Goal: Task Accomplishment & Management: Manage account settings

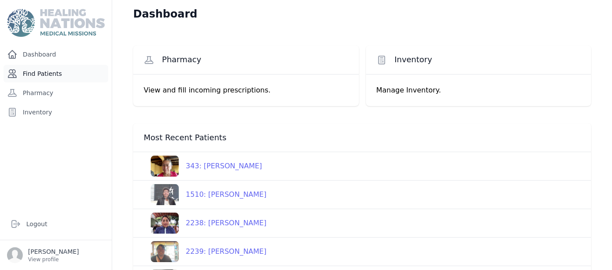
click at [53, 66] on link "Find Patients" at bounding box center [56, 74] width 105 height 18
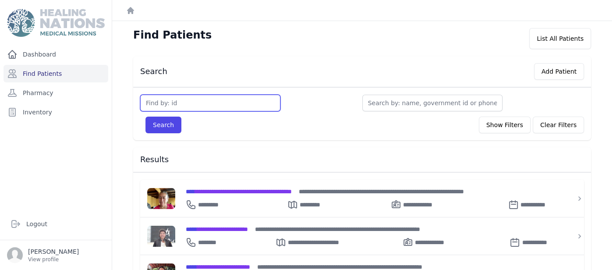
click at [203, 103] on input "text" at bounding box center [210, 103] width 140 height 17
type input "2239"
click at [145, 117] on button "Search" at bounding box center [163, 125] width 36 height 17
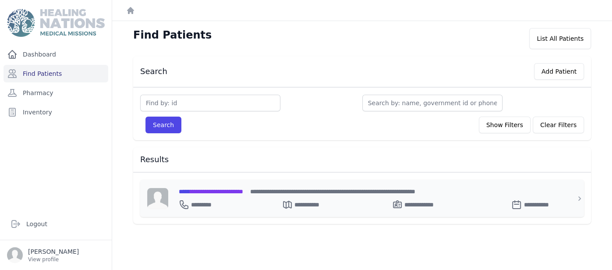
click at [243, 192] on span "**********" at bounding box center [211, 191] width 64 height 6
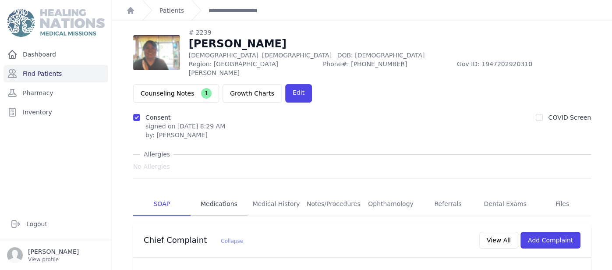
click at [219, 192] on link "Medications" at bounding box center [219, 204] width 57 height 24
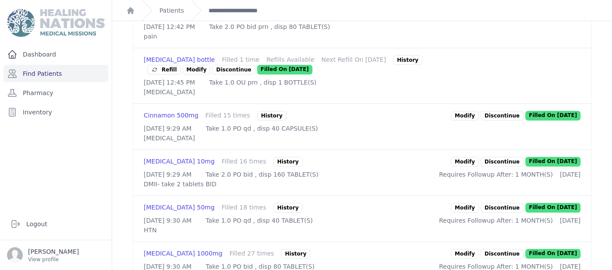
scroll to position [280, 0]
click at [464, 111] on link "Modify" at bounding box center [465, 116] width 28 height 10
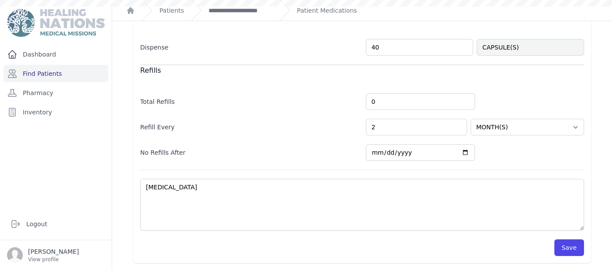
scroll to position [166, 0]
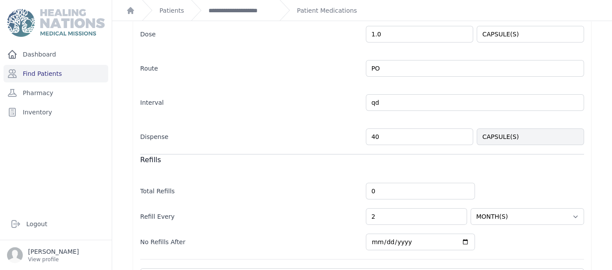
click at [465, 128] on input "40" at bounding box center [419, 136] width 107 height 17
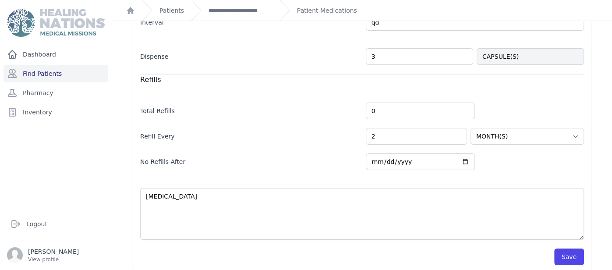
scroll to position [252, 0]
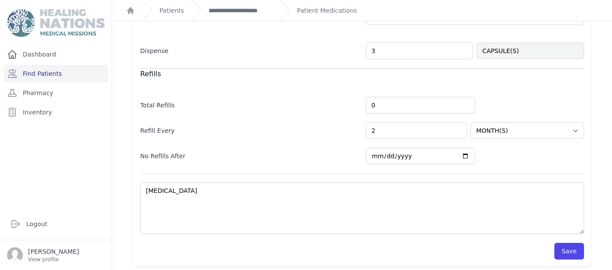
type input "3"
select select "MONTH(S)"
click at [573, 243] on button "Save" at bounding box center [569, 251] width 30 height 17
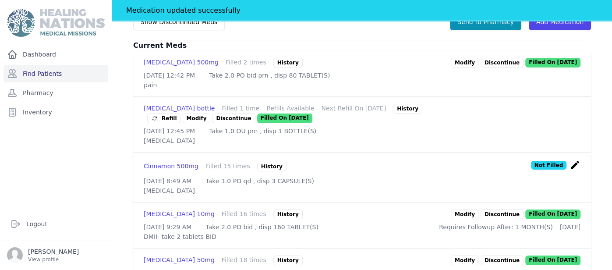
click at [601, 110] on div "# 2239 Maria Olivia Hernandez Female 59 Years Old DOB: 1966-Jul-03 Region: Sant…" at bounding box center [362, 153] width 486 height 670
click at [478, 209] on link "Modify" at bounding box center [465, 214] width 28 height 10
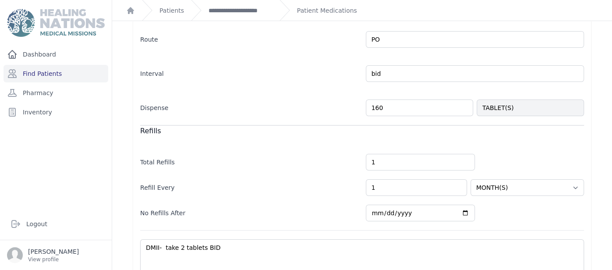
scroll to position [258, 0]
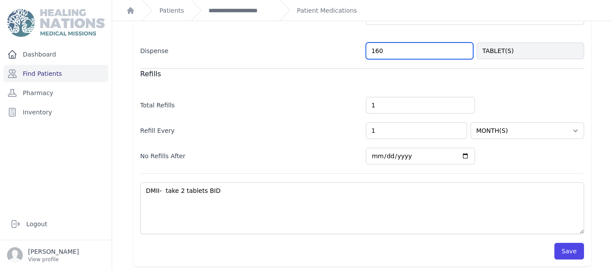
click at [417, 49] on input "160" at bounding box center [419, 50] width 107 height 17
type input "16"
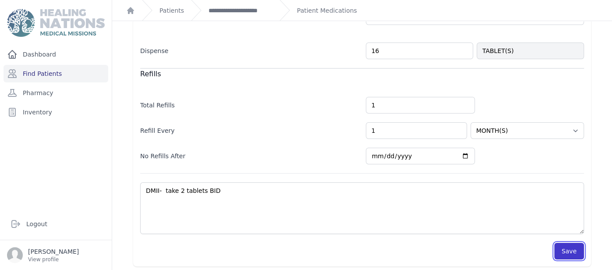
click at [569, 247] on button "Save" at bounding box center [569, 251] width 30 height 17
select select "MONTH(S)"
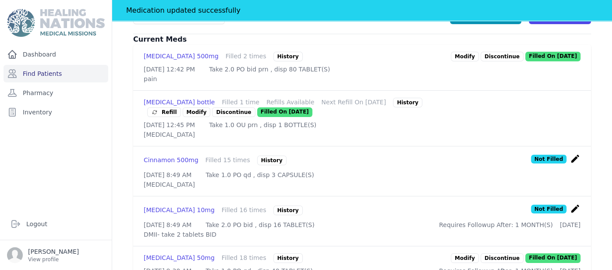
click at [120, 235] on div "# 2239 Maria Olivia Hernandez Female 59 Years Old DOB: 1966-Jul-03 Region: Sant…" at bounding box center [362, 149] width 486 height 674
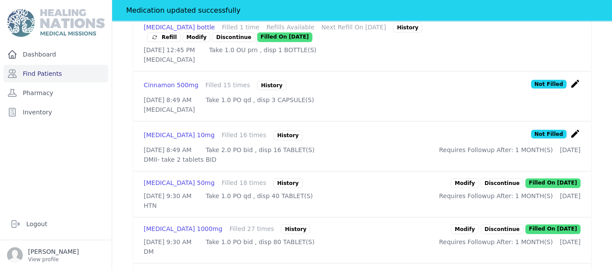
scroll to position [399, 0]
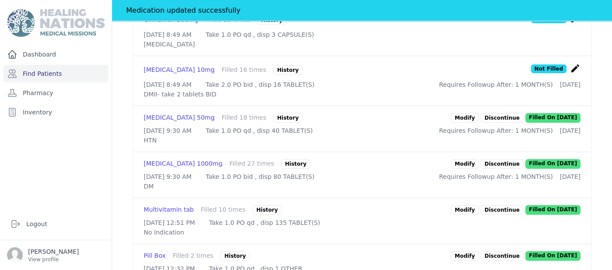
click at [466, 164] on link "Modify" at bounding box center [465, 164] width 28 height 10
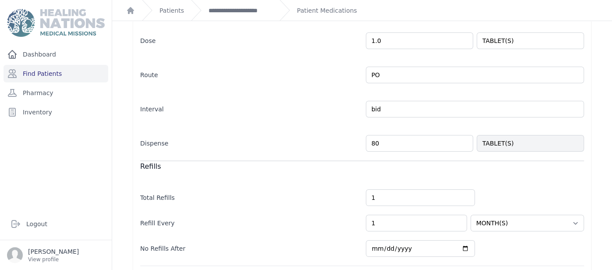
scroll to position [258, 0]
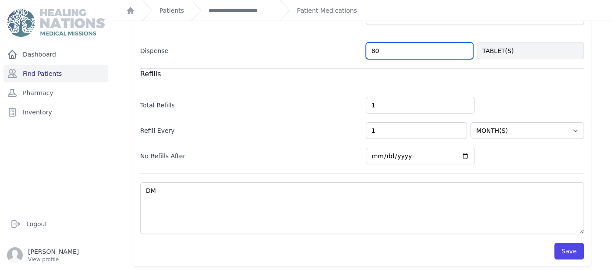
click at [418, 49] on input "80" at bounding box center [419, 50] width 107 height 17
type input "8"
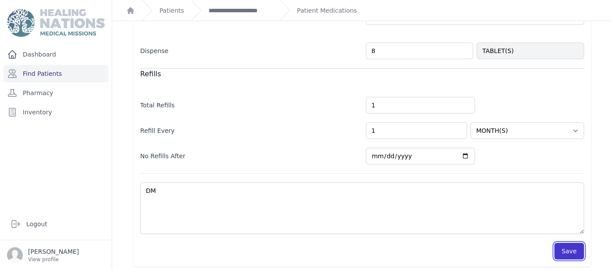
click at [576, 254] on button "Save" at bounding box center [569, 251] width 30 height 17
select select "MONTH(S)"
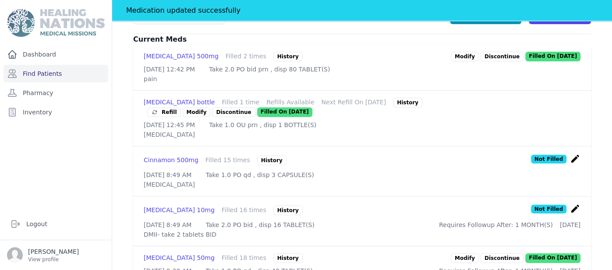
click at [117, 210] on div "Patient Medications # 2239 Maria Olivia Hernandez Female 59 Years Old DOB: 1966…" at bounding box center [362, 140] width 500 height 713
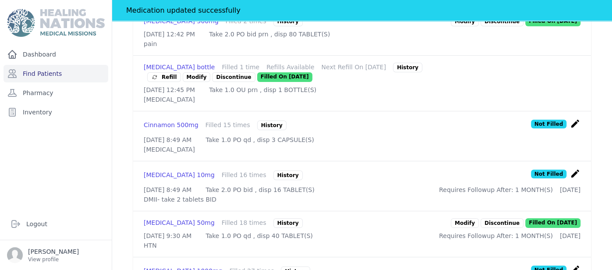
scroll to position [311, 0]
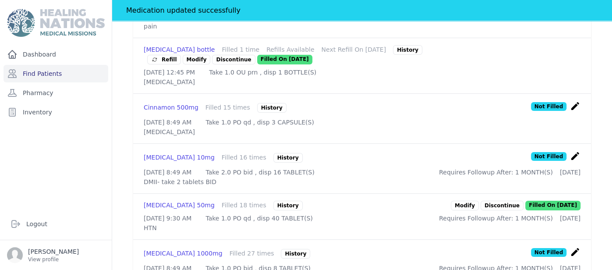
click at [469, 201] on link "Modify" at bounding box center [465, 206] width 28 height 10
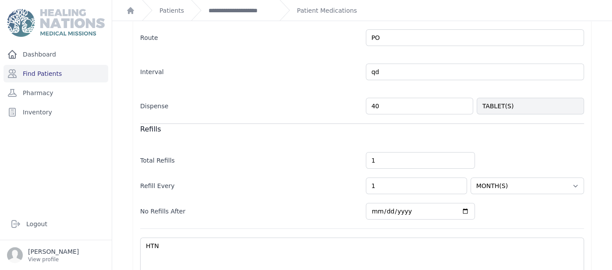
scroll to position [212, 0]
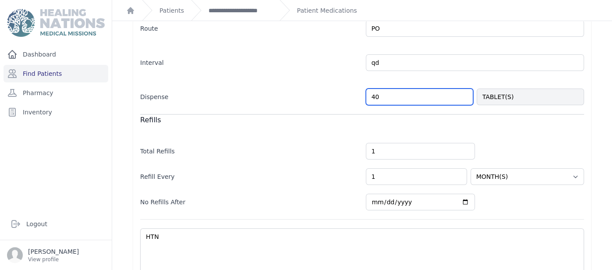
click at [396, 91] on input "40" at bounding box center [419, 96] width 107 height 17
type input "4"
click at [611, 119] on div "Modify Prescription Allergies No Allergies Losartan 50mg CARDIAC In Stock: 7734…" at bounding box center [362, 64] width 500 height 511
select select "MONTH(S)"
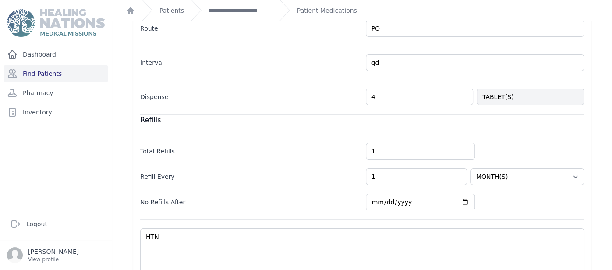
scroll to position [258, 0]
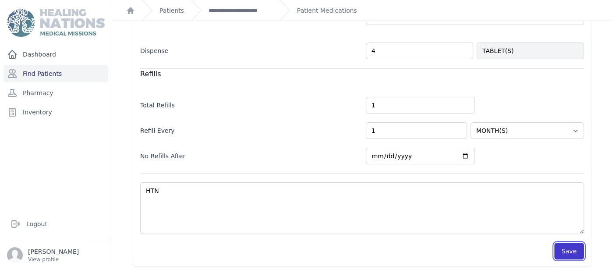
click at [573, 244] on button "Save" at bounding box center [569, 251] width 30 height 17
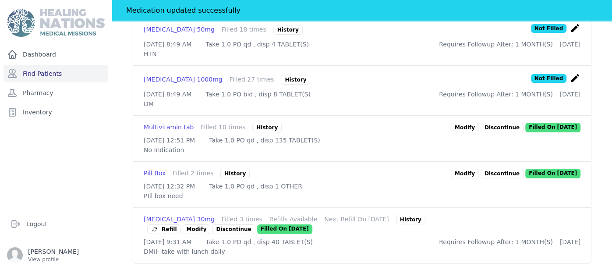
scroll to position [511, 0]
click at [211, 224] on link "Modify" at bounding box center [197, 229] width 28 height 10
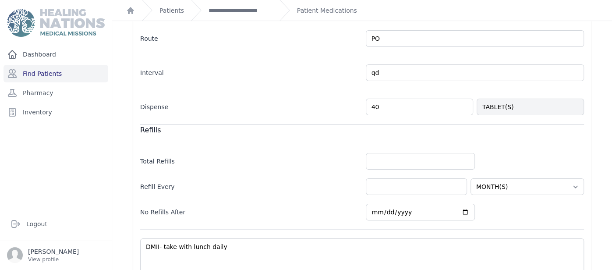
scroll to position [258, 0]
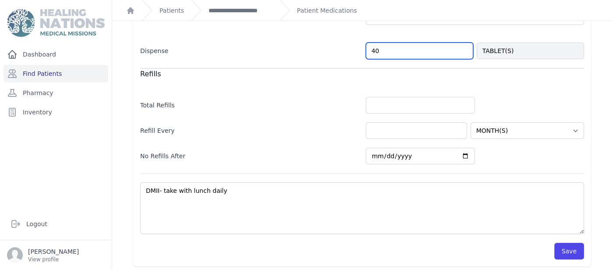
click at [420, 56] on input "40" at bounding box center [419, 50] width 107 height 17
type input "4"
type input "3"
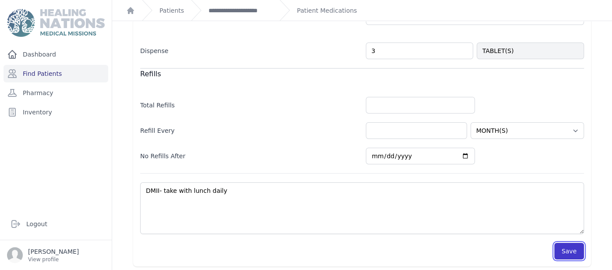
click at [576, 254] on button "Save" at bounding box center [569, 251] width 30 height 17
select select "MONTH(S)"
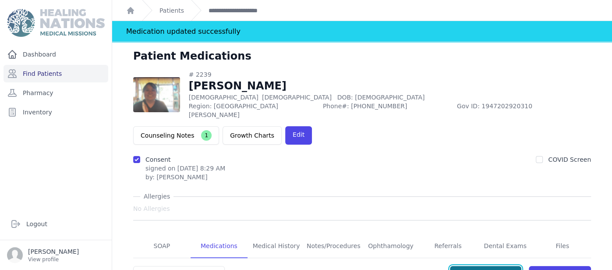
click at [518, 266] on button "Send To Pharmacy" at bounding box center [485, 274] width 71 height 17
click at [93, 70] on link "Find Patients" at bounding box center [56, 74] width 105 height 18
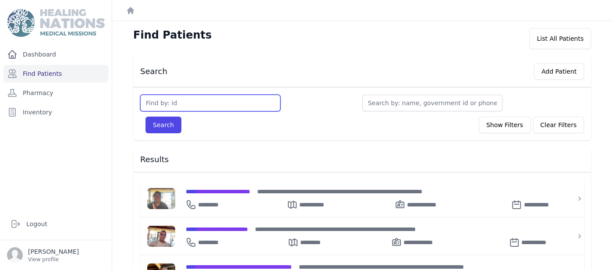
click at [179, 95] on input "text" at bounding box center [210, 103] width 140 height 17
type input "2238"
click at [145, 117] on button "Search" at bounding box center [163, 125] width 36 height 17
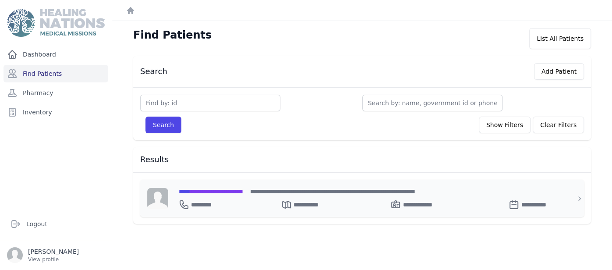
click at [237, 193] on span "**********" at bounding box center [211, 191] width 64 height 6
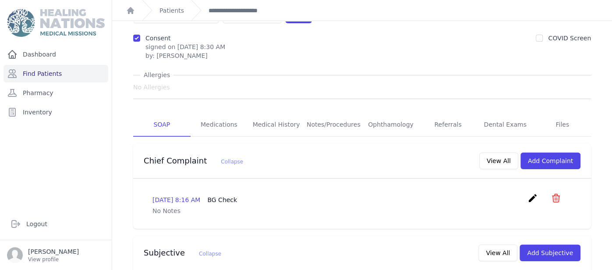
scroll to position [87, 0]
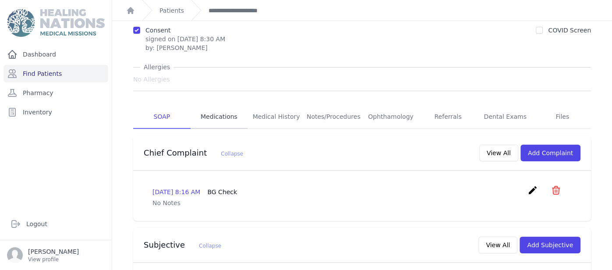
click at [210, 105] on link "Medications" at bounding box center [219, 117] width 57 height 24
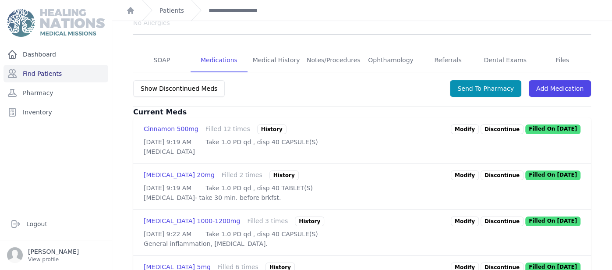
scroll to position [175, 0]
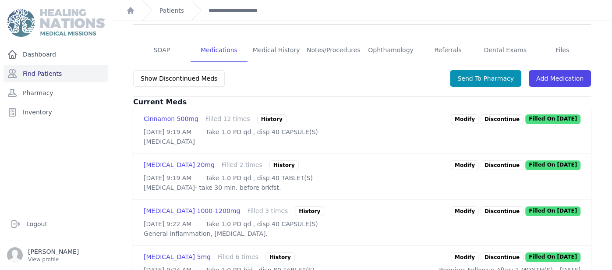
click at [464, 114] on link "Modify" at bounding box center [465, 119] width 28 height 10
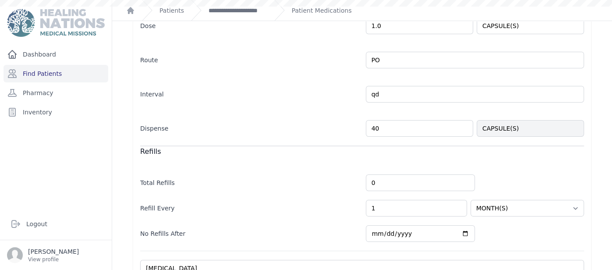
scroll to position [166, 0]
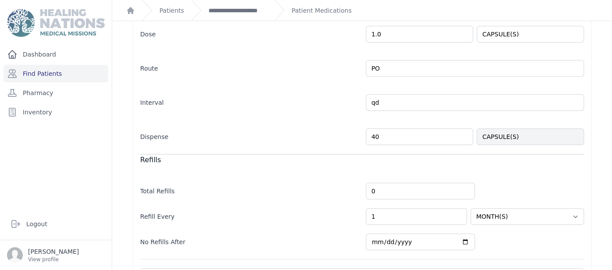
click at [462, 137] on input "40" at bounding box center [419, 136] width 107 height 17
type input "4"
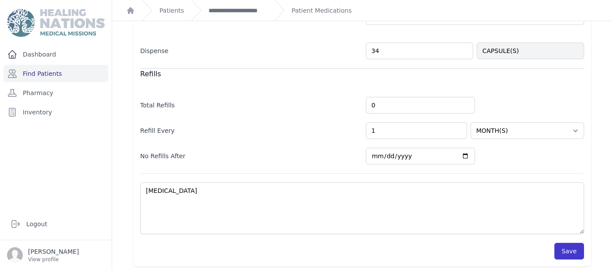
type input "34"
click at [581, 250] on button "Save" at bounding box center [569, 251] width 30 height 17
select select "MONTH(S)"
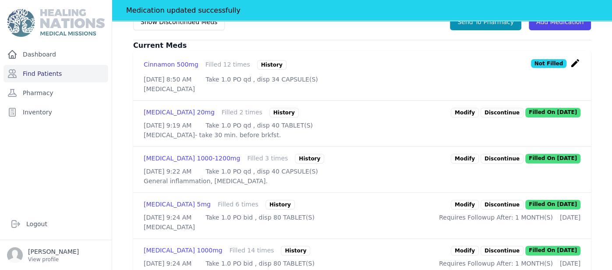
click at [163, 249] on div "[MEDICAL_DATA] 1000mg" at bounding box center [183, 251] width 79 height 10
click at [477, 248] on link "Modify" at bounding box center [465, 251] width 28 height 10
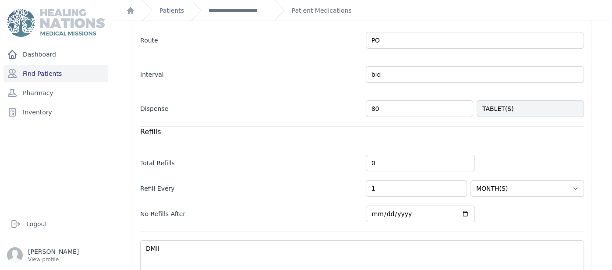
scroll to position [258, 0]
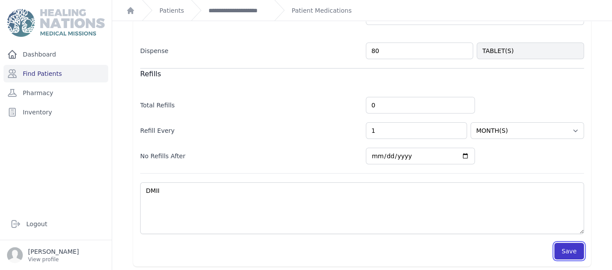
click at [576, 244] on button "Save" at bounding box center [569, 251] width 30 height 17
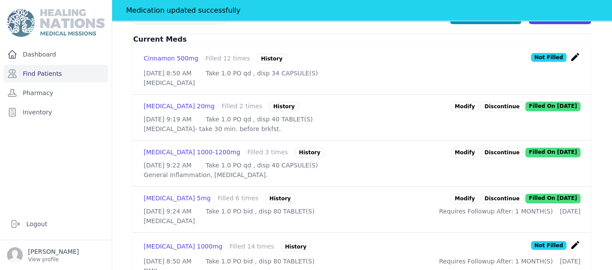
click at [467, 194] on link "Modify" at bounding box center [465, 199] width 28 height 10
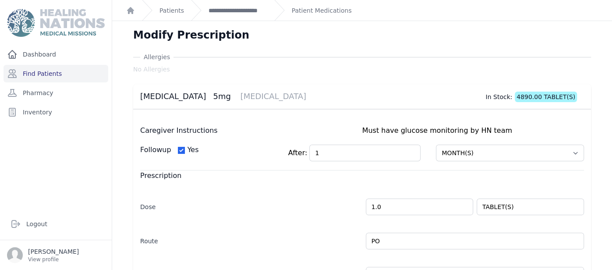
scroll to position [258, 0]
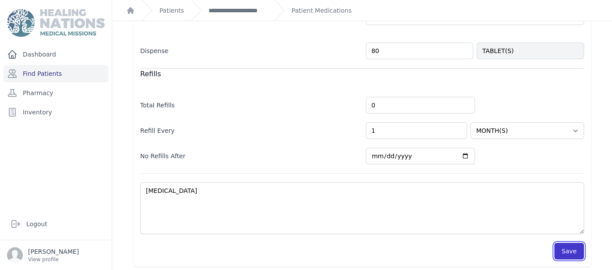
click at [580, 251] on button "Save" at bounding box center [569, 251] width 30 height 17
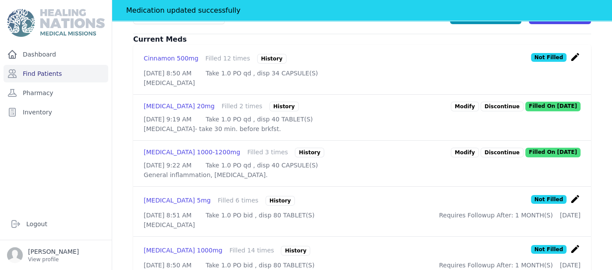
click at [466, 148] on link "Modify" at bounding box center [465, 153] width 28 height 10
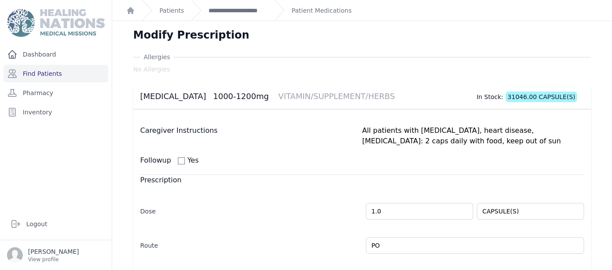
scroll to position [263, 0]
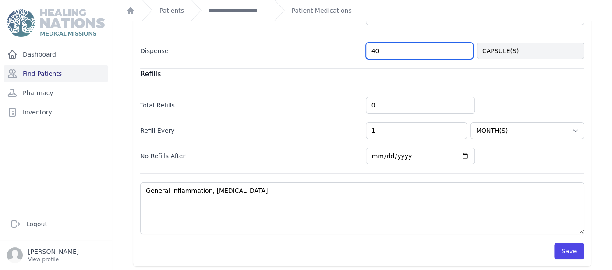
click at [396, 45] on input "40" at bounding box center [419, 50] width 107 height 17
type input "4"
type input "34"
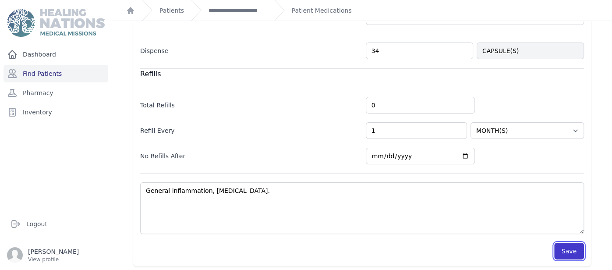
click at [572, 251] on button "Save" at bounding box center [569, 251] width 30 height 17
select select "MONTH(S)"
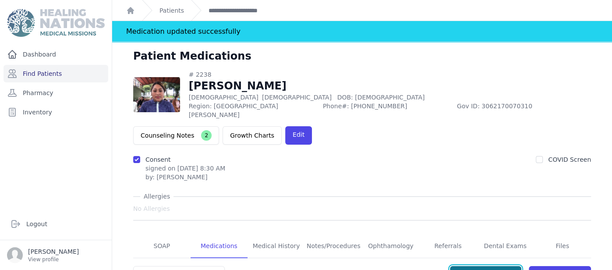
click at [496, 266] on button "Send To Pharmacy" at bounding box center [485, 274] width 71 height 17
click at [57, 69] on link "Find Patients" at bounding box center [56, 74] width 105 height 18
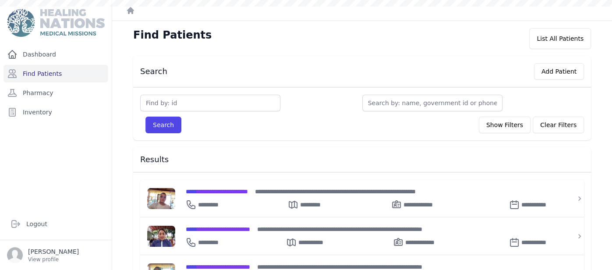
click at [253, 111] on div "Search Show Filters Clear Filters" at bounding box center [362, 122] width 444 height 22
click at [188, 95] on input "text" at bounding box center [210, 103] width 140 height 17
type input "1510"
click at [145, 117] on button "Search" at bounding box center [163, 125] width 36 height 17
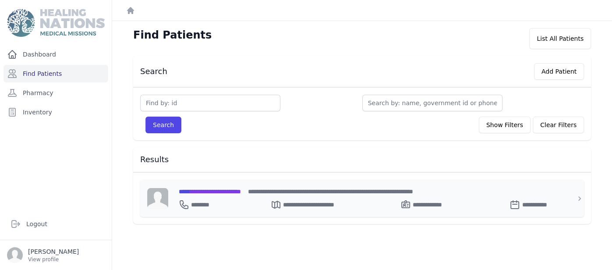
click at [220, 188] on span "**********" at bounding box center [210, 191] width 62 height 6
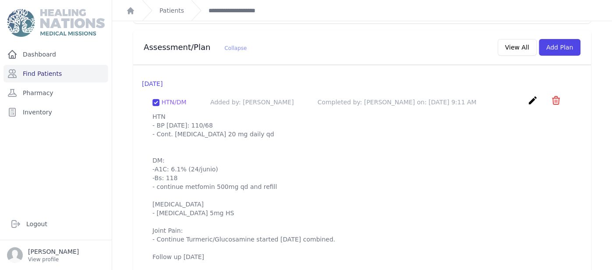
scroll to position [840, 0]
click at [306, 225] on p "HTN - BP today: 110/68 - Cont. lisinopril 20 mg daily qd DM: -A1C: 6.1% (24/jun…" at bounding box center [361, 186] width 419 height 149
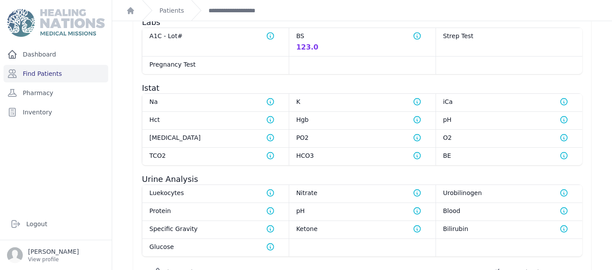
scroll to position [577, 0]
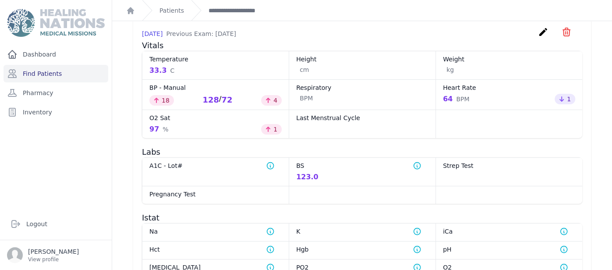
scroll to position [437, 0]
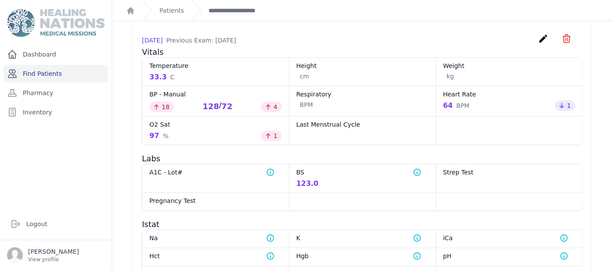
click at [104, 78] on link "Find Patients" at bounding box center [56, 74] width 105 height 18
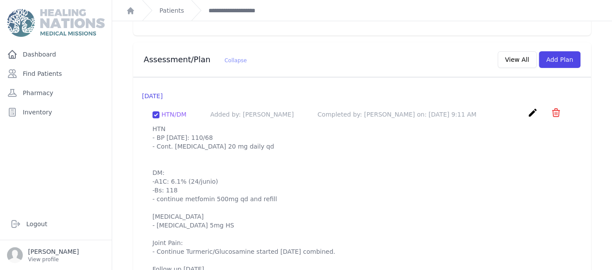
scroll to position [840, 0]
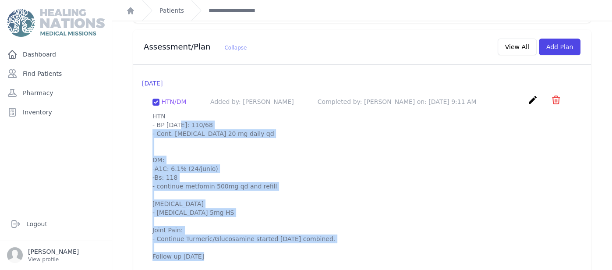
drag, startPoint x: 152, startPoint y: 104, endPoint x: 280, endPoint y: 266, distance: 205.9
copy p "HTN - BP today: 110/68 - Cont. lisinopril 20 mg daily qd DM: -A1C: 6.1% (24/jun…"
click at [564, 39] on button "Add Plan" at bounding box center [560, 47] width 42 height 17
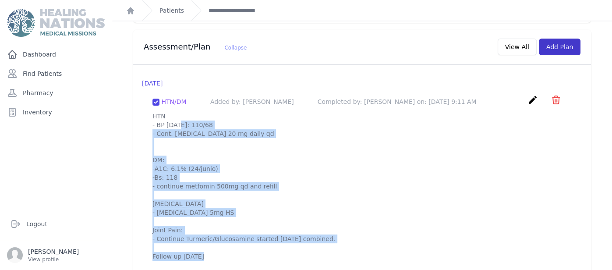
scroll to position [0, 0]
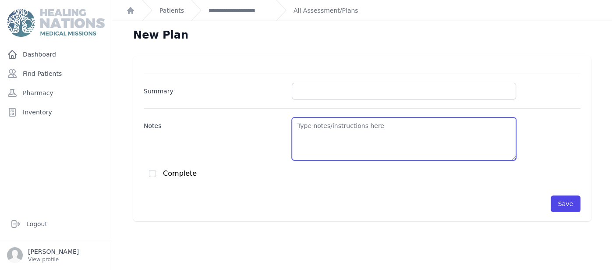
click at [384, 135] on textarea "Notes" at bounding box center [404, 138] width 224 height 43
paste textarea "HTN - BP today: 110/68 - Cont. lisinopril 20 mg daily qd DM: -A1C: 6.1% (24/jun…"
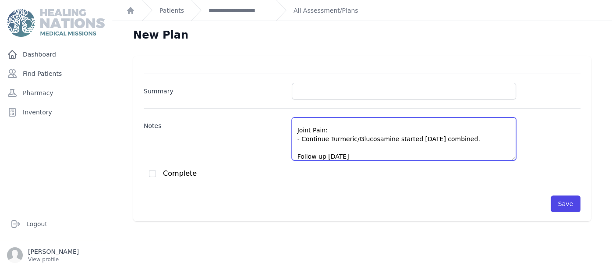
type textarea "HTN - BP today: 110/68 - Cont. lisinopril 20 mg daily qd DM: -A1C: 6.1% (24/jun…"
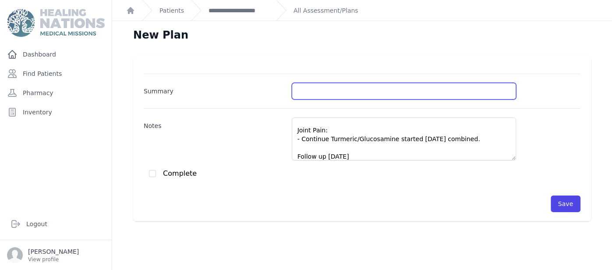
click at [334, 86] on input "Summary" at bounding box center [404, 91] width 224 height 17
type input "DMII/HTN"
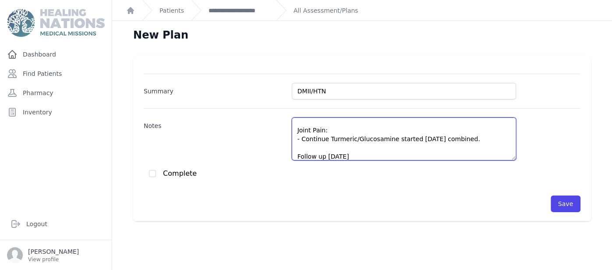
click at [420, 128] on textarea "HTN - BP today: 110/68 - Cont. lisinopril 20 mg daily qd DM: -A1C: 6.1% (24/jun…" at bounding box center [404, 138] width 224 height 43
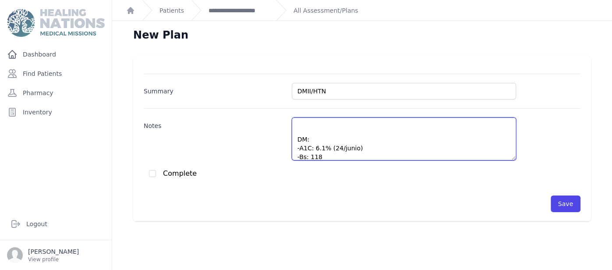
scroll to position [4, 0]
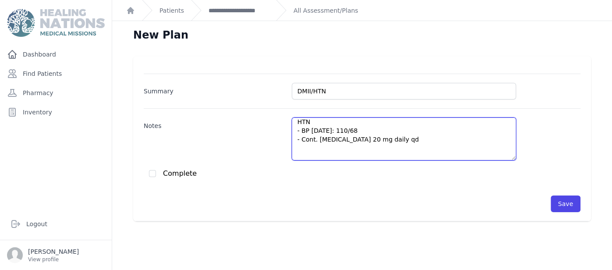
click at [341, 127] on textarea "HTN - BP today: 110/68 - Cont. lisinopril 20 mg daily qd DM: -A1C: 6.1% (24/jun…" at bounding box center [404, 138] width 224 height 43
click at [375, 142] on textarea "HTN - BP today: 128/72 - Cont. lisinopril 20 mg daily qd DM: -A1C: 6.1% (24/jun…" at bounding box center [404, 138] width 224 height 43
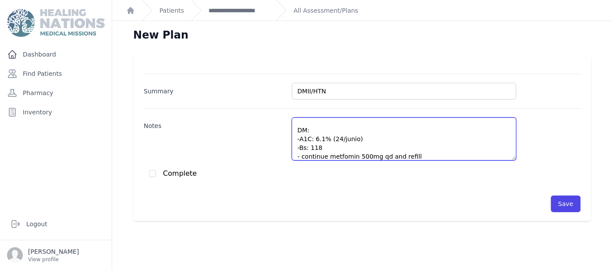
scroll to position [48, 0]
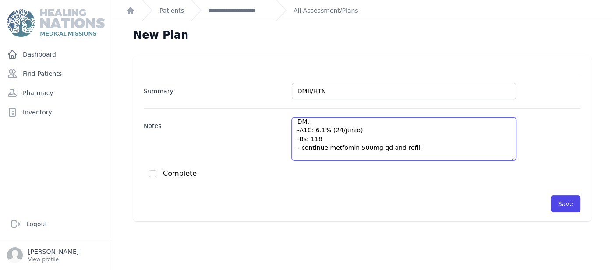
click at [331, 138] on textarea "HTN - BP today: 128/72 - Cont. lisinopril 20 mg daily qd DM: -A1C: 6.1% (24/jun…" at bounding box center [404, 138] width 224 height 43
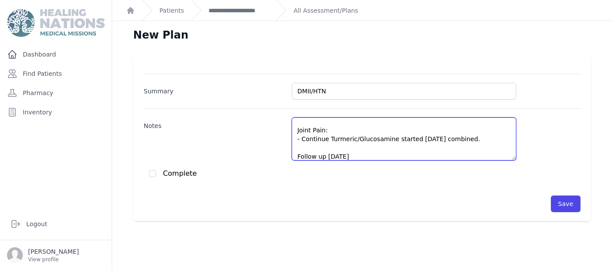
click at [426, 138] on textarea "HTN - BP today: 128/72 - Cont. lisinopril 20 mg daily qd DM: -A1C: 6.1% (24/jun…" at bounding box center [404, 138] width 224 height 43
click at [457, 137] on textarea "HTN - BP today: 128/72 - Cont. lisinopril 20 mg daily qd DM: -A1C: 6.1% (24/jun…" at bounding box center [404, 138] width 224 height 43
click at [391, 148] on textarea "HTN - BP today: 128/72 - Cont. lisinopril 20 mg daily qd DM: -A1C: 6.1% (24/jun…" at bounding box center [404, 138] width 224 height 43
click at [437, 142] on textarea "HTN - BP today: 128/72 - Cont. lisinopril 20 mg daily qd DM: -A1C: 6.1% (24/jun…" at bounding box center [404, 138] width 224 height 43
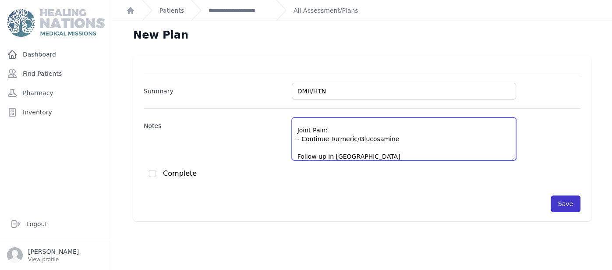
type textarea "HTN - BP today: 128/72 - Cont. lisinopril 20 mg daily qd DM: -A1C: 6.1% (24/jun…"
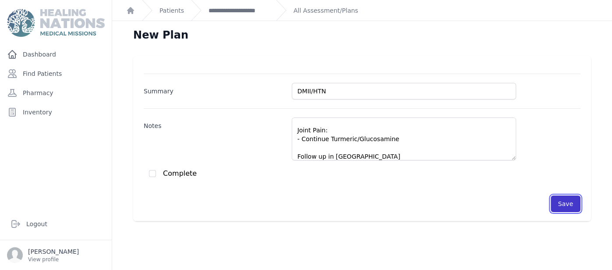
click at [564, 208] on button "Save" at bounding box center [566, 203] width 30 height 17
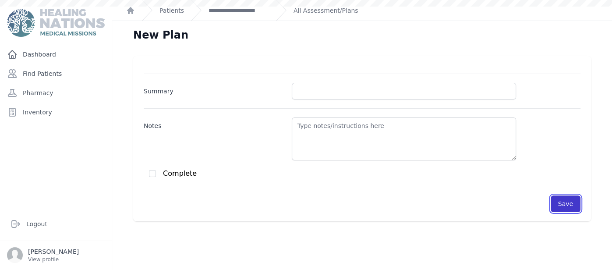
scroll to position [0, 0]
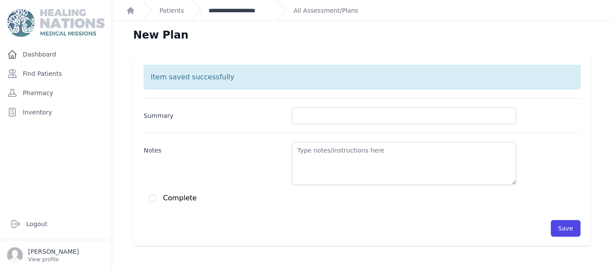
click at [255, 6] on link "**********" at bounding box center [239, 10] width 60 height 9
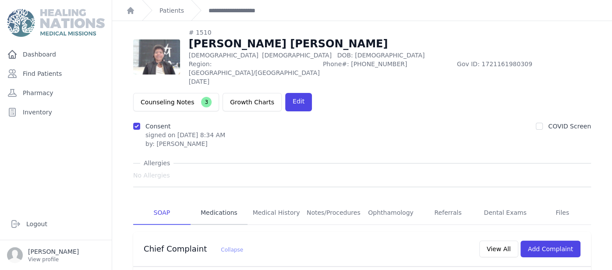
click at [223, 201] on link "Medications" at bounding box center [219, 213] width 57 height 24
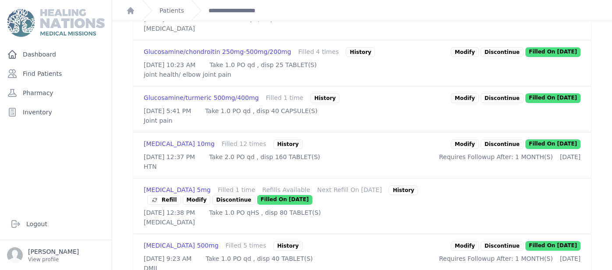
scroll to position [508, 0]
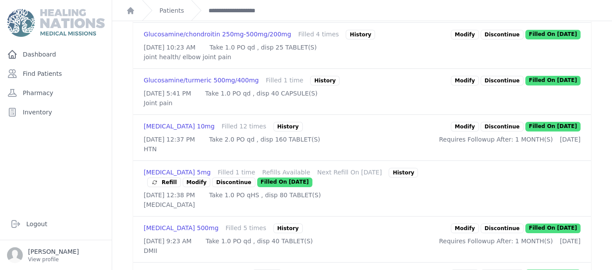
click at [477, 131] on link "Modify" at bounding box center [465, 127] width 28 height 10
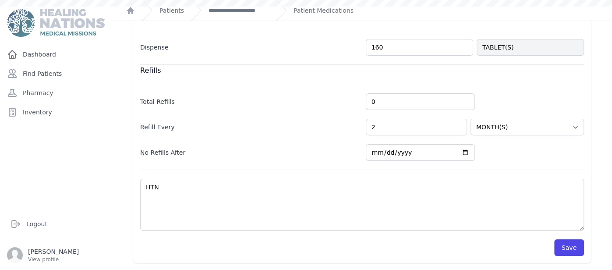
scroll to position [173, 0]
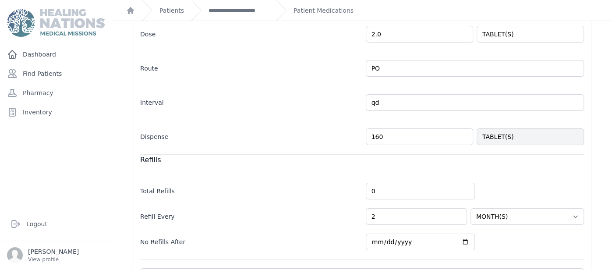
click at [445, 140] on input "160" at bounding box center [419, 136] width 107 height 17
type input "1"
type input "50"
click at [605, 76] on div "Modify Prescription Allergies No Allergies Lisinopril 10mg CARDIAC In Stock: 27…" at bounding box center [362, 103] width 500 height 511
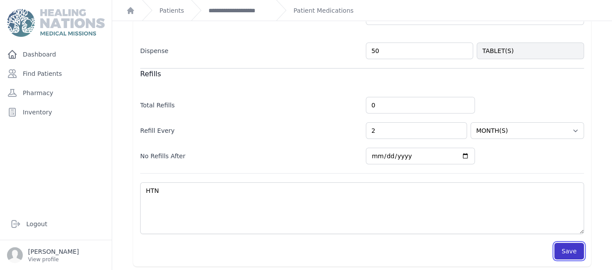
click at [575, 255] on button "Save" at bounding box center [569, 251] width 30 height 17
select select "MONTH(S)"
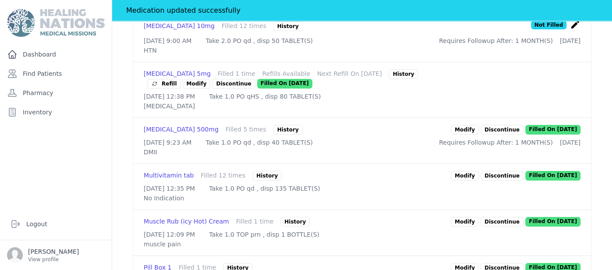
scroll to position [644, 0]
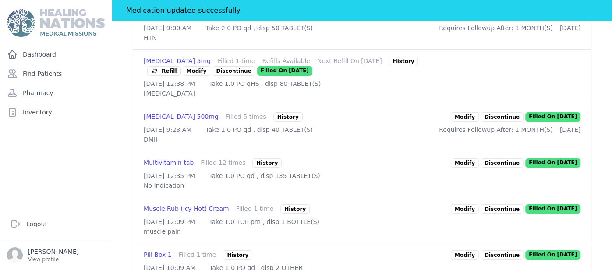
click at [471, 122] on link "Modify" at bounding box center [465, 117] width 28 height 10
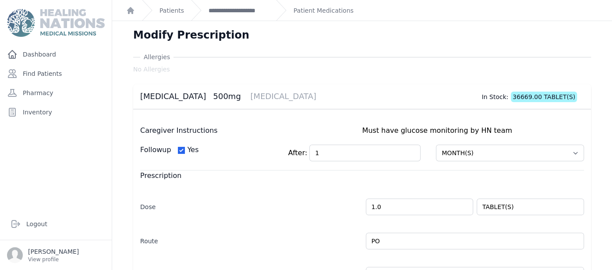
scroll to position [258, 0]
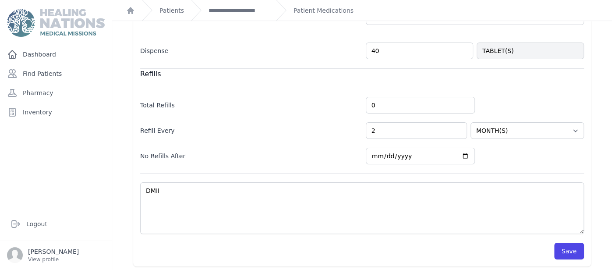
click at [399, 73] on div "Refills" at bounding box center [362, 73] width 444 height 11
click at [392, 59] on form "Caregiver Instructions Must have glucose monitoring by HN team Followup Yes Aft…" at bounding box center [362, 63] width 444 height 392
click at [384, 42] on input "40" at bounding box center [419, 50] width 107 height 17
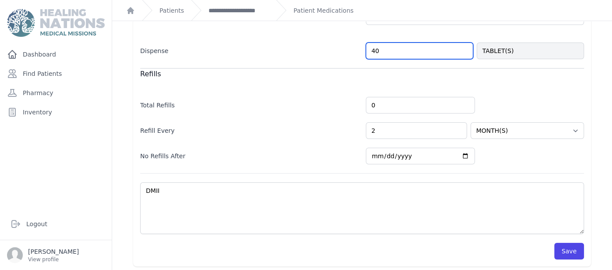
click at [384, 42] on input "40" at bounding box center [419, 50] width 107 height 17
type input "4"
type input "25"
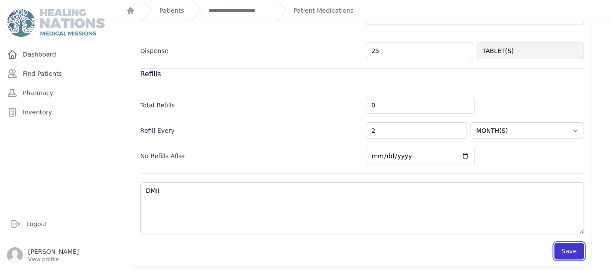
click at [573, 250] on button "Save" at bounding box center [569, 251] width 30 height 17
select select "MONTH(S)"
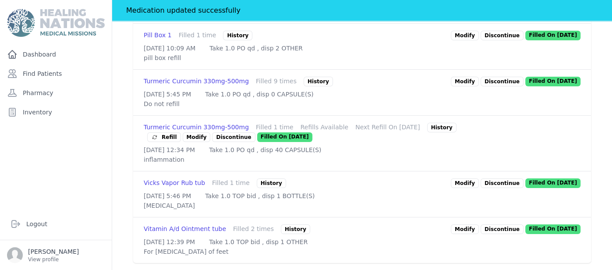
scroll to position [955, 0]
click at [189, 132] on link "Modify" at bounding box center [197, 137] width 28 height 10
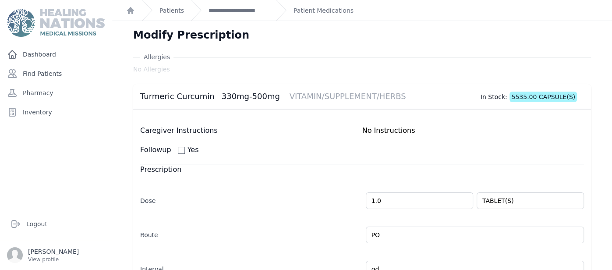
scroll to position [252, 0]
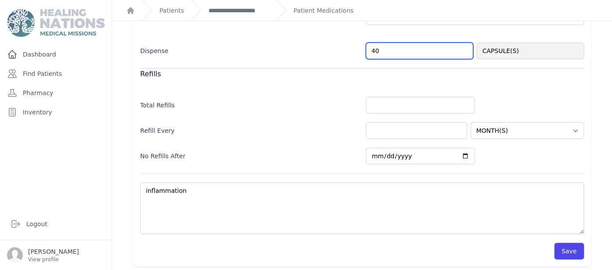
click at [399, 56] on input "40" at bounding box center [419, 50] width 107 height 17
type input "4"
type input "25"
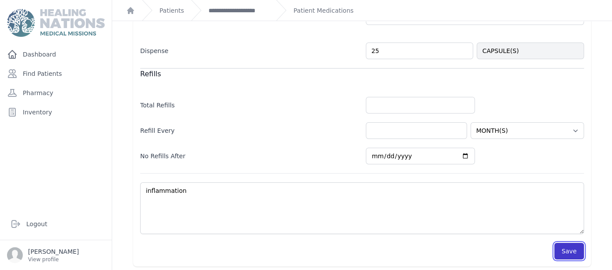
click at [565, 246] on button "Save" at bounding box center [569, 251] width 30 height 17
select select "MONTH(S)"
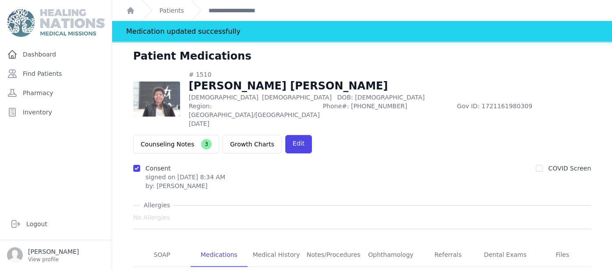
click at [237, 15] on div "**********" at bounding box center [230, 10] width 78 height 21
click at [244, 13] on link "**********" at bounding box center [239, 10] width 60 height 9
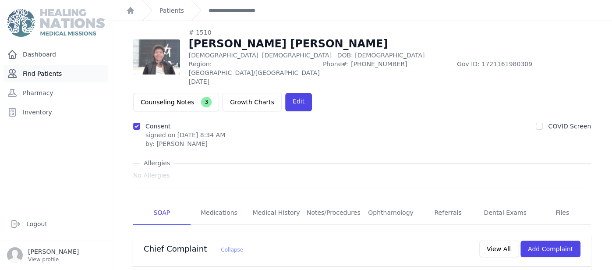
click at [54, 69] on link "Find Patients" at bounding box center [56, 74] width 105 height 18
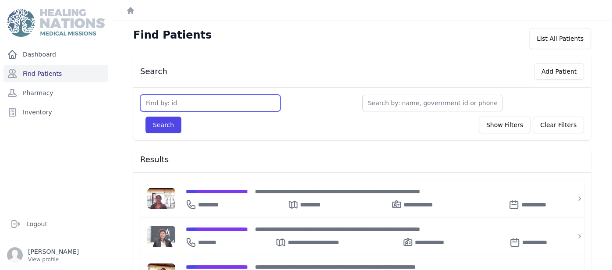
click at [202, 97] on input "text" at bounding box center [210, 103] width 140 height 17
type input "343"
click at [145, 117] on button "Search" at bounding box center [163, 125] width 36 height 17
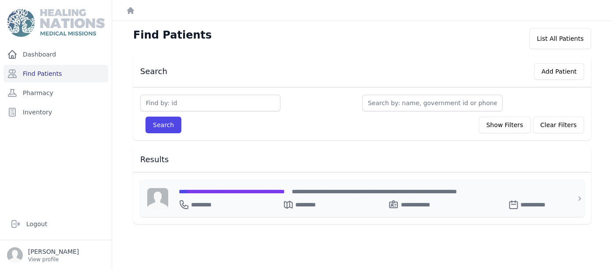
click at [216, 190] on span "**********" at bounding box center [232, 191] width 106 height 6
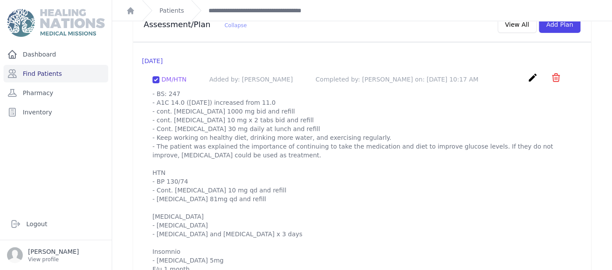
scroll to position [854, 0]
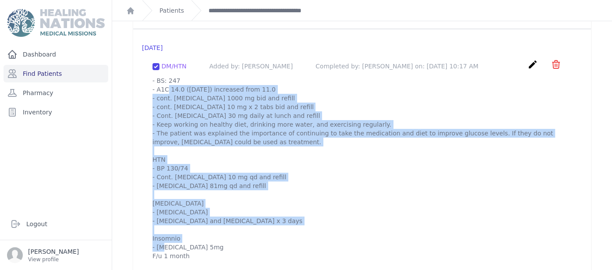
drag, startPoint x: 156, startPoint y: 71, endPoint x: 202, endPoint y: 248, distance: 183.1
click at [202, 248] on p "- BS: 247 - A1C 14.0 ([DATE]) increased from 11.0 - cont. [MEDICAL_DATA] 1000 m…" at bounding box center [361, 168] width 419 height 184
copy p "BS: 247 - A1C 14.0 ([DATE]) increased from 11.0 - cont. [MEDICAL_DATA] 1000 mg …"
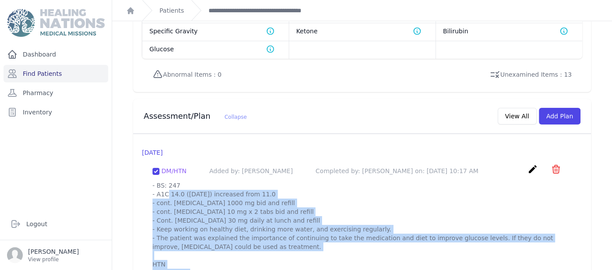
scroll to position [749, 0]
click at [559, 108] on button "Add Plan" at bounding box center [560, 116] width 42 height 17
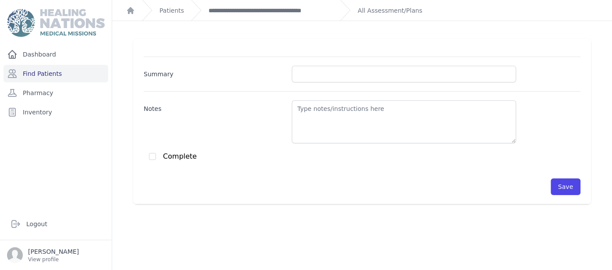
scroll to position [21, 0]
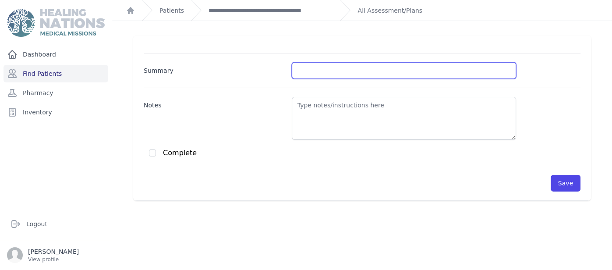
click at [393, 65] on input "Summary" at bounding box center [404, 70] width 224 height 17
type input "DMII/HTA"
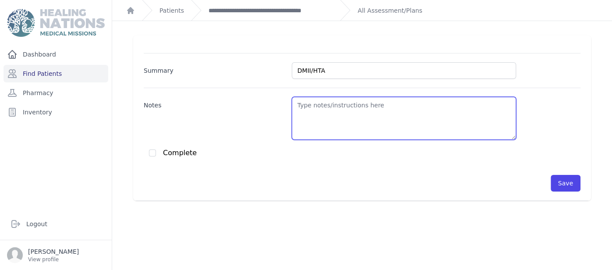
click at [423, 106] on textarea "Notes" at bounding box center [404, 118] width 224 height 43
paste textarea "BS: 247 - A1C 14.0 ([DATE]) increased from 11.0 - cont. [MEDICAL_DATA] 1000 mg …"
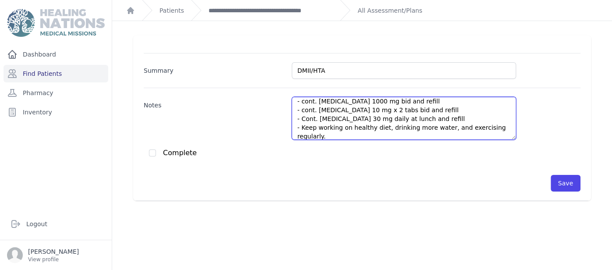
scroll to position [4, 0]
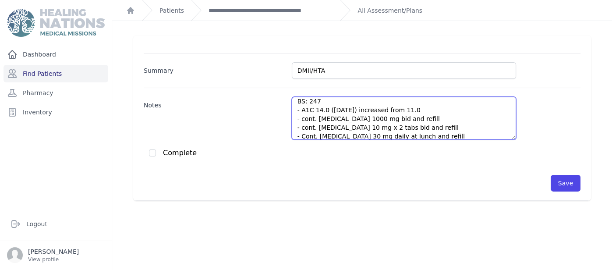
click at [348, 99] on textarea "BS: 247 - A1C 14.0 ([DATE]) increased from 11.0 - cont. [MEDICAL_DATA] 1000 mg …" at bounding box center [404, 118] width 224 height 43
click at [375, 126] on textarea "BS: 283 - A1C 14.0 ([DATE]) increased from 11.0 - cont. [MEDICAL_DATA] 1000 mg …" at bounding box center [404, 118] width 224 height 43
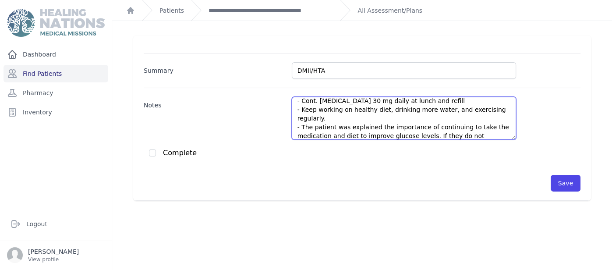
scroll to position [48, 0]
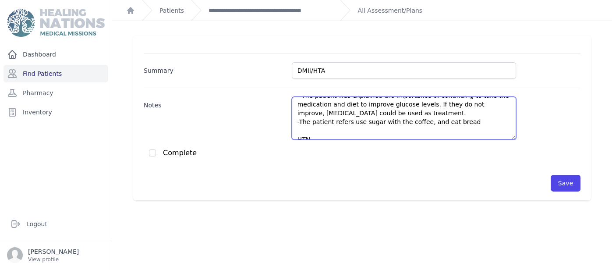
drag, startPoint x: 299, startPoint y: 133, endPoint x: 474, endPoint y: 134, distance: 175.2
click at [474, 134] on textarea "BS: 283 - A1C 14.0 (July 2025) increased from 11.0 - cont. metformin 1000 mg bi…" at bounding box center [404, 118] width 224 height 43
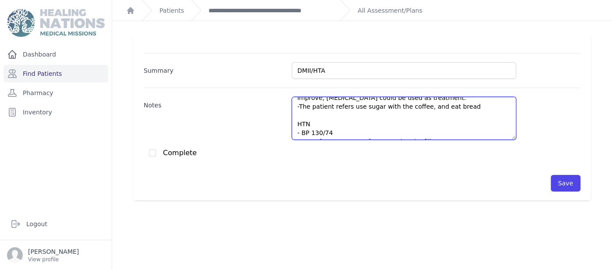
click at [469, 124] on textarea "BS: 283 - A1C 14.0 (July 2025) increased from 11.0 - cont. metformin 1000 mg bi…" at bounding box center [404, 118] width 224 height 43
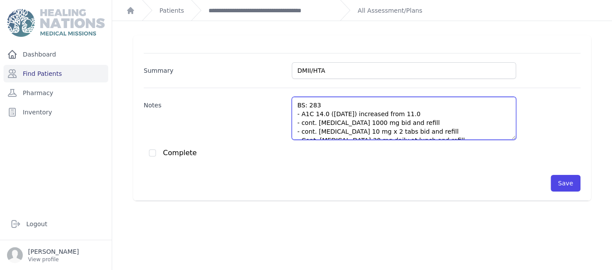
scroll to position [166, 0]
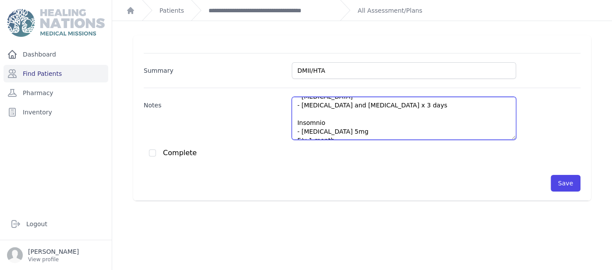
drag, startPoint x: 297, startPoint y: 118, endPoint x: 469, endPoint y: 109, distance: 171.5
click at [469, 109] on textarea "BS: 283 - A1C 14.0 (July 2025) increased from 11.0 - cont. metformin 1000 mg bi…" at bounding box center [404, 118] width 224 height 43
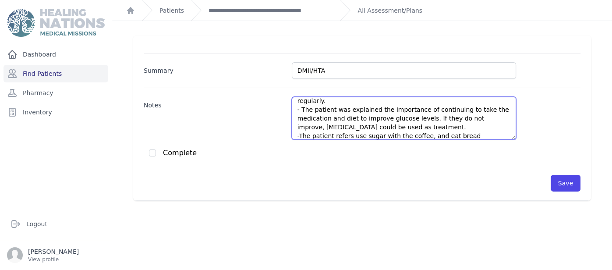
scroll to position [66, 0]
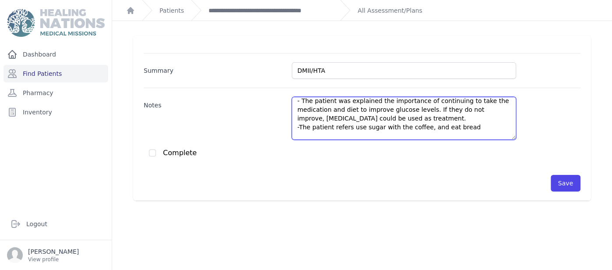
click at [482, 123] on textarea "BS: 283 - A1C 14.0 (July 2025) increased from 11.0 - cont. metformin 1000 mg bi…" at bounding box center [404, 118] width 224 height 43
paste textarea "and use envelopes to make fresh"
click at [445, 116] on textarea "BS: 283 - A1C 14.0 (July 2025) increased from 11.0 - cont. metformin 1000 mg bi…" at bounding box center [404, 118] width 224 height 43
click at [510, 120] on textarea "BS: 283 - A1C 14.0 (July 2025) increased from 11.0 - cont. metformin 1000 mg bi…" at bounding box center [404, 118] width 224 height 43
paste textarea "fruit smoothies in the morning"
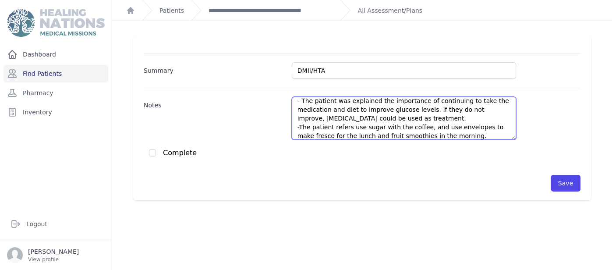
click at [425, 111] on textarea "BS: 283 - A1C 14.0 (July 2025) increased from 11.0 - cont. metformin 1000 mg bi…" at bounding box center [404, 118] width 224 height 43
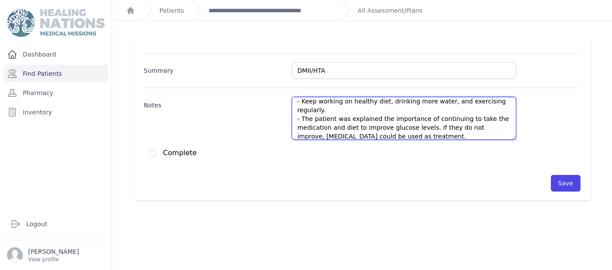
scroll to position [39, 0]
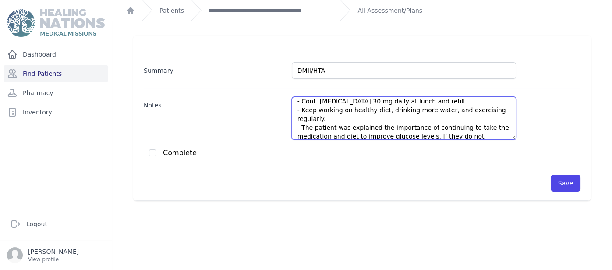
click at [427, 124] on textarea "BS: 283 - A1C 14.0 (July 2025) increased from 11.0 - cont. metformin 1000 mg bi…" at bounding box center [404, 118] width 224 height 43
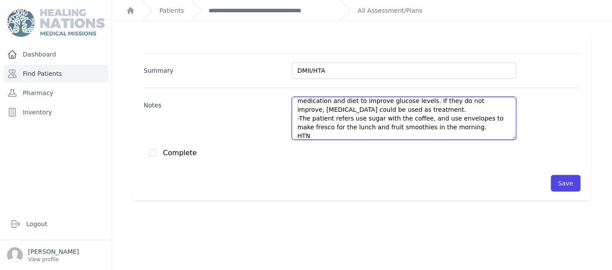
scroll to position [83, 0]
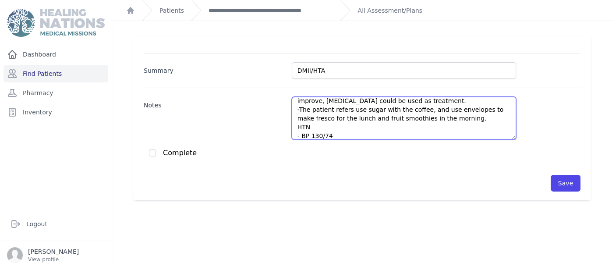
click at [297, 118] on textarea "BS: 283 - A1C 14.0 (July 2025) increased from 11.0 - cont. metformin 1000 mg bi…" at bounding box center [404, 118] width 224 height 43
click at [324, 129] on textarea "BS: 283 - A1C 14.0 (July 2025) increased from 11.0 - cont. metformin 1000 mg bi…" at bounding box center [404, 118] width 224 height 43
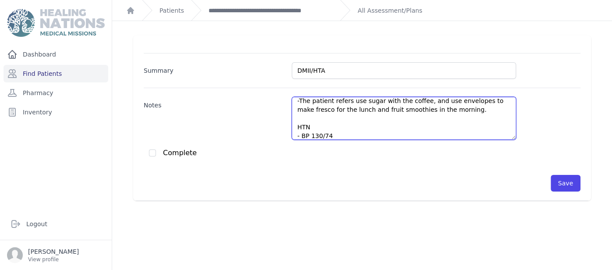
scroll to position [101, 0]
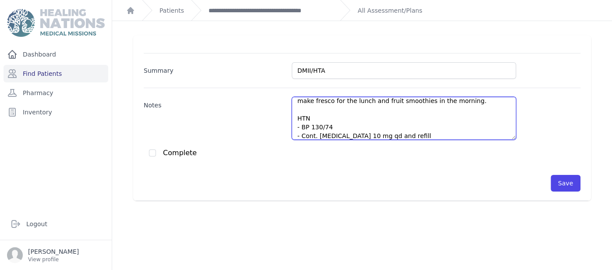
click at [353, 112] on textarea "BS: 283 - A1C 14.0 (July 2025) increased from 11.0 - cont. metformin 1000 mg bi…" at bounding box center [404, 118] width 224 height 43
paste textarea "118 / 78"
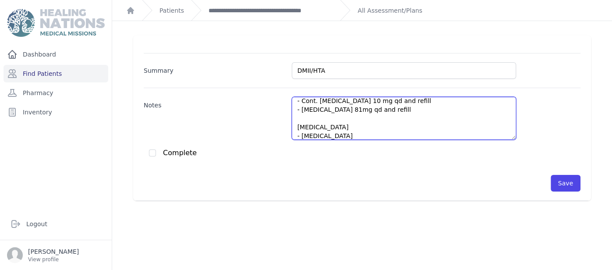
scroll to position [145, 0]
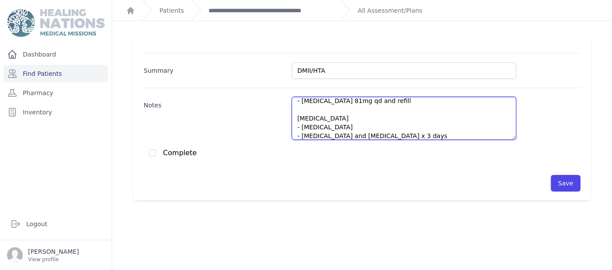
drag, startPoint x: 428, startPoint y: 126, endPoint x: 303, endPoint y: 126, distance: 124.8
click at [303, 126] on textarea "BS: 283 - A1C 14.0 (July 2025) increased from 11.0 - cont. metformin 1000 mg bi…" at bounding box center [404, 118] width 224 height 43
click at [362, 107] on textarea "BS: 283 - A1C 14.0 (July 2025) increased from 11.0 - cont. metformin 1000 mg bi…" at bounding box center [404, 118] width 224 height 43
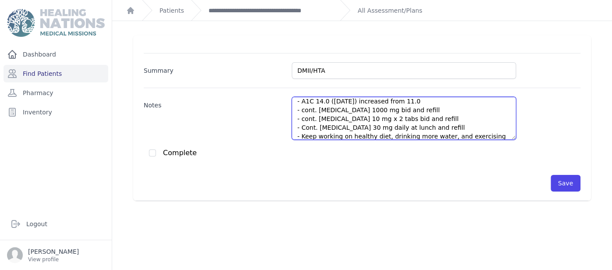
scroll to position [4, 0]
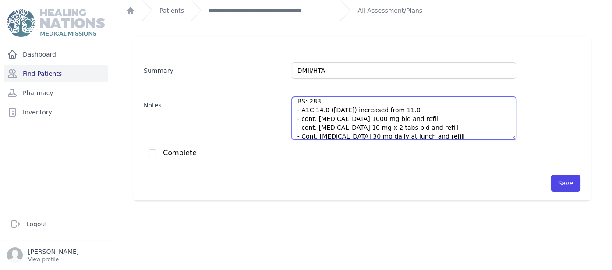
type textarea "BS: 283 - A1C 14.0 (July 2025) increased from 11.0 - cont. metformin 1000 mg bi…"
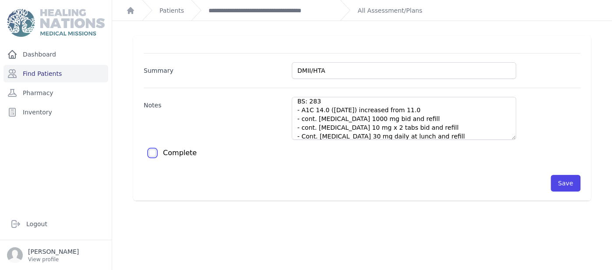
click at [153, 153] on input "checkbox" at bounding box center [152, 152] width 7 height 7
checkbox input "true"
click at [562, 177] on button "Save" at bounding box center [566, 183] width 30 height 17
checkbox input "false"
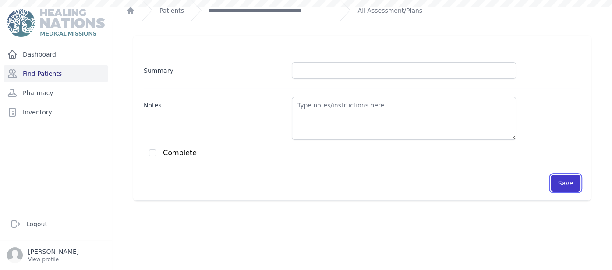
scroll to position [0, 0]
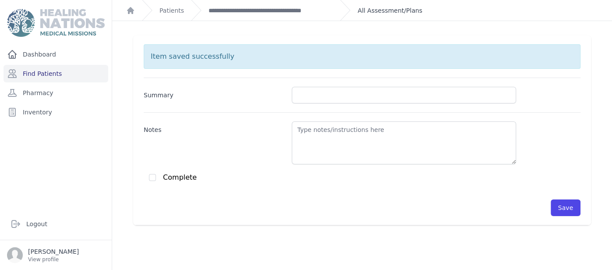
click at [383, 7] on link "All Assessment/Plans" at bounding box center [389, 10] width 65 height 9
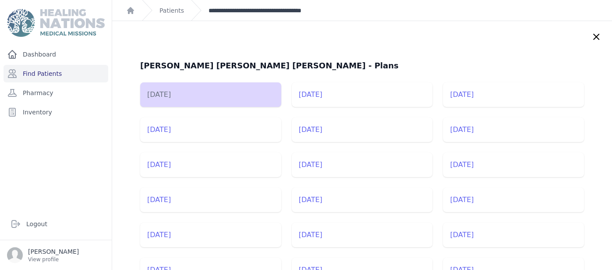
click at [305, 7] on link "**********" at bounding box center [271, 10] width 124 height 9
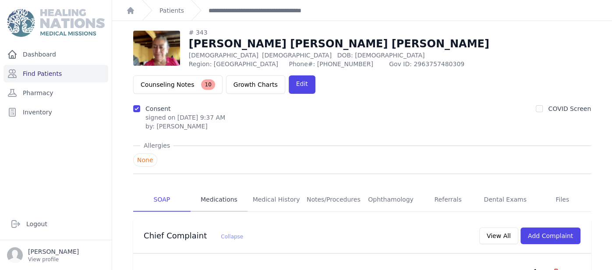
click at [213, 188] on link "Medications" at bounding box center [219, 200] width 57 height 24
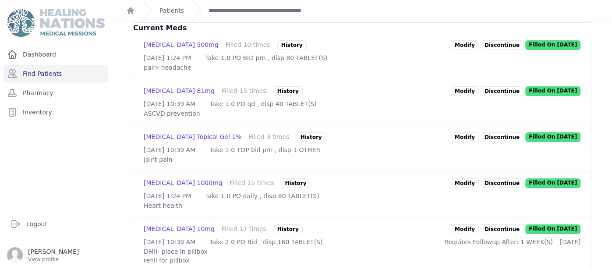
scroll to position [245, 0]
click at [468, 86] on link "Modify" at bounding box center [465, 91] width 28 height 10
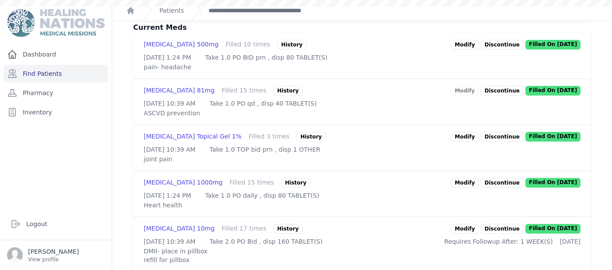
scroll to position [171, 0]
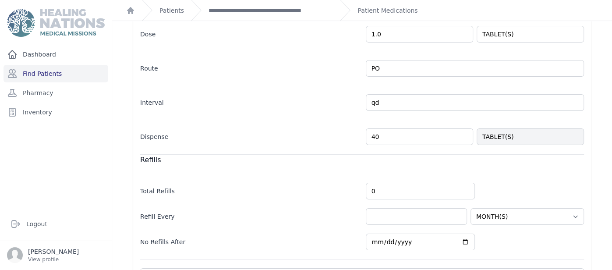
click at [429, 138] on input "40" at bounding box center [419, 136] width 107 height 17
type input "4"
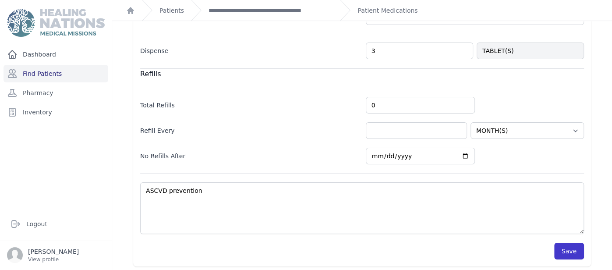
type input "3"
click at [574, 246] on button "Save" at bounding box center [569, 251] width 30 height 17
select select "MONTH(S)"
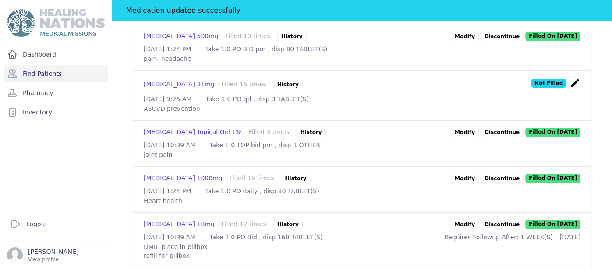
scroll to position [292, 0]
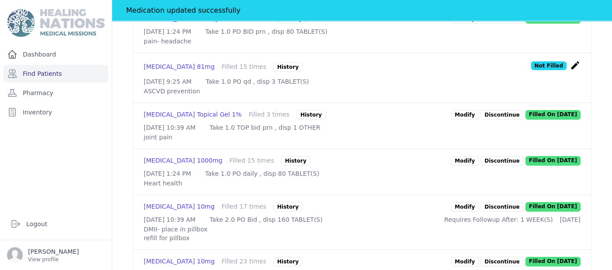
click at [467, 157] on link "Modify" at bounding box center [465, 161] width 28 height 10
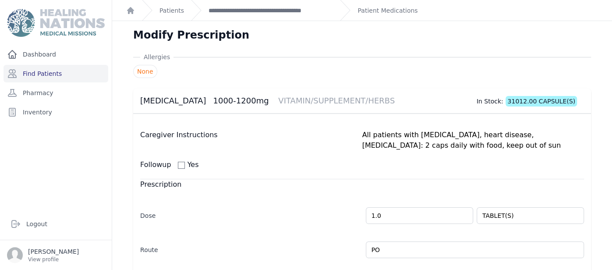
scroll to position [267, 0]
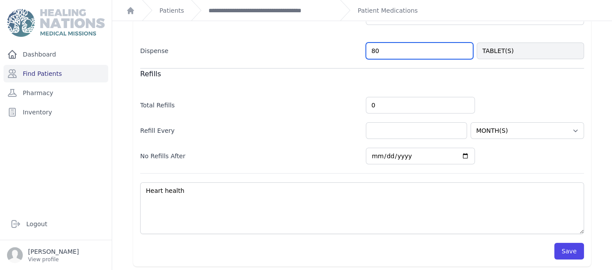
click at [396, 56] on input "80" at bounding box center [419, 50] width 107 height 17
type input "8"
type input "53"
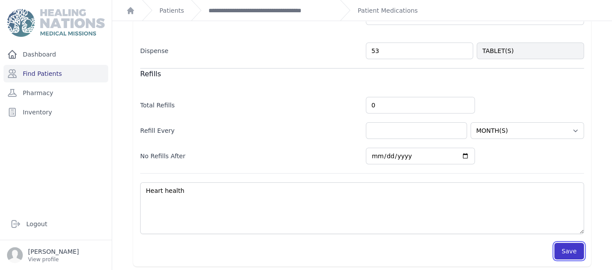
click at [571, 245] on button "Save" at bounding box center [569, 251] width 30 height 17
select select "MONTH(S)"
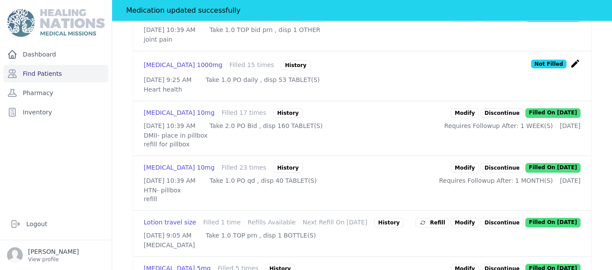
scroll to position [407, 0]
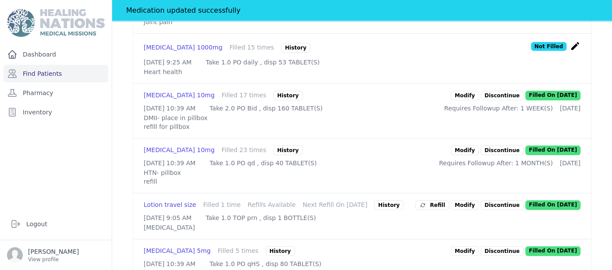
click at [470, 100] on link "Modify" at bounding box center [465, 96] width 28 height 10
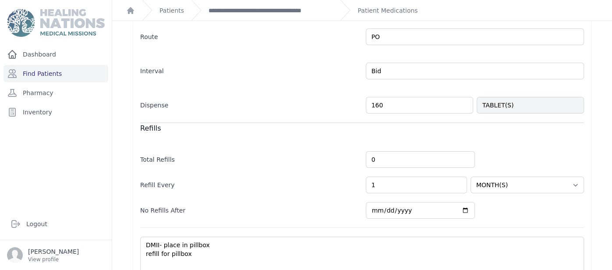
scroll to position [262, 0]
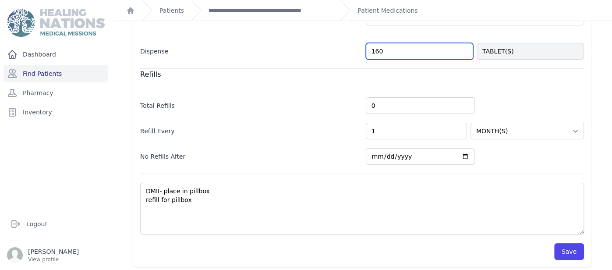
click at [422, 53] on input "160" at bounding box center [419, 51] width 107 height 17
type input "1"
type input "17"
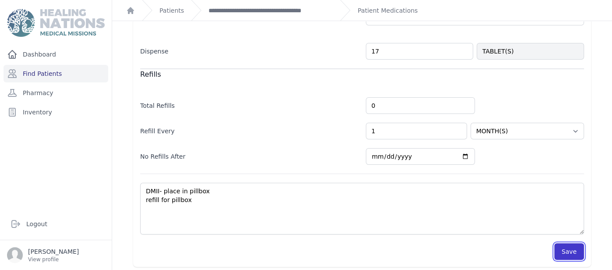
click at [569, 251] on button "Save" at bounding box center [569, 251] width 30 height 17
select select "WEEK(S)"
select select "MONTH(S)"
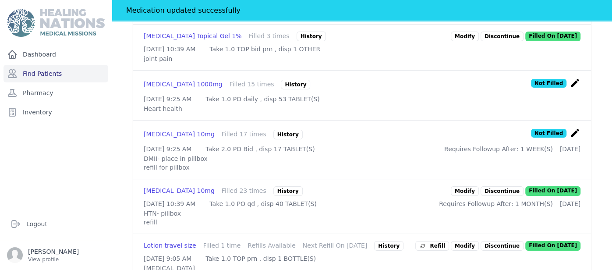
scroll to position [385, 0]
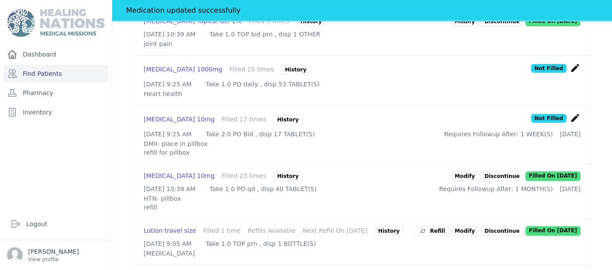
click at [474, 181] on link "Modify" at bounding box center [465, 176] width 28 height 10
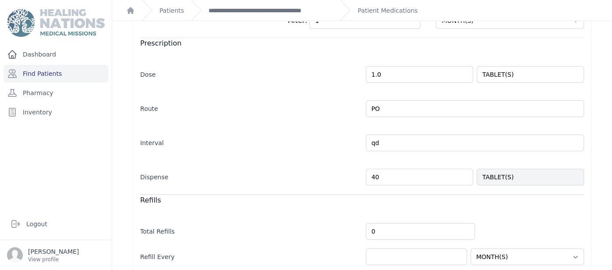
scroll to position [205, 0]
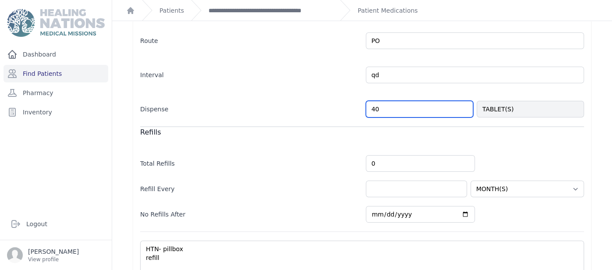
click at [416, 113] on input "40" at bounding box center [419, 109] width 107 height 17
type input "4"
click at [605, 144] on div "Modify Prescription Allergies None Lisinopril 10mg CARDIAC In Stock: 27077.00 T…" at bounding box center [362, 73] width 500 height 515
select select "MONTH(S)"
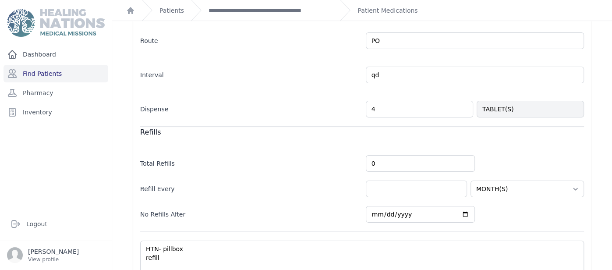
click at [605, 144] on div "Modify Prescription Allergies None Lisinopril 10mg CARDIAC In Stock: 27077.00 T…" at bounding box center [362, 73] width 500 height 515
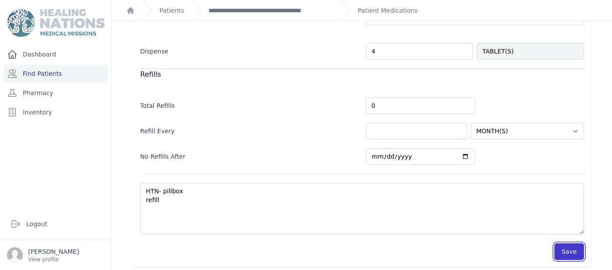
click at [574, 255] on button "Save" at bounding box center [569, 251] width 30 height 17
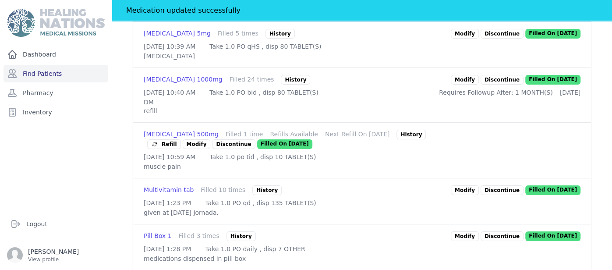
scroll to position [648, 0]
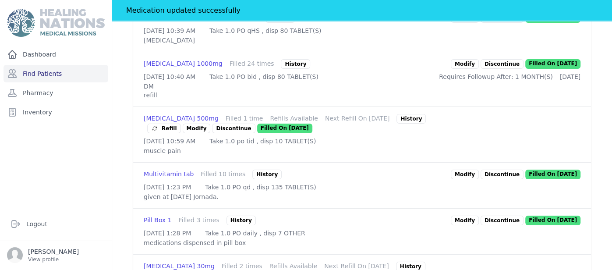
click at [469, 23] on link "Modify" at bounding box center [465, 18] width 28 height 10
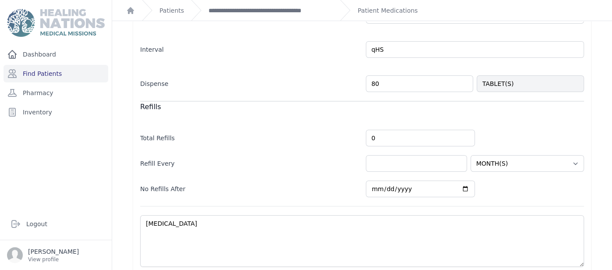
scroll to position [244, 0]
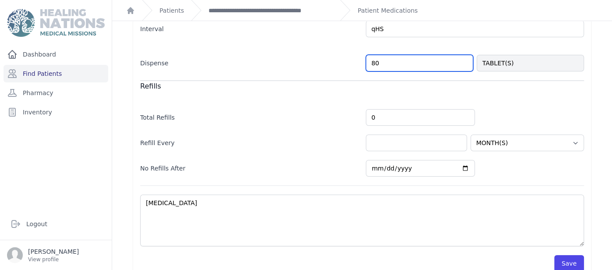
click at [432, 61] on input "80" at bounding box center [419, 63] width 107 height 17
type input "8"
type input "7"
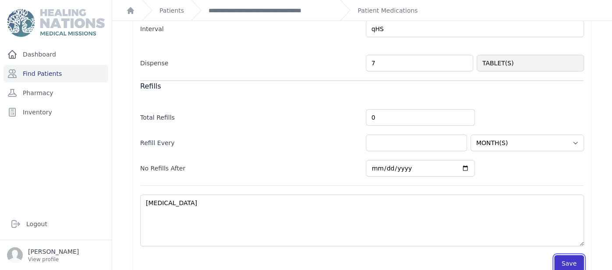
click at [569, 262] on button "Save" at bounding box center [569, 263] width 30 height 17
select select "MONTH(S)"
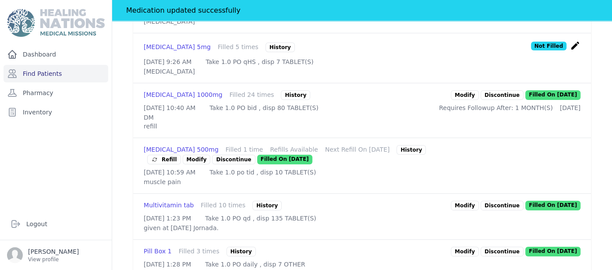
scroll to position [624, 0]
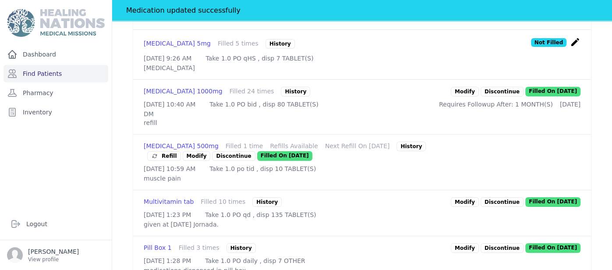
click at [462, 96] on link "Modify" at bounding box center [465, 92] width 28 height 10
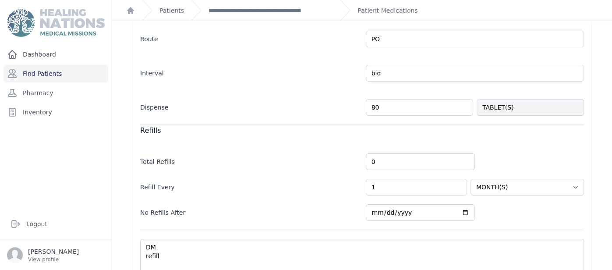
scroll to position [262, 0]
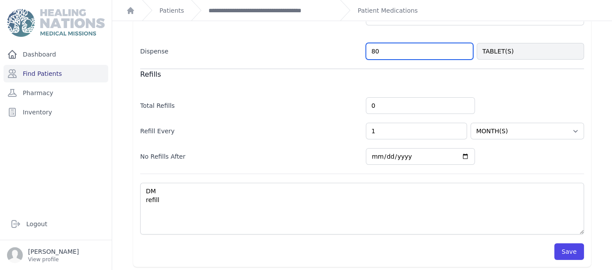
click at [409, 46] on input "80" at bounding box center [419, 51] width 107 height 17
type input "8"
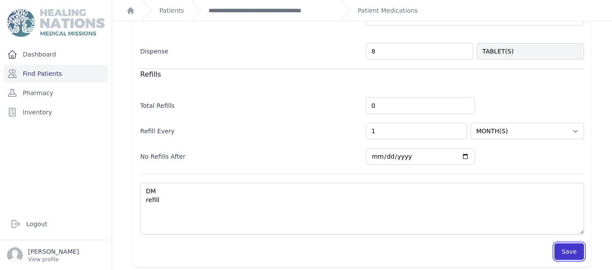
click at [571, 243] on button "Save" at bounding box center [569, 251] width 30 height 17
select select "MONTH(S)"
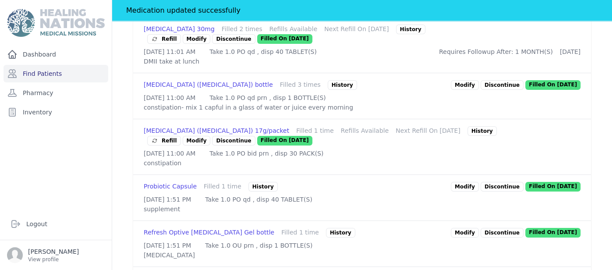
scroll to position [894, 0]
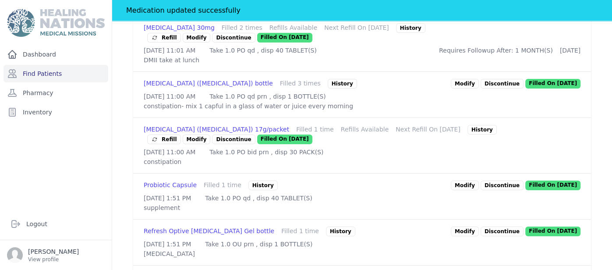
click at [211, 42] on link "Modify" at bounding box center [197, 38] width 28 height 10
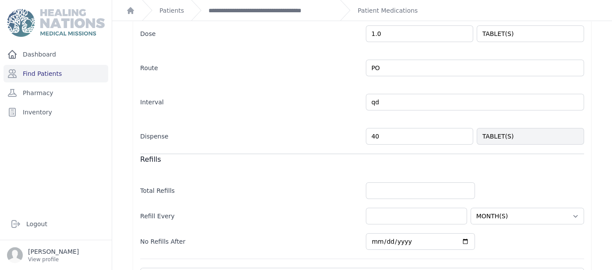
scroll to position [262, 0]
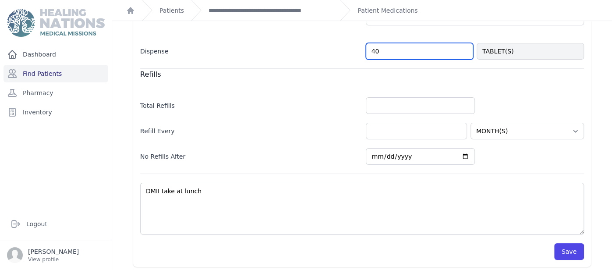
click at [396, 47] on input "40" at bounding box center [419, 51] width 107 height 17
type input "4"
type input "14"
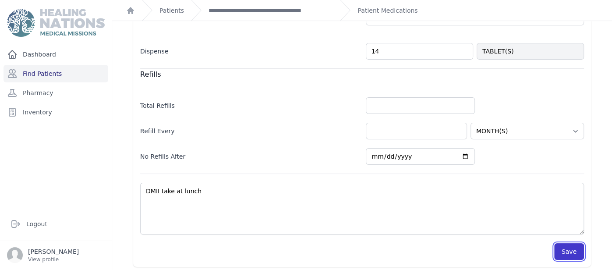
click at [571, 244] on button "Save" at bounding box center [569, 251] width 30 height 17
select select "MONTH(S)"
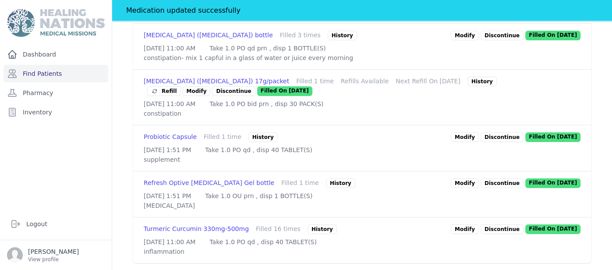
scroll to position [1054, 0]
click at [473, 224] on link "Modify" at bounding box center [465, 229] width 28 height 10
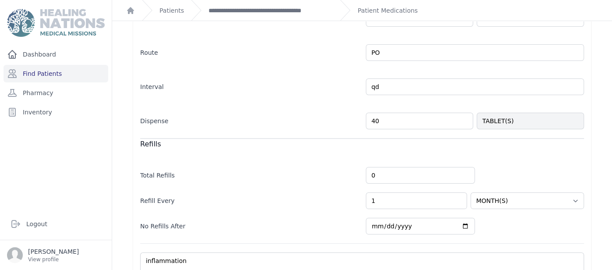
scroll to position [257, 0]
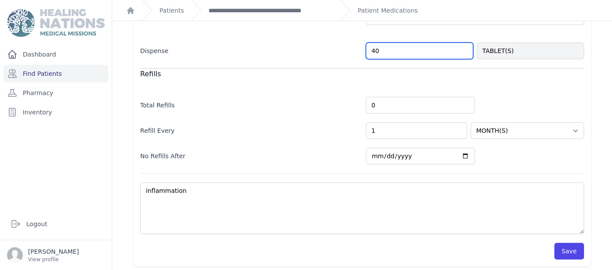
click at [424, 42] on input "40" at bounding box center [419, 50] width 107 height 17
type input "4"
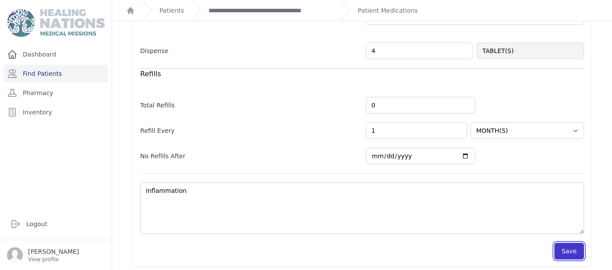
click at [575, 248] on button "Save" at bounding box center [569, 251] width 30 height 17
select select "MONTH(S)"
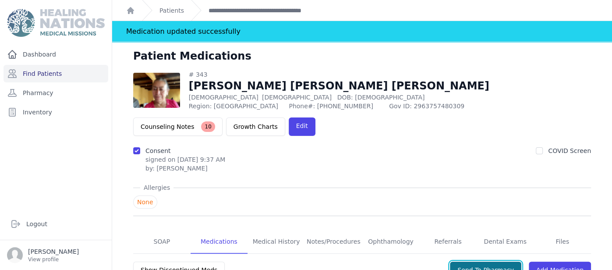
click at [497, 262] on button "Send To Pharmacy" at bounding box center [485, 270] width 71 height 17
click at [87, 71] on link "Find Patients" at bounding box center [56, 74] width 105 height 18
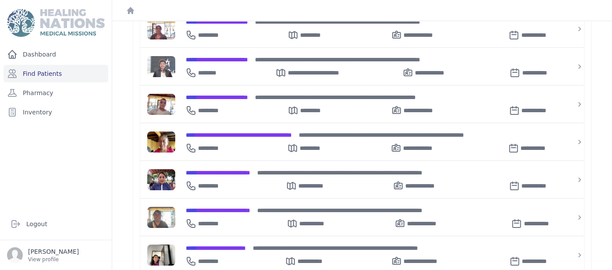
scroll to position [262, 0]
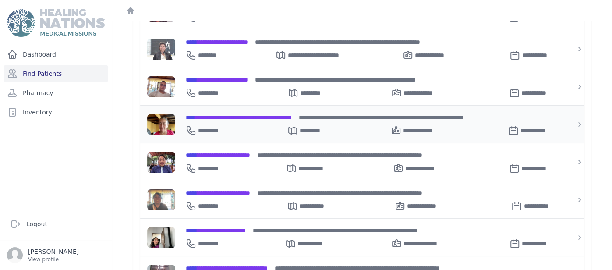
click at [251, 115] on span "**********" at bounding box center [239, 117] width 106 height 6
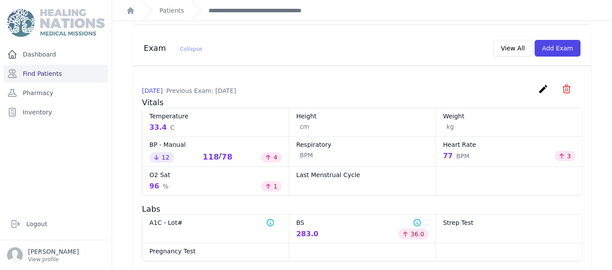
scroll to position [363, 0]
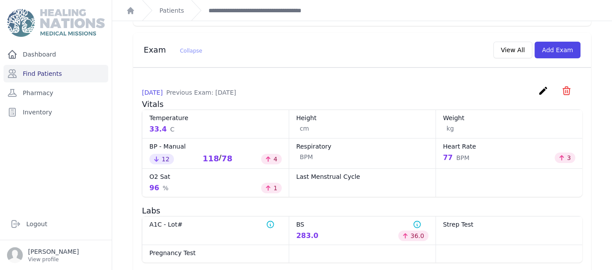
drag, startPoint x: 203, startPoint y: 140, endPoint x: 230, endPoint y: 140, distance: 26.7
click at [230, 152] on dd "Decreased by 12 118 / 78 Increased by 4" at bounding box center [215, 158] width 132 height 12
copy div "118 / 78"
click at [219, 11] on link "**********" at bounding box center [271, 10] width 124 height 9
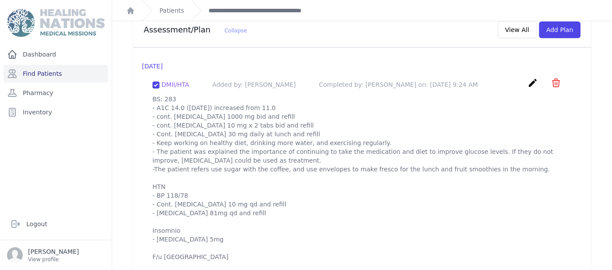
scroll to position [836, 0]
click at [293, 6] on link "**********" at bounding box center [271, 10] width 124 height 9
click at [530, 77] on icon "create" at bounding box center [532, 82] width 11 height 11
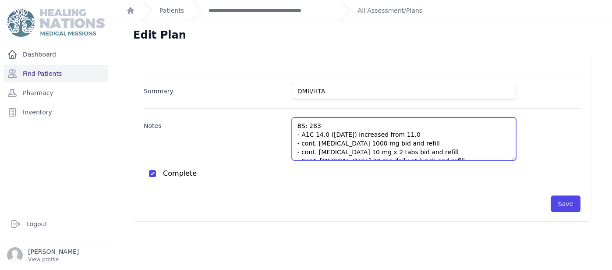
click at [486, 131] on textarea "BS: 283 - A1C 14.0 ([DATE]) increased from 11.0 - cont. [MEDICAL_DATA] 1000 mg …" at bounding box center [404, 138] width 224 height 43
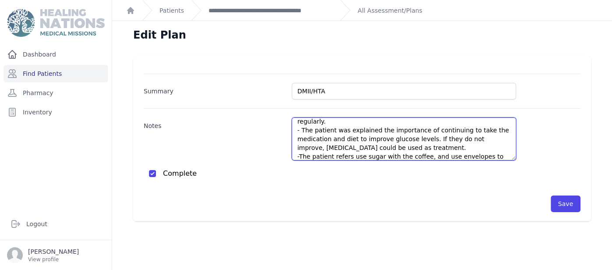
scroll to position [66, 0]
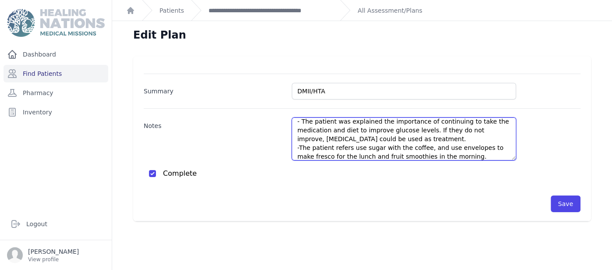
paste textarea "The patient was explained the importance of avoiding these in the diet and maki…"
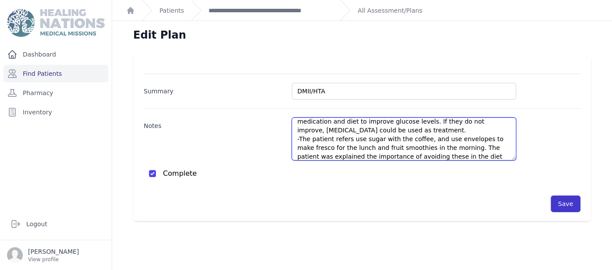
type textarea "BS: 283 - A1C 14.0 (July 2025) increased from 11.0 - cont. metformin 1000 mg bi…"
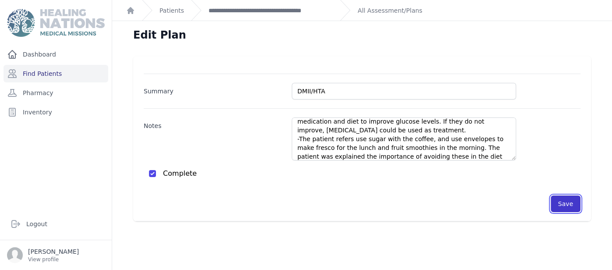
click at [554, 200] on button "Save" at bounding box center [566, 203] width 30 height 17
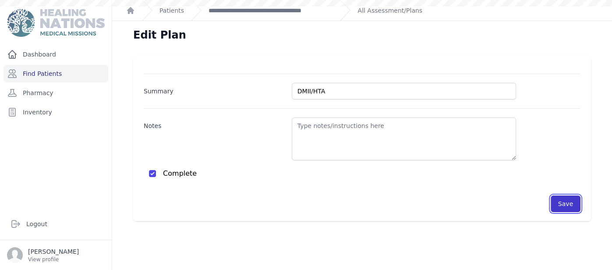
scroll to position [0, 0]
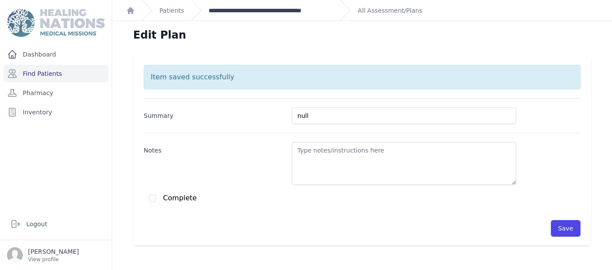
click at [268, 13] on link "**********" at bounding box center [271, 10] width 124 height 9
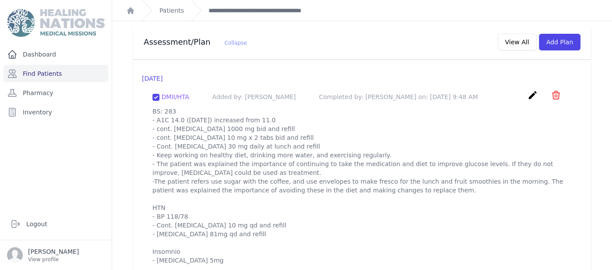
scroll to position [845, 0]
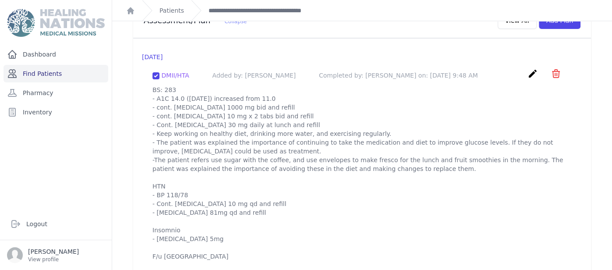
click at [44, 69] on link "Find Patients" at bounding box center [56, 74] width 105 height 18
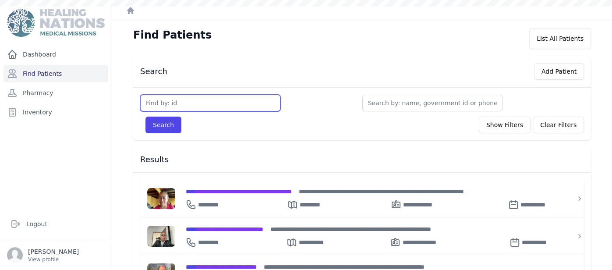
click at [184, 95] on input "text" at bounding box center [210, 103] width 140 height 17
type input "1974"
click at [145, 117] on button "Search" at bounding box center [163, 125] width 36 height 17
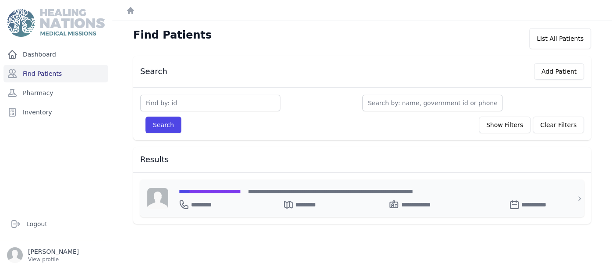
click at [223, 191] on span "**********" at bounding box center [210, 191] width 62 height 6
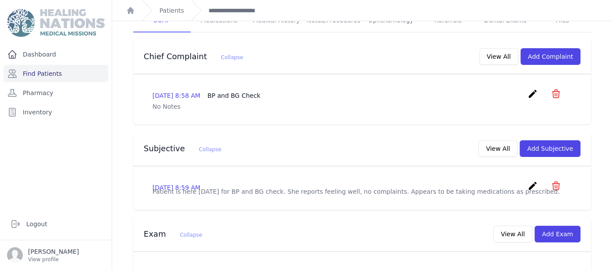
scroll to position [140, 0]
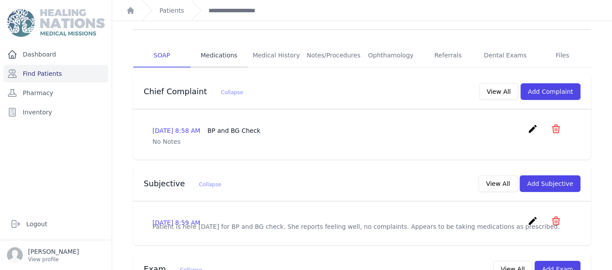
click at [224, 44] on link "Medications" at bounding box center [219, 56] width 57 height 24
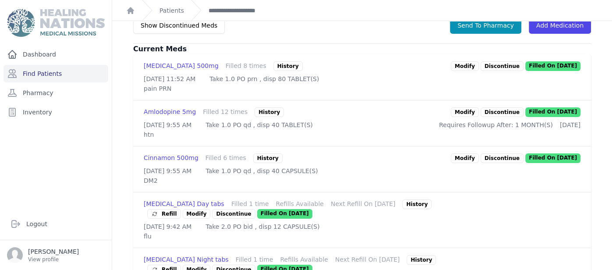
scroll to position [227, 0]
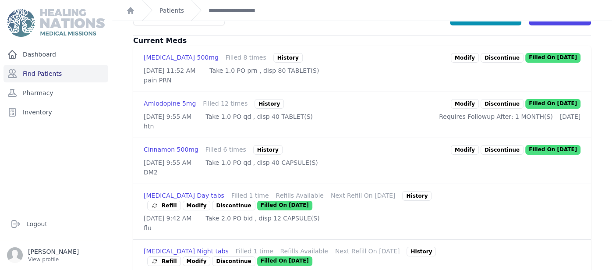
click at [474, 99] on link "Modify" at bounding box center [465, 104] width 28 height 10
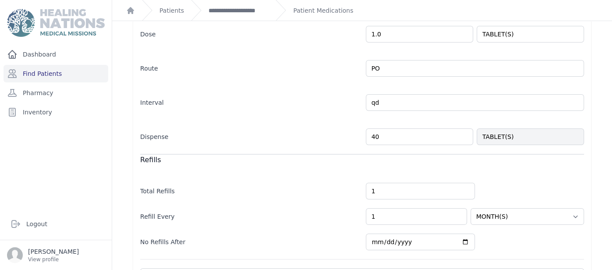
click at [422, 141] on input "40" at bounding box center [419, 136] width 107 height 17
type input "4"
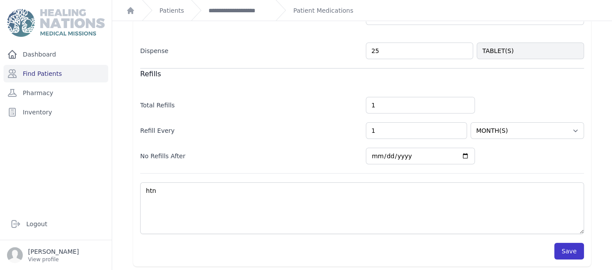
type input "25"
click at [580, 248] on button "Save" at bounding box center [569, 251] width 30 height 17
select select "MONTH(S)"
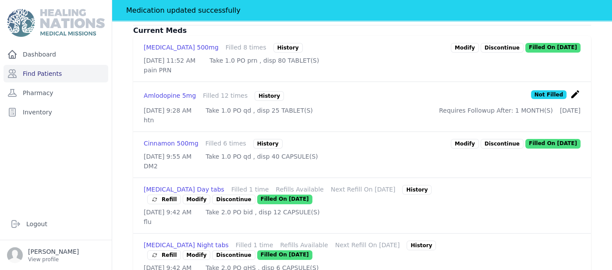
scroll to position [276, 0]
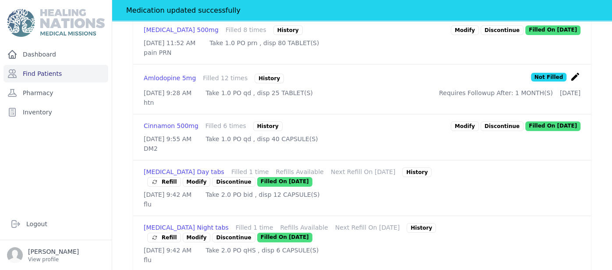
click at [474, 121] on link "Modify" at bounding box center [465, 126] width 28 height 10
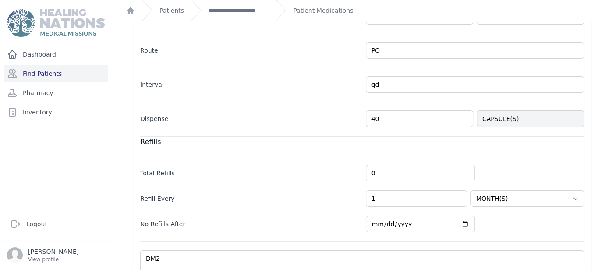
scroll to position [252, 0]
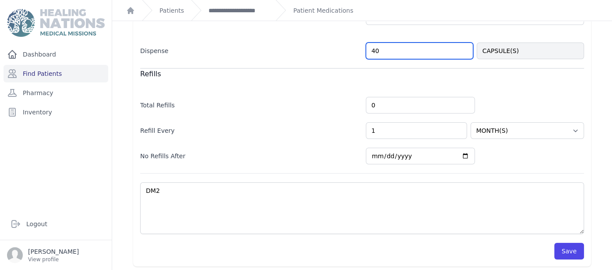
click at [390, 56] on input "40" at bounding box center [419, 50] width 107 height 17
type input "4"
type input "25"
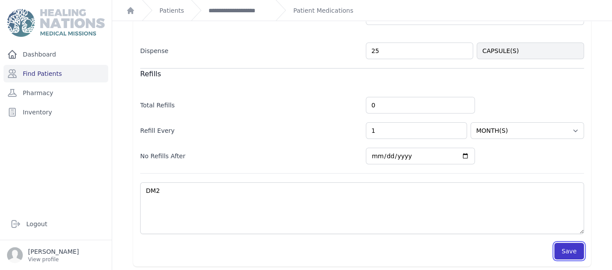
click at [566, 244] on button "Save" at bounding box center [569, 251] width 30 height 17
select select "MONTH(S)"
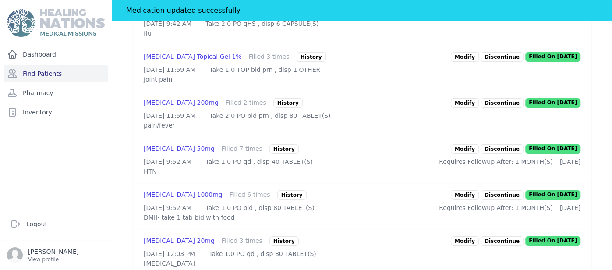
scroll to position [505, 0]
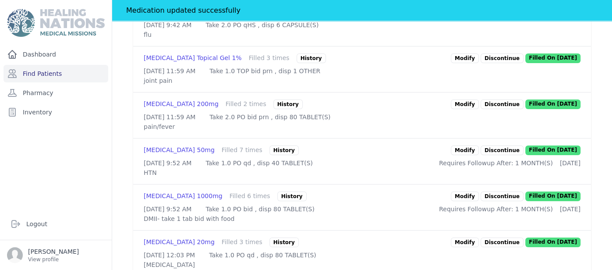
click at [475, 155] on link "Modify" at bounding box center [465, 150] width 28 height 10
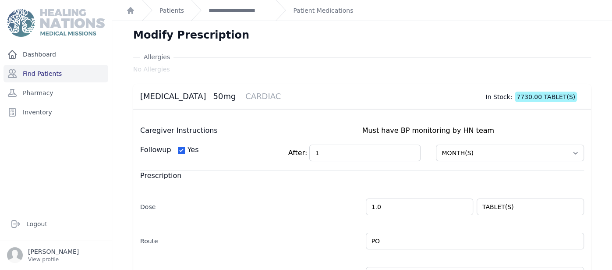
scroll to position [258, 0]
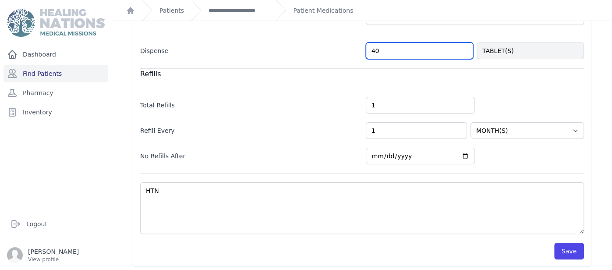
click at [447, 50] on input "40" at bounding box center [419, 50] width 107 height 17
type input "4"
type input "25"
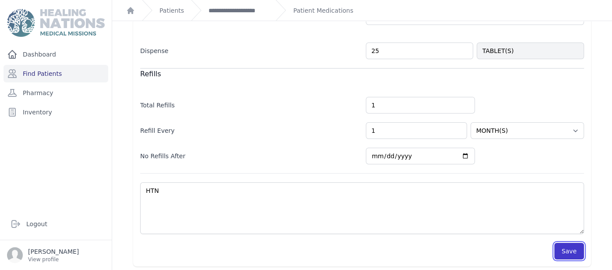
click at [576, 251] on button "Save" at bounding box center [569, 251] width 30 height 17
select select "MONTH(S)"
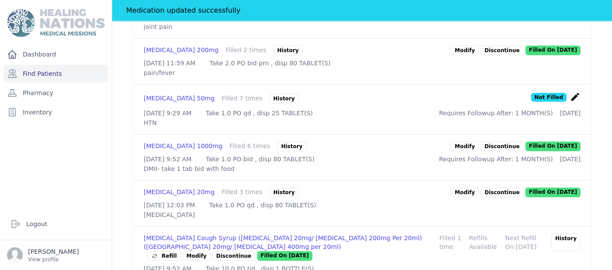
scroll to position [560, 0]
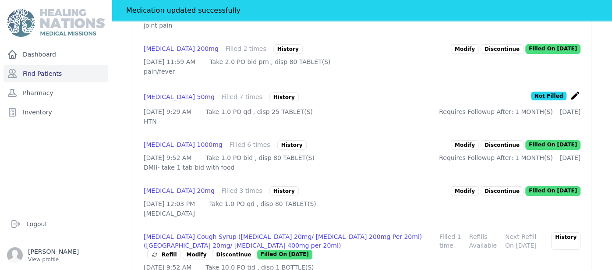
click at [469, 150] on link "Modify" at bounding box center [465, 145] width 28 height 10
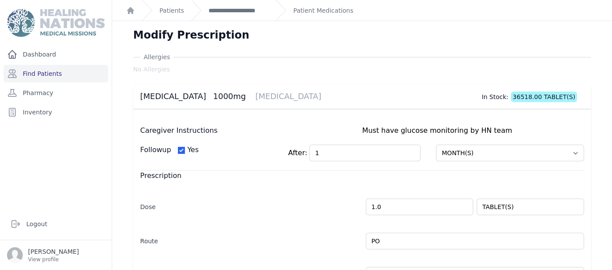
scroll to position [258, 0]
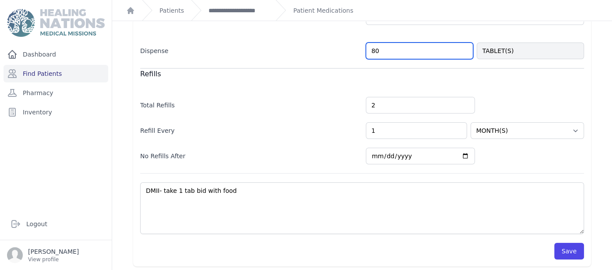
click at [406, 55] on input "80" at bounding box center [419, 50] width 107 height 17
type input "8"
type input "50"
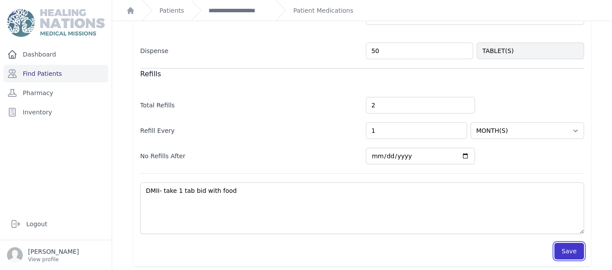
click at [574, 243] on button "Save" at bounding box center [569, 251] width 30 height 17
select select "MONTH(S)"
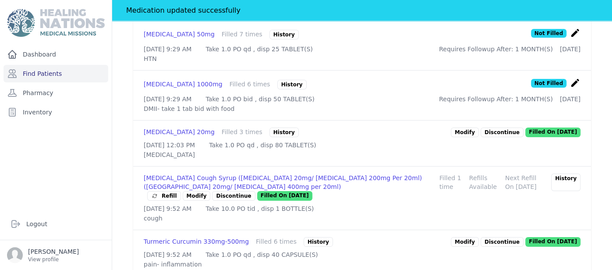
scroll to position [700, 0]
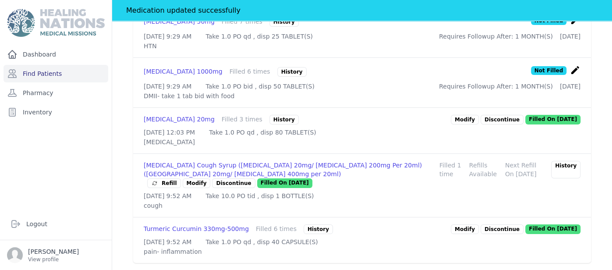
click at [465, 224] on link "Modify" at bounding box center [465, 229] width 28 height 10
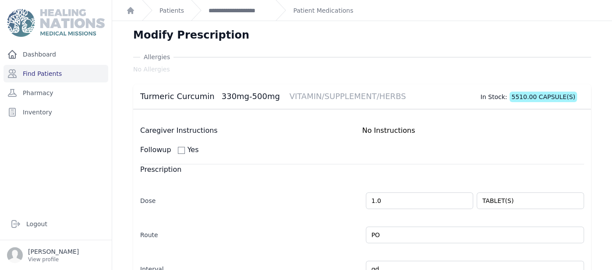
scroll to position [252, 0]
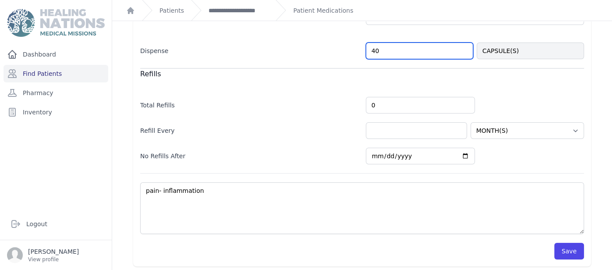
click at [394, 51] on input "40" at bounding box center [419, 50] width 107 height 17
type input "26"
select select "MONTH(S)"
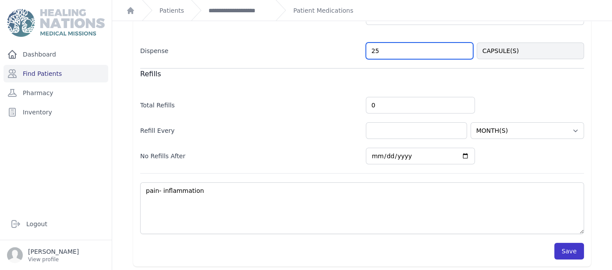
type input "25"
click at [575, 244] on button "Save" at bounding box center [569, 251] width 30 height 17
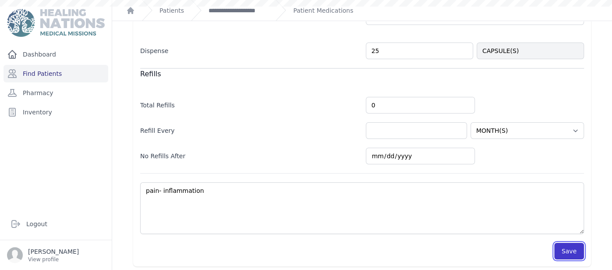
select select "MONTH(S)"
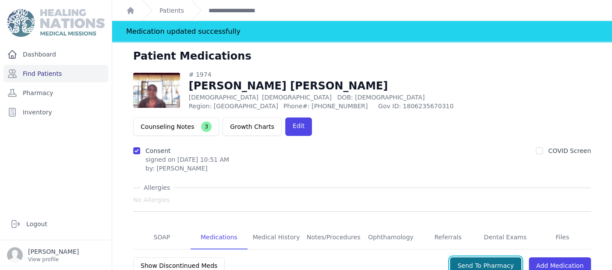
click at [510, 257] on button "Send To Pharmacy" at bounding box center [485, 265] width 71 height 17
click at [97, 74] on link "Find Patients" at bounding box center [56, 74] width 105 height 18
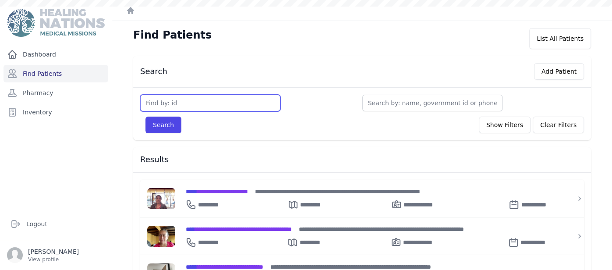
click at [187, 102] on input "text" at bounding box center [210, 103] width 140 height 17
type input "2318"
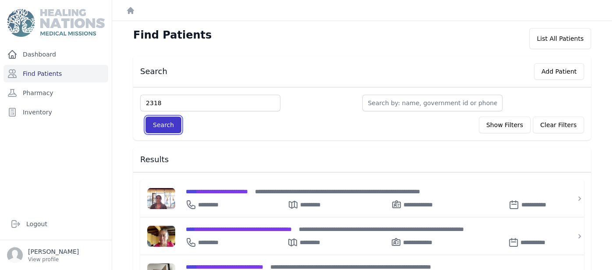
click at [162, 125] on button "Search" at bounding box center [163, 125] width 36 height 17
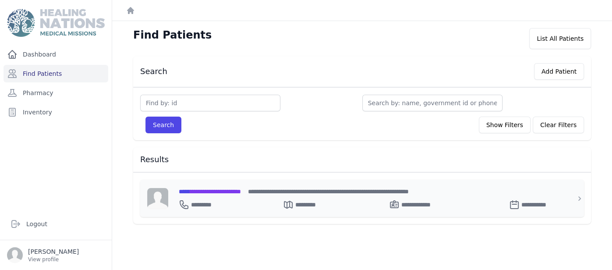
click at [236, 189] on span "**********" at bounding box center [210, 191] width 62 height 6
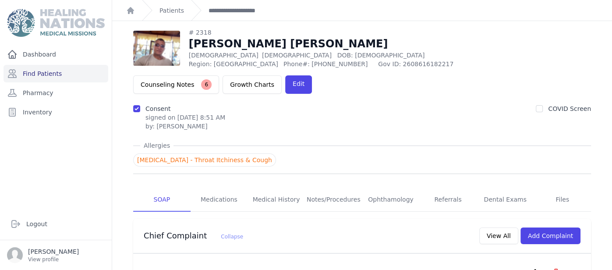
click at [234, 188] on link "Medications" at bounding box center [219, 200] width 57 height 24
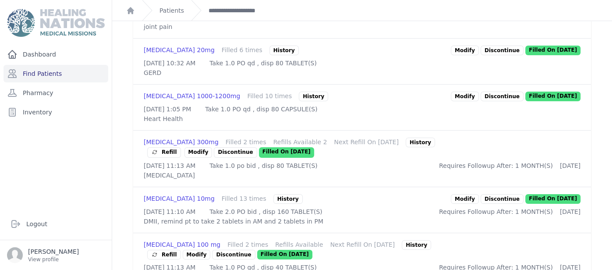
scroll to position [332, 0]
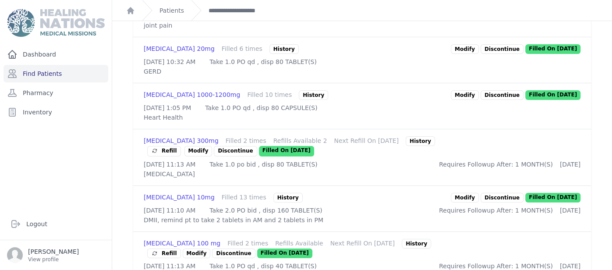
click at [212, 150] on link "Modify" at bounding box center [198, 151] width 28 height 11
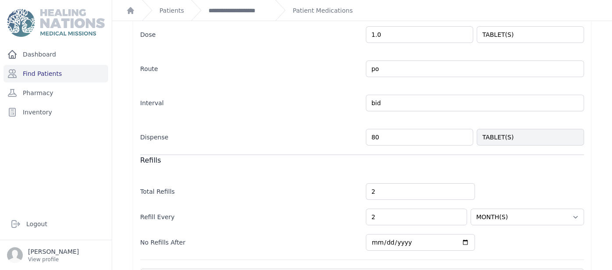
click at [392, 131] on input "80" at bounding box center [419, 137] width 107 height 17
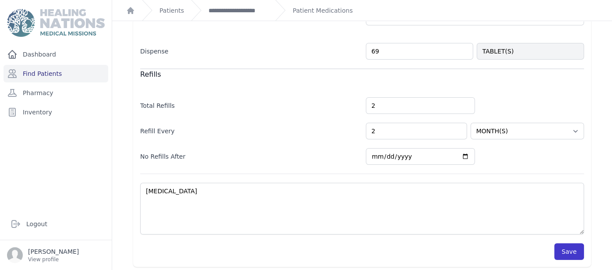
type input "69"
click at [573, 243] on button "Save" at bounding box center [569, 251] width 30 height 17
select select "MONTH(S)"
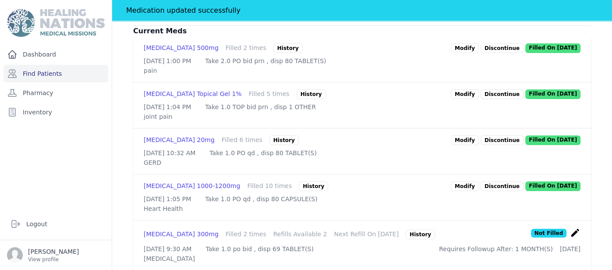
click at [474, 184] on link "Modify" at bounding box center [465, 186] width 28 height 10
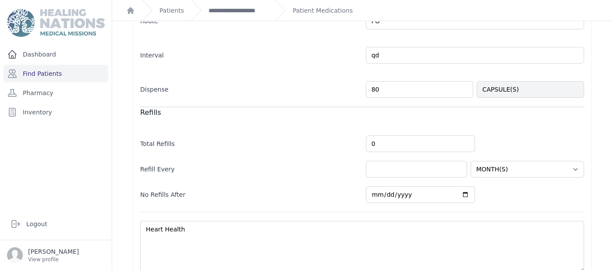
scroll to position [267, 0]
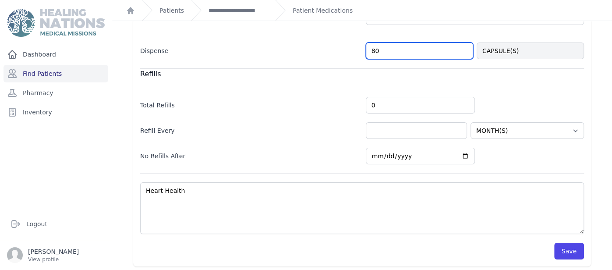
click at [442, 46] on input "80" at bounding box center [419, 50] width 107 height 17
type input "8"
type input "30"
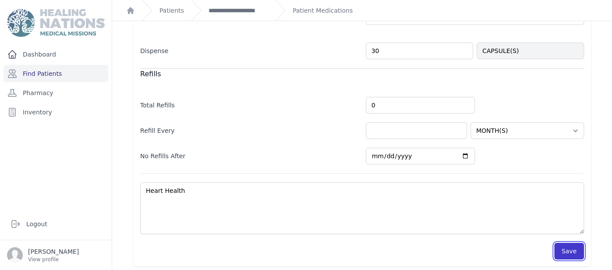
click at [576, 244] on button "Save" at bounding box center [569, 251] width 30 height 17
select select "MONTH(S)"
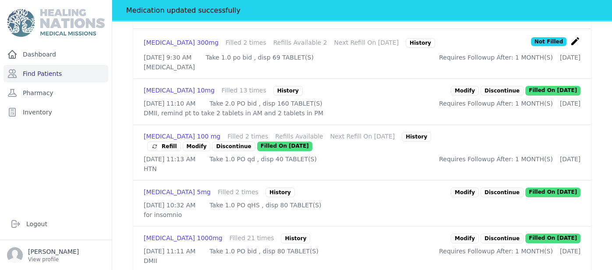
scroll to position [460, 0]
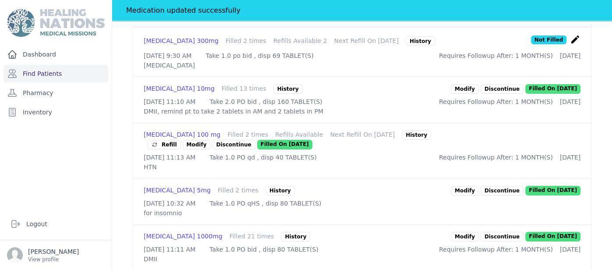
click at [472, 94] on link "Modify" at bounding box center [465, 89] width 28 height 10
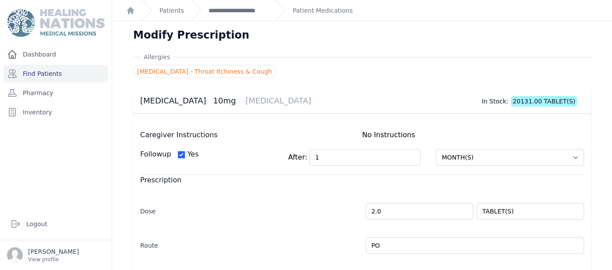
scroll to position [262, 0]
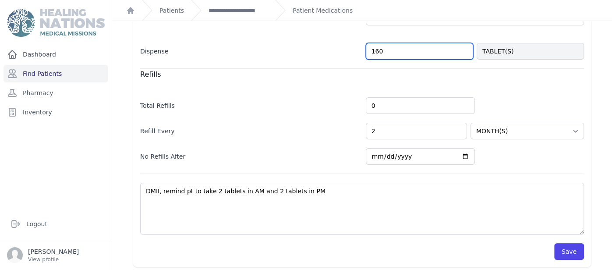
click at [447, 43] on input "160" at bounding box center [419, 51] width 107 height 17
type input "1"
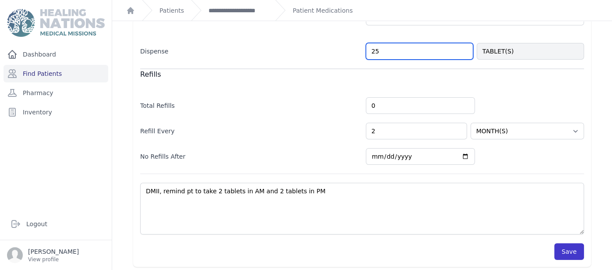
type input "25"
click at [574, 252] on button "Save" at bounding box center [569, 251] width 30 height 17
select select "MONTH(S)"
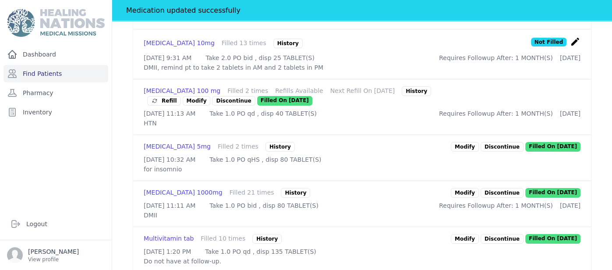
scroll to position [508, 0]
click at [194, 105] on link "Modify" at bounding box center [197, 100] width 28 height 10
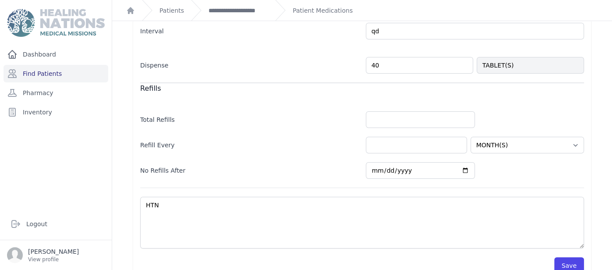
scroll to position [262, 0]
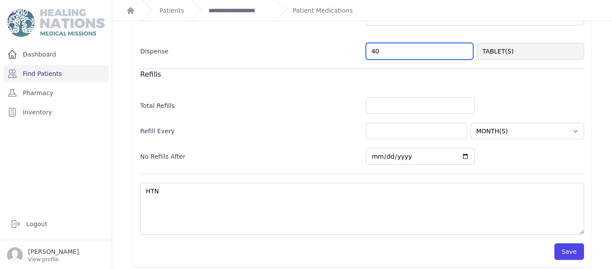
click at [431, 55] on input "40" at bounding box center [419, 51] width 107 height 17
type input "4"
type input "36"
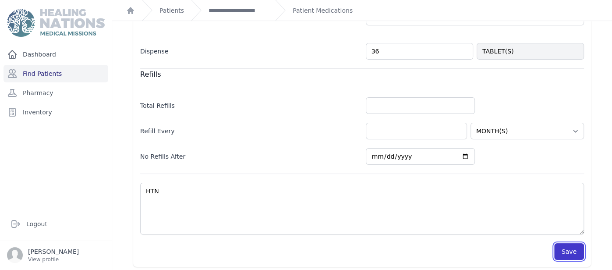
click at [573, 247] on button "Save" at bounding box center [569, 251] width 30 height 17
select select "MONTH(S)"
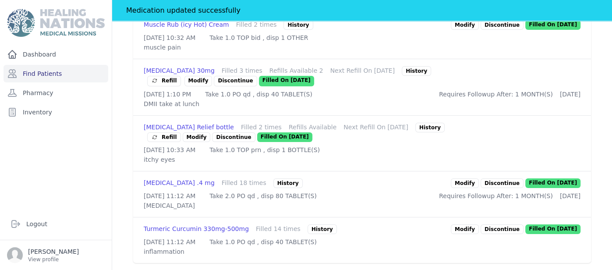
scroll to position [788, 0]
click at [212, 86] on link "Modify" at bounding box center [198, 81] width 28 height 11
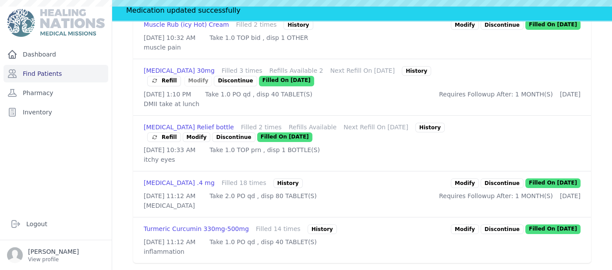
click at [212, 86] on link "Modify" at bounding box center [198, 81] width 28 height 11
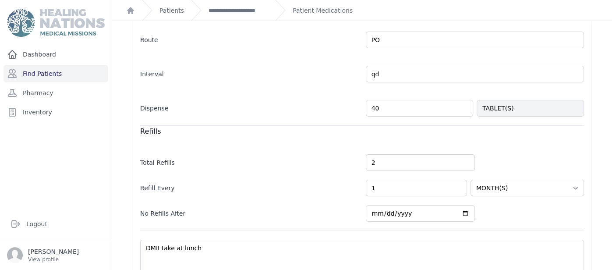
scroll to position [177, 0]
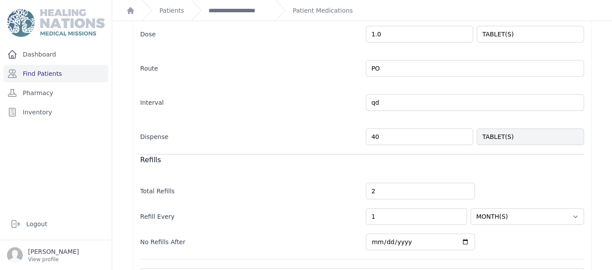
click at [448, 143] on form "Caregiver Instructions No Instructions Followup Yes After: 1 Select Period HOUR…" at bounding box center [362, 149] width 444 height 392
click at [443, 137] on input "40" at bounding box center [419, 136] width 107 height 17
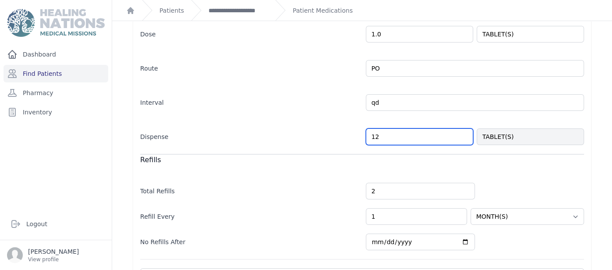
scroll to position [262, 0]
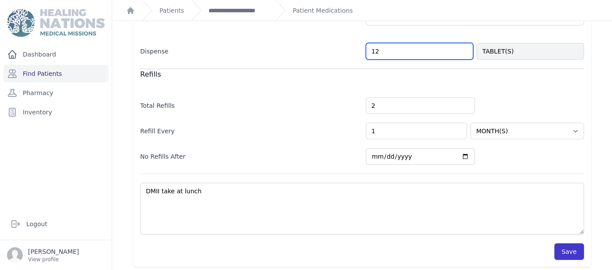
type input "12"
click at [571, 250] on button "Save" at bounding box center [569, 251] width 30 height 17
select select "MONTH(S)"
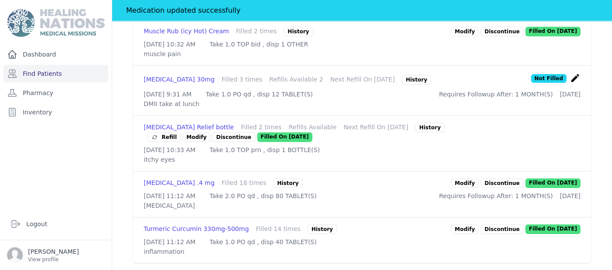
scroll to position [846, 0]
click at [478, 224] on link "Modify" at bounding box center [465, 229] width 28 height 10
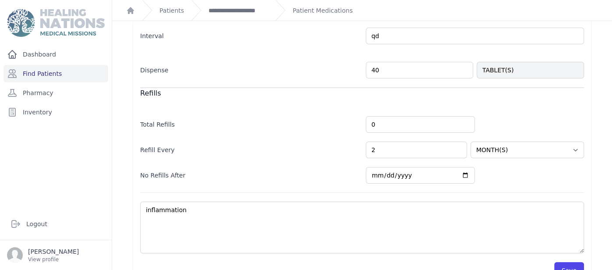
scroll to position [244, 0]
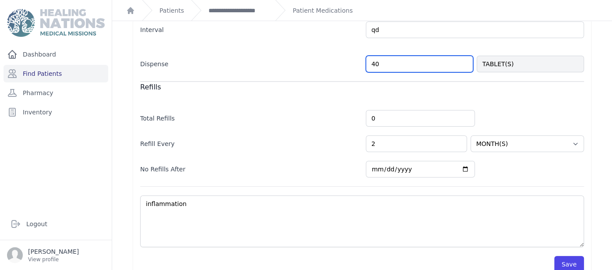
click at [435, 65] on input "40" at bounding box center [419, 64] width 107 height 17
type input "39"
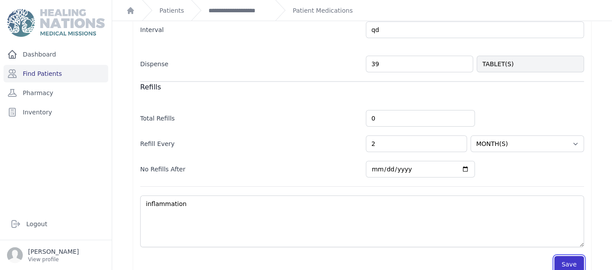
click at [566, 259] on button "Save" at bounding box center [569, 264] width 30 height 17
select select "MONTH(S)"
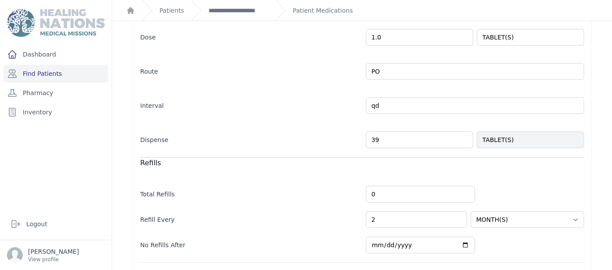
scroll to position [166, 0]
click at [320, 9] on link "Patient Medications" at bounding box center [323, 10] width 60 height 9
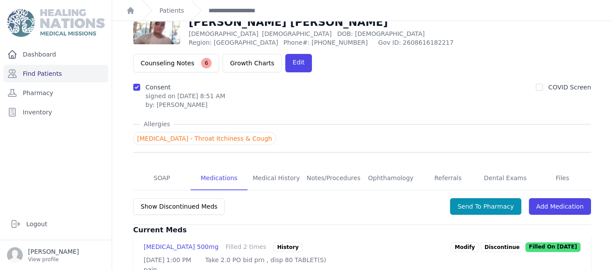
scroll to position [13, 0]
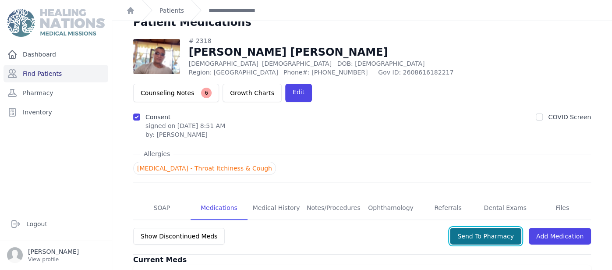
click at [509, 228] on button "Send To Pharmacy" at bounding box center [485, 236] width 71 height 17
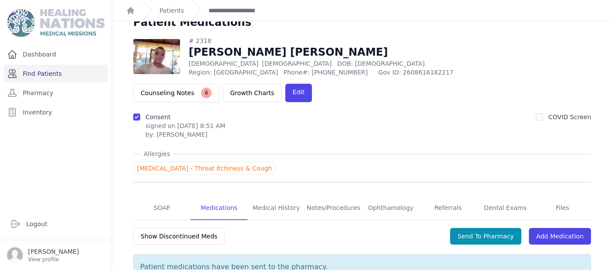
click at [92, 68] on link "Find Patients" at bounding box center [56, 74] width 105 height 18
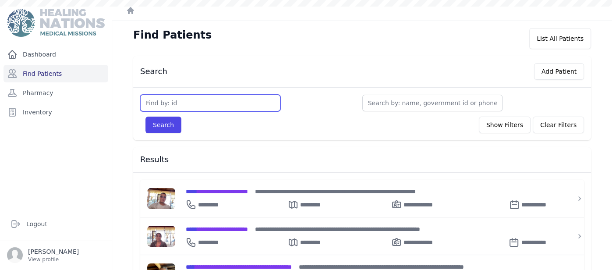
click at [165, 100] on input "text" at bounding box center [210, 103] width 140 height 17
type input "2255"
click at [145, 117] on button "Search" at bounding box center [163, 125] width 36 height 17
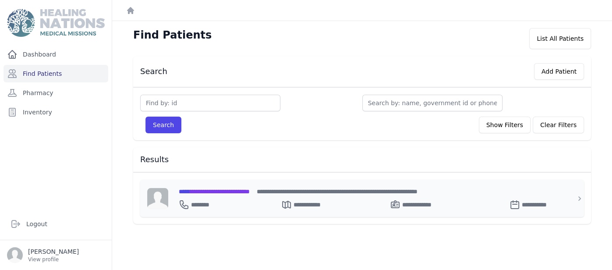
click at [250, 192] on span "**********" at bounding box center [214, 191] width 71 height 6
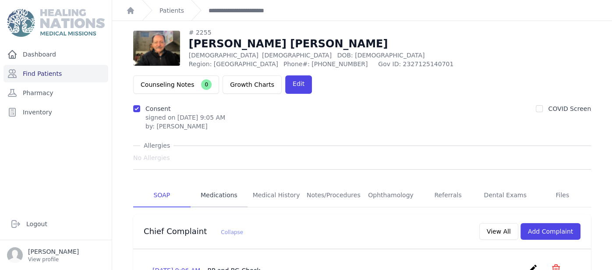
click at [217, 184] on link "Medications" at bounding box center [219, 196] width 57 height 24
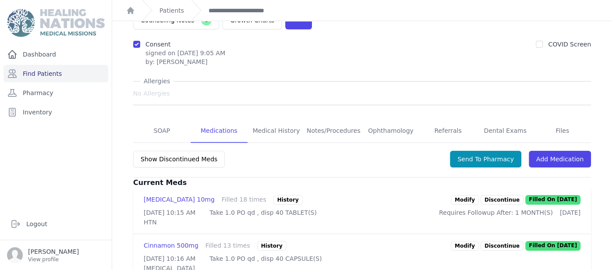
scroll to position [87, 0]
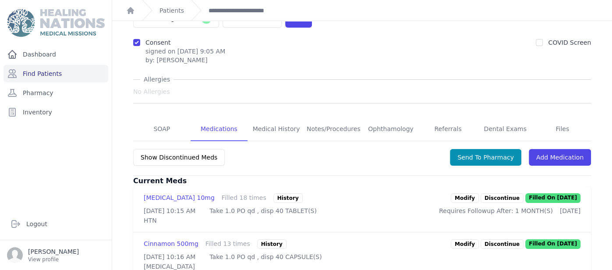
click at [474, 193] on link "Modify" at bounding box center [465, 198] width 28 height 10
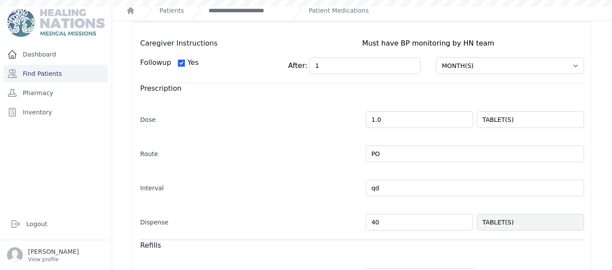
scroll to position [173, 0]
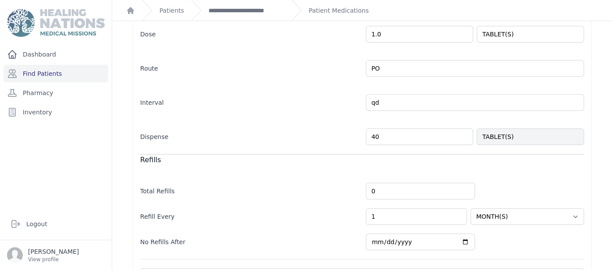
click at [406, 141] on input "40" at bounding box center [419, 136] width 107 height 17
type input "4"
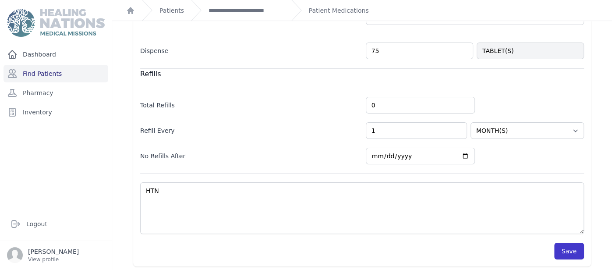
type input "75"
click at [574, 245] on button "Save" at bounding box center [569, 251] width 30 height 17
select select "MONTH(S)"
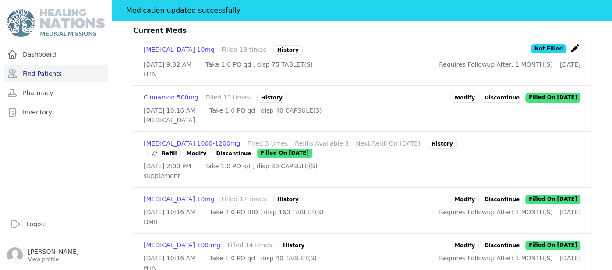
click at [119, 137] on div "# 2255 [PERSON_NAME] [PERSON_NAME] [DEMOGRAPHIC_DATA] [DEMOGRAPHIC_DATA] DOB: […" at bounding box center [362, 193] width 486 height 763
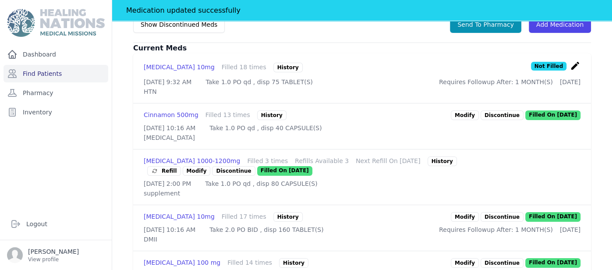
click at [472, 110] on link "Modify" at bounding box center [465, 115] width 28 height 10
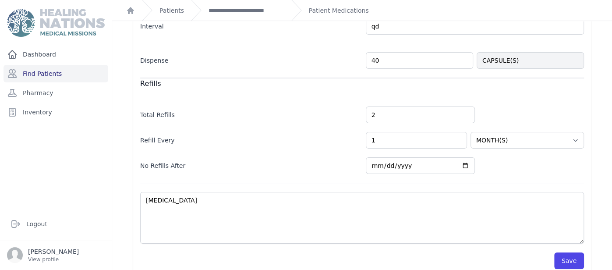
scroll to position [252, 0]
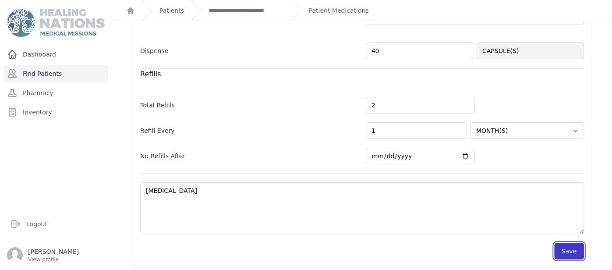
click at [568, 252] on button "Save" at bounding box center [569, 251] width 30 height 17
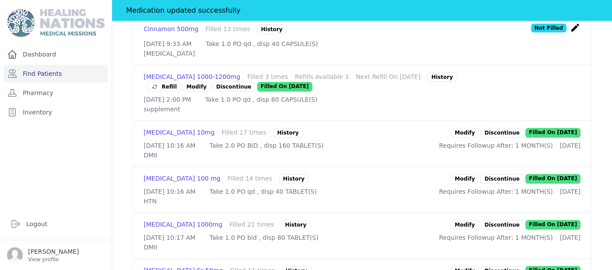
scroll to position [340, 0]
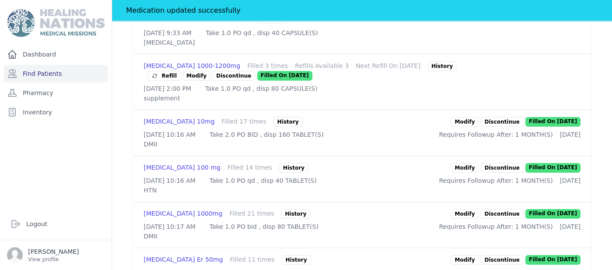
click at [470, 117] on link "Modify" at bounding box center [465, 122] width 28 height 10
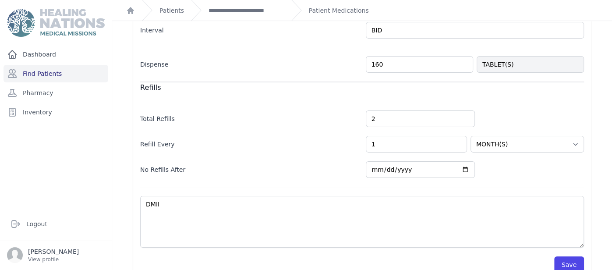
scroll to position [258, 0]
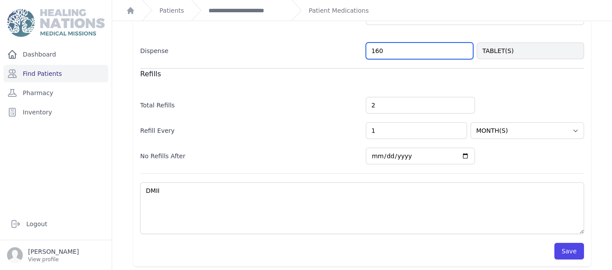
click at [418, 49] on input "160" at bounding box center [419, 50] width 107 height 17
type input "112"
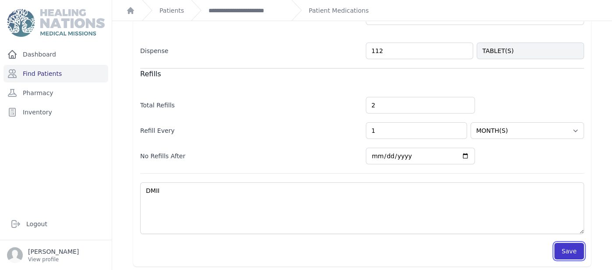
click at [575, 252] on button "Save" at bounding box center [569, 251] width 30 height 17
select select "MONTH(S)"
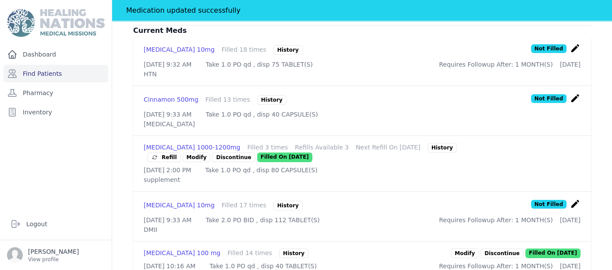
click at [599, 172] on div "# 2255 Juan Francisco Mazariegos Male 62 Years Old DOB: 1963-Jun-06 Region: Ciu…" at bounding box center [362, 197] width 486 height 771
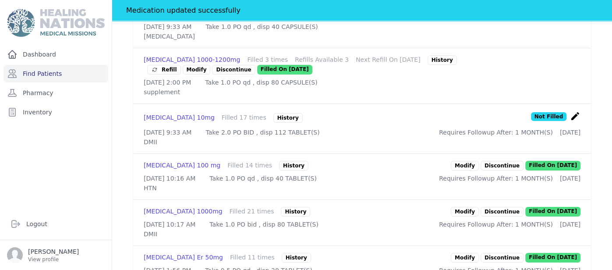
scroll to position [364, 0]
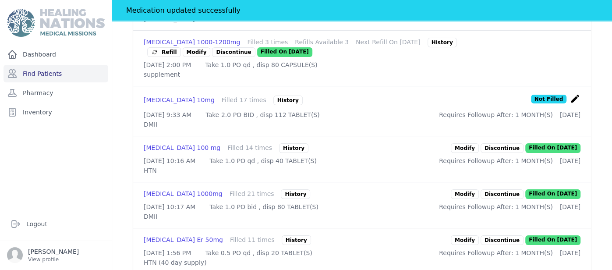
click at [468, 143] on link "Modify" at bounding box center [465, 148] width 28 height 10
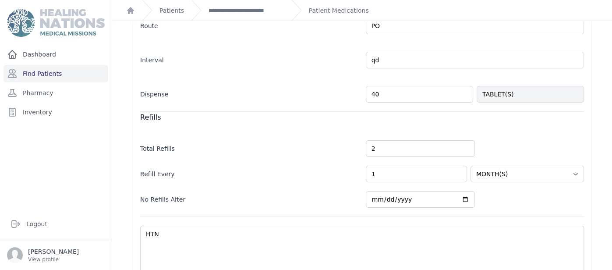
scroll to position [219, 0]
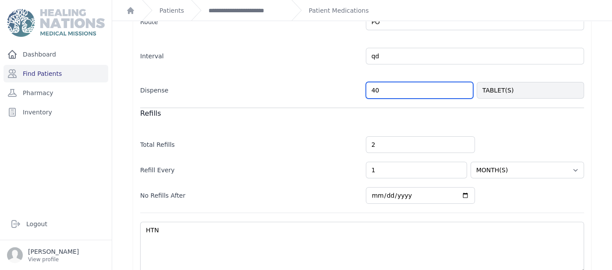
click at [456, 92] on input "40" at bounding box center [419, 90] width 107 height 17
type input "4"
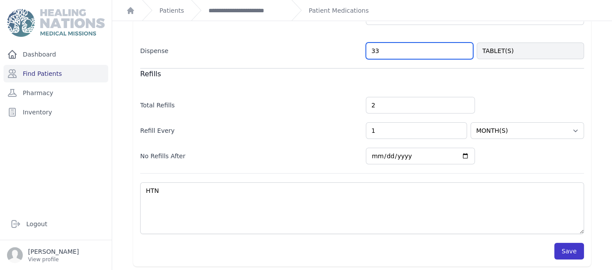
type input "33"
click at [577, 244] on button "Save" at bounding box center [569, 251] width 30 height 17
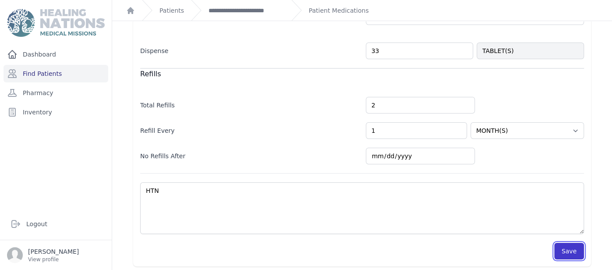
select select "MONTH(S)"
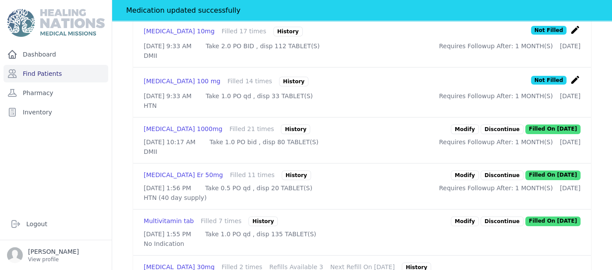
scroll to position [434, 0]
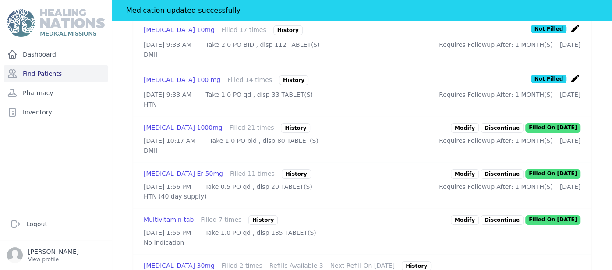
click at [473, 130] on link "Modify" at bounding box center [465, 128] width 28 height 10
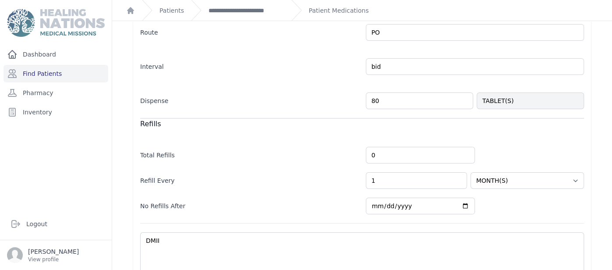
scroll to position [232, 0]
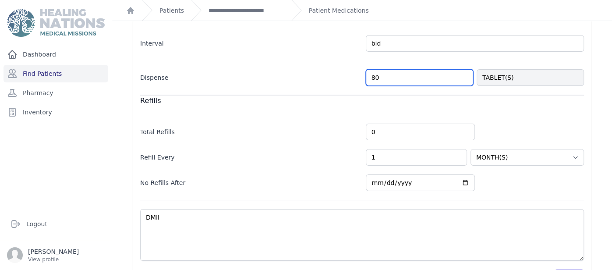
click at [430, 77] on input "80" at bounding box center [419, 77] width 107 height 17
type input "8"
type input "58"
select select "MONTH(S)"
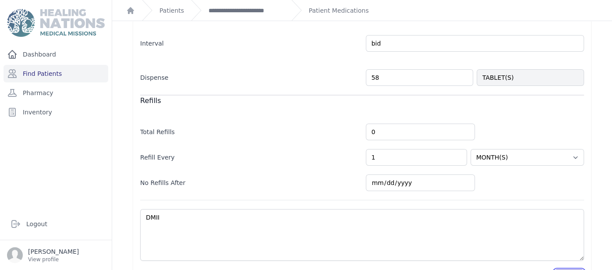
select select "MONTH(S)"
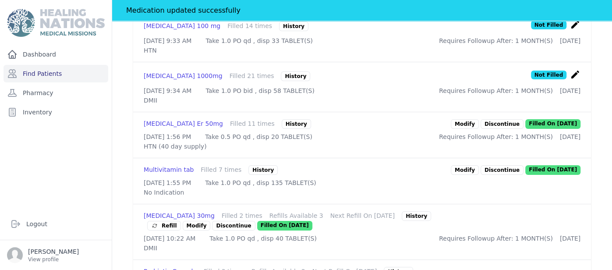
scroll to position [504, 0]
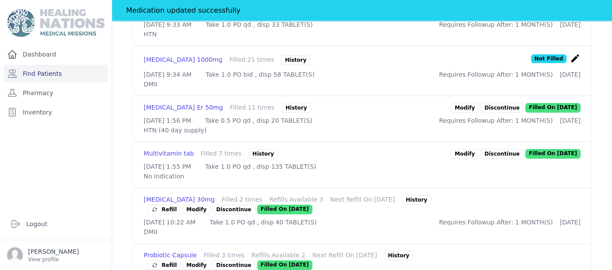
click at [465, 113] on link "Modify" at bounding box center [465, 108] width 28 height 10
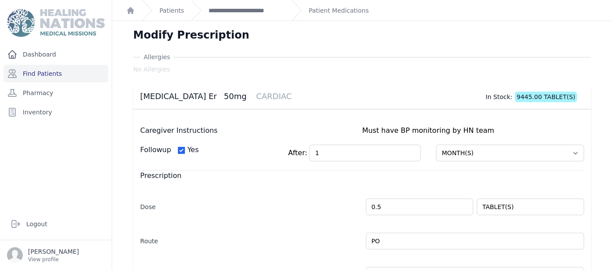
scroll to position [258, 0]
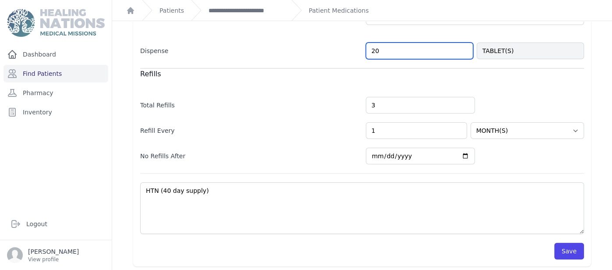
click at [403, 43] on input "20" at bounding box center [419, 50] width 107 height 17
type input "40"
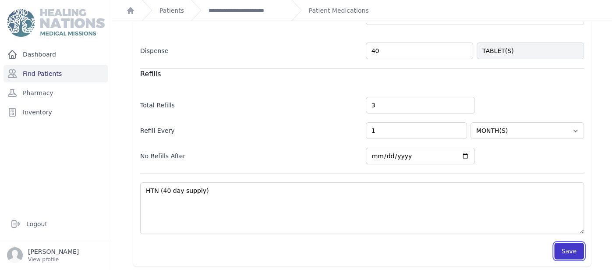
click at [574, 251] on button "Save" at bounding box center [569, 251] width 30 height 17
select select "MONTH(S)"
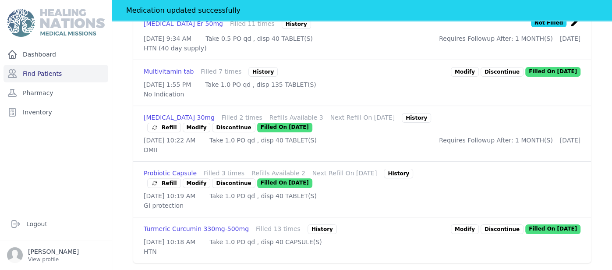
scroll to position [629, 0]
click at [211, 178] on link "Modify" at bounding box center [197, 183] width 28 height 10
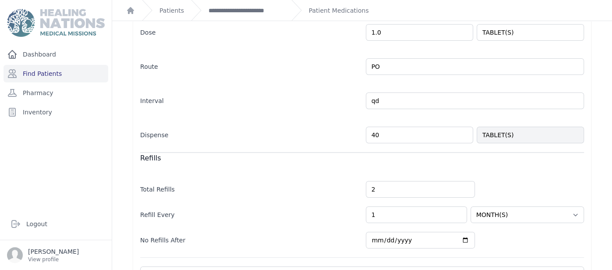
scroll to position [252, 0]
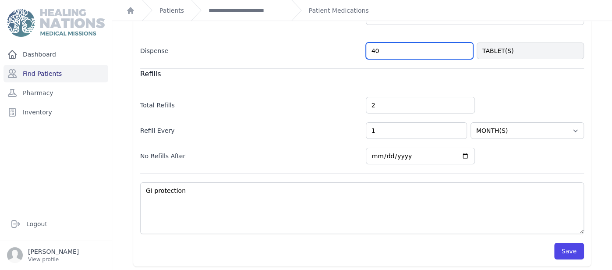
click at [429, 53] on input "40" at bounding box center [419, 50] width 107 height 17
type input "37"
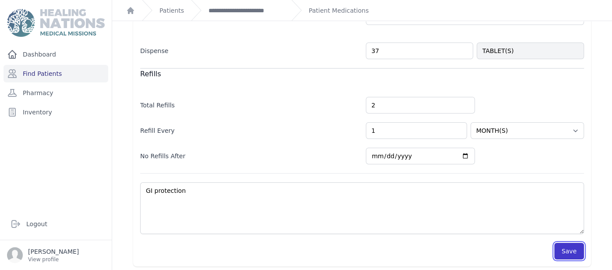
click at [569, 251] on button "Save" at bounding box center [569, 251] width 30 height 17
select select "MONTH(S)"
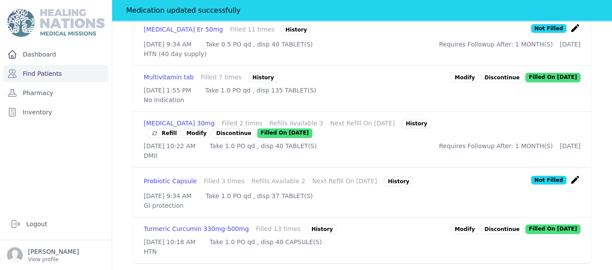
scroll to position [633, 0]
click at [473, 224] on link "Modify" at bounding box center [465, 229] width 28 height 10
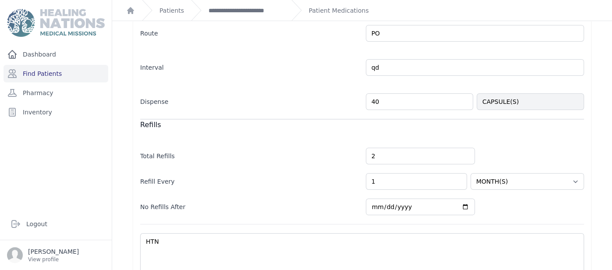
scroll to position [206, 0]
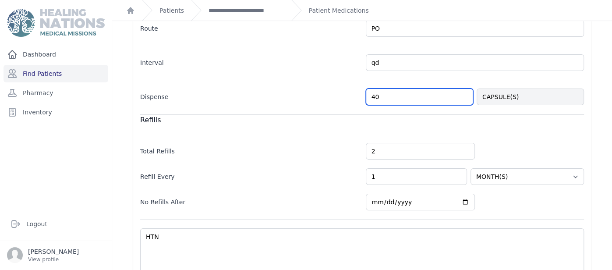
click at [440, 99] on input "40" at bounding box center [419, 96] width 107 height 17
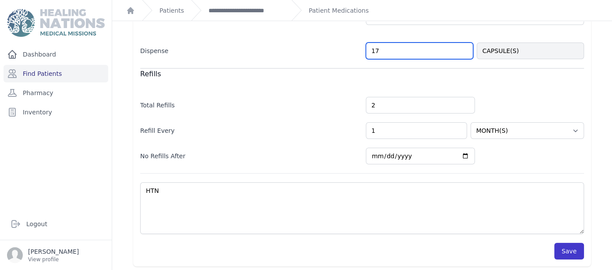
type input "17"
click at [570, 248] on button "Save" at bounding box center [569, 251] width 30 height 17
select select "MONTH(S)"
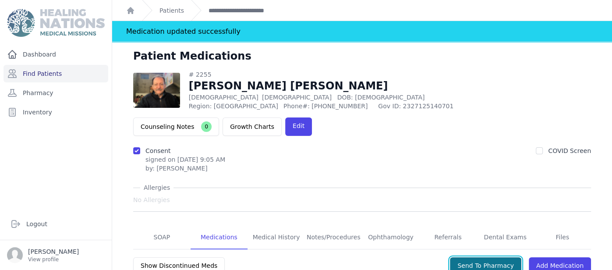
click at [506, 257] on button "Send To Pharmacy" at bounding box center [485, 265] width 71 height 17
click at [35, 73] on link "Find Patients" at bounding box center [56, 74] width 105 height 18
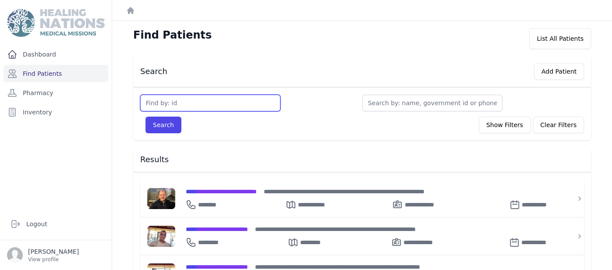
click at [197, 99] on input "text" at bounding box center [210, 103] width 140 height 17
type input "3461"
click at [145, 117] on button "Search" at bounding box center [163, 125] width 36 height 17
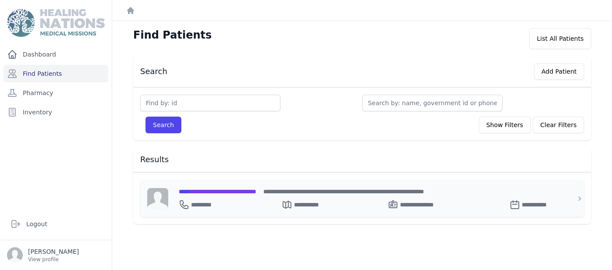
click at [244, 188] on span "**********" at bounding box center [218, 191] width 78 height 6
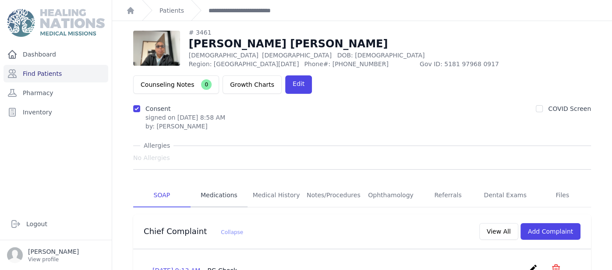
click at [210, 184] on link "Medications" at bounding box center [219, 196] width 57 height 24
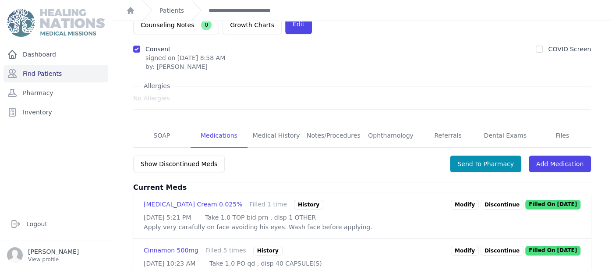
scroll to position [140, 0]
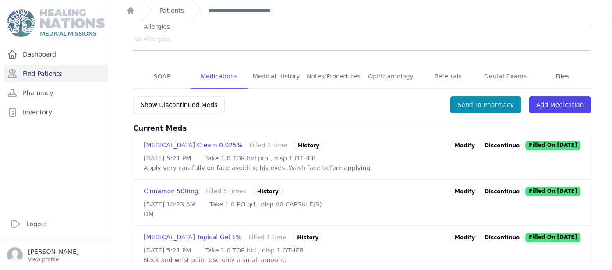
click at [467, 187] on link "Modify" at bounding box center [465, 192] width 28 height 10
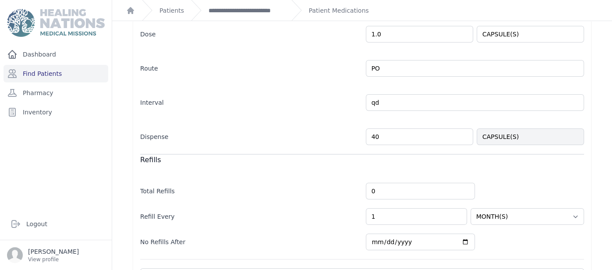
scroll to position [252, 0]
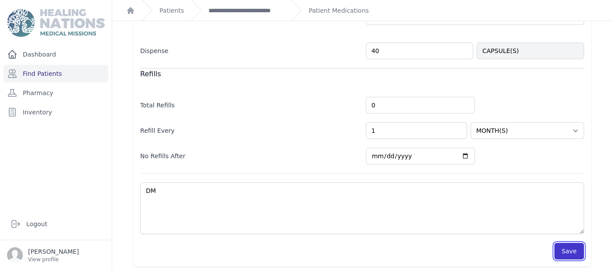
click at [569, 249] on button "Save" at bounding box center [569, 251] width 30 height 17
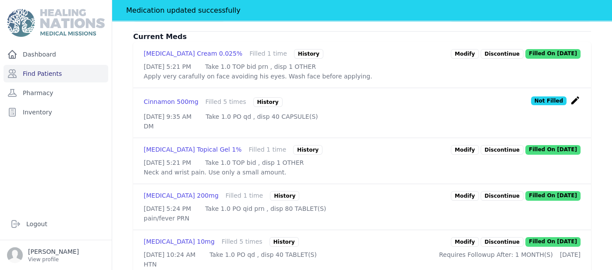
click at [469, 247] on link "Modify" at bounding box center [465, 242] width 28 height 10
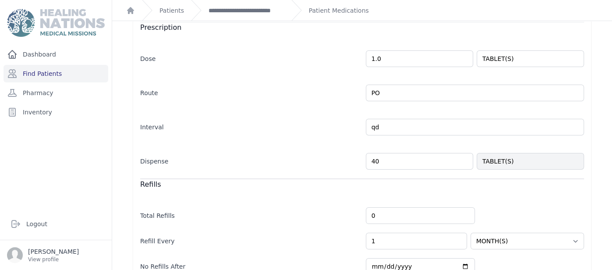
scroll to position [150, 0]
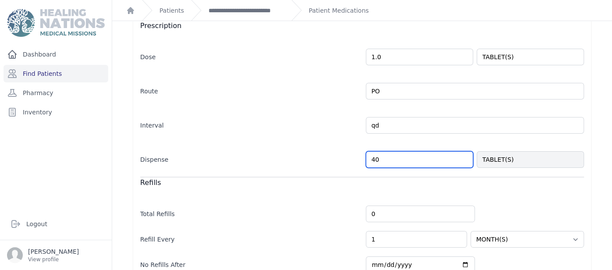
click at [407, 157] on input "40" at bounding box center [419, 159] width 107 height 17
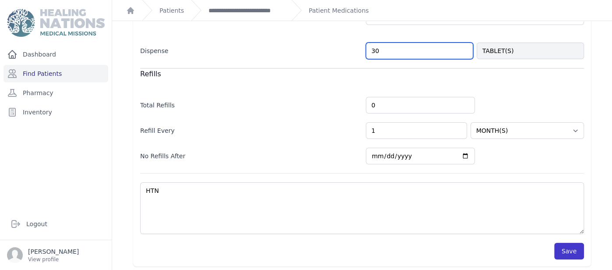
type input "30"
click at [573, 252] on button "Save" at bounding box center [569, 251] width 30 height 17
select select "MONTH(S)"
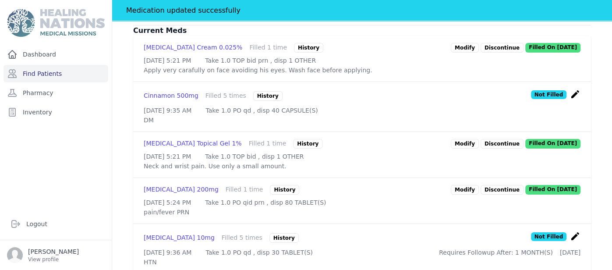
click at [117, 211] on div "Patient Medications # 3461 Hilario Felix Tercero Orozco Male 73 Years Old DOB: …" at bounding box center [362, 106] width 500 height 644
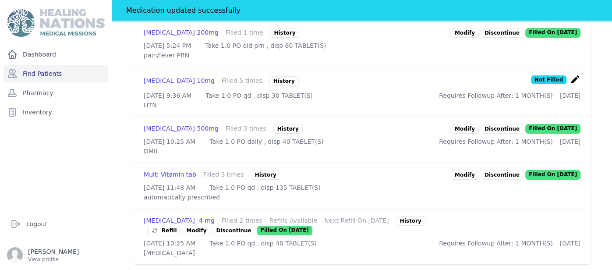
scroll to position [457, 0]
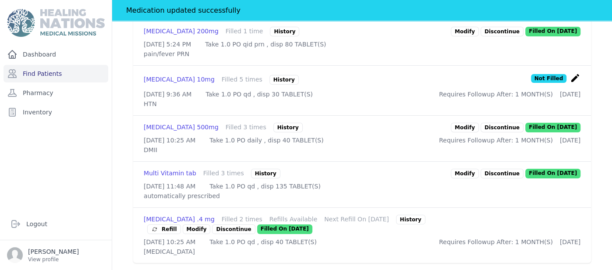
click at [474, 123] on link "Modify" at bounding box center [465, 128] width 28 height 10
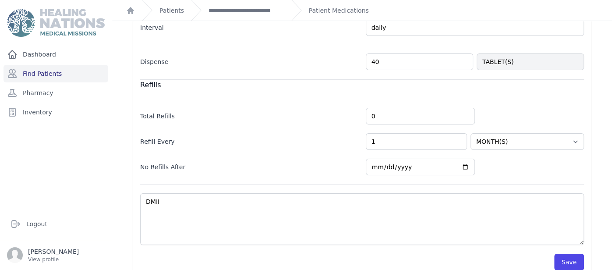
scroll to position [258, 0]
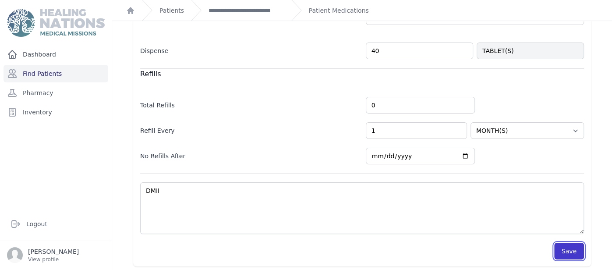
click at [576, 243] on button "Save" at bounding box center [569, 251] width 30 height 17
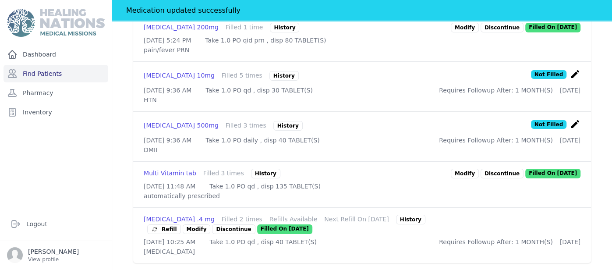
scroll to position [462, 0]
click at [169, 225] on span "Refill" at bounding box center [164, 229] width 26 height 9
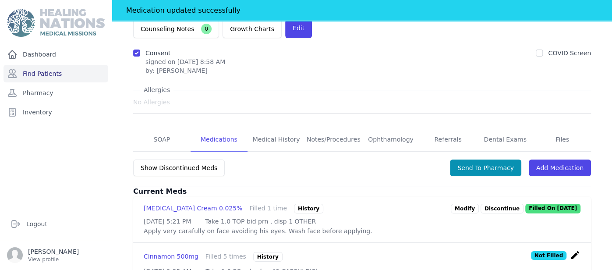
scroll to position [0, 0]
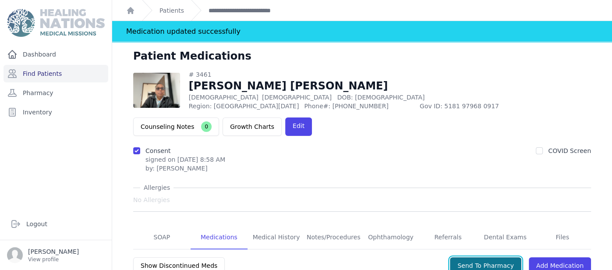
click at [506, 257] on button "Send To Pharmacy" at bounding box center [485, 265] width 71 height 17
click at [67, 88] on link "Pharmacy" at bounding box center [56, 93] width 105 height 18
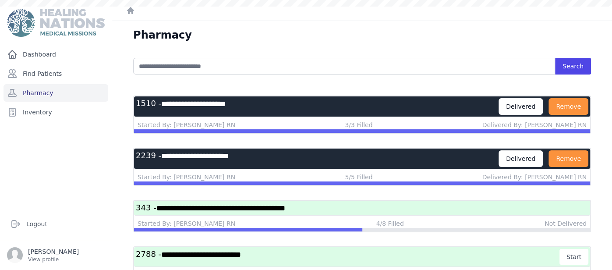
click at [76, 78] on link "Find Patients" at bounding box center [56, 74] width 105 height 18
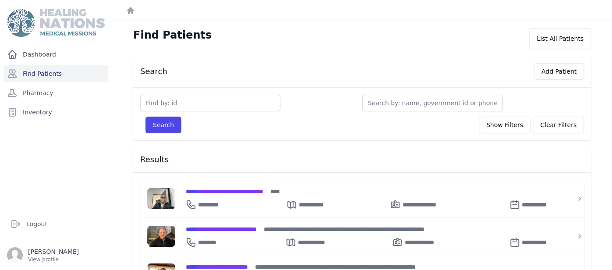
click at [106, 158] on div "Dashboard Find Patients Pharmacy Inventory" at bounding box center [56, 124] width 112 height 156
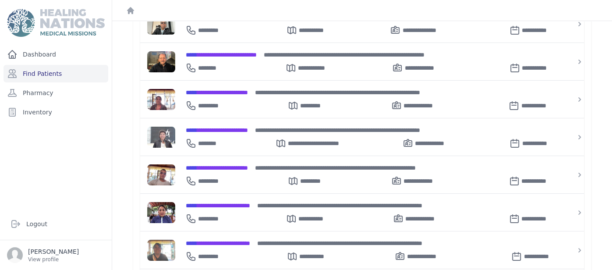
scroll to position [187, 0]
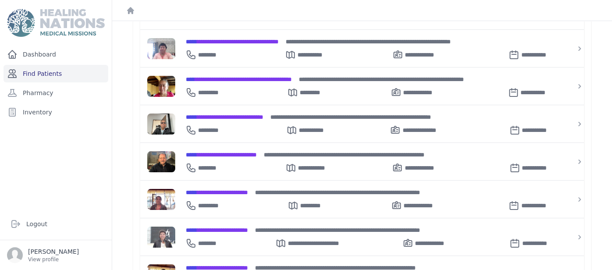
click at [72, 69] on link "Find Patients" at bounding box center [56, 74] width 105 height 18
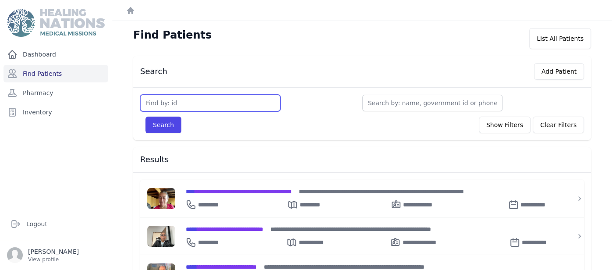
click at [177, 100] on input "text" at bounding box center [210, 103] width 140 height 17
type input "2123"
click at [145, 117] on button "Search" at bounding box center [163, 125] width 36 height 17
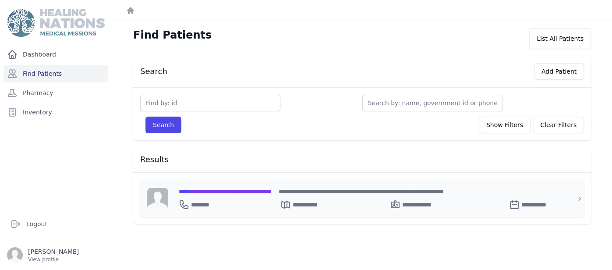
click at [238, 192] on span "**********" at bounding box center [225, 191] width 93 height 6
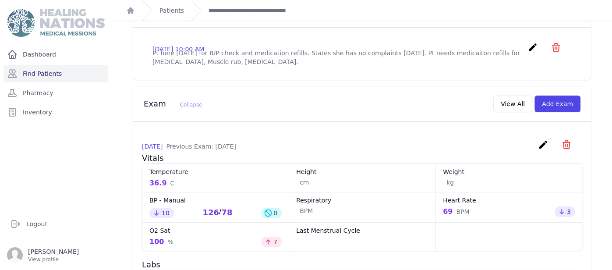
scroll to position [350, 0]
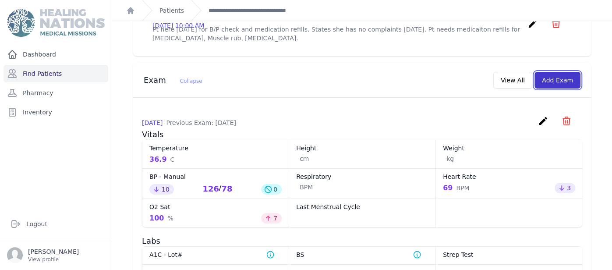
click at [556, 72] on button "Add Exam" at bounding box center [557, 80] width 46 height 17
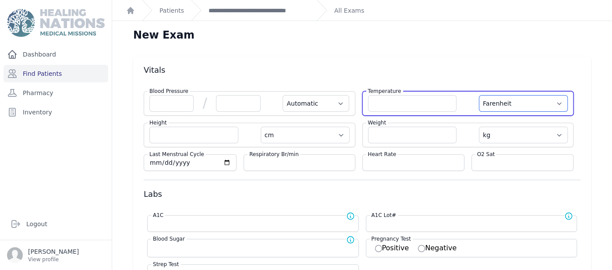
click at [496, 99] on select "Farenheit Celcius" at bounding box center [523, 103] width 89 height 17
select select "C"
click at [479, 95] on select "Farenheit Celcius" at bounding box center [523, 103] width 89 height 17
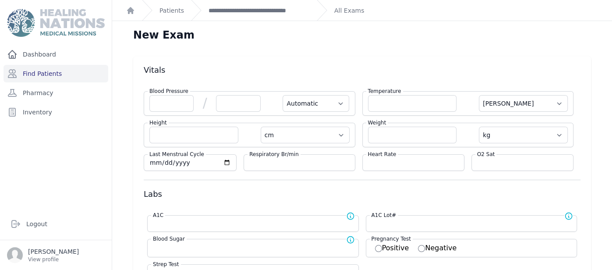
select select "Automatic"
select select "cm"
select select "kg"
select select
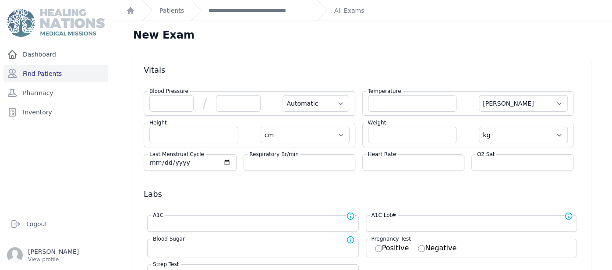
select select
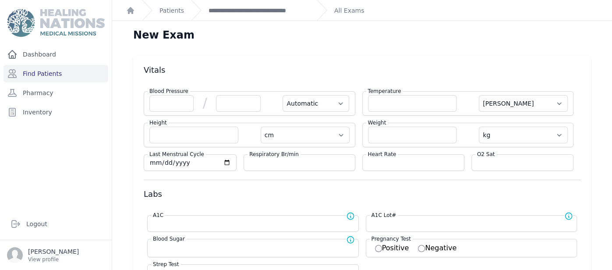
select select
select select "C"
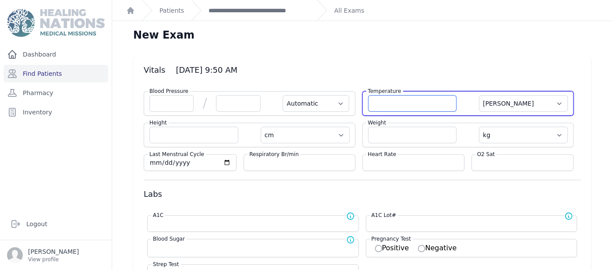
click at [413, 99] on input "number" at bounding box center [412, 103] width 89 height 17
type input "35.6"
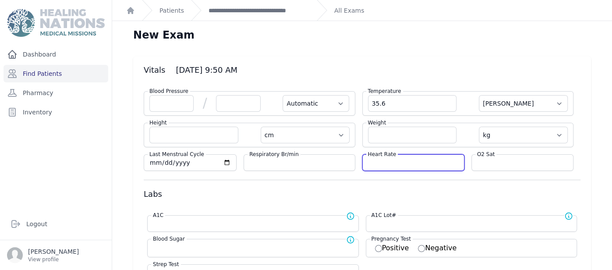
click at [414, 163] on input "number" at bounding box center [413, 162] width 91 height 9
select select "Automatic"
select select "C"
select select "cm"
select select "kg"
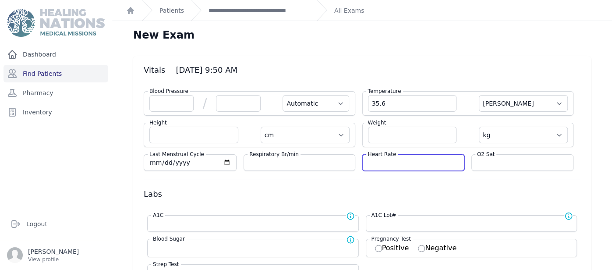
select select
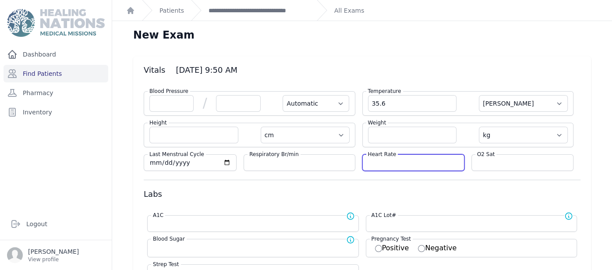
select select
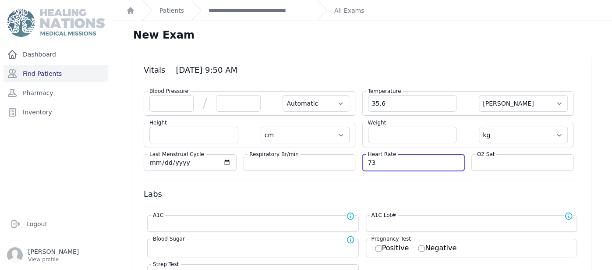
type input "73"
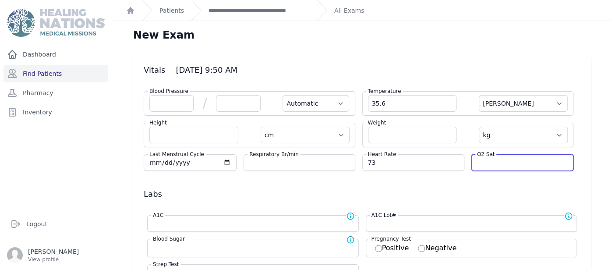
click at [486, 166] on input "number" at bounding box center [522, 162] width 91 height 9
select select "Automatic"
select select "C"
select select "cm"
select select "kg"
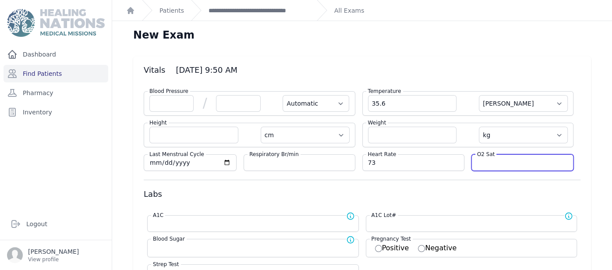
select select
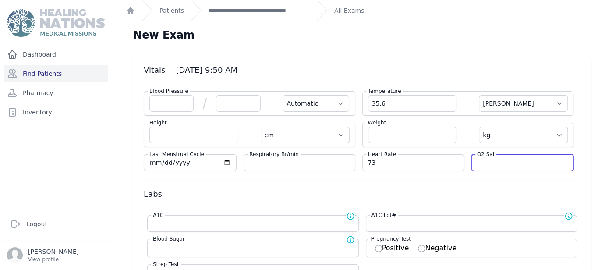
select select
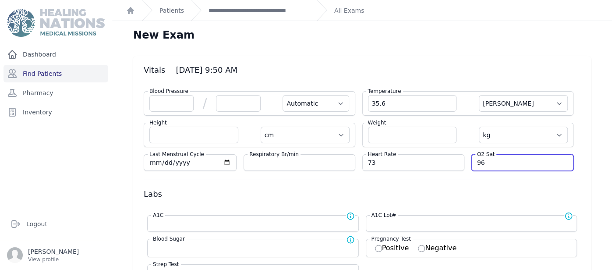
type input "96"
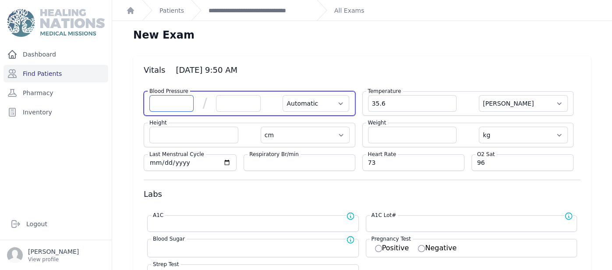
click at [178, 105] on input "number" at bounding box center [171, 103] width 44 height 17
select select "Automatic"
select select "C"
select select "cm"
select select "kg"
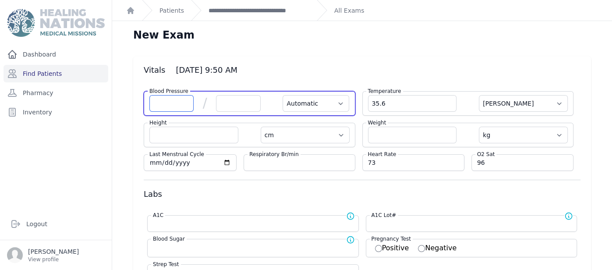
select select
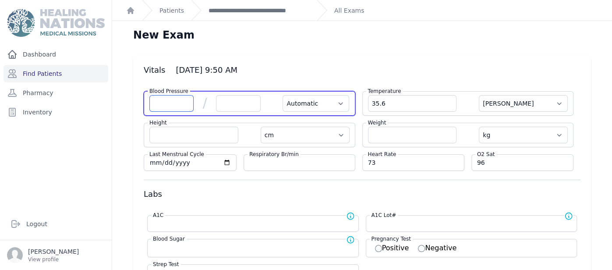
select select
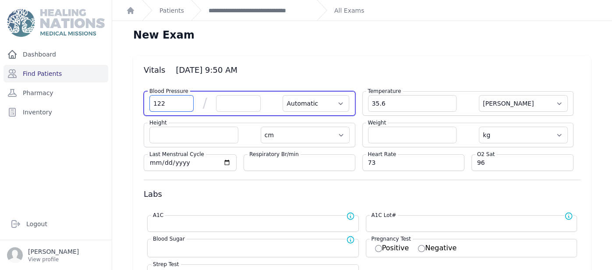
type input "122"
click at [228, 105] on input "number" at bounding box center [238, 103] width 44 height 17
select select "Automatic"
select select "C"
select select "cm"
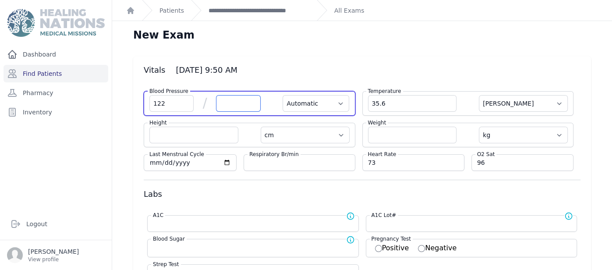
select select "kg"
select select
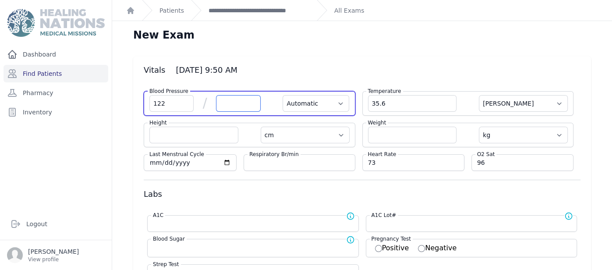
select select
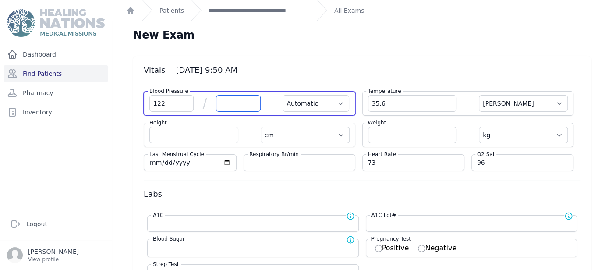
select select
type input "75"
click at [316, 102] on select "Automatic Manual" at bounding box center [316, 103] width 67 height 17
select select "C"
select select "cm"
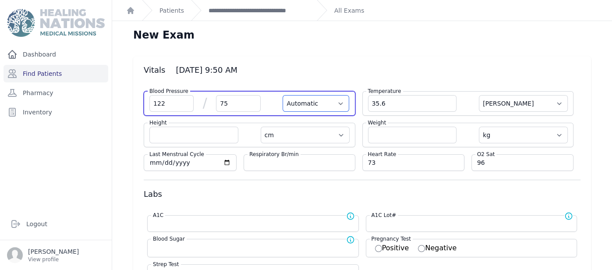
select select "kg"
select select
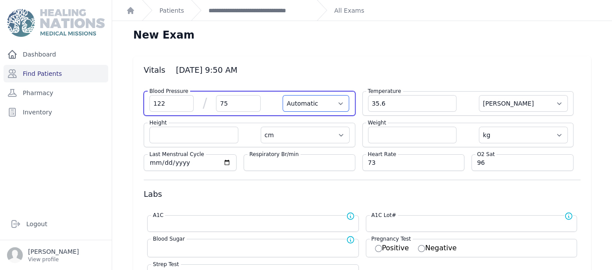
select select
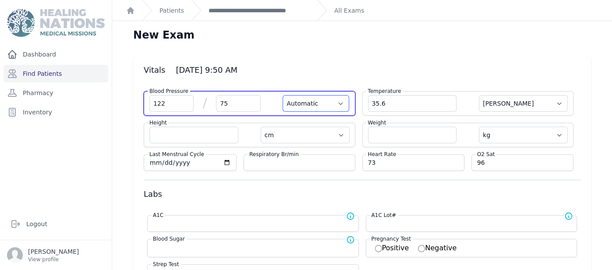
select select
select select "Manual"
click at [283, 95] on select "Automatic Manual" at bounding box center [316, 103] width 67 height 17
select select "C"
select select "cm"
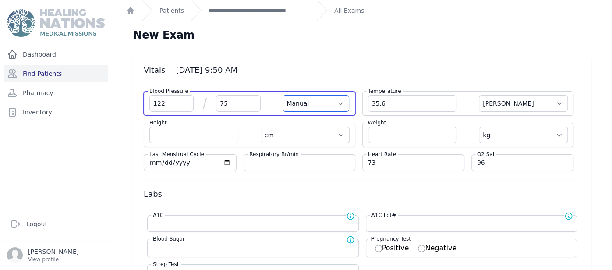
select select "kg"
select select
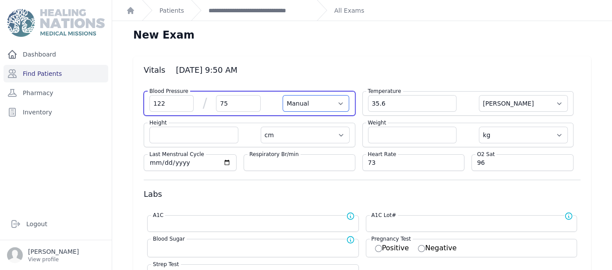
select select
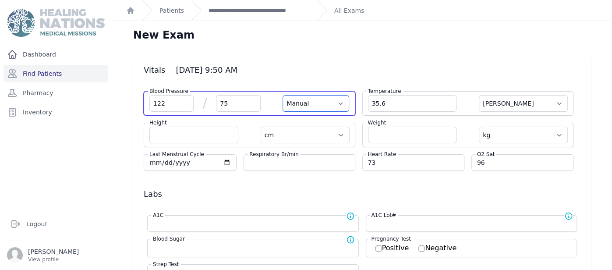
select select
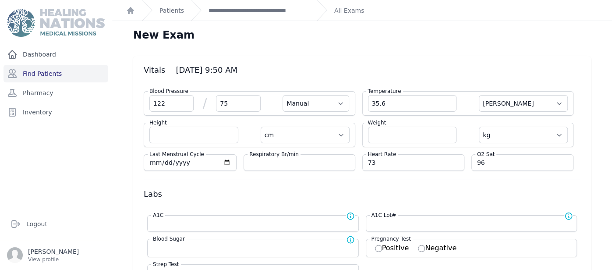
click at [454, 71] on h3 "Vitals 2025-Sep-11 9:50 AM" at bounding box center [362, 70] width 437 height 11
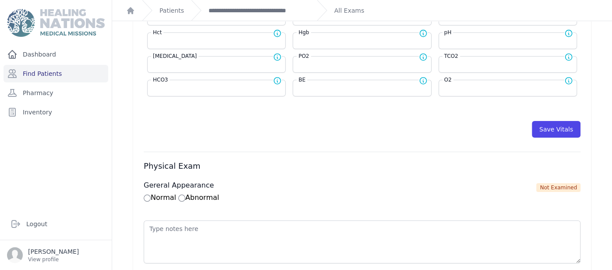
scroll to position [431, 0]
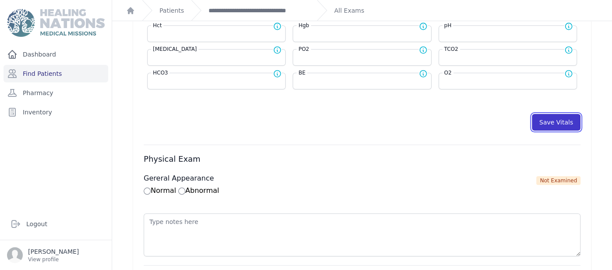
click at [555, 120] on button "Save Vitals" at bounding box center [556, 122] width 49 height 17
click at [275, 11] on link "**********" at bounding box center [259, 10] width 101 height 9
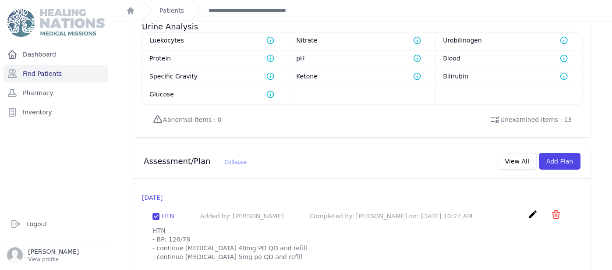
scroll to position [712, 0]
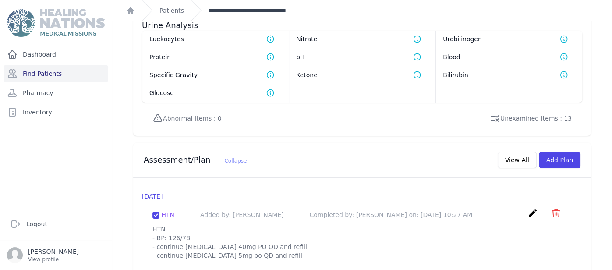
click at [252, 14] on link "**********" at bounding box center [259, 10] width 101 height 9
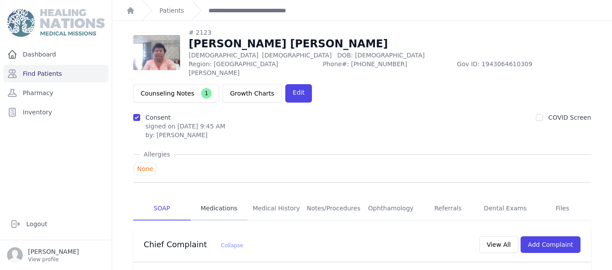
click at [228, 197] on link "Medications" at bounding box center [219, 209] width 57 height 24
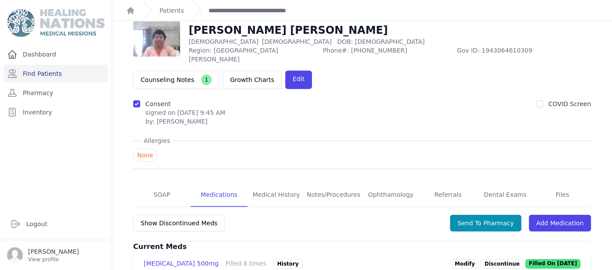
scroll to position [17, 0]
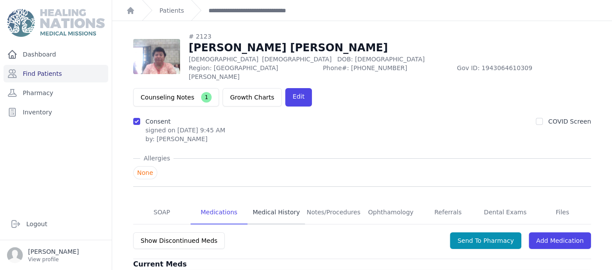
click at [291, 201] on link "Medical History" at bounding box center [275, 213] width 57 height 24
click at [154, 201] on link "SOAP" at bounding box center [161, 213] width 57 height 24
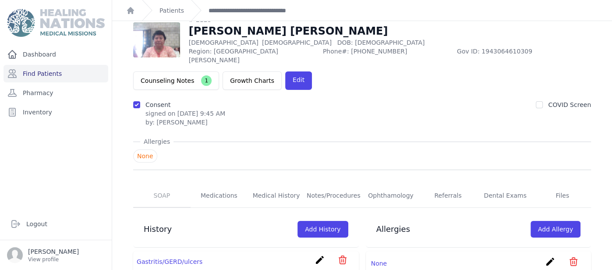
scroll to position [35, 0]
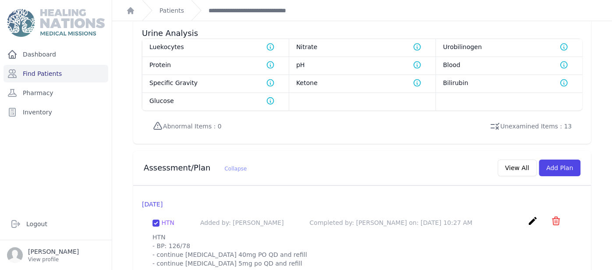
scroll to position [733, 0]
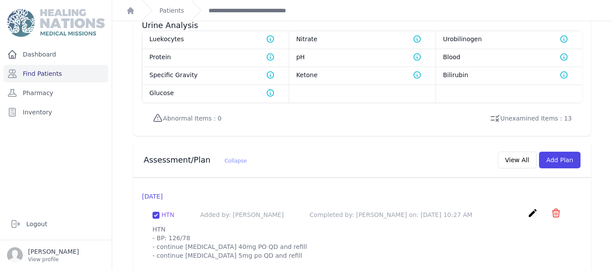
drag, startPoint x: 153, startPoint y: 202, endPoint x: 202, endPoint y: 249, distance: 68.5
click at [202, 249] on p "HTN - BP: 126/78 - continue lisinopril 40mg PO QD and refill - continue amlodip…" at bounding box center [361, 251] width 419 height 53
copy p "HTN - BP: 126/78 - continue lisinopril 40mg PO QD and refill - continue amlodip…"
click at [568, 152] on button "Add Plan" at bounding box center [560, 160] width 42 height 17
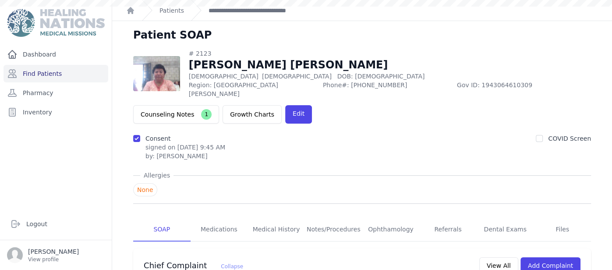
scroll to position [0, 0]
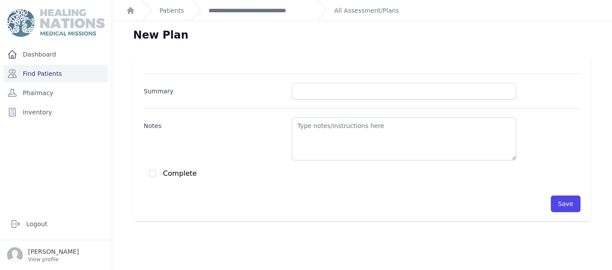
scroll to position [21, 0]
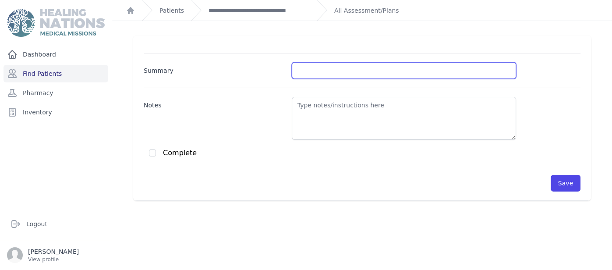
click at [368, 67] on input "Summary" at bounding box center [404, 70] width 224 height 17
type input "HTN"
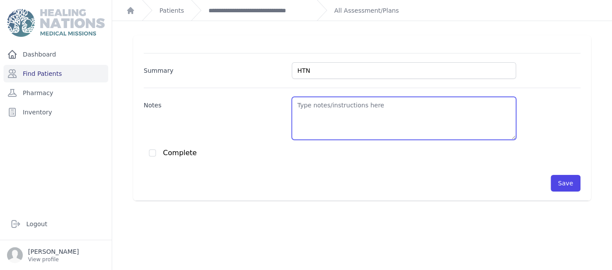
click at [401, 97] on textarea "Notes" at bounding box center [404, 118] width 224 height 43
paste textarea "HTN - BP: 126/78 - continue lisinopril 40mg PO QD and refill - continue amlodip…"
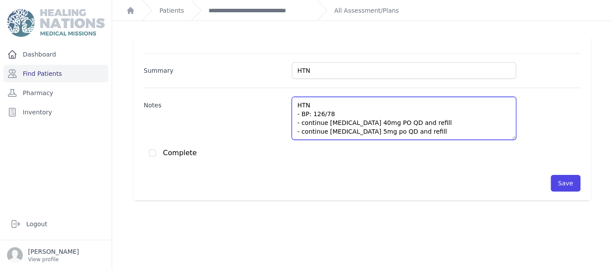
scroll to position [13, 0]
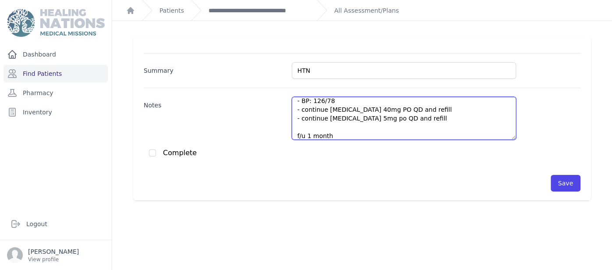
click at [377, 107] on textarea "HTN - BP: 126/78 - continue lisinopril 40mg PO QD and refill - continue amlodip…" at bounding box center [404, 118] width 224 height 43
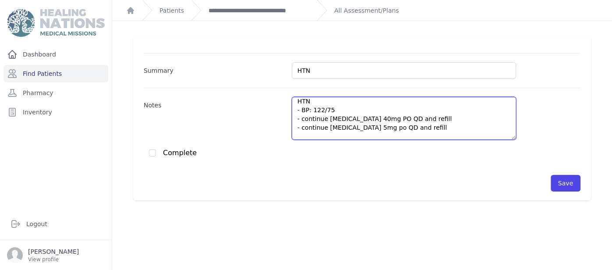
click at [447, 119] on textarea "HTN - BP: 122/75 - continue lisinopril 40mg PO QD and refill - continue amlodip…" at bounding box center [404, 118] width 224 height 43
click at [480, 126] on textarea "HTN - BP: 122/75 - continue lisinopril 40mg PO QD - continue amlodipine 5mg po …" at bounding box center [404, 118] width 224 height 43
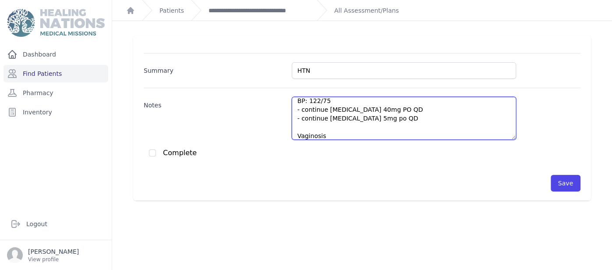
scroll to position [22, 0]
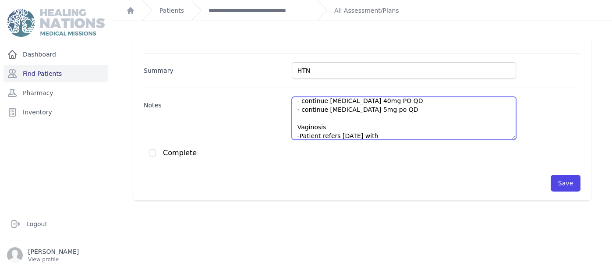
paste textarea "2 weeks ago, the patient started experiencing vaginal itching without any disch…"
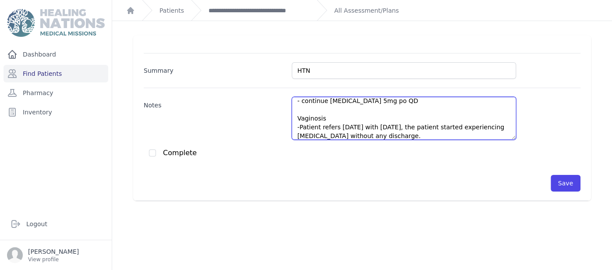
click at [420, 125] on textarea "HTN BP: 122/75 - continue lisinopril 40mg PO QD - continue amlodipine 5mg po QD…" at bounding box center [404, 118] width 224 height 43
click at [379, 137] on textarea "HTN BP: 122/75 - continue lisinopril 40mg PO QD - continue amlodipine 5mg po QD…" at bounding box center [404, 118] width 224 height 43
paste textarea "post-Pap smear"
click at [439, 127] on textarea "HTN BP: 122/75 - continue lisinopril 40mg PO QD - continue amlodipine 5mg po QD…" at bounding box center [404, 118] width 224 height 43
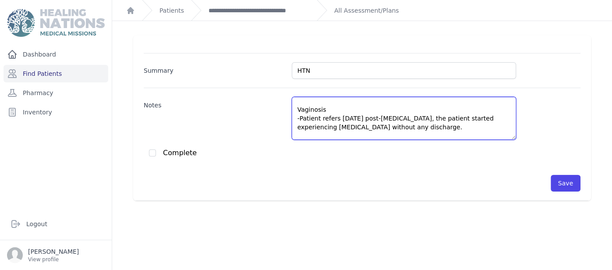
scroll to position [48, 0]
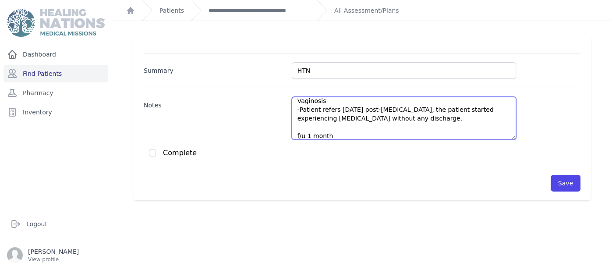
type textarea "HTN BP: 122/75 - continue lisinopril 40mg PO QD - continue amlodipine 5mg po QD…"
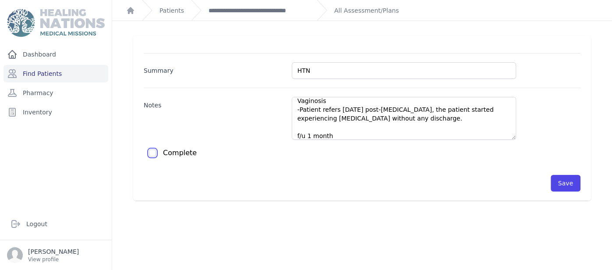
click at [155, 150] on input "checkbox" at bounding box center [152, 152] width 7 height 7
checkbox input "true"
click at [565, 186] on button "Save" at bounding box center [566, 183] width 30 height 17
checkbox input "false"
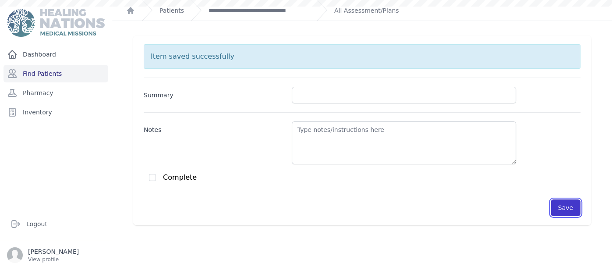
scroll to position [0, 0]
click at [273, 14] on link "**********" at bounding box center [259, 10] width 101 height 9
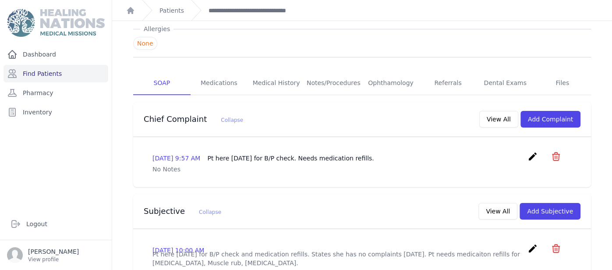
scroll to position [125, 0]
click at [222, 72] on link "Medications" at bounding box center [219, 84] width 57 height 24
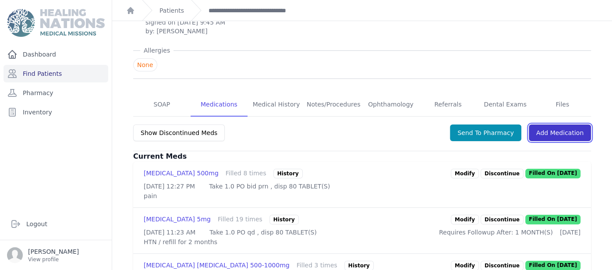
click at [562, 124] on link "Add Medication" at bounding box center [560, 132] width 62 height 17
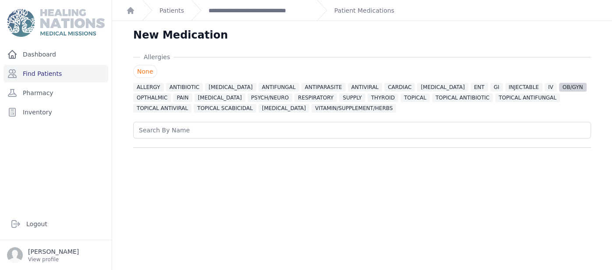
click at [559, 90] on span "OB/GYN" at bounding box center [573, 87] width 28 height 9
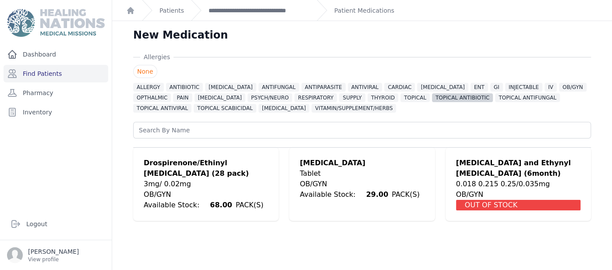
click at [432, 99] on span "TOPICAL ANTIBIOTIC" at bounding box center [462, 97] width 61 height 9
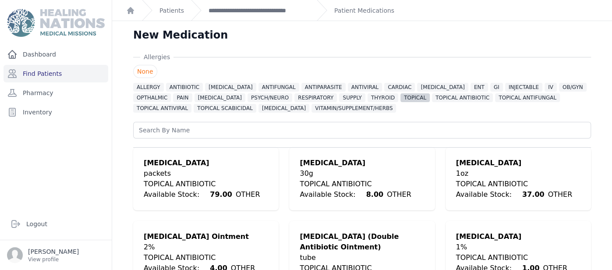
click at [400, 102] on span "TOPICAL" at bounding box center [414, 97] width 29 height 9
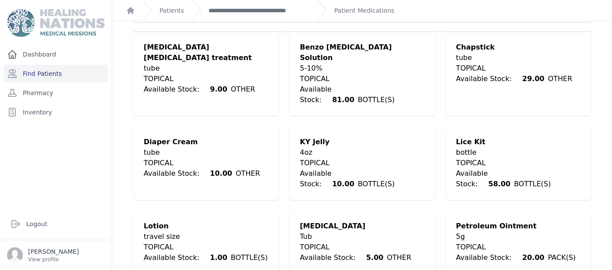
scroll to position [105, 0]
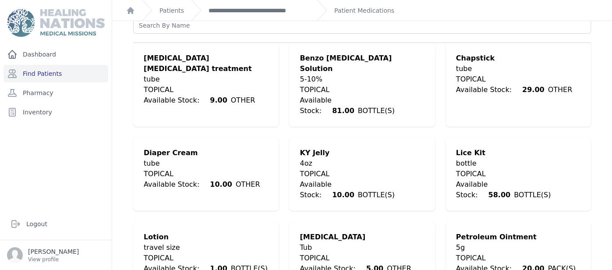
click at [350, 169] on div "TOPICAL" at bounding box center [362, 174] width 124 height 11
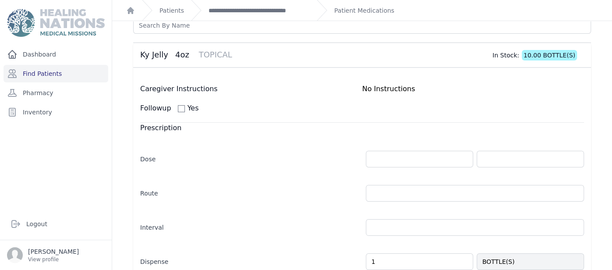
type input "0"
click at [443, 162] on input "number" at bounding box center [419, 159] width 107 height 17
select select "MONTH(S)"
type input "0"
click at [544, 95] on div "Caregiver Instructions No Instructions Followup Yes" at bounding box center [362, 99] width 444 height 30
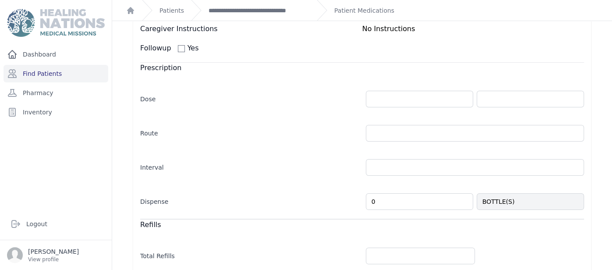
scroll to position [157, 0]
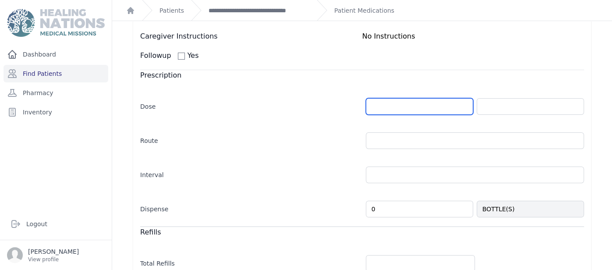
click at [441, 98] on input "number" at bounding box center [419, 106] width 107 height 17
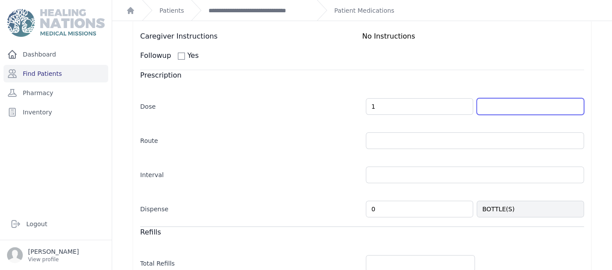
click at [536, 108] on input "text" at bounding box center [530, 106] width 107 height 17
type input "1.0"
select select "MONTH(S)"
click at [536, 109] on input "text" at bounding box center [530, 106] width 107 height 17
type input "BOTTLE(S)"
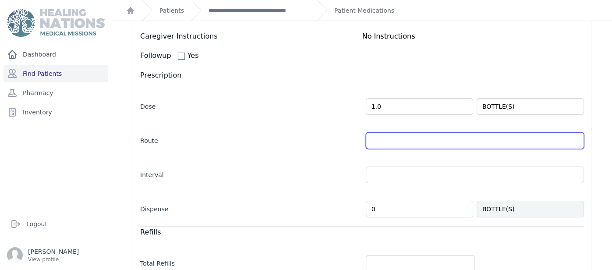
click at [425, 132] on input "text" at bounding box center [475, 140] width 219 height 17
select select "MONTH(S)"
click at [425, 132] on input "text" at bounding box center [475, 140] width 219 height 17
type input "v"
type input "t"
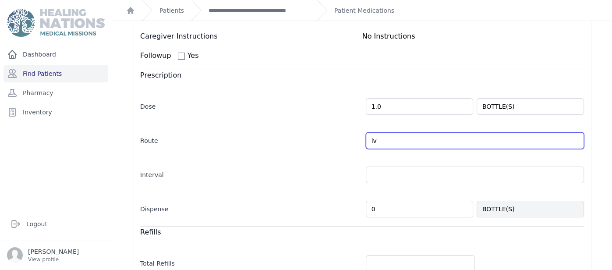
type input "i"
type input "vaginal"
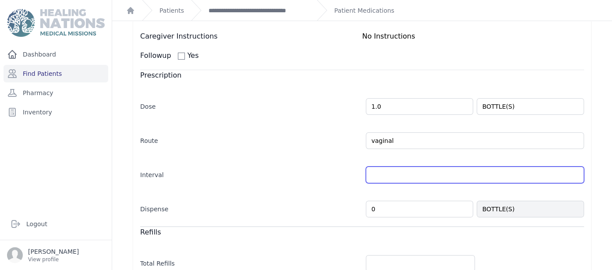
click at [430, 166] on input "text" at bounding box center [475, 174] width 219 height 17
select select "MONTH(S)"
click at [428, 166] on input "text" at bounding box center [475, 174] width 219 height 17
type input "bid"
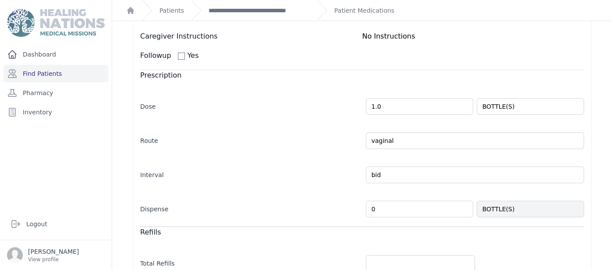
click at [326, 167] on label "Interval" at bounding box center [249, 173] width 219 height 12
select select "MONTH(S)"
click at [423, 212] on input "0" at bounding box center [419, 209] width 107 height 17
type input "1"
click at [602, 86] on div "Allergies None ALLERGY ANTIBIOTIC ANTICONVULSANT ANTIFUNGAL ANTIPARASITE ANTIVI…" at bounding box center [362, 159] width 486 height 529
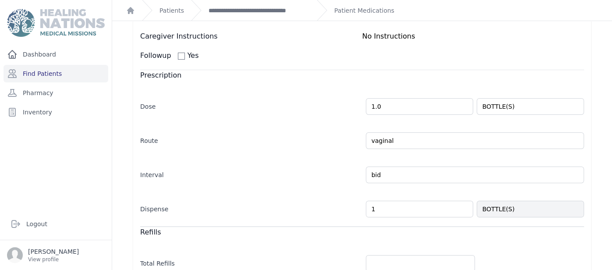
select select "MONTH(S)"
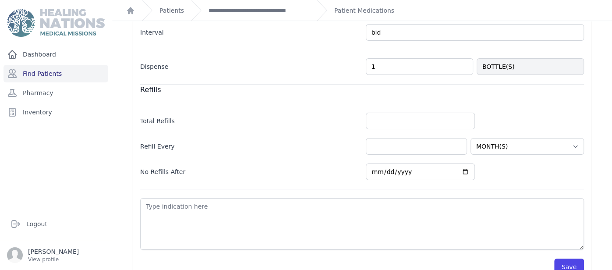
scroll to position [315, 0]
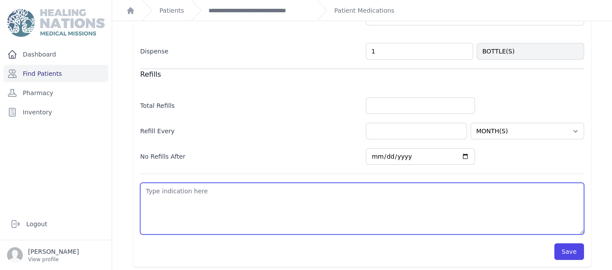
click at [427, 183] on textarea at bounding box center [362, 209] width 444 height 52
paste textarea "vaginal dryness"
type textarea "vaginal dryness"
select select "MONTH(S)"
type textarea "vaginal dryness"
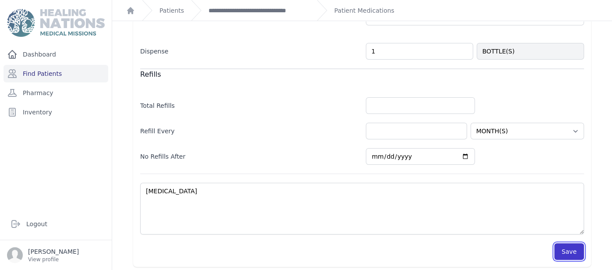
click at [567, 251] on button "Save" at bounding box center [569, 251] width 30 height 17
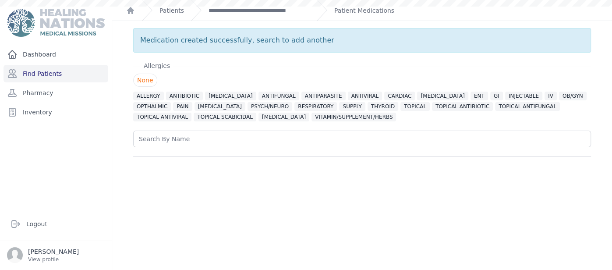
scroll to position [0, 0]
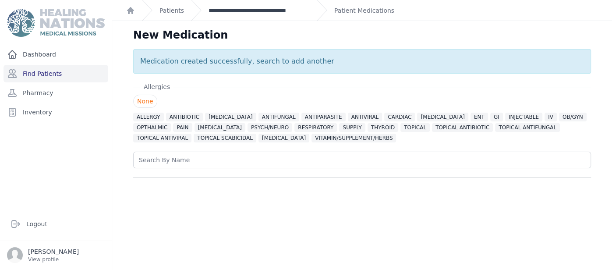
click at [286, 13] on link "**********" at bounding box center [259, 10] width 101 height 9
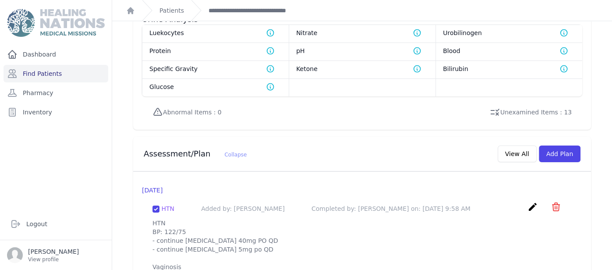
scroll to position [738, 0]
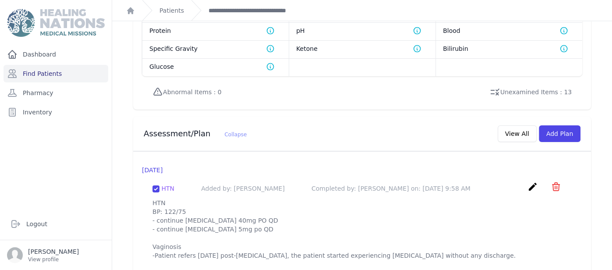
click at [537, 181] on icon "create" at bounding box center [532, 186] width 11 height 11
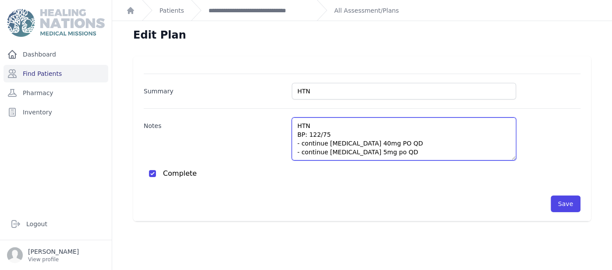
click at [404, 151] on textarea "HTN BP: 122/75 - continue lisinopril 40mg PO QD - continue amlodipine 5mg po QD…" at bounding box center [404, 138] width 224 height 43
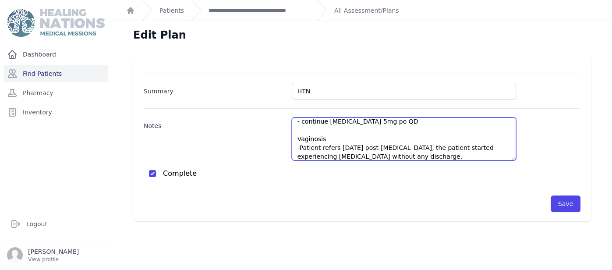
scroll to position [48, 0]
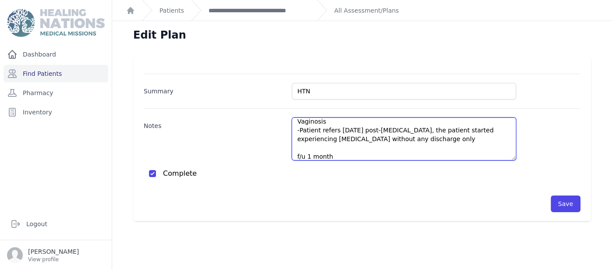
paste textarea "vaginal dryness"
click at [298, 149] on textarea "HTN BP: 122/75 - continue lisinopril 40mg PO QD - continue amlodipine 5mg po QD…" at bounding box center [404, 138] width 224 height 43
type textarea "HTN BP: 122/75 - continue lisinopril 40mg PO QD - continue amlodipine 5mg po QD…"
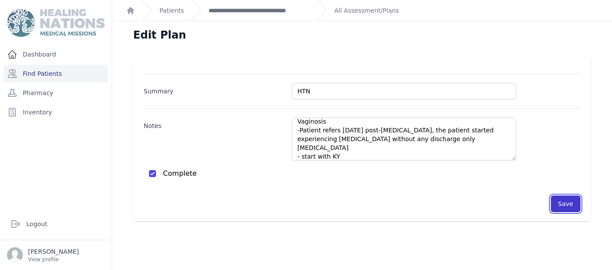
click at [563, 203] on button "Save" at bounding box center [566, 203] width 30 height 17
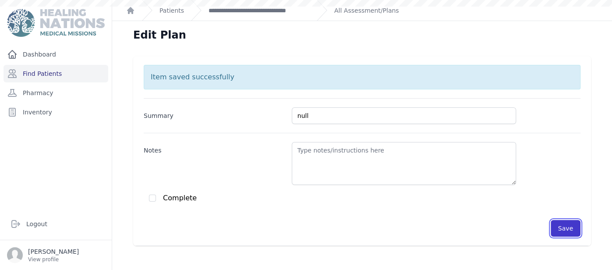
scroll to position [0, 0]
click at [252, 6] on link "**********" at bounding box center [259, 10] width 101 height 9
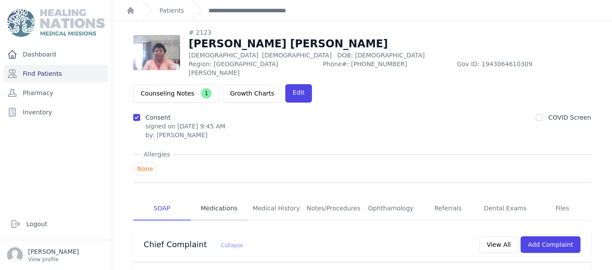
click at [232, 197] on link "Medications" at bounding box center [219, 209] width 57 height 24
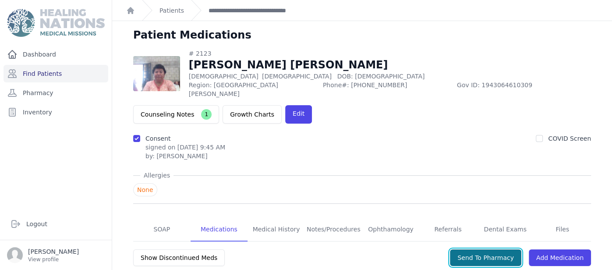
click at [489, 249] on button "Send To Pharmacy" at bounding box center [485, 257] width 71 height 17
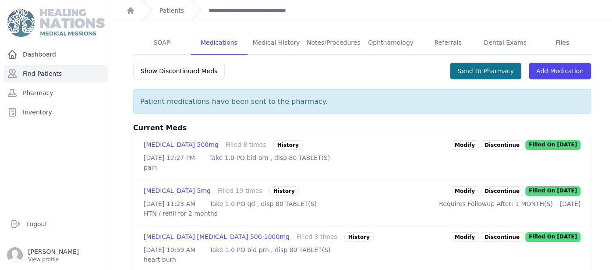
scroll to position [192, 0]
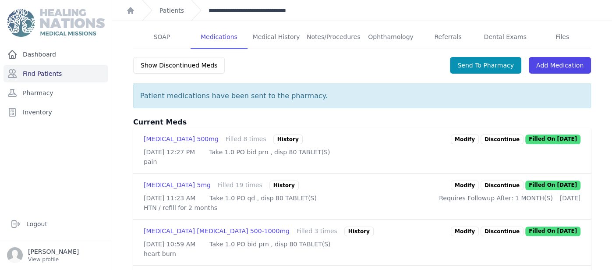
click at [237, 8] on link "**********" at bounding box center [259, 10] width 101 height 9
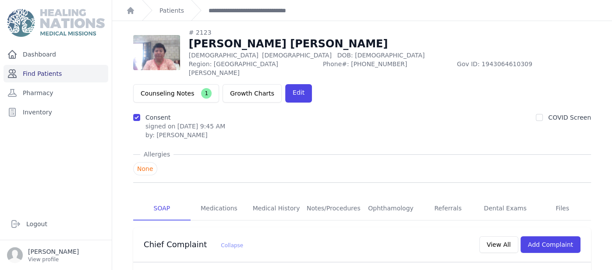
click at [70, 65] on link "Find Patients" at bounding box center [56, 74] width 105 height 18
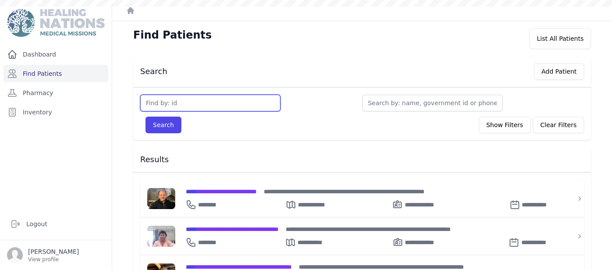
click at [159, 107] on input "text" at bounding box center [210, 103] width 140 height 17
type input "2120"
click at [145, 117] on button "Search" at bounding box center [163, 125] width 36 height 17
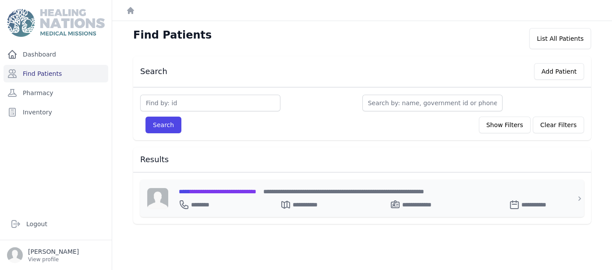
click at [211, 188] on span "**********" at bounding box center [218, 191] width 78 height 6
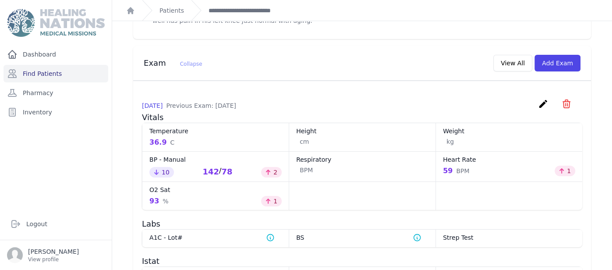
scroll to position [350, 0]
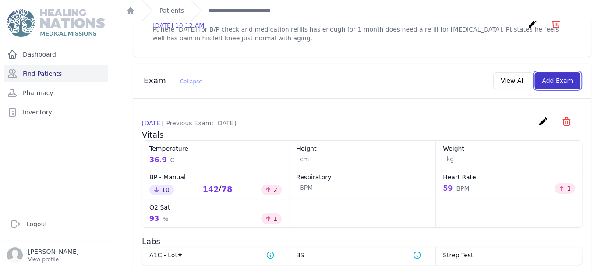
click at [549, 72] on button "Add Exam" at bounding box center [557, 80] width 46 height 17
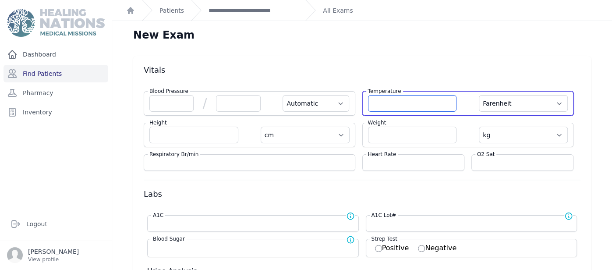
click at [418, 108] on input "number" at bounding box center [412, 103] width 89 height 17
type input "35.5"
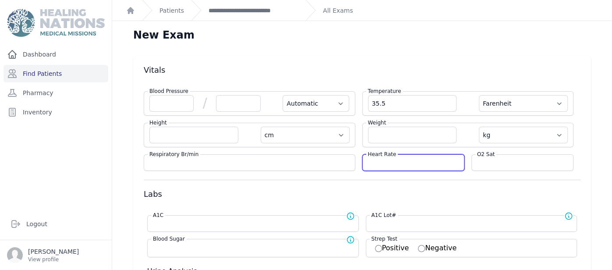
click at [418, 159] on input "number" at bounding box center [413, 162] width 91 height 9
select select "Automatic"
select select "F"
select select "cm"
select select "kg"
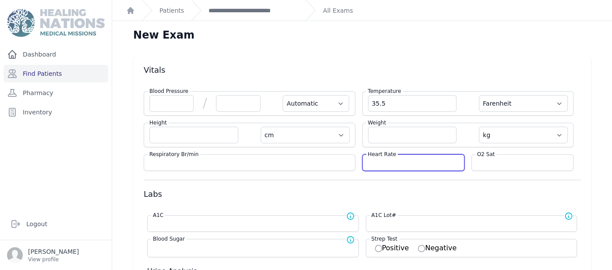
select select
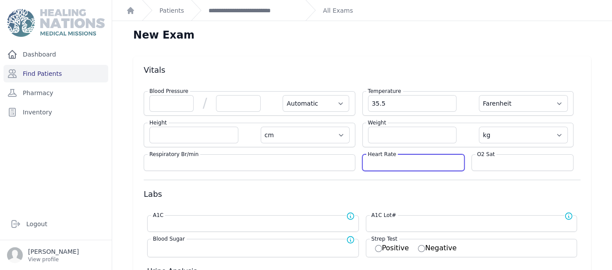
select select
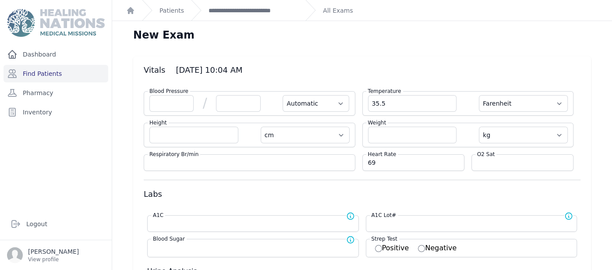
type input "69"
click at [519, 165] on input "number" at bounding box center [522, 162] width 91 height 9
select select "Automatic"
select select "F"
select select "cm"
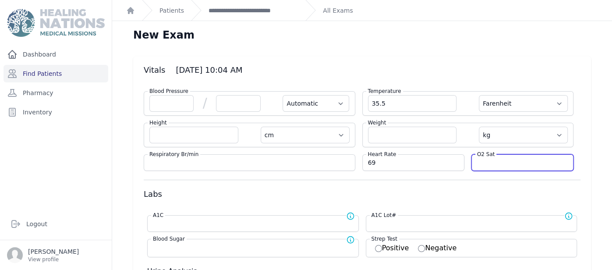
select select "kg"
select select
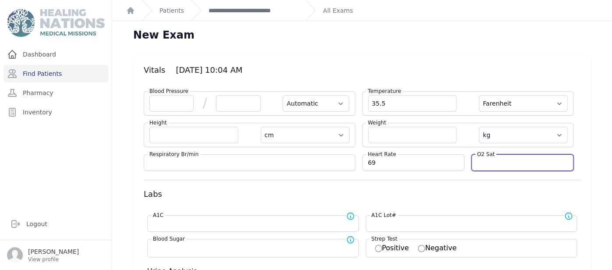
select select
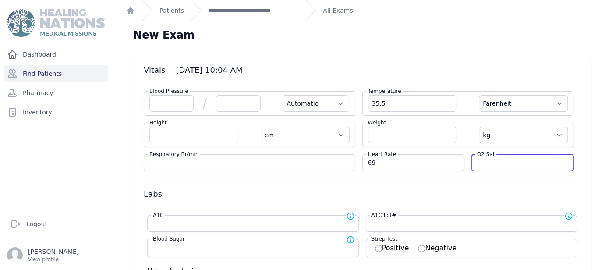
select select
type input "96"
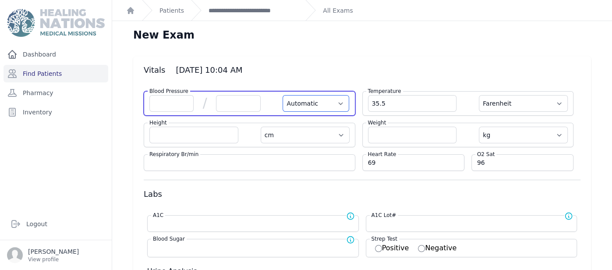
click at [307, 106] on select "Automatic Manual" at bounding box center [316, 103] width 67 height 17
select select "F"
select select "cm"
select select "kg"
select select
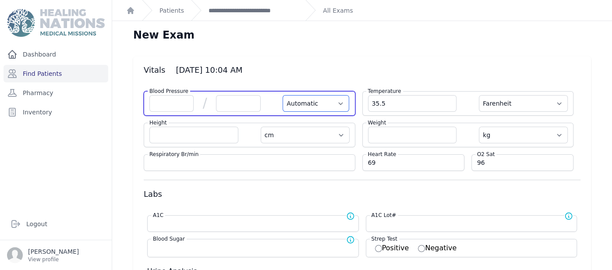
select select
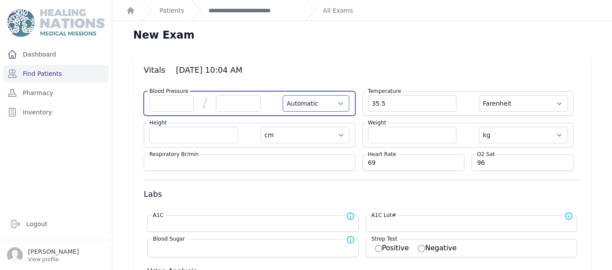
select select
select select "Manual"
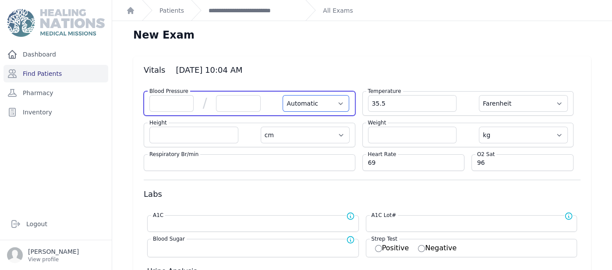
click at [283, 95] on select "Automatic Manual" at bounding box center [316, 103] width 67 height 17
select select "F"
select select "cm"
select select "kg"
select select
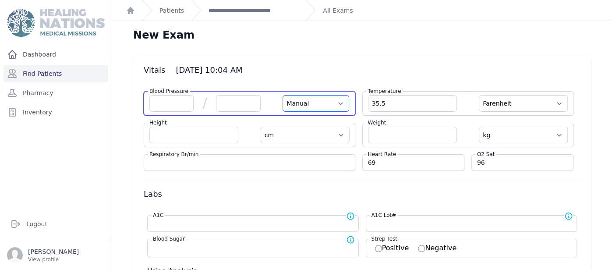
select select
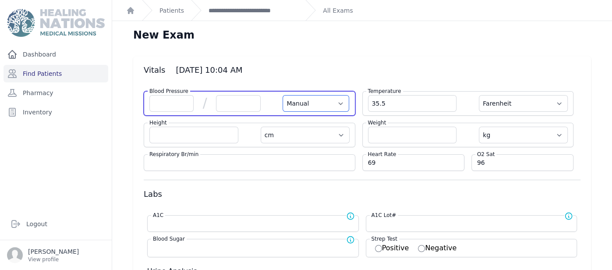
select select
click at [177, 102] on input "number" at bounding box center [171, 103] width 44 height 17
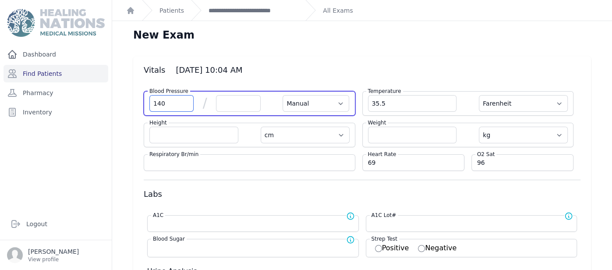
type input "140"
click at [242, 100] on input "number" at bounding box center [238, 103] width 44 height 17
select select "Manual"
select select "F"
select select "cm"
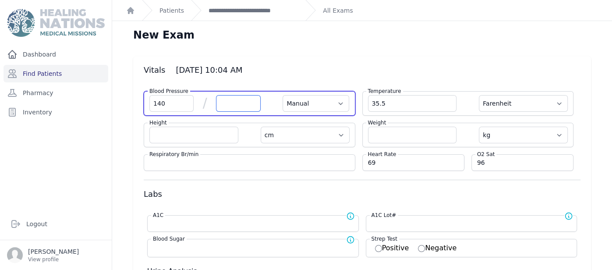
select select "kg"
select select
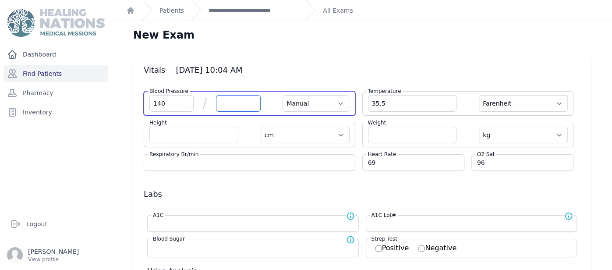
select select
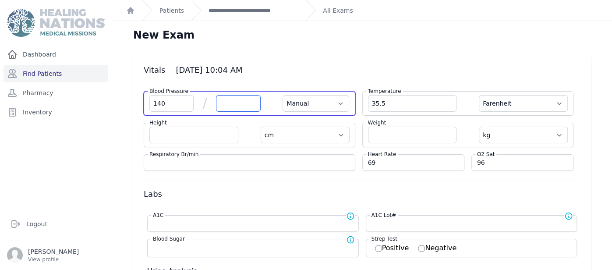
select select
type input "90"
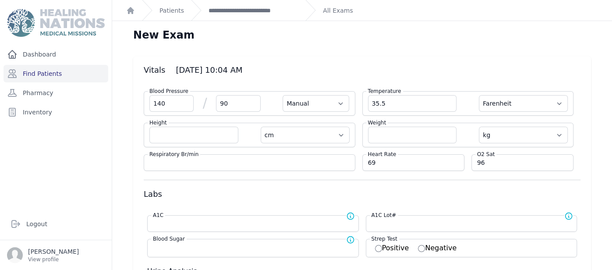
click at [534, 66] on h3 "Vitals 2025-Sep-11 10:04 AM" at bounding box center [362, 70] width 437 height 11
select select "Manual"
select select "F"
select select "cm"
select select "kg"
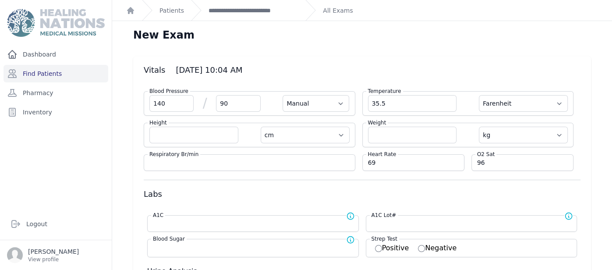
select select
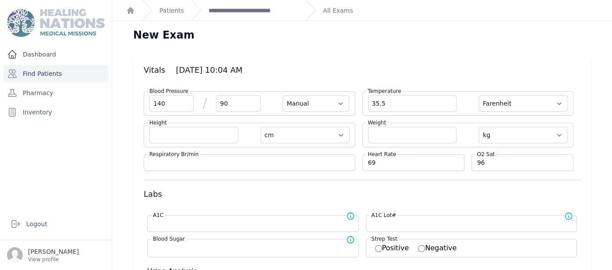
select select
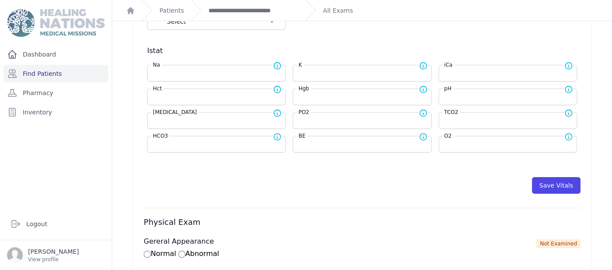
scroll to position [350, 0]
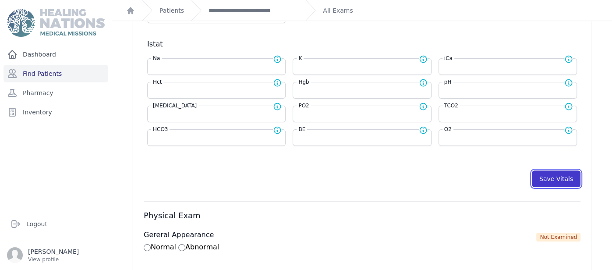
click at [556, 170] on button "Save Vitals" at bounding box center [556, 178] width 49 height 17
click at [555, 170] on button "Save Vitals" at bounding box center [556, 178] width 49 height 17
click at [293, 12] on link "**********" at bounding box center [254, 10] width 90 height 9
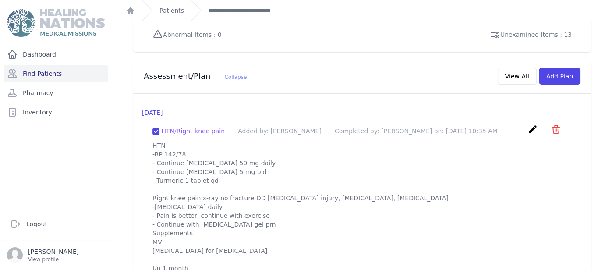
scroll to position [781, 0]
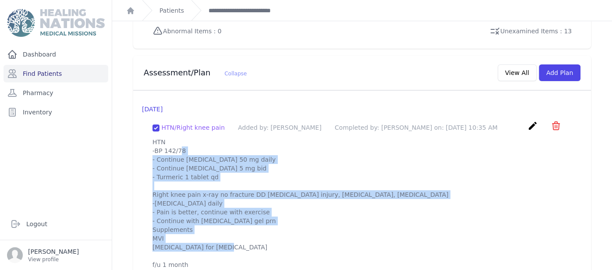
drag, startPoint x: 149, startPoint y: 120, endPoint x: 233, endPoint y: 244, distance: 149.9
click at [233, 244] on div "HTN/Right knee pain Added by: Karen Pineda Completed by: Karen Pineda on: 2025-…" at bounding box center [362, 194] width 440 height 163
copy p "HTN -BP 142/78 - Continue losartan 50 mg daily - Continue amlodipine 5 mg bid -…"
click at [553, 64] on button "Add Plan" at bounding box center [560, 72] width 42 height 17
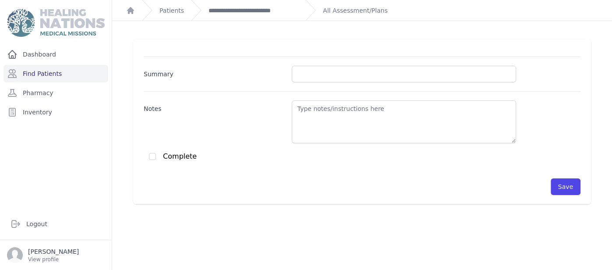
scroll to position [21, 0]
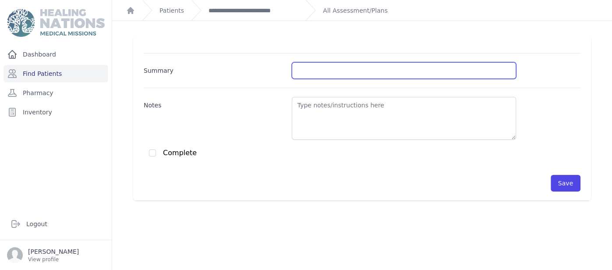
click at [360, 71] on input "Summary" at bounding box center [404, 70] width 224 height 17
type input "HTN"
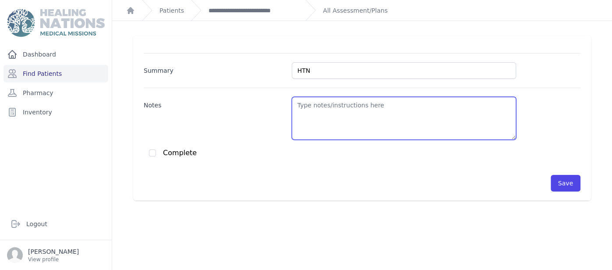
click at [361, 119] on textarea "Notes" at bounding box center [404, 118] width 224 height 43
paste textarea "HTN -BP 142/78 - Continue losartan 50 mg daily - Continue amlodipine 5 mg bid -…"
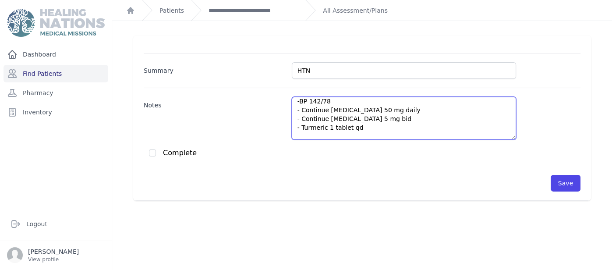
scroll to position [4, 0]
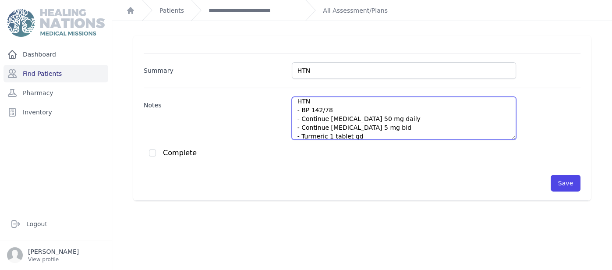
click at [350, 112] on textarea "HTN - BP 142/78 - Continue losartan 50 mg daily - Continue amlodipine 5 mg bid …" at bounding box center [404, 118] width 224 height 43
click at [393, 113] on textarea "HTN - BP 140/90 - Continue losartan 50 mg daily - Continue amlodipine 5 mg bid …" at bounding box center [404, 118] width 224 height 43
click at [395, 116] on textarea "HTN - BP 140/90 - Continue losartan 50 mg daily - Continue amlodipine 5 mg bid …" at bounding box center [404, 118] width 224 height 43
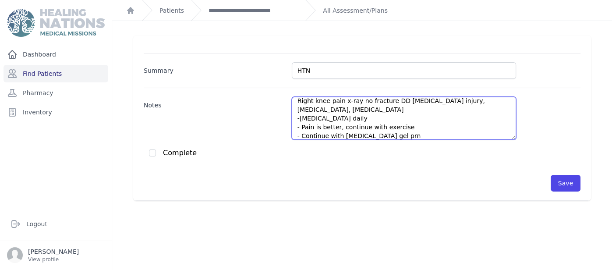
scroll to position [66, 0]
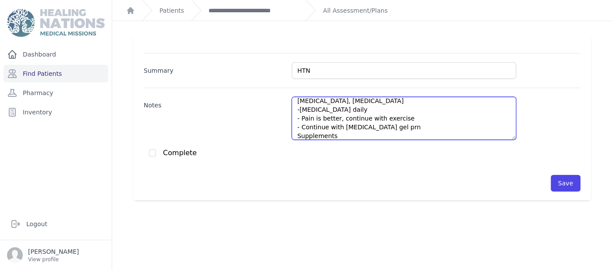
click at [409, 108] on textarea "HTN - BP 140/90 - Continue losartan 50 mg daily and refill - Continue amlodipin…" at bounding box center [404, 118] width 224 height 43
click at [298, 127] on textarea "HTN - BP 140/90 - Continue losartan 50 mg daily and refill - Continue amlodipin…" at bounding box center [404, 118] width 224 height 43
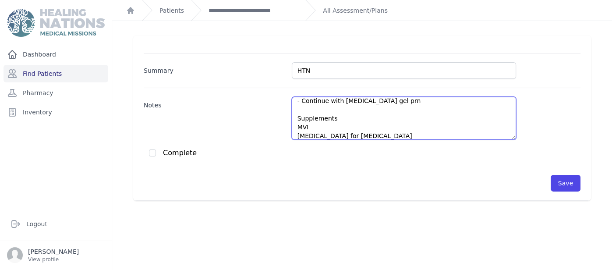
scroll to position [101, 0]
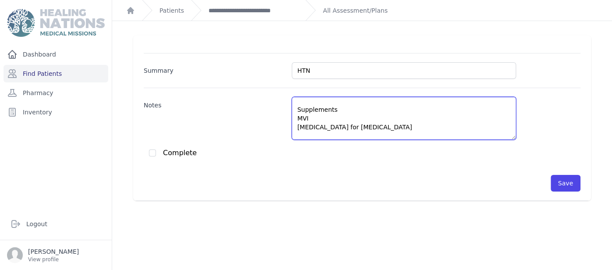
type textarea "HTN - BP 140/90 - Continue losartan 50 mg daily and refill - Continue amlodipin…"
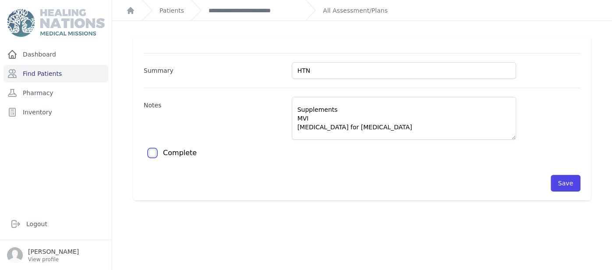
click at [153, 150] on input "checkbox" at bounding box center [152, 152] width 7 height 7
checkbox input "true"
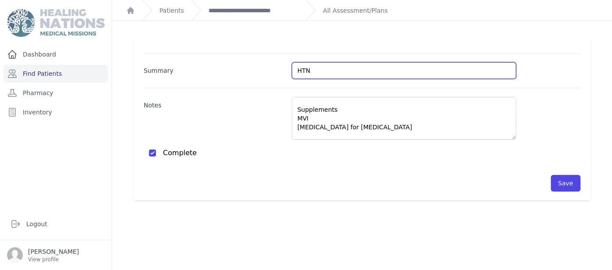
click at [315, 73] on input "HTN" at bounding box center [404, 70] width 224 height 17
type input "HTN/Knee pain"
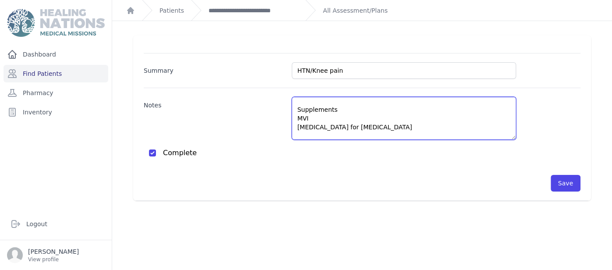
click at [322, 128] on textarea "HTN - BP 140/90 - Continue losartan 50 mg daily and refill - Continue amlodipin…" at bounding box center [404, 118] width 224 height 43
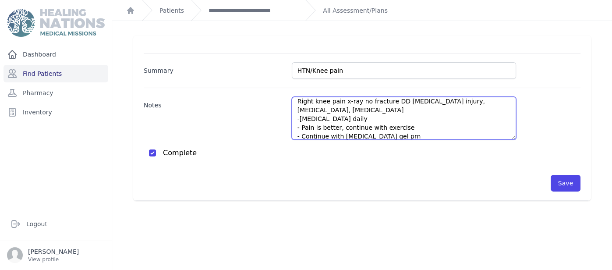
scroll to position [48, 0]
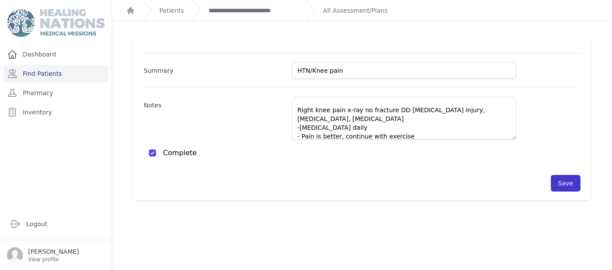
click at [554, 175] on button "Save" at bounding box center [566, 183] width 30 height 17
checkbox input "false"
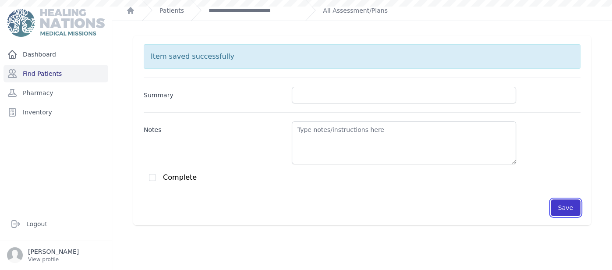
scroll to position [0, 0]
click at [299, 4] on ol "**********" at bounding box center [362, 10] width 500 height 21
click at [289, 9] on link "**********" at bounding box center [254, 10] width 90 height 9
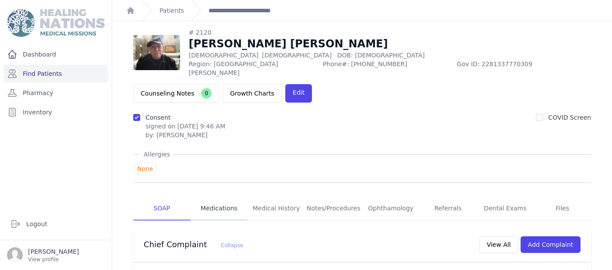
click at [235, 197] on link "Medications" at bounding box center [219, 209] width 57 height 24
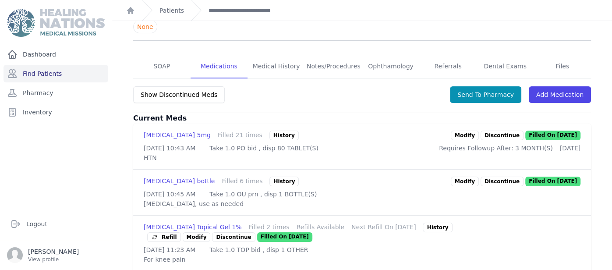
scroll to position [192, 0]
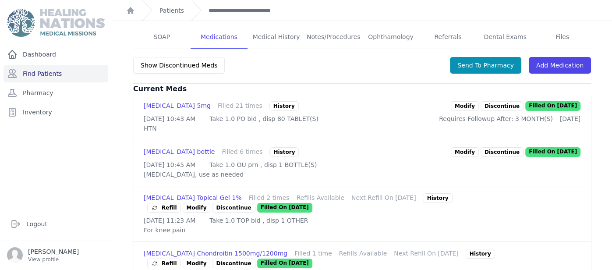
click at [475, 101] on link "Modify" at bounding box center [465, 106] width 28 height 10
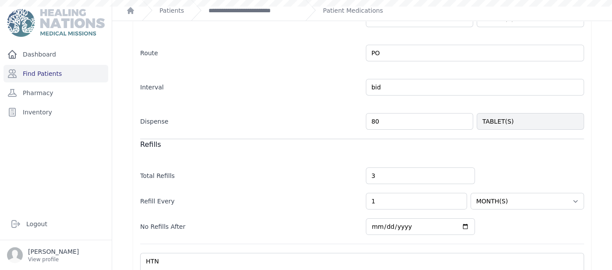
scroll to position [177, 0]
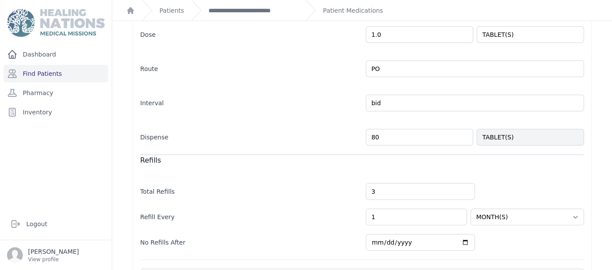
click at [398, 131] on input "80" at bounding box center [419, 137] width 107 height 17
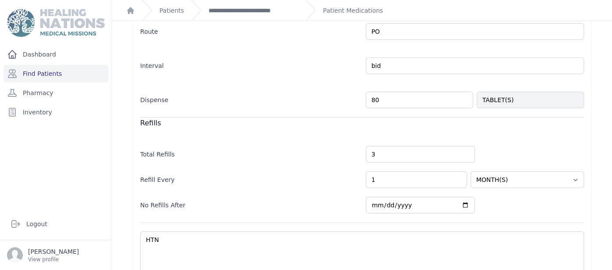
scroll to position [262, 0]
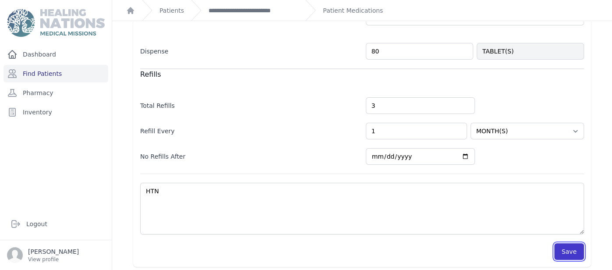
click at [562, 250] on button "Save" at bounding box center [569, 251] width 30 height 17
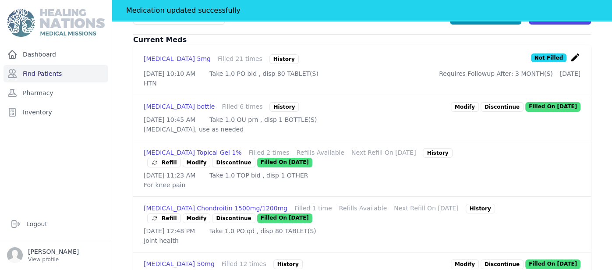
click at [599, 124] on div "# 2120 Manuel Humberto Aragon Ubeda Male 69 Years Old DOB: 1955-Nov-21 Region: …" at bounding box center [362, 99] width 486 height 582
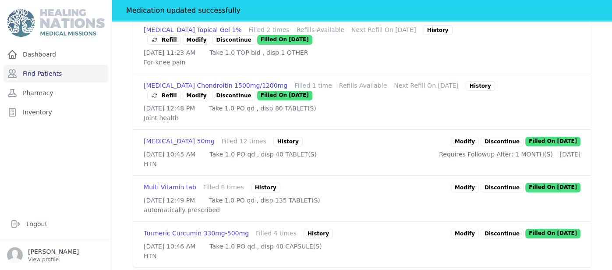
scroll to position [403, 0]
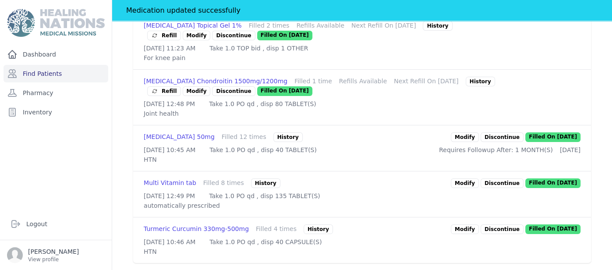
click at [479, 132] on link "Modify" at bounding box center [465, 137] width 28 height 10
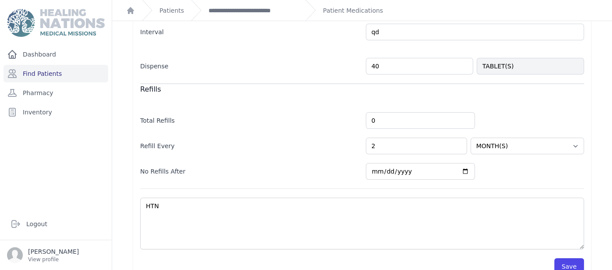
scroll to position [262, 0]
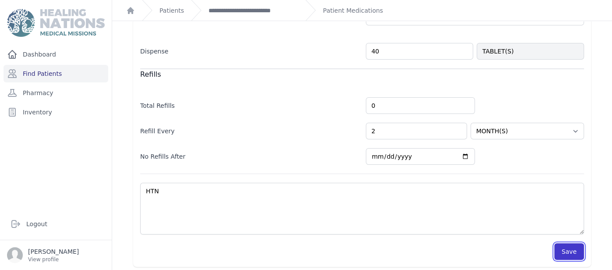
click at [564, 252] on button "Save" at bounding box center [569, 251] width 30 height 17
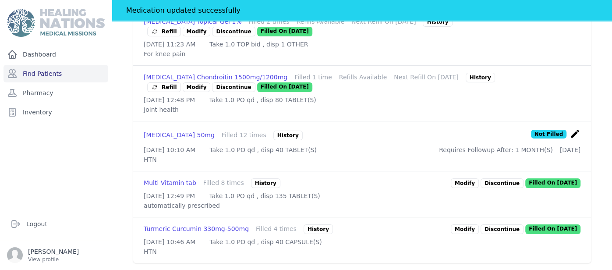
scroll to position [417, 0]
click at [470, 224] on link "Modify" at bounding box center [465, 229] width 28 height 10
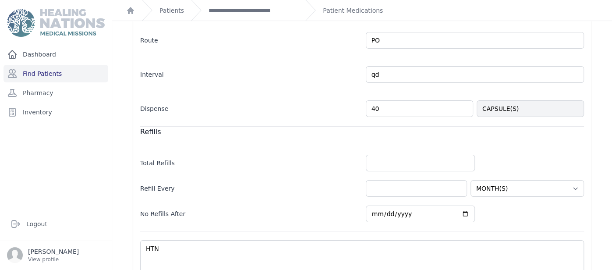
scroll to position [257, 0]
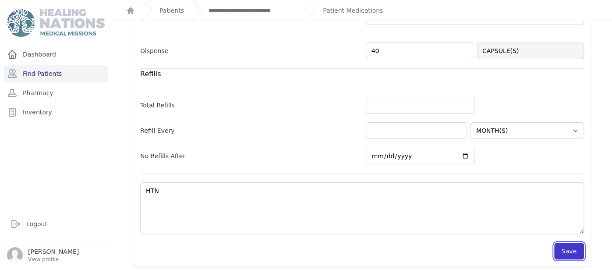
click at [576, 249] on button "Save" at bounding box center [569, 251] width 30 height 17
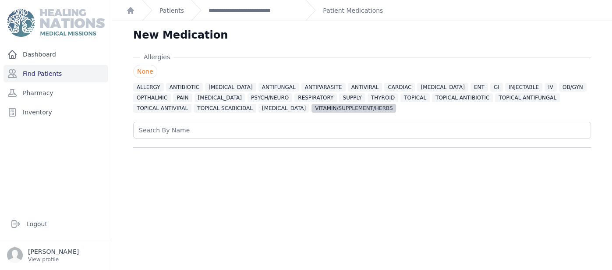
click at [311, 106] on span "VITAMIN/SUPPLEMENT/HERBS" at bounding box center [353, 108] width 85 height 9
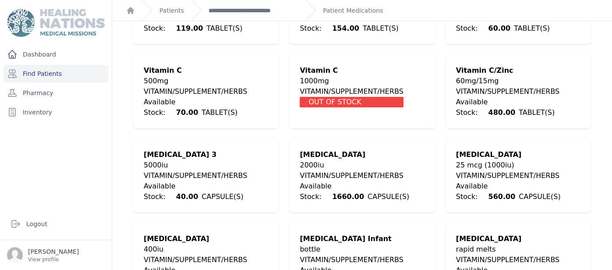
scroll to position [2154, 0]
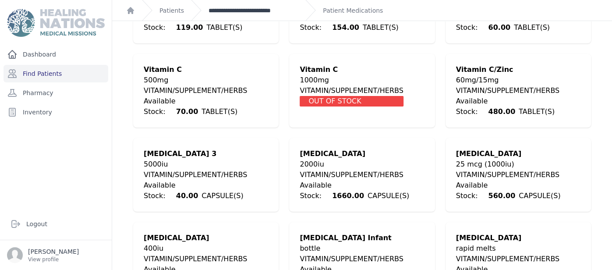
click at [230, 12] on link "**********" at bounding box center [254, 10] width 90 height 9
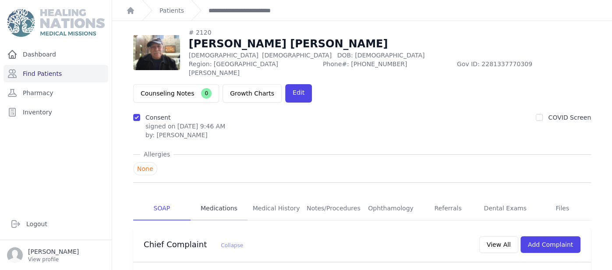
click at [211, 197] on link "Medications" at bounding box center [219, 209] width 57 height 24
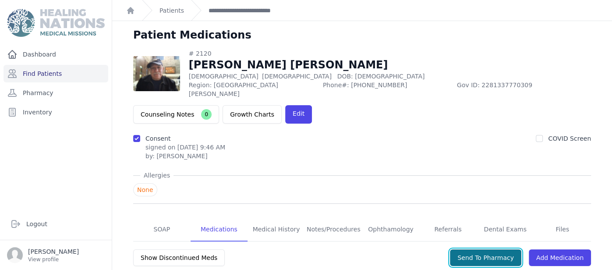
click at [496, 249] on button "Send To Pharmacy" at bounding box center [485, 257] width 71 height 17
click at [159, 218] on link "SOAP" at bounding box center [161, 230] width 57 height 24
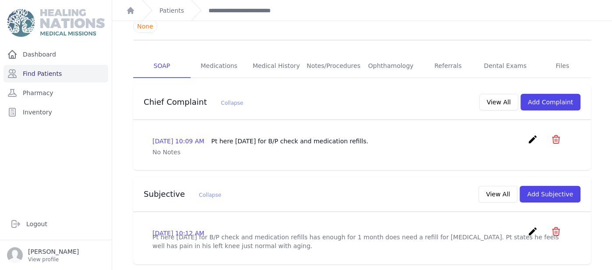
scroll to position [146, 0]
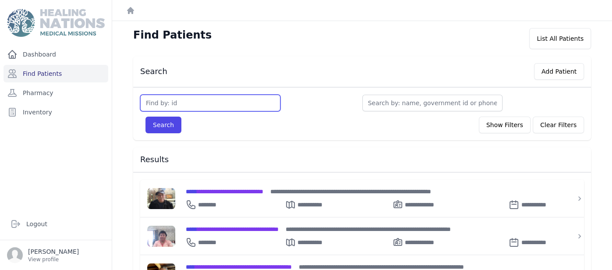
click at [165, 101] on input "text" at bounding box center [210, 103] width 140 height 17
type input "3690"
click at [145, 117] on button "Search" at bounding box center [163, 125] width 36 height 17
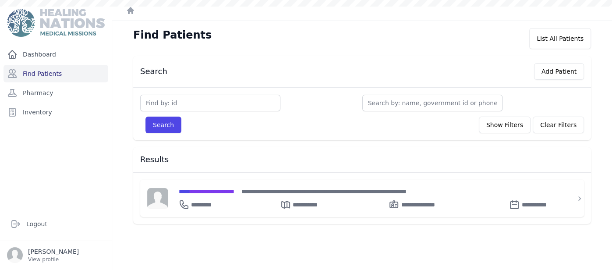
click at [145, 117] on button "Search" at bounding box center [163, 125] width 36 height 17
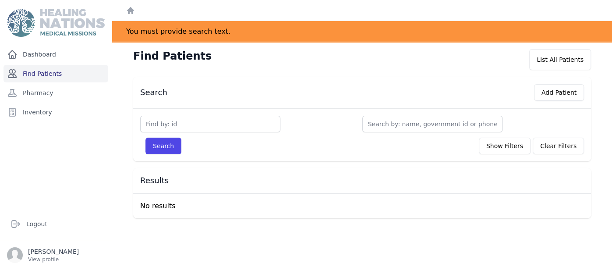
click at [71, 72] on link "Find Patients" at bounding box center [56, 74] width 105 height 18
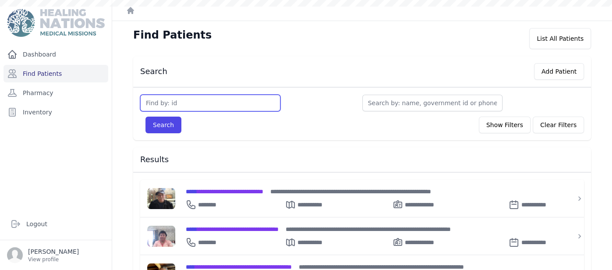
click at [216, 95] on input "text" at bounding box center [210, 103] width 140 height 17
type input "3690"
click at [145, 117] on button "Search" at bounding box center [163, 125] width 36 height 17
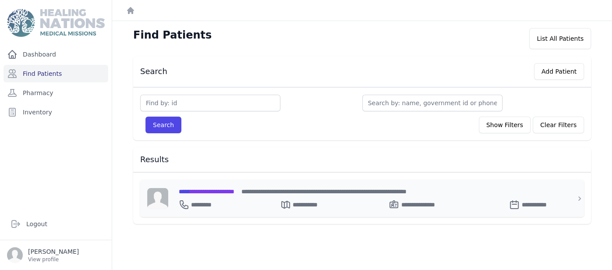
click at [233, 188] on span "**********" at bounding box center [207, 191] width 56 height 6
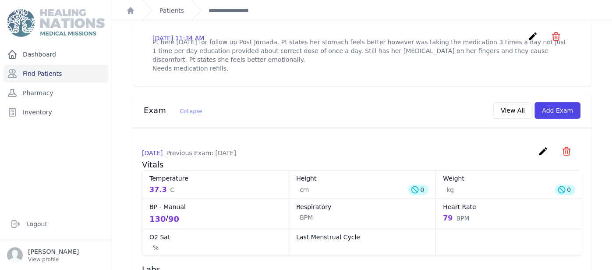
scroll to position [350, 0]
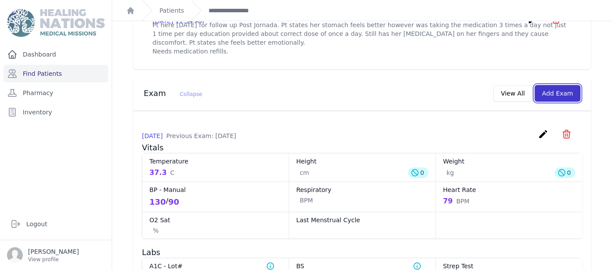
click at [568, 85] on button "Add Exam" at bounding box center [557, 93] width 46 height 17
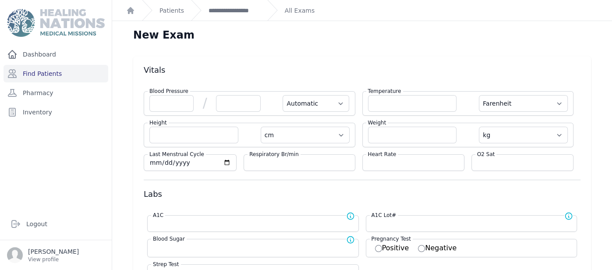
click at [476, 48] on div "New Exam" at bounding box center [362, 38] width 486 height 21
click at [459, 106] on span at bounding box center [467, 103] width 22 height 17
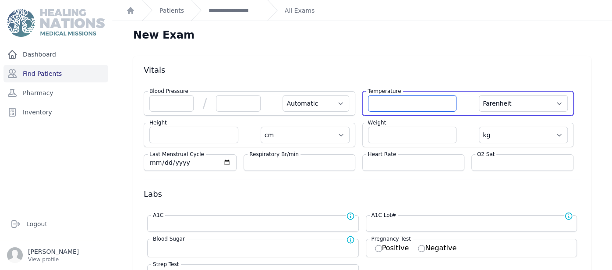
click at [437, 107] on input "number" at bounding box center [412, 103] width 89 height 17
type input "36.0"
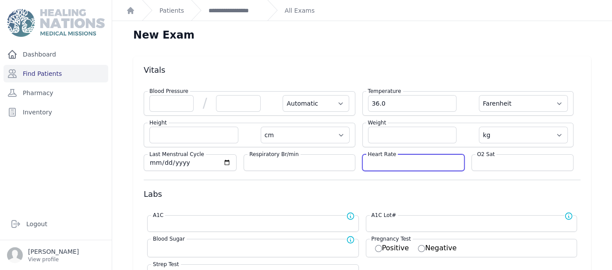
click at [422, 160] on input "number" at bounding box center [413, 162] width 91 height 9
select select "Automatic"
select select "F"
select select "cm"
select select "kg"
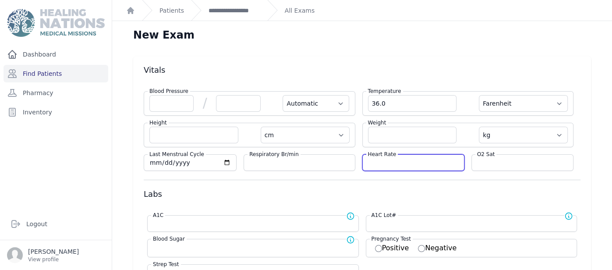
select select
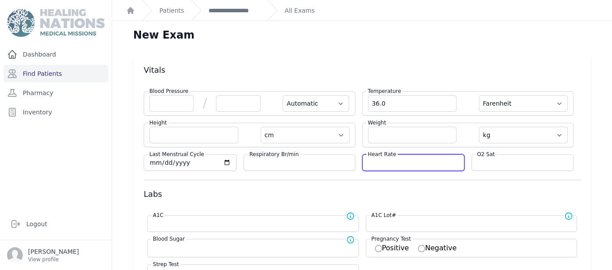
select select
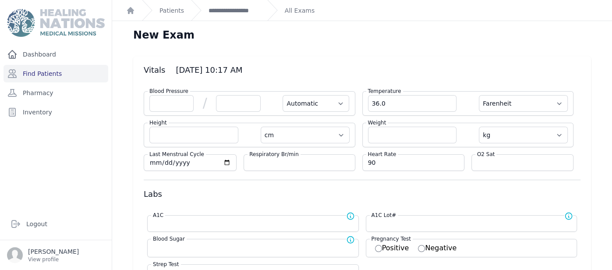
type input "90"
click at [500, 161] on input "number" at bounding box center [522, 162] width 91 height 9
select select "Automatic"
select select "F"
select select "cm"
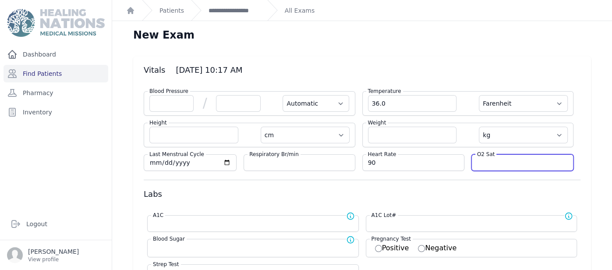
select select "kg"
select select
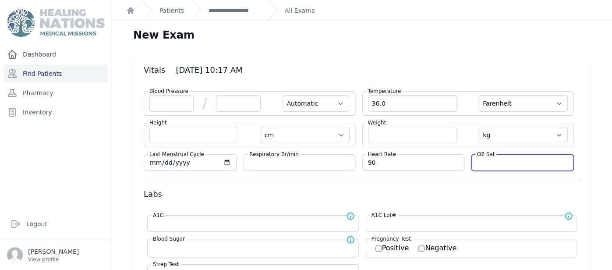
select select
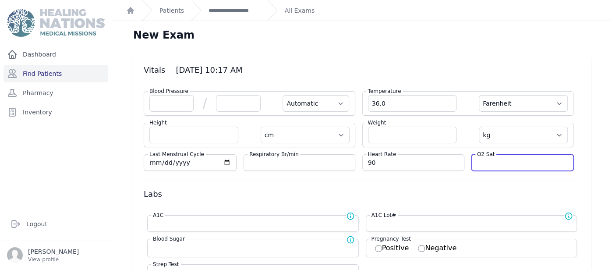
select select
type input "95"
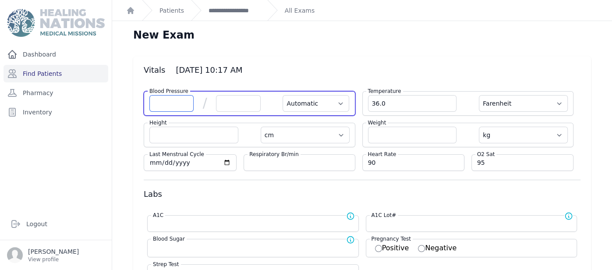
click at [159, 107] on input "number" at bounding box center [171, 103] width 44 height 17
select select "Automatic"
select select "F"
select select "cm"
select select "kg"
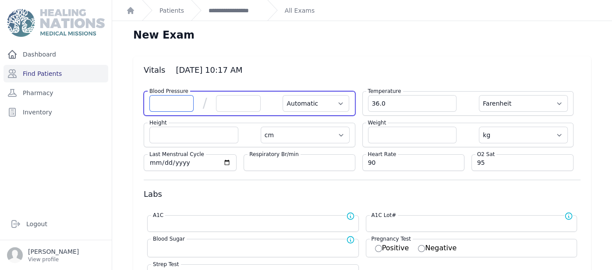
select select
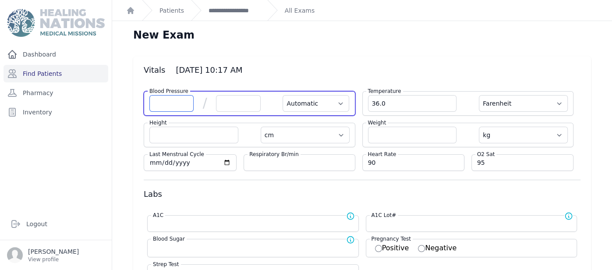
select select
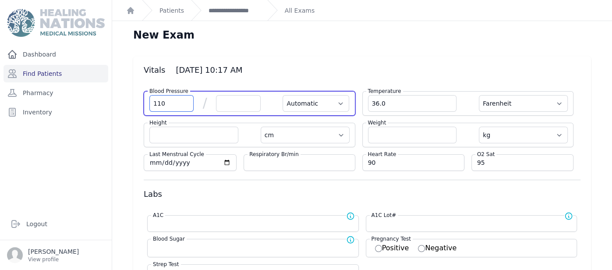
type input "110"
click at [235, 110] on input "number" at bounding box center [238, 103] width 44 height 17
select select "Automatic"
select select "F"
select select "cm"
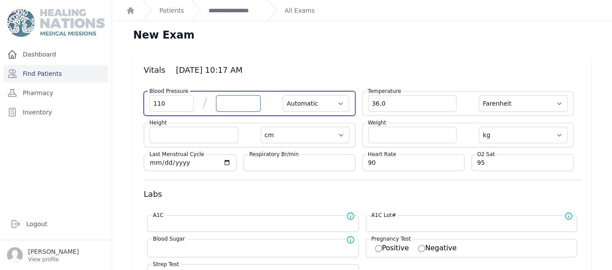
select select "kg"
select select
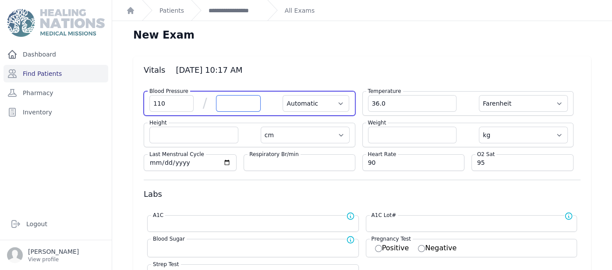
select select
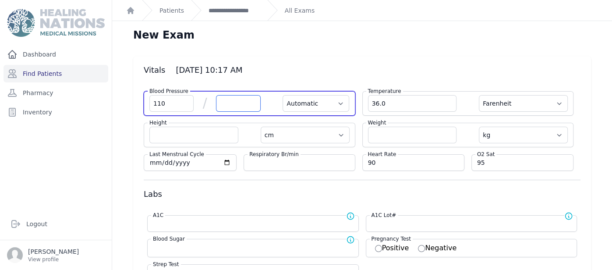
select select
type input "70"
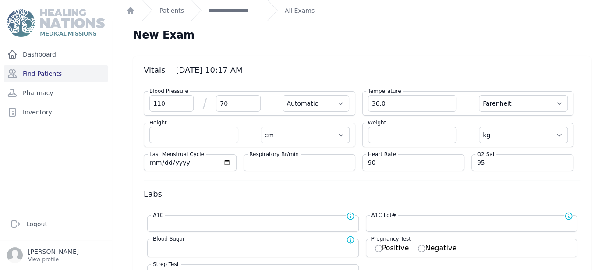
select select "Automatic"
select select "F"
select select "cm"
select select "kg"
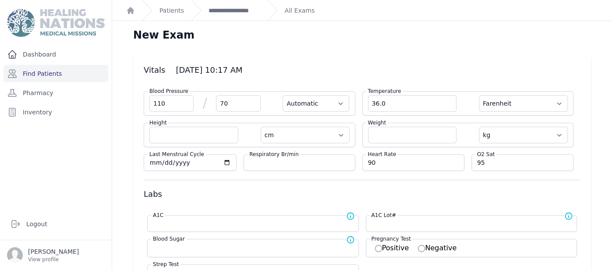
select select
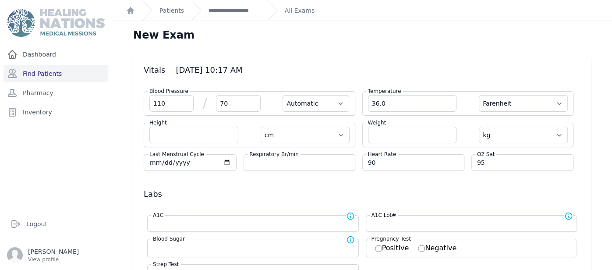
select select
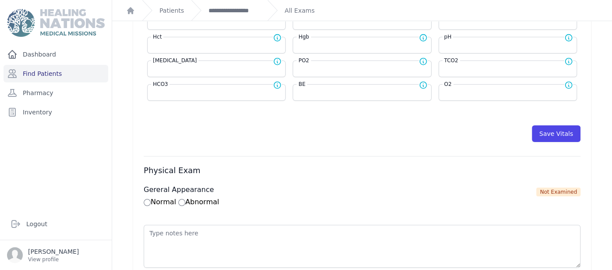
scroll to position [420, 0]
click at [148, 199] on input "Normal" at bounding box center [147, 202] width 7 height 7
radio input "true"
click at [193, 197] on div "Normal Abnormal" at bounding box center [342, 202] width 396 height 11
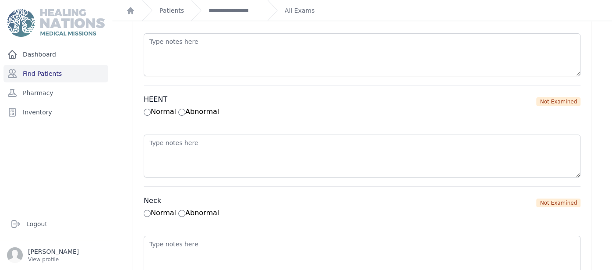
scroll to position [613, 0]
click at [145, 107] on input "Normal" at bounding box center [147, 110] width 7 height 7
radio input "true"
click at [146, 209] on input "Normal" at bounding box center [147, 212] width 7 height 7
radio input "true"
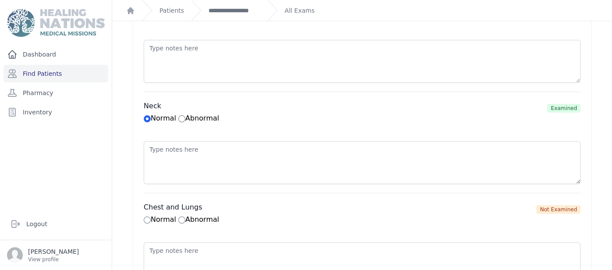
scroll to position [771, 0]
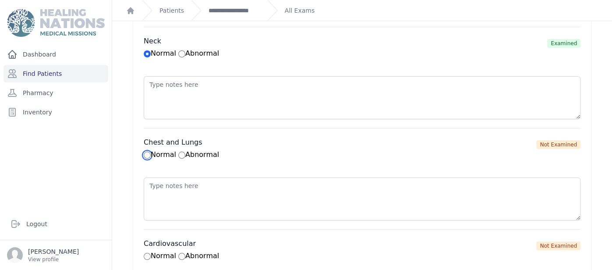
click at [147, 152] on input "Normal" at bounding box center [147, 155] width 7 height 7
radio input "true"
click at [148, 253] on input "Normal" at bounding box center [147, 256] width 7 height 7
radio input "true"
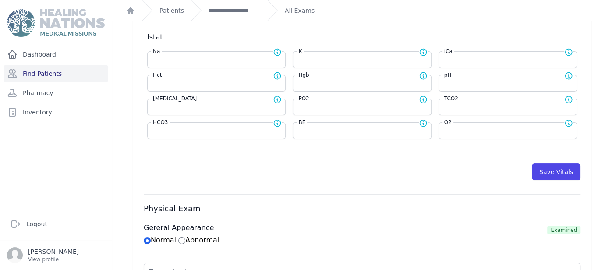
scroll to position [396, 0]
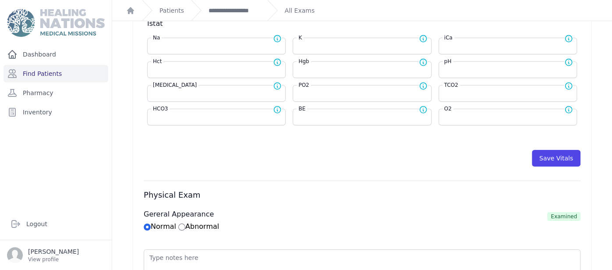
click at [557, 160] on button "Save Vitals" at bounding box center [556, 158] width 49 height 17
select select "Automatic"
select select "F"
select select "cm"
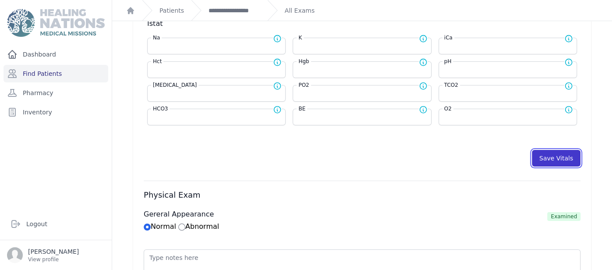
select select "kg"
select select
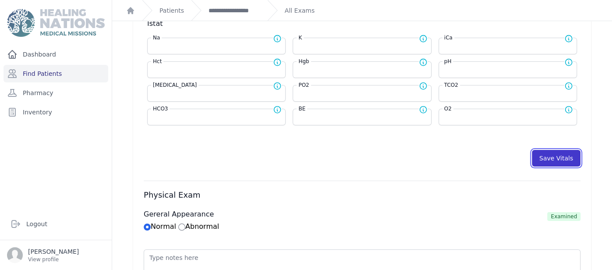
select select
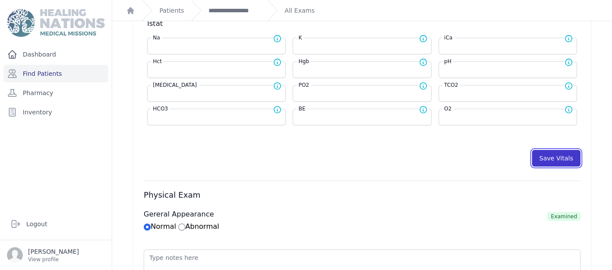
select select
click at [248, 13] on link "**********" at bounding box center [235, 10] width 52 height 9
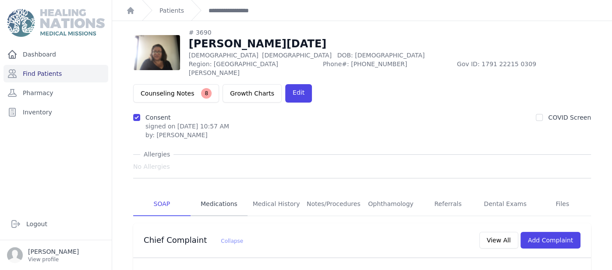
click at [222, 192] on link "Medications" at bounding box center [219, 204] width 57 height 24
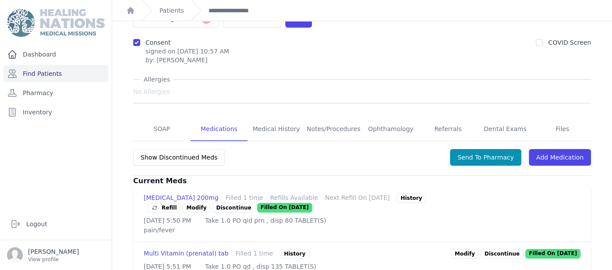
scroll to position [80, 0]
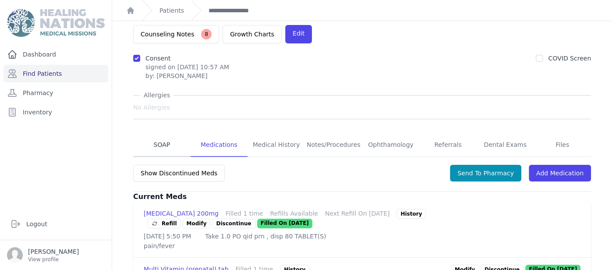
click at [156, 133] on link "SOAP" at bounding box center [161, 145] width 57 height 24
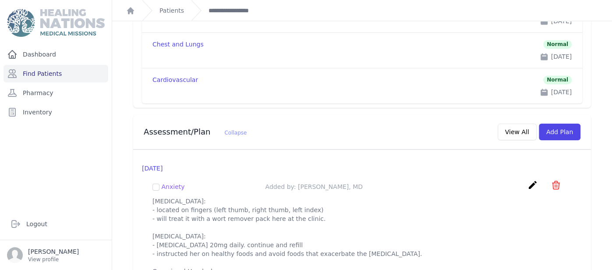
scroll to position [1010, 0]
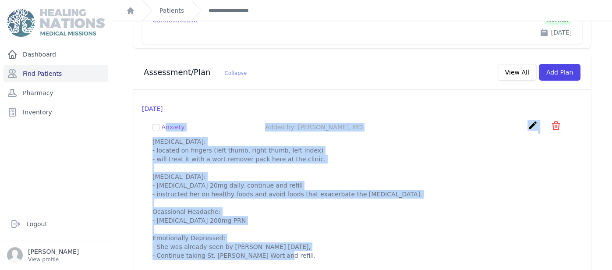
drag, startPoint x: 163, startPoint y: 89, endPoint x: 296, endPoint y: 249, distance: 207.5
click at [296, 249] on div "Anxiety Added by: Willy Menendez, MD create ​ Delete plan - Anxiety Are you sur…" at bounding box center [362, 198] width 440 height 171
copy div "nxiety Added by: Willy Menendez, MD create ​ Delete plan - Anxiety Are you sure…"
click at [558, 64] on button "Add Plan" at bounding box center [560, 72] width 42 height 17
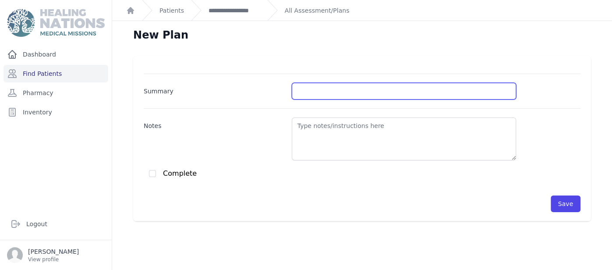
click at [315, 97] on input "Summary" at bounding box center [404, 91] width 224 height 17
type input "H"
type input "G"
type input "Gastritis"
type input "Gastritis/Anxiety"
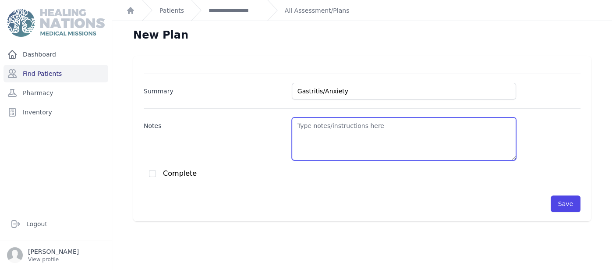
click at [334, 155] on textarea "Notes" at bounding box center [404, 138] width 224 height 43
paste textarea "nxiety Added by: Willy Menendez, MD create Warts: - located on fingers (left th…"
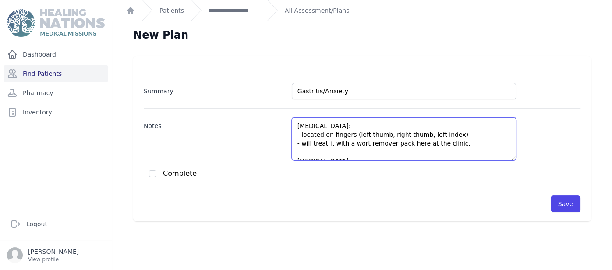
click at [299, 133] on textarea "Warts: - located on fingers (left thumb, right thumb, left index) - will treat …" at bounding box center [404, 138] width 224 height 43
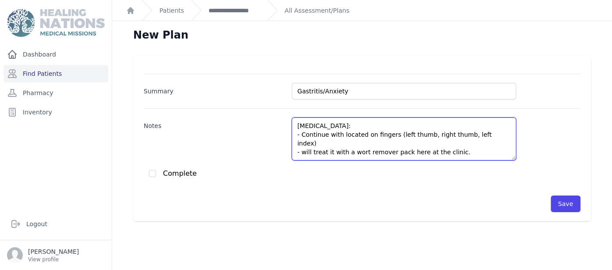
drag, startPoint x: 303, startPoint y: 143, endPoint x: 441, endPoint y: 145, distance: 138.4
click at [441, 145] on textarea "Warts: - Continue with located on fingers (left thumb, right thumb, left index)…" at bounding box center [404, 138] width 224 height 43
drag, startPoint x: 447, startPoint y: 145, endPoint x: 301, endPoint y: 142, distance: 145.9
click at [301, 142] on textarea "Warts: - Continue with located on fingers (left thumb, right thumb, left index)…" at bounding box center [404, 138] width 224 height 43
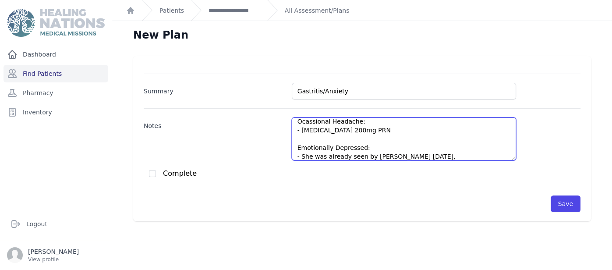
scroll to position [101, 0]
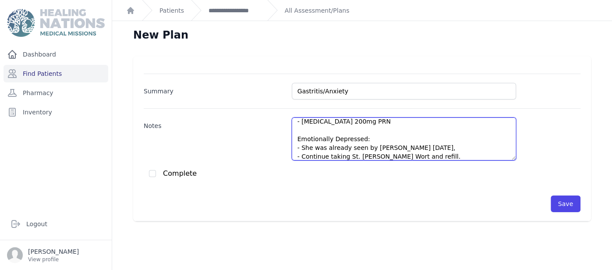
click at [492, 136] on textarea "Warts: - Continue with located on fingers (left thumb, right thumb, left index)…" at bounding box center [404, 138] width 224 height 43
click at [447, 131] on textarea "Warts: - Continue with located on fingers (left thumb, right thumb, left index)…" at bounding box center [404, 138] width 224 height 43
click at [425, 131] on textarea "Warts: - Continue with located on fingers (left thumb, right thumb, left index)…" at bounding box center [404, 138] width 224 height 43
drag, startPoint x: 421, startPoint y: 131, endPoint x: 302, endPoint y: 128, distance: 118.7
click at [302, 128] on textarea "Warts: - Continue with located on fingers (left thumb, right thumb, left index)…" at bounding box center [404, 138] width 224 height 43
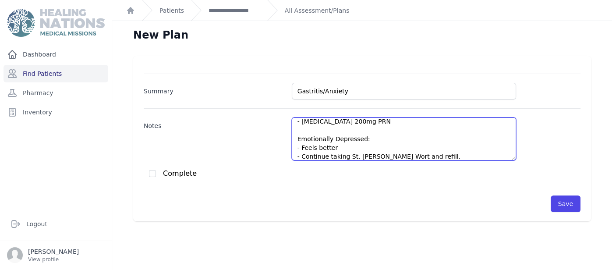
click at [365, 156] on textarea "Warts: - Continue with located on fingers (left thumb, right thumb, left index)…" at bounding box center [404, 138] width 224 height 43
type textarea "Warts: - Continue with located on fingers (left thumb, right thumb, left index)…"
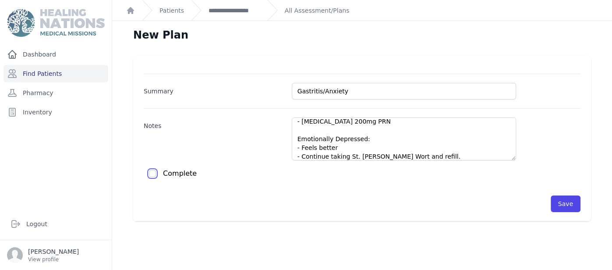
click at [154, 170] on input "checkbox" at bounding box center [152, 173] width 7 height 7
checkbox input "true"
click at [579, 202] on button "Save" at bounding box center [566, 203] width 30 height 17
checkbox input "false"
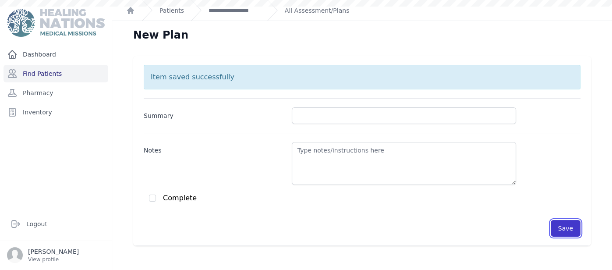
scroll to position [0, 0]
click at [230, 12] on link "**********" at bounding box center [235, 10] width 52 height 9
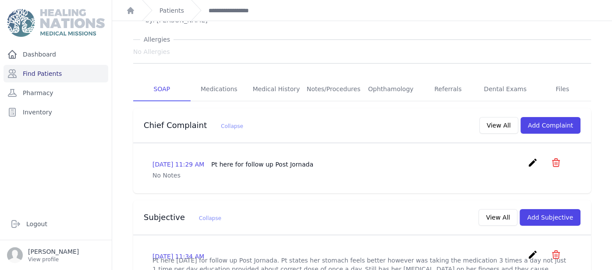
scroll to position [122, 0]
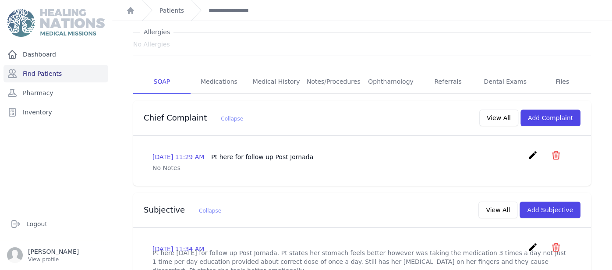
click at [224, 70] on link "Medications" at bounding box center [219, 82] width 57 height 24
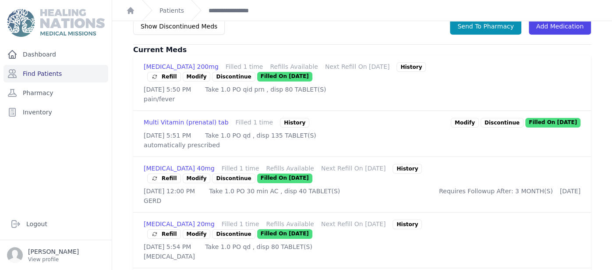
scroll to position [245, 0]
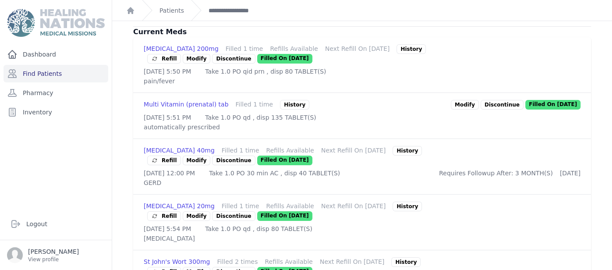
click at [473, 139] on div "Omeprazole 40mg Filled 1 time Refills Available Next Refill On 2025-Jul-30 Hist…" at bounding box center [362, 166] width 458 height 55
click at [211, 156] on link "Modify" at bounding box center [197, 161] width 28 height 10
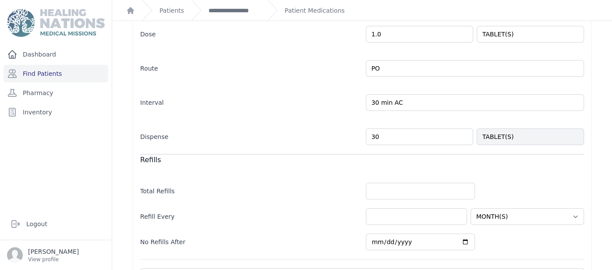
scroll to position [258, 0]
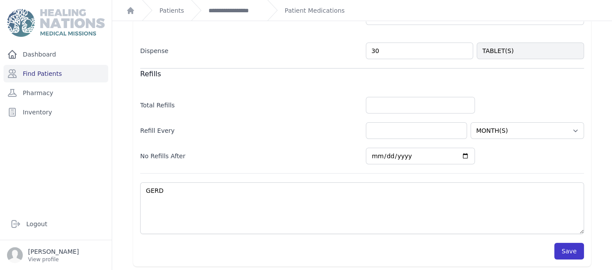
type input "30"
click at [579, 251] on button "Save" at bounding box center [569, 251] width 30 height 17
select select "MONTH(S)"
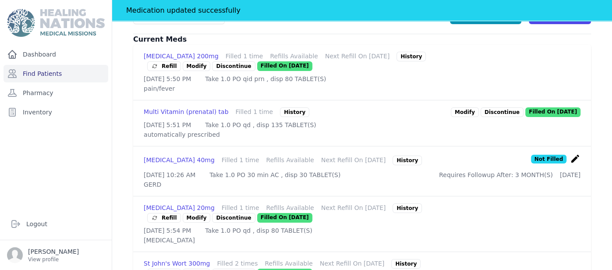
scroll to position [281, 0]
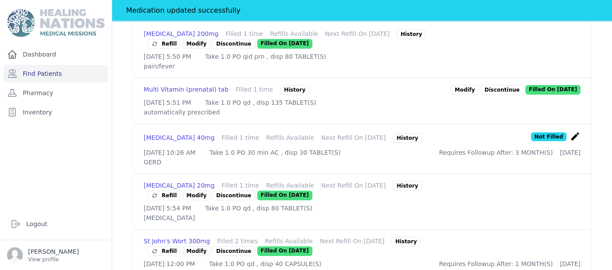
click at [177, 247] on span "Refill" at bounding box center [164, 251] width 26 height 9
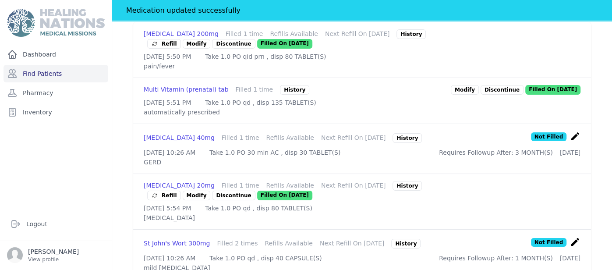
scroll to position [0, 0]
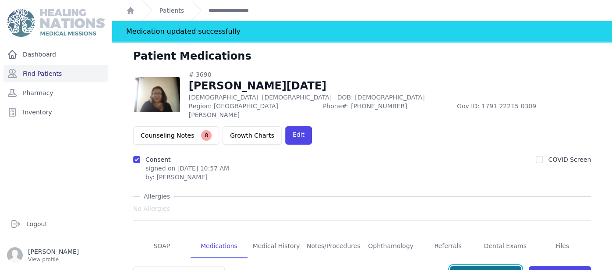
click at [502, 266] on button "Send To Pharmacy" at bounding box center [485, 274] width 71 height 17
click at [175, 234] on link "SOAP" at bounding box center [161, 246] width 57 height 24
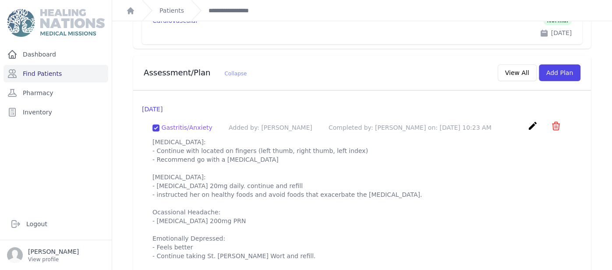
scroll to position [1010, 0]
click at [85, 78] on link "Find Patients" at bounding box center [56, 74] width 105 height 18
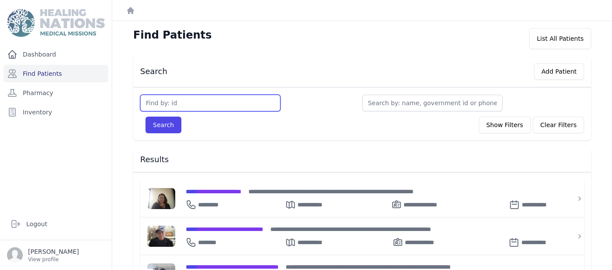
click at [198, 97] on input "text" at bounding box center [210, 103] width 140 height 17
type input "2788"
click at [145, 117] on button "Search" at bounding box center [163, 125] width 36 height 17
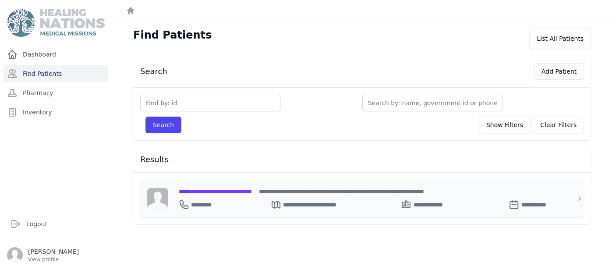
click at [252, 189] on span "**********" at bounding box center [215, 191] width 73 height 6
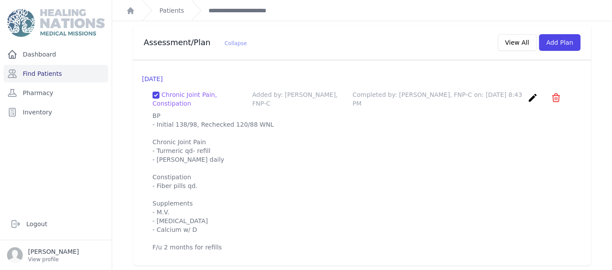
scroll to position [829, 0]
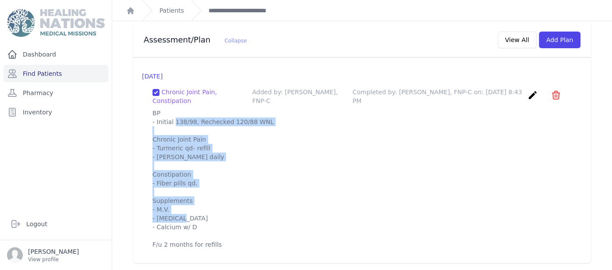
drag, startPoint x: 153, startPoint y: 113, endPoint x: 195, endPoint y: 207, distance: 102.7
click at [195, 207] on p "BP - Initial 138/98, Rechecked 120/88 WNL Chronic Joint Pain - Turmeric qd- ref…" at bounding box center [361, 179] width 419 height 140
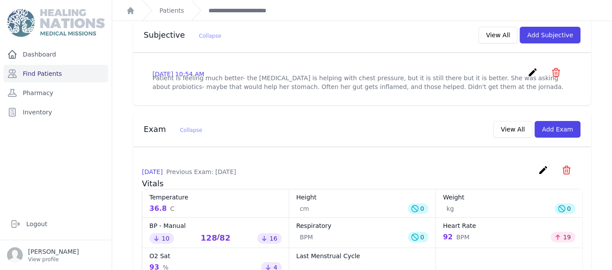
scroll to position [286, 0]
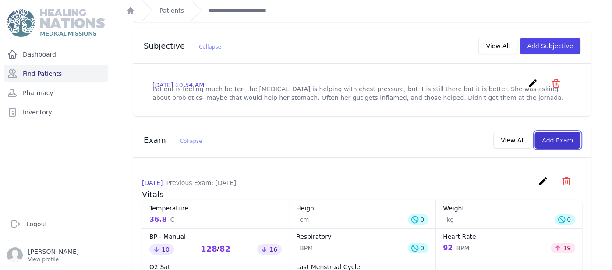
click at [560, 135] on button "Add Exam" at bounding box center [557, 140] width 46 height 17
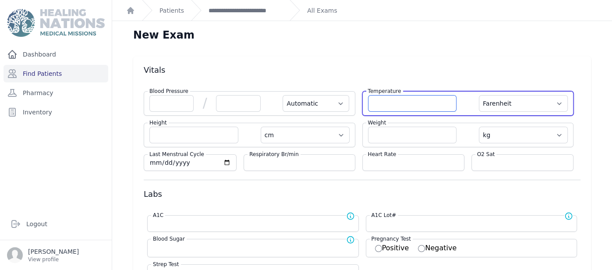
click at [444, 103] on input "number" at bounding box center [412, 103] width 89 height 17
type input "35.7"
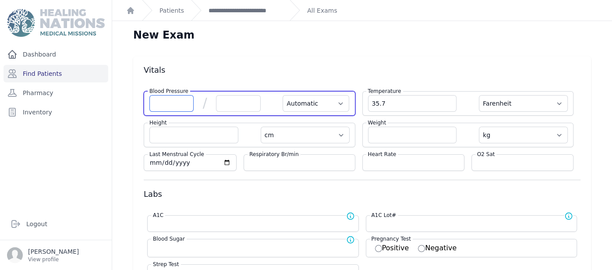
click at [182, 102] on input "number" at bounding box center [171, 103] width 44 height 17
select select "Automatic"
select select "F"
select select "cm"
select select "kg"
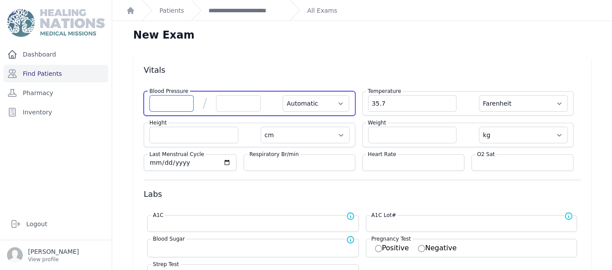
select select
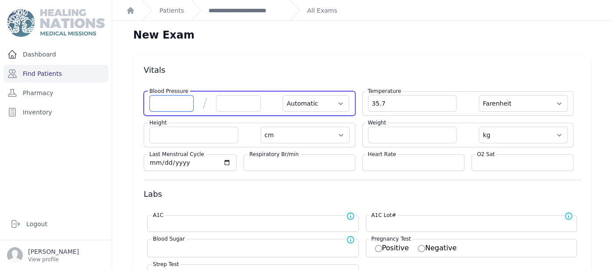
select select
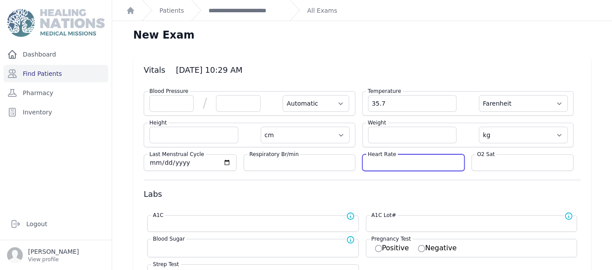
click at [412, 164] on input "number" at bounding box center [413, 162] width 91 height 9
type input "73"
click at [542, 167] on div "O2 Sat" at bounding box center [522, 162] width 102 height 17
select select "Automatic"
select select "F"
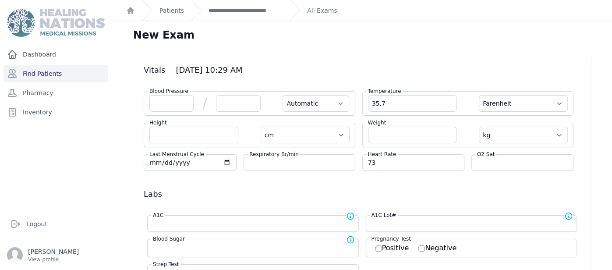
select select "cm"
select select "kg"
select select
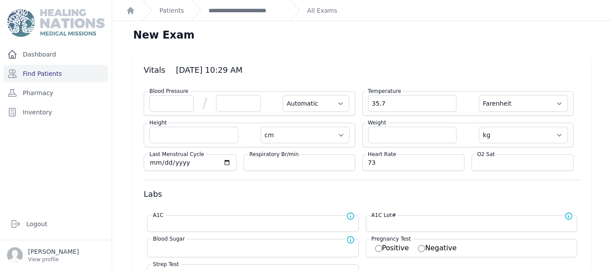
select select
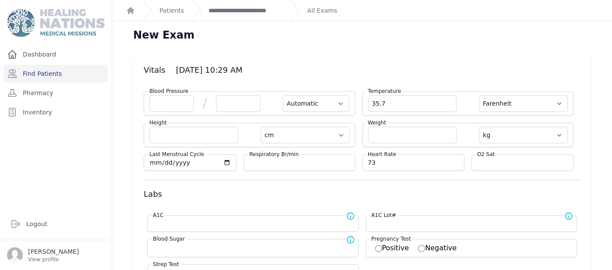
select select
click at [537, 165] on input "number" at bounding box center [522, 162] width 91 height 9
type input "97"
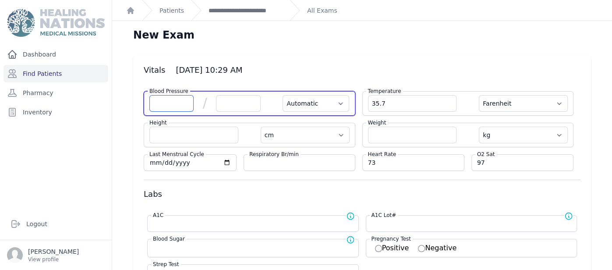
click at [156, 100] on input "number" at bounding box center [171, 103] width 44 height 17
select select "Automatic"
select select "F"
select select "cm"
select select "kg"
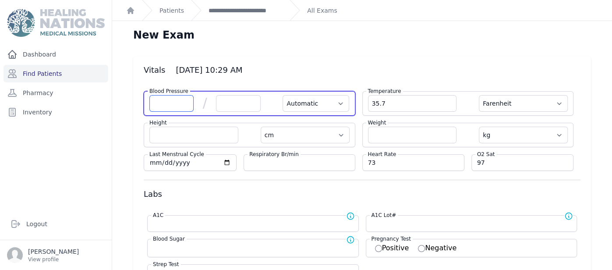
select select
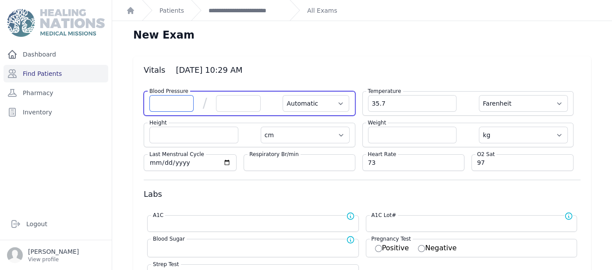
select select
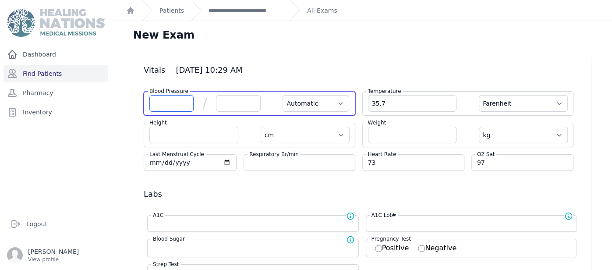
click at [156, 100] on input "number" at bounding box center [171, 103] width 44 height 17
type input "115"
click at [226, 108] on input "number" at bounding box center [238, 103] width 44 height 17
select select "Automatic"
select select "F"
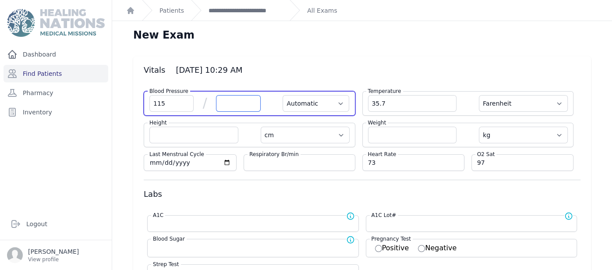
select select "cm"
select select "kg"
select select
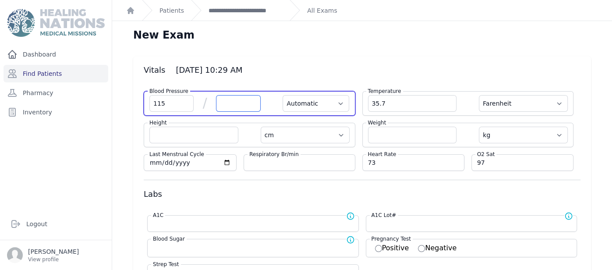
select select
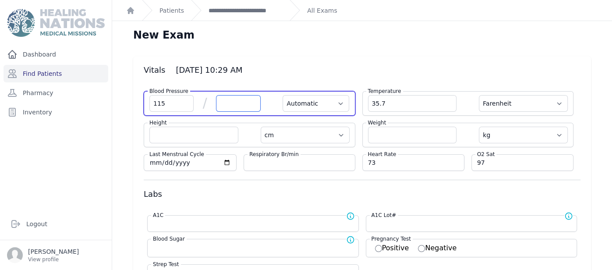
select select
type input "75"
click at [327, 107] on select "Automatic Manual" at bounding box center [316, 103] width 67 height 17
select select "F"
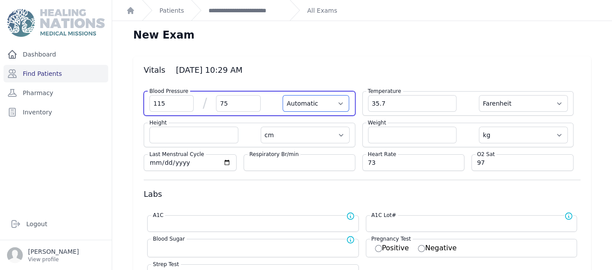
select select "cm"
select select "kg"
select select
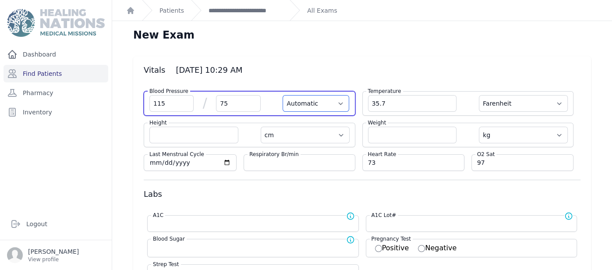
select select
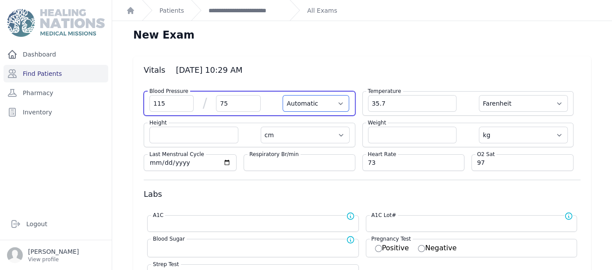
select select
select select "Manual"
click at [283, 95] on select "Automatic Manual" at bounding box center [316, 103] width 67 height 17
select select "F"
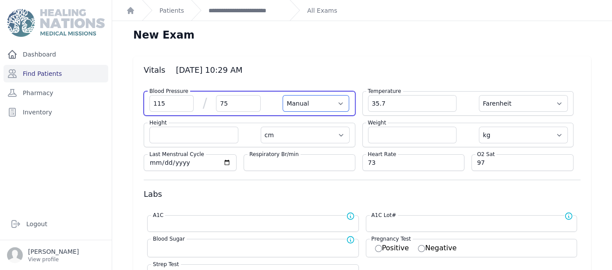
select select "cm"
select select "kg"
select select
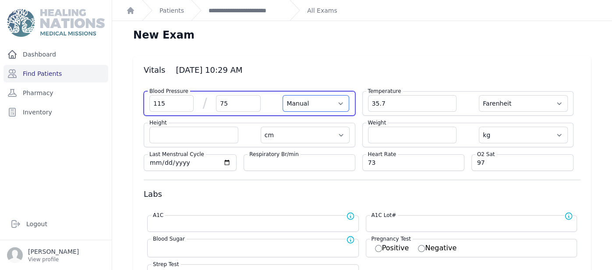
select select
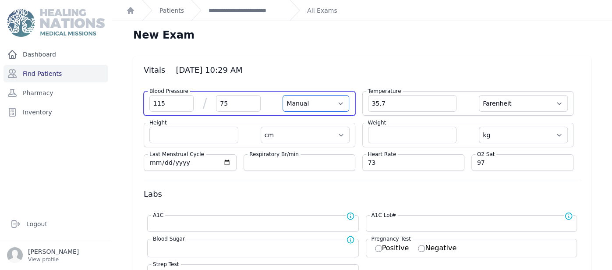
select select
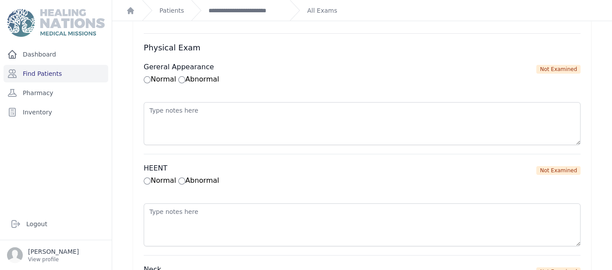
scroll to position [560, 0]
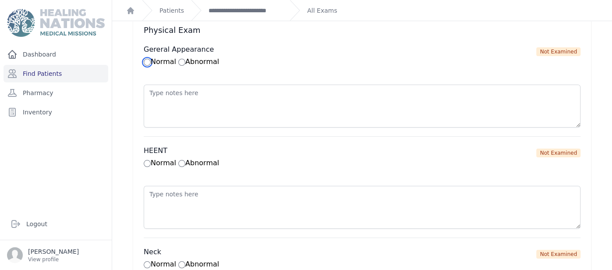
click at [147, 59] on input "Normal" at bounding box center [147, 62] width 7 height 7
radio input "true"
click at [148, 160] on input "Normal" at bounding box center [147, 163] width 7 height 7
radio input "true"
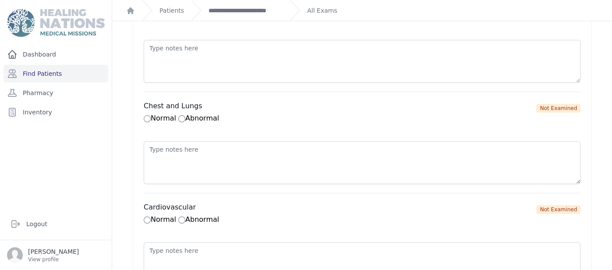
scroll to position [823, 0]
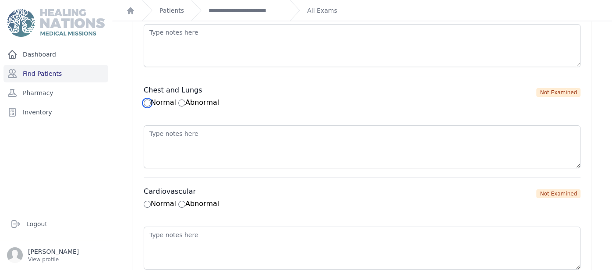
click at [148, 99] on input "Normal" at bounding box center [147, 102] width 7 height 7
radio input "true"
click at [147, 201] on input "Normal" at bounding box center [147, 204] width 7 height 7
radio input "true"
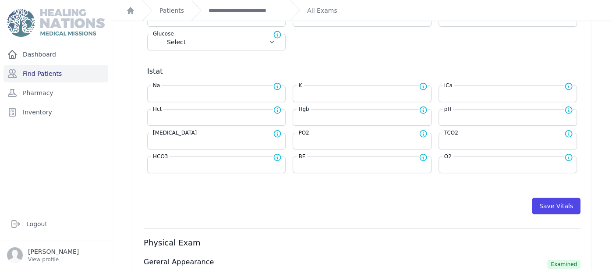
scroll to position [350, 0]
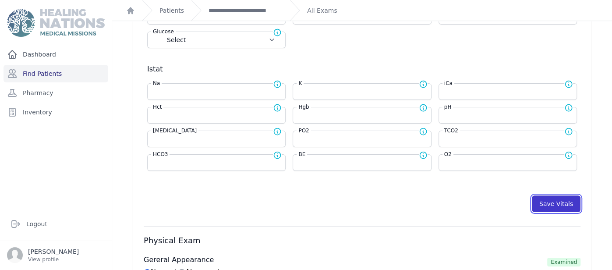
click at [562, 195] on button "Save Vitals" at bounding box center [556, 203] width 49 height 17
select select "Manual"
select select "F"
select select "cm"
select select "kg"
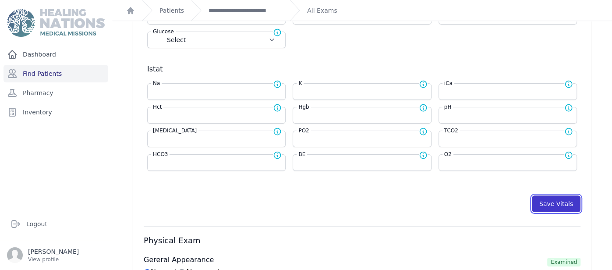
select select
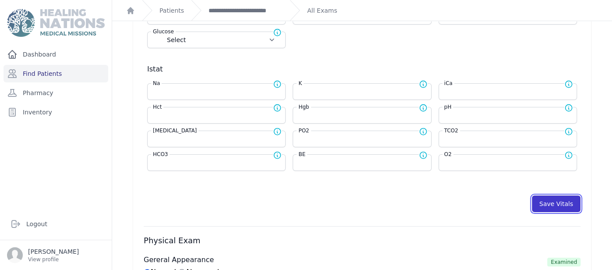
select select
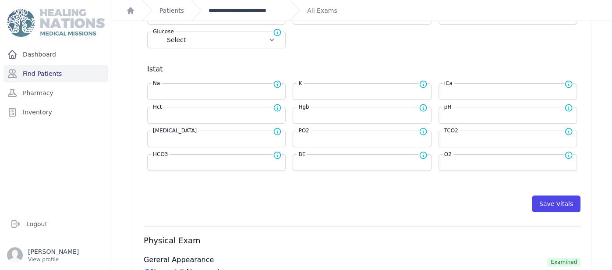
click at [242, 13] on link "**********" at bounding box center [246, 10] width 74 height 9
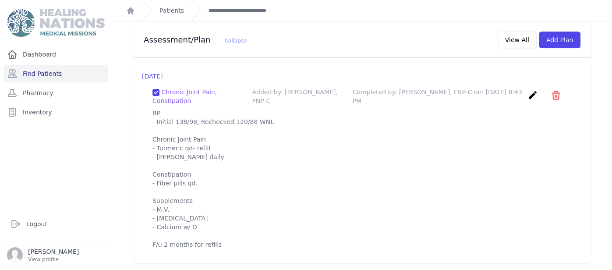
scroll to position [970, 0]
drag, startPoint x: 151, startPoint y: 112, endPoint x: 243, endPoint y: 285, distance: 195.8
click at [243, 269] on html "Close sidebar Dashboard Find Patients Pharmacy Inventory Logout [PERSON_NAME]" at bounding box center [306, 135] width 612 height 270
copy p "BP - Initial 138/98, Rechecked 120/88 WNL Chronic Joint Pain - Turmeric qd- ref…"
click at [568, 39] on button "Add Plan" at bounding box center [560, 40] width 42 height 17
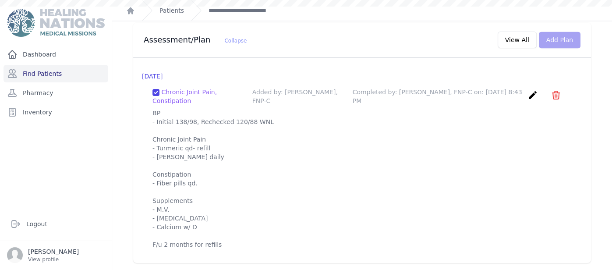
scroll to position [0, 0]
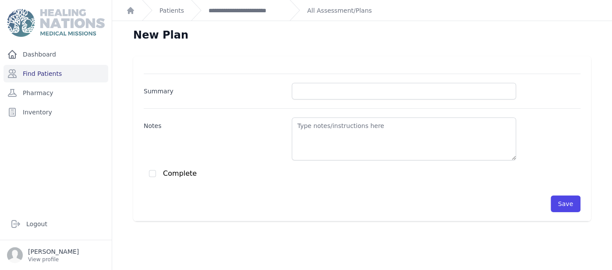
click at [385, 83] on div at bounding box center [436, 91] width 289 height 17
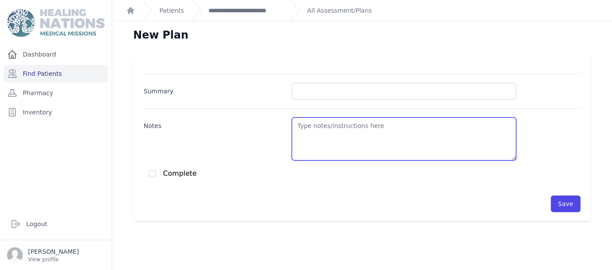
click at [375, 129] on textarea "Notes" at bounding box center [404, 138] width 224 height 43
paste textarea "BP - Initial 138/98, Rechecked 120/88 WNL Chronic Joint Pain - Turmeric qd- ref…"
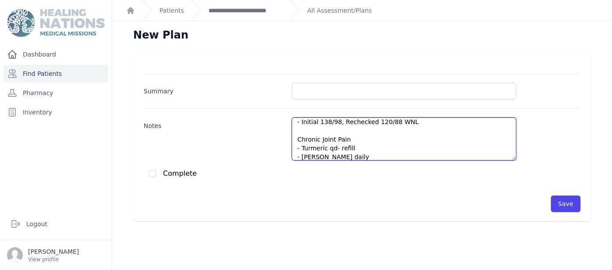
scroll to position [4, 0]
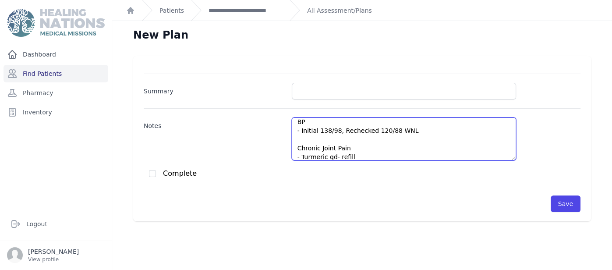
click at [338, 126] on textarea "BP - Initial 138/98, Rechecked 120/88 WNL Chronic Joint Pain - Turmeric qd- ref…" at bounding box center [404, 138] width 224 height 43
drag, startPoint x: 417, startPoint y: 129, endPoint x: 339, endPoint y: 128, distance: 78.0
click at [339, 128] on textarea "BP - Initial 115/75, Rechecked 120/88 WNL Chronic Joint Pain - Turmeric qd- ref…" at bounding box center [404, 138] width 224 height 43
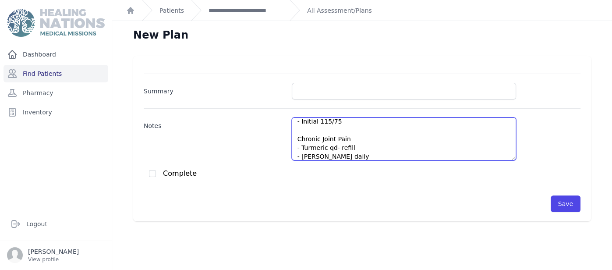
scroll to position [22, 0]
click at [363, 137] on textarea "BP - Initial 115/75 Chronic Joint Pain - Turmeric qd- refill - [PERSON_NAME] da…" at bounding box center [404, 138] width 224 height 43
click at [373, 148] on textarea "BP - Initial 115/75 Chronic Joint Pain - Turmeric qd - [PERSON_NAME] daily Cons…" at bounding box center [404, 138] width 224 height 43
type textarea "BP - Initial 115/75 Chronic Joint Pain - Turmeric qd - [PERSON_NAME] daily Cons…"
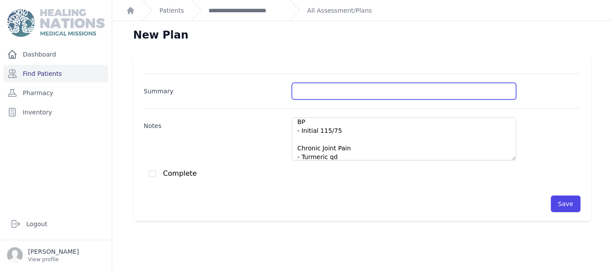
click at [336, 91] on input "Summary" at bounding box center [404, 91] width 224 height 17
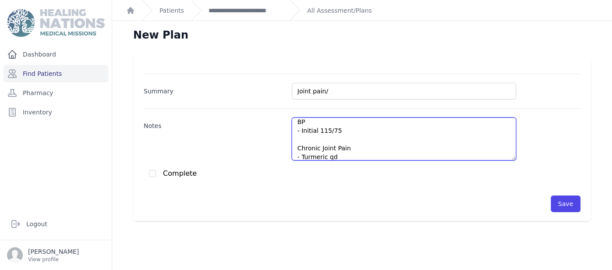
click at [407, 129] on textarea "BP - Initial 115/75 Chronic Joint Pain - Turmeric qd - [PERSON_NAME] daily Cons…" at bounding box center [404, 138] width 224 height 43
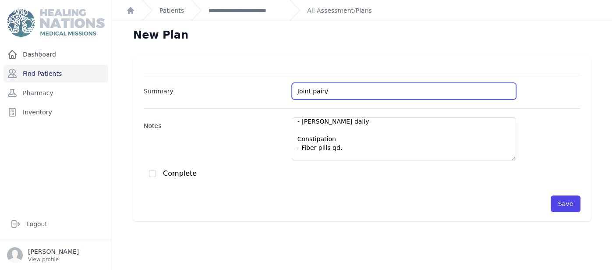
click at [385, 85] on input "Joint pain/" at bounding box center [404, 91] width 224 height 17
type input "Joint pain/constipation"
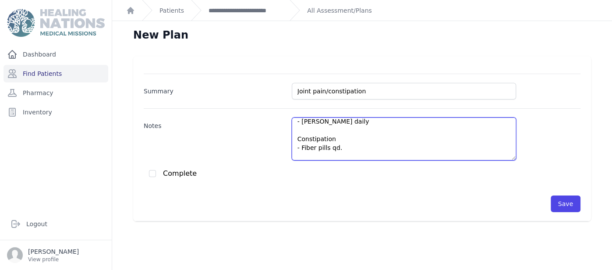
click at [444, 136] on textarea "BP - Initial 115/75 Chronic Joint Pain - Turmeric qd - [PERSON_NAME] daily Cons…" at bounding box center [404, 138] width 224 height 43
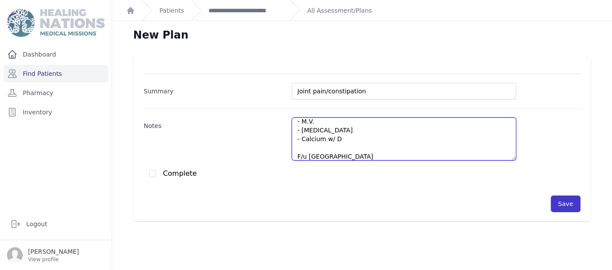
type textarea "BP - Initial 115/75 Chronic Joint Pain - Turmeric qd - [PERSON_NAME] daily Cons…"
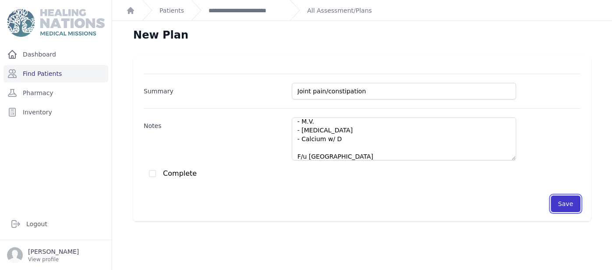
click at [563, 203] on button "Save" at bounding box center [566, 203] width 30 height 17
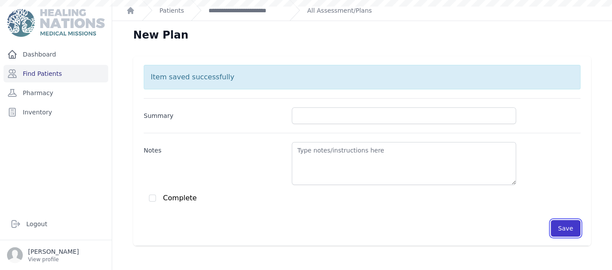
scroll to position [0, 0]
click at [281, 10] on ol "**********" at bounding box center [362, 10] width 500 height 21
click at [272, 11] on link "**********" at bounding box center [246, 10] width 74 height 9
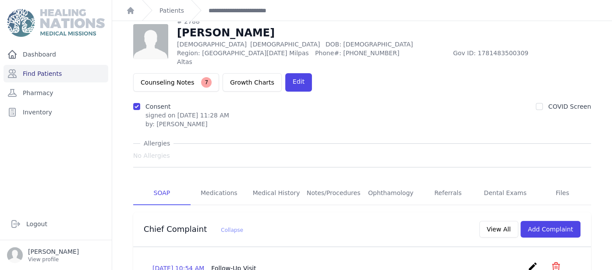
scroll to position [7, 0]
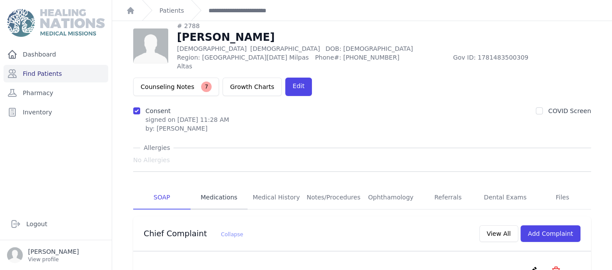
click at [231, 191] on link "Medications" at bounding box center [219, 198] width 57 height 24
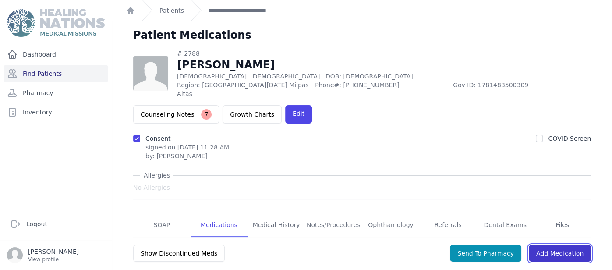
click at [573, 247] on link "Add Medication" at bounding box center [560, 253] width 62 height 17
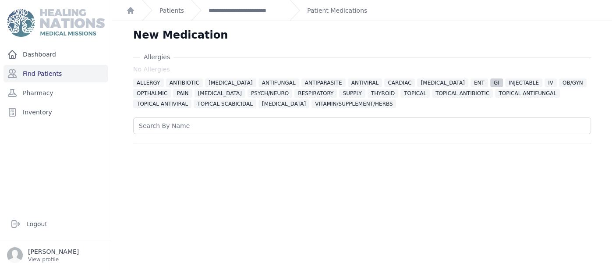
click at [490, 82] on span "GI" at bounding box center [496, 82] width 13 height 9
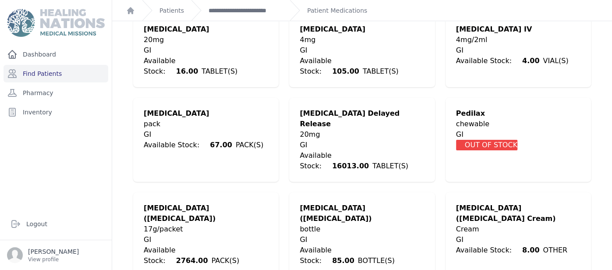
scroll to position [668, 0]
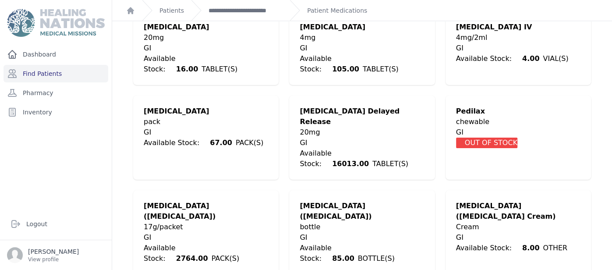
click at [346, 15] on div "Patient Medications" at bounding box center [329, 10] width 78 height 21
click at [339, 11] on link "Patient Medications" at bounding box center [337, 10] width 60 height 9
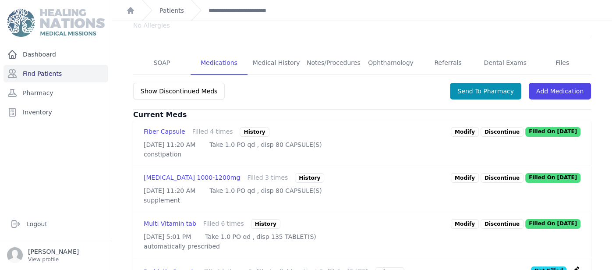
scroll to position [145, 0]
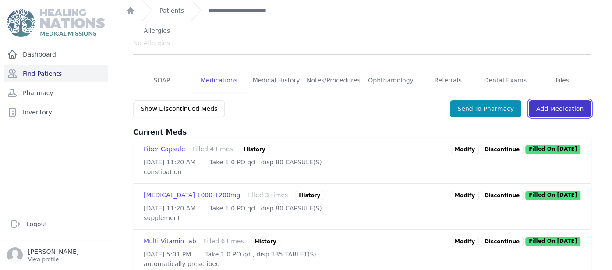
click at [576, 100] on link "Add Medication" at bounding box center [560, 108] width 62 height 17
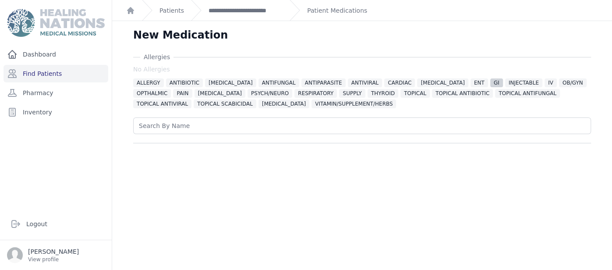
click at [490, 82] on span "GI" at bounding box center [496, 82] width 13 height 9
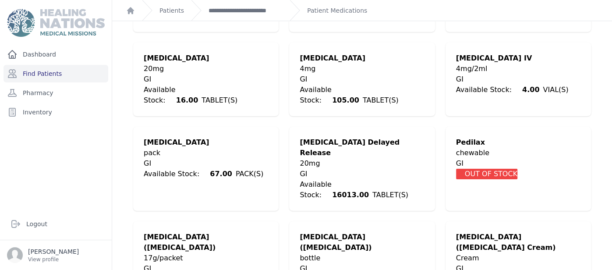
scroll to position [668, 0]
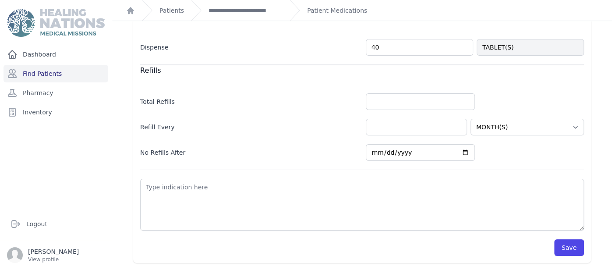
scroll to position [311, 0]
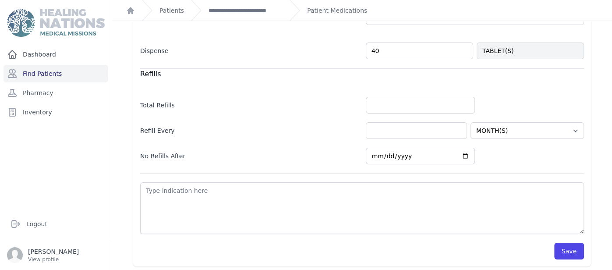
click at [384, 54] on input "40" at bounding box center [419, 50] width 107 height 17
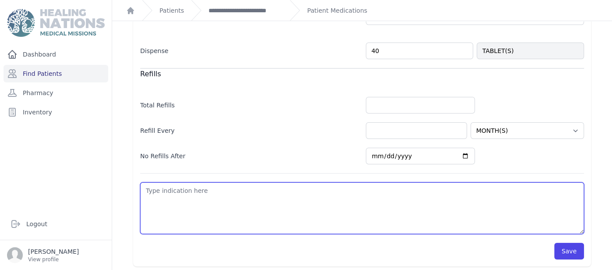
click at [324, 206] on textarea at bounding box center [362, 208] width 444 height 52
type textarea "G"
select select "MONTH(S)"
type textarea "GI"
select select "MONTH(S)"
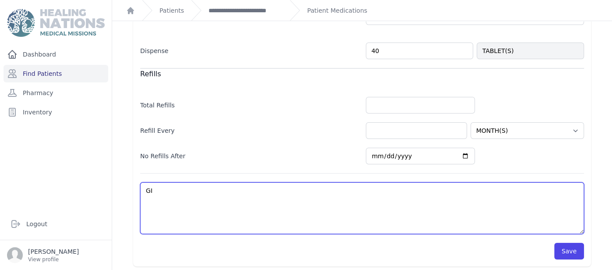
type textarea "GI"
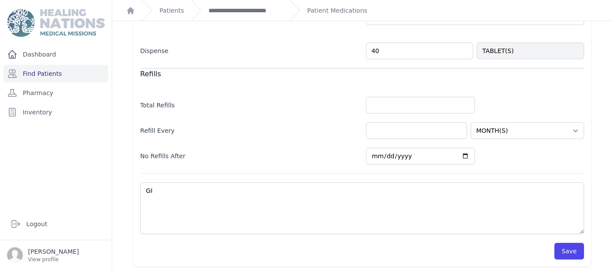
click at [565, 114] on div "Refill Every HOUR(S) DAY(S) WEEK(S) MONTH(S) YEAR(S)" at bounding box center [362, 125] width 444 height 25
click at [591, 31] on div "[MEDICAL_DATA] No [MEDICAL_DATA] ALLERGY ANTIBIOTIC [MEDICAL_DATA] ANTIFUNGAL A…" at bounding box center [362, 4] width 486 height 525
click at [576, 243] on button "Save" at bounding box center [569, 251] width 30 height 17
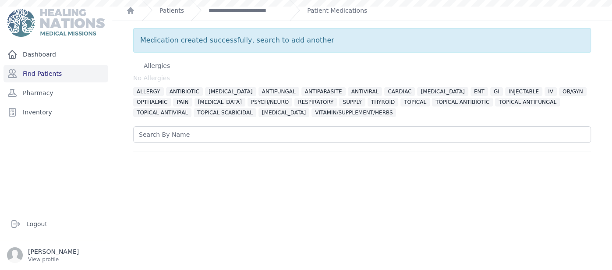
scroll to position [0, 0]
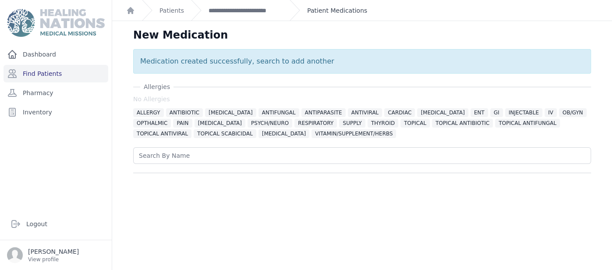
click at [335, 9] on link "Patient Medications" at bounding box center [337, 10] width 60 height 9
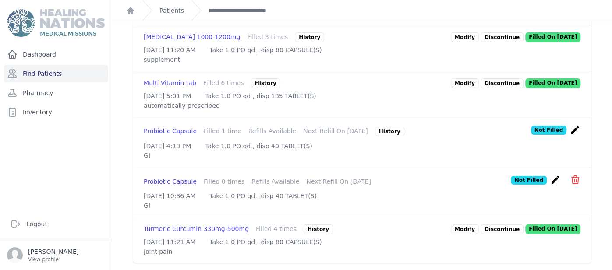
scroll to position [343, 0]
click at [554, 174] on icon "create" at bounding box center [555, 179] width 11 height 11
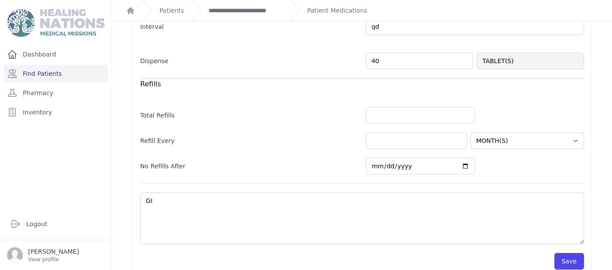
scroll to position [252, 0]
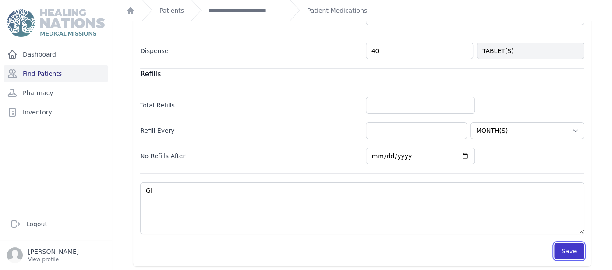
click at [570, 253] on button "Save" at bounding box center [569, 251] width 30 height 17
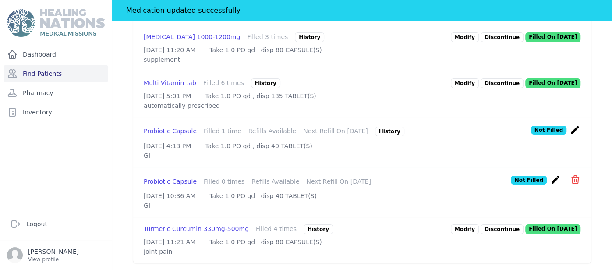
scroll to position [357, 0]
click at [573, 124] on icon "create" at bounding box center [575, 129] width 11 height 11
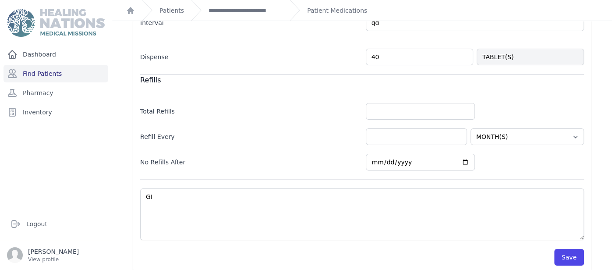
scroll to position [252, 0]
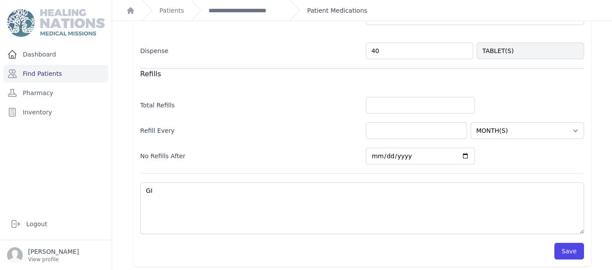
click at [341, 9] on link "Patient Medications" at bounding box center [337, 10] width 60 height 9
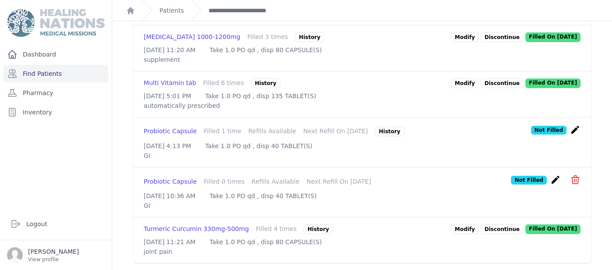
scroll to position [343, 0]
click at [571, 174] on icon "icon" at bounding box center [575, 179] width 11 height 11
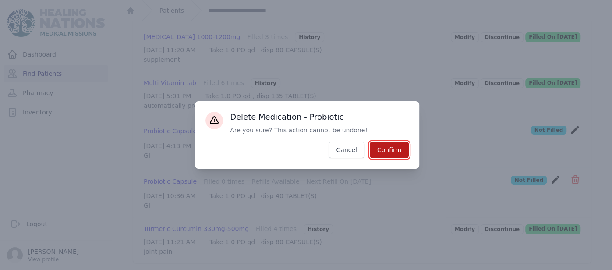
click at [389, 151] on button "Confirm" at bounding box center [389, 149] width 39 height 17
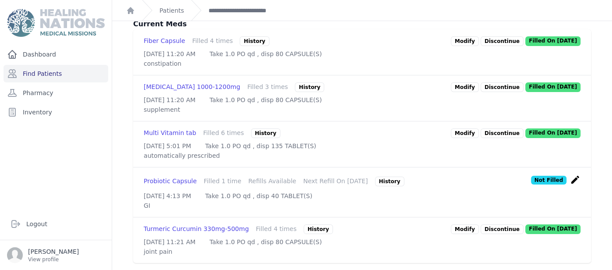
click at [576, 174] on icon "create" at bounding box center [575, 179] width 11 height 11
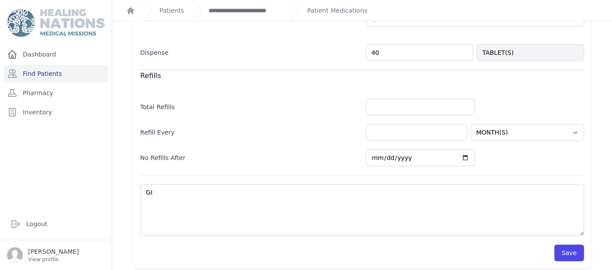
scroll to position [252, 0]
click at [565, 246] on button "Save" at bounding box center [569, 251] width 30 height 17
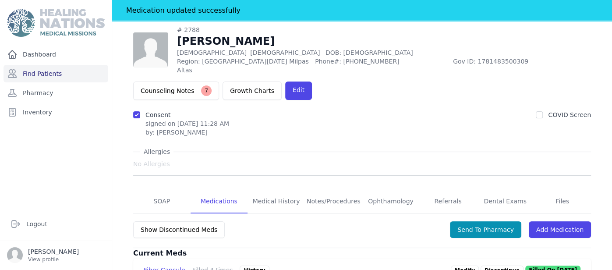
scroll to position [70, 0]
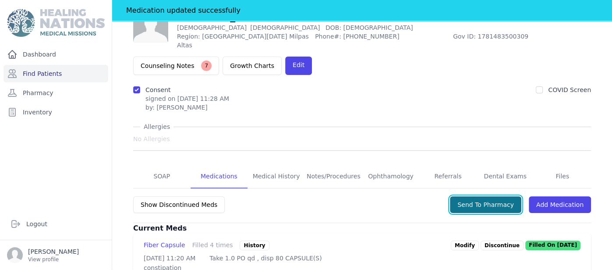
click at [510, 201] on button "Send To Pharmacy" at bounding box center [485, 204] width 71 height 17
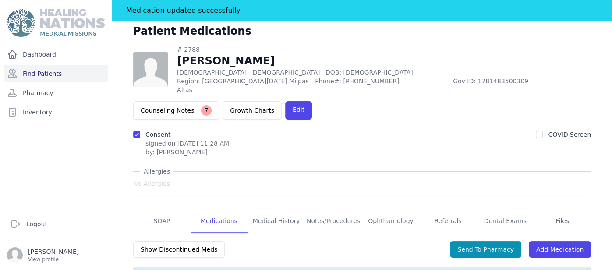
scroll to position [0, 0]
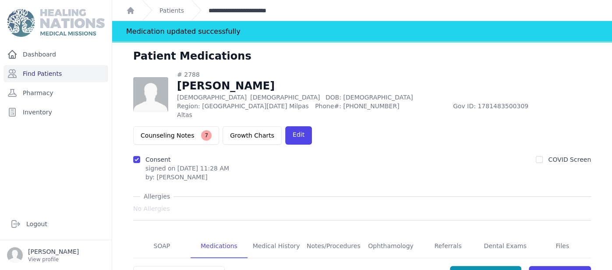
click at [235, 13] on link "**********" at bounding box center [246, 10] width 74 height 9
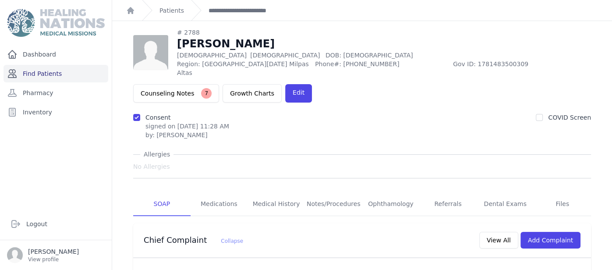
click at [77, 68] on link "Find Patients" at bounding box center [56, 74] width 105 height 18
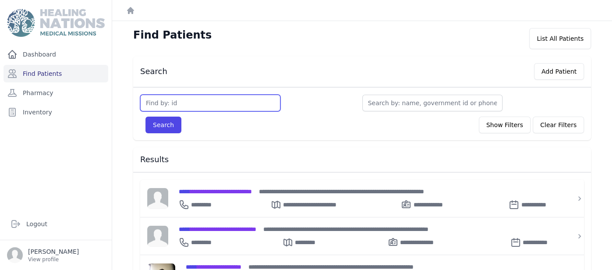
click at [212, 105] on input "text" at bounding box center [210, 103] width 140 height 17
type input "3738"
click at [145, 117] on button "Search" at bounding box center [163, 125] width 36 height 17
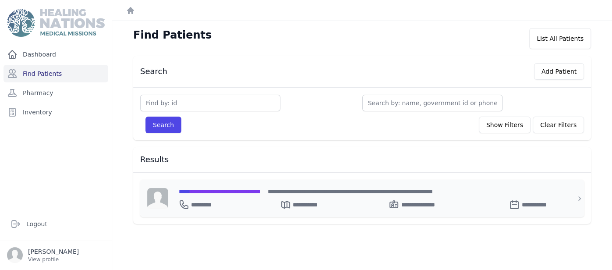
click at [261, 193] on span "**********" at bounding box center [220, 191] width 82 height 6
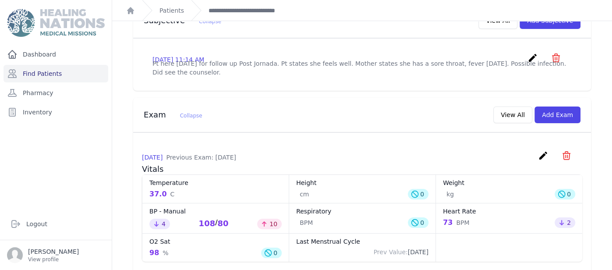
scroll to position [308, 0]
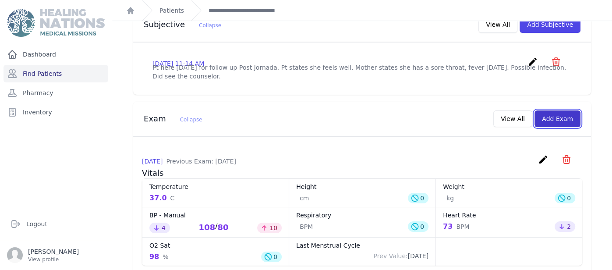
click at [572, 110] on button "Add Exam" at bounding box center [557, 118] width 46 height 17
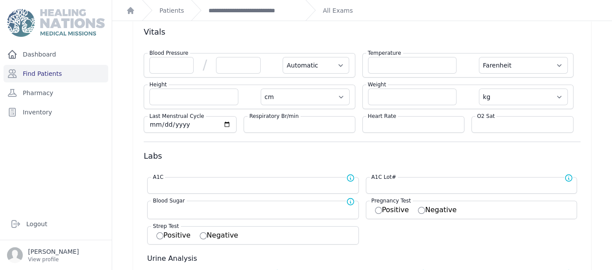
scroll to position [52, 0]
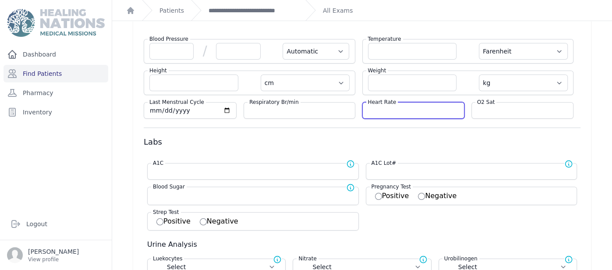
click at [427, 106] on input "number" at bounding box center [413, 110] width 91 height 9
type input "83"
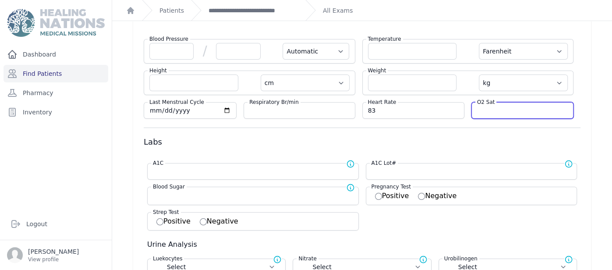
click at [497, 109] on input "number" at bounding box center [522, 110] width 91 height 9
select select "Automatic"
select select "F"
select select "cm"
select select "kg"
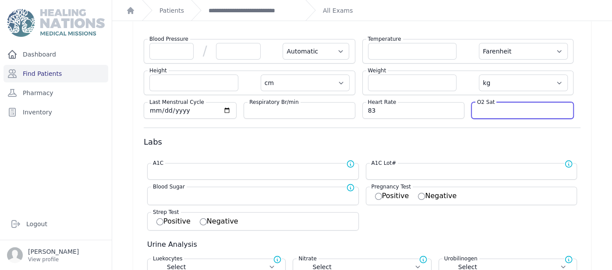
select select
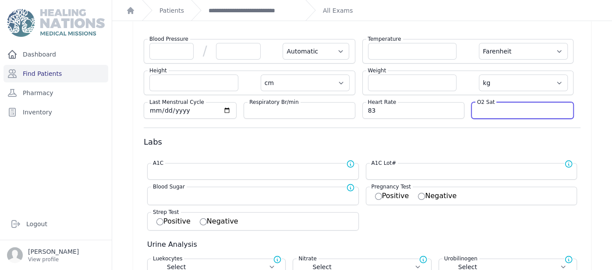
select select
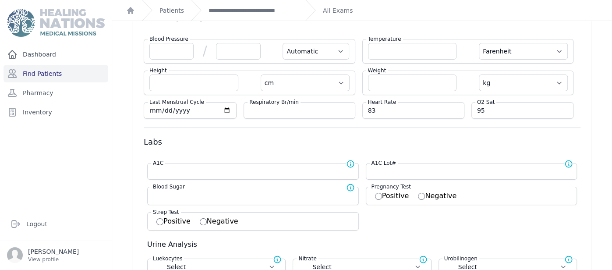
type input "95"
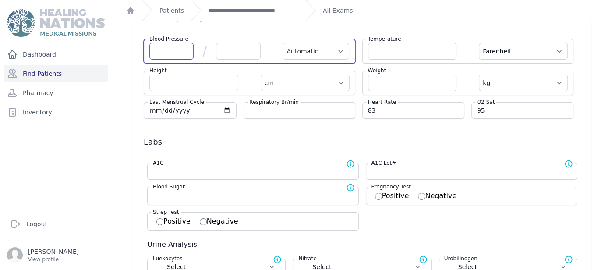
click at [185, 44] on input "number" at bounding box center [171, 51] width 44 height 17
select select "Automatic"
select select "F"
select select "cm"
select select "kg"
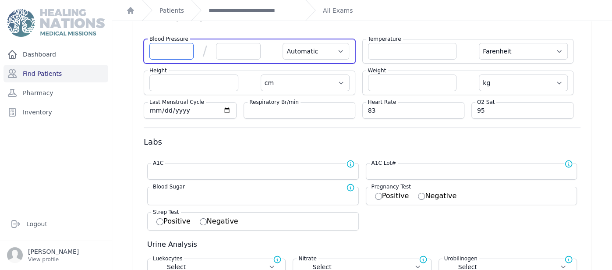
select select
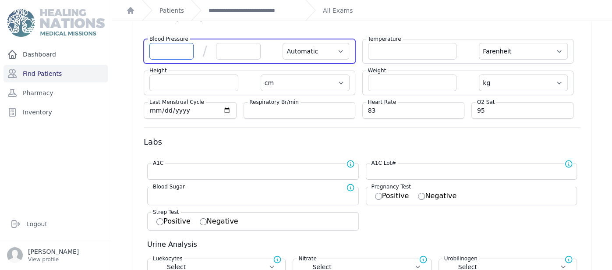
select select
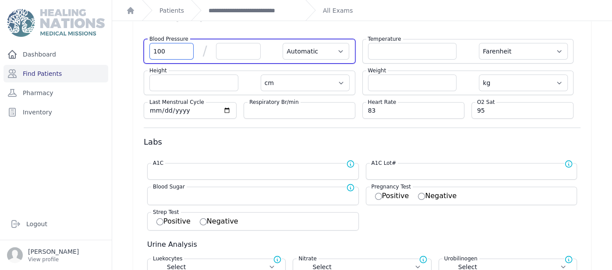
type input "100"
click at [228, 52] on input "number" at bounding box center [238, 51] width 44 height 17
select select "Automatic"
select select "F"
select select "cm"
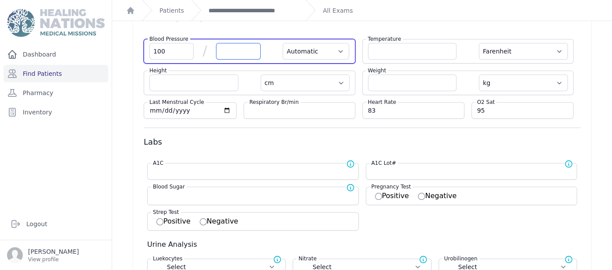
select select "kg"
select select
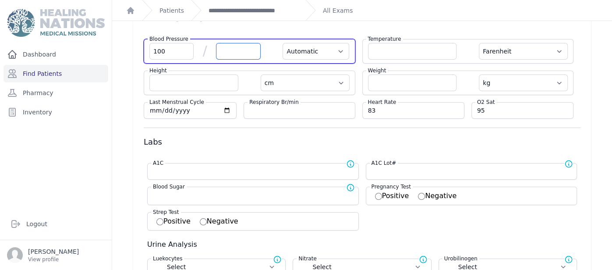
select select
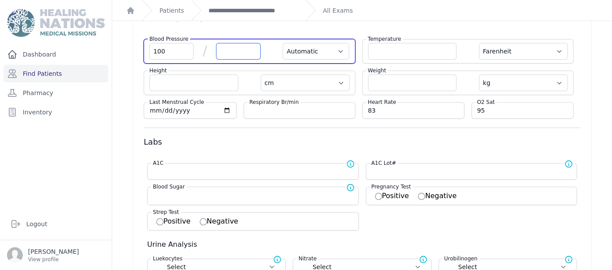
select select
type input "70"
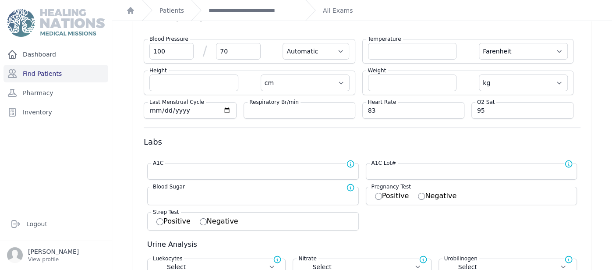
click at [314, 124] on form "Blood Pressure 100 / 70 Automatic Manual Temperature Farenheit [PERSON_NAME] He…" at bounding box center [362, 271] width 437 height 478
select select "Automatic"
select select "F"
select select "cm"
select select "kg"
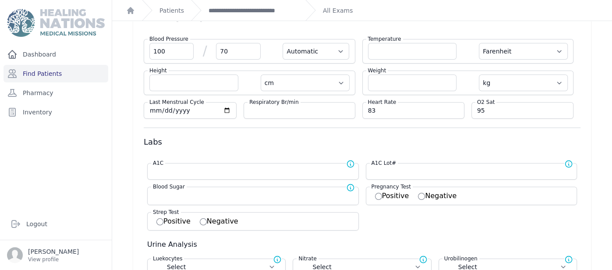
select select
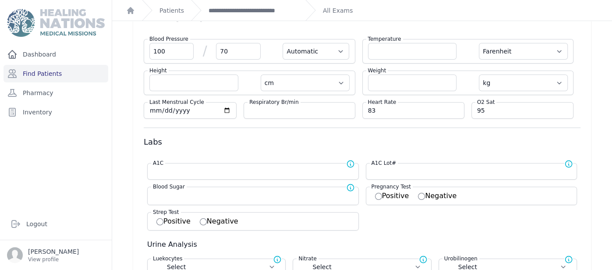
select select
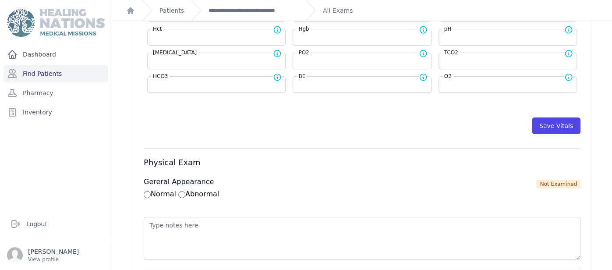
scroll to position [430, 0]
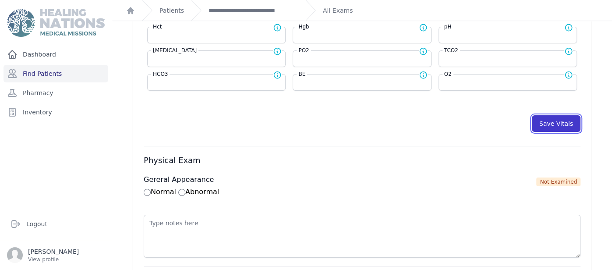
click at [556, 117] on button "Save Vitals" at bounding box center [556, 123] width 49 height 17
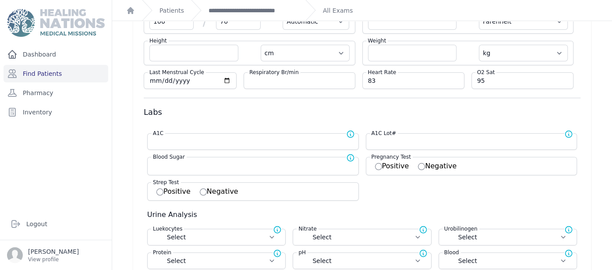
scroll to position [0, 0]
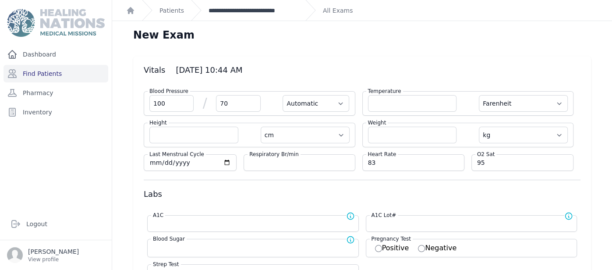
click at [281, 12] on link "**********" at bounding box center [254, 10] width 90 height 9
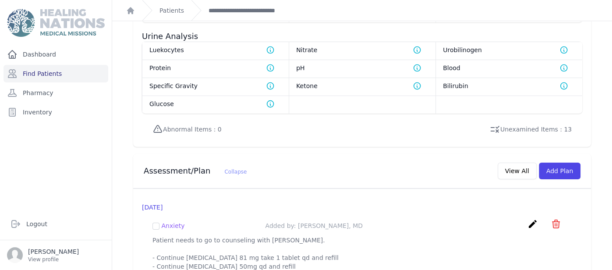
scroll to position [725, 0]
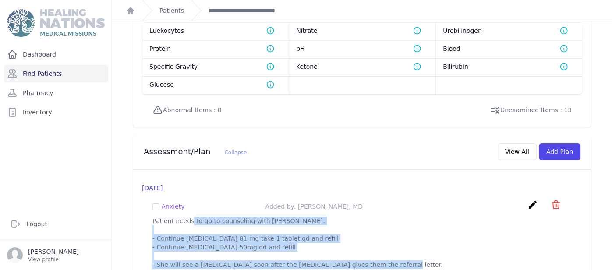
drag, startPoint x: 151, startPoint y: 199, endPoint x: 408, endPoint y: 261, distance: 264.6
click at [408, 261] on div "[DATE] Anxiety Added by: [PERSON_NAME], MD create ​ Delete plan - Anxiety Are y…" at bounding box center [362, 226] width 458 height 113
copy p "Patient needs to go to counseling with [PERSON_NAME]. - Continue [MEDICAL_DATA]…"
click at [567, 143] on button "Add Plan" at bounding box center [560, 151] width 42 height 17
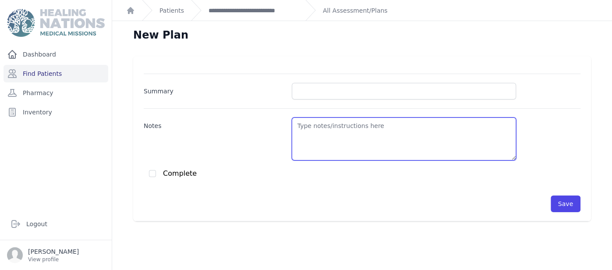
click at [371, 145] on textarea "Notes" at bounding box center [404, 138] width 224 height 43
paste textarea "Patient needs to go to counseling with [PERSON_NAME]. - Continue [MEDICAL_DATA]…"
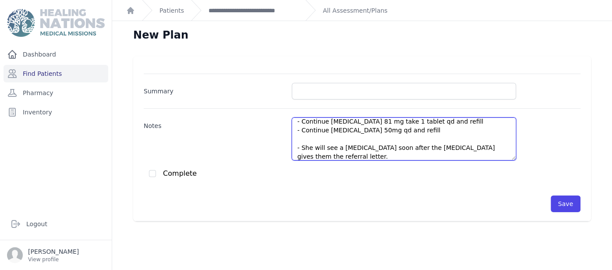
scroll to position [4, 0]
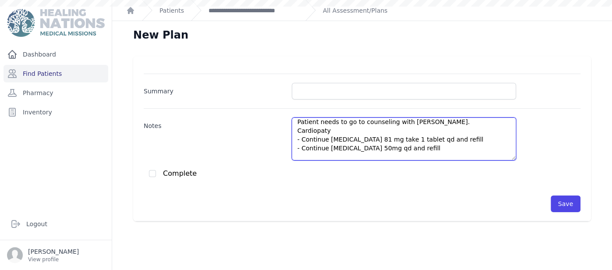
click at [358, 129] on textarea "Patient needs to go to counseling with [PERSON_NAME]. Cardiopaty - Continue [ME…" at bounding box center [404, 138] width 224 height 43
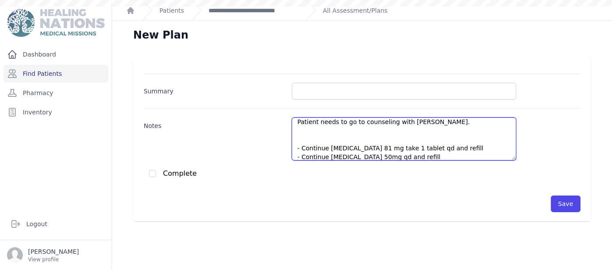
paste textarea "Heart disease"
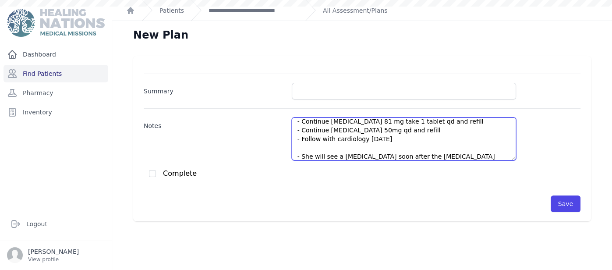
scroll to position [39, 0]
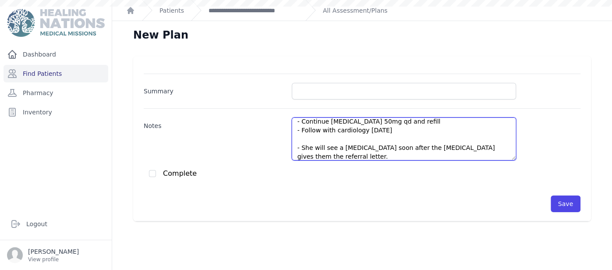
click at [322, 147] on textarea "Patient needs to go to counseling with [PERSON_NAME]. Heart disease - Continue …" at bounding box center [404, 138] width 224 height 43
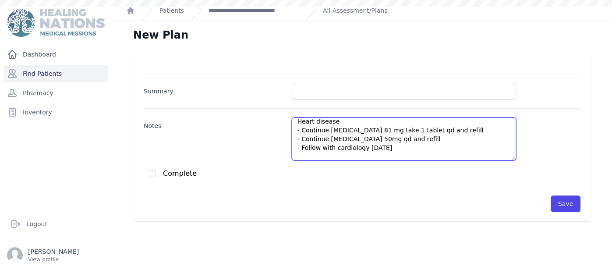
scroll to position [13, 0]
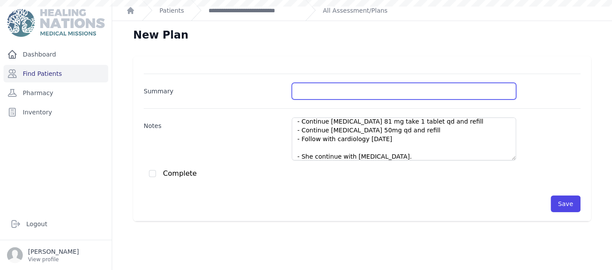
click at [346, 94] on input "Summary" at bounding box center [404, 91] width 224 height 17
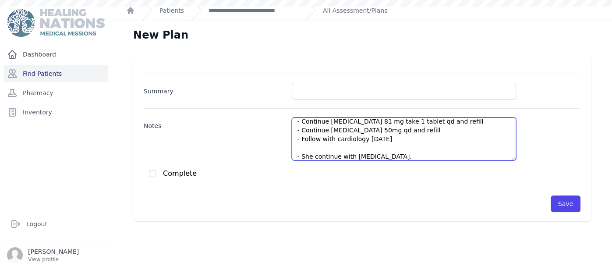
click at [361, 155] on textarea "Heart disease - Continue [MEDICAL_DATA] 81 mg take 1 tablet qd and refill - Con…" at bounding box center [404, 138] width 224 height 43
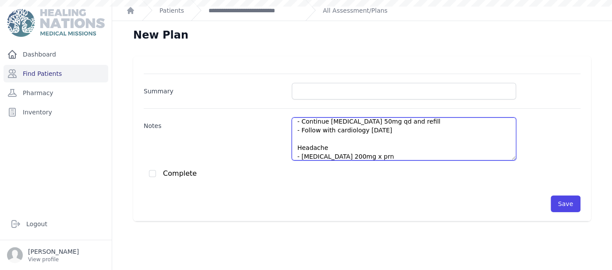
click at [444, 137] on textarea "Heart disease - Continue [MEDICAL_DATA] 81 mg take 1 tablet qd and refill - Con…" at bounding box center [404, 138] width 224 height 43
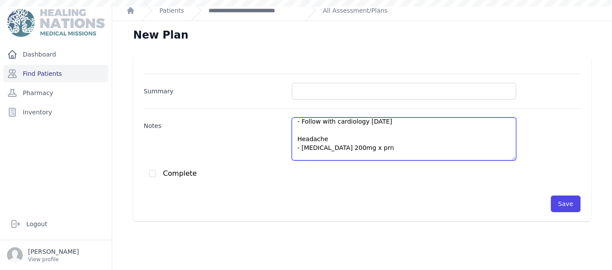
scroll to position [39, 0]
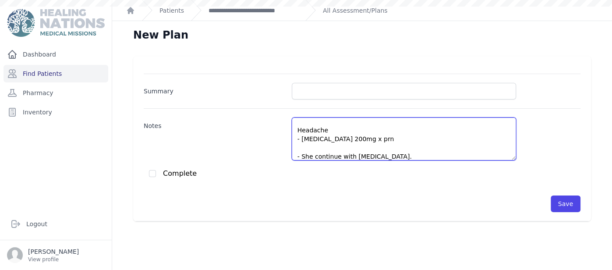
type textarea "Heart disease - Continue [MEDICAL_DATA] 81 mg take 1 tablet qd and refill - Con…"
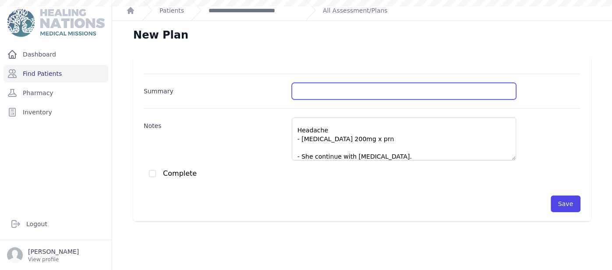
click at [318, 91] on input "Summary" at bounding box center [404, 91] width 224 height 17
type input "Heart disease"
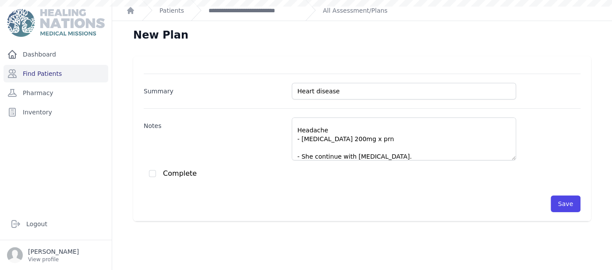
click at [360, 175] on div "Complete" at bounding box center [364, 173] width 431 height 9
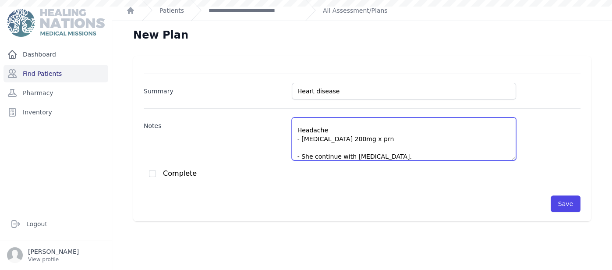
click at [366, 156] on textarea "Heart disease - Continue [MEDICAL_DATA] 81 mg take 1 tablet qd and refill - Con…" at bounding box center [404, 138] width 224 height 43
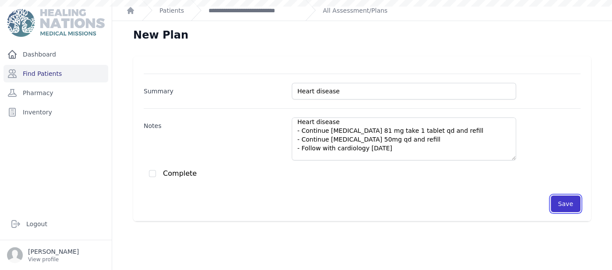
click at [555, 197] on button "Save" at bounding box center [566, 203] width 30 height 17
click at [559, 203] on button "Save" at bounding box center [566, 203] width 30 height 17
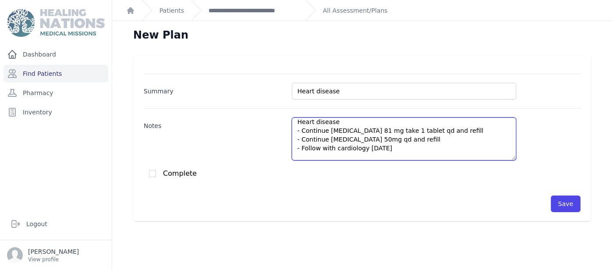
click at [341, 131] on textarea "Heart disease - Continue [MEDICAL_DATA] 81 mg take 1 tablet qd and refill - Con…" at bounding box center [404, 138] width 224 height 43
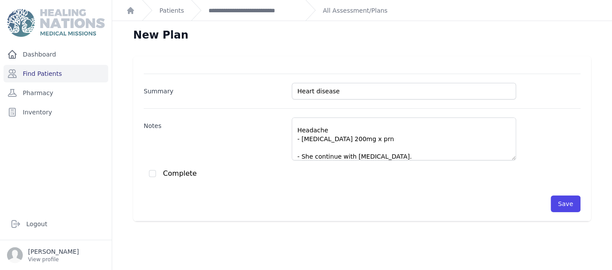
click at [242, 195] on div "Save" at bounding box center [362, 203] width 437 height 17
click at [575, 204] on button "Save" at bounding box center [566, 203] width 30 height 17
click at [228, 14] on link "**********" at bounding box center [254, 10] width 90 height 9
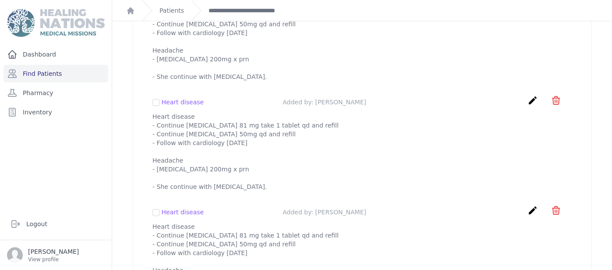
scroll to position [990, 0]
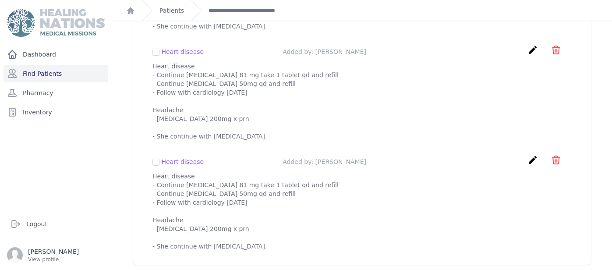
click at [562, 155] on div "create ​ Delete plan - Heart disease Are you sure? This action cannot be undone…" at bounding box center [549, 162] width 44 height 14
click at [557, 155] on icon "icon" at bounding box center [556, 160] width 11 height 11
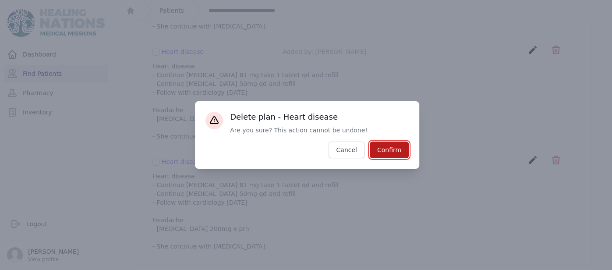
click at [398, 157] on button "Confirm" at bounding box center [389, 149] width 39 height 17
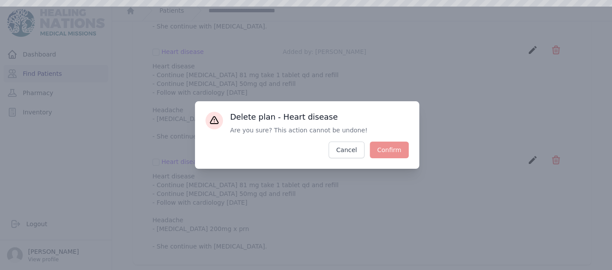
scroll to position [872, 0]
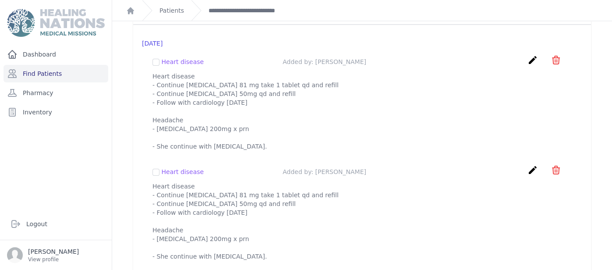
click at [551, 165] on icon "icon" at bounding box center [556, 170] width 11 height 11
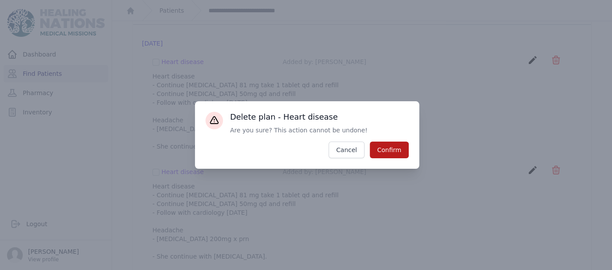
click at [399, 155] on button "Confirm" at bounding box center [389, 149] width 39 height 17
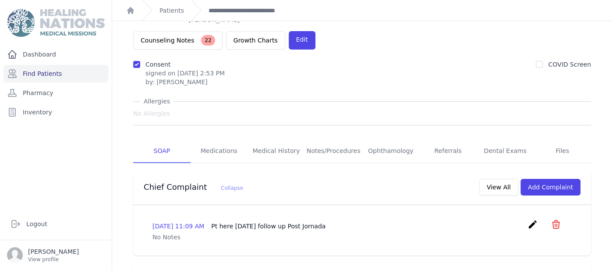
scroll to position [0, 0]
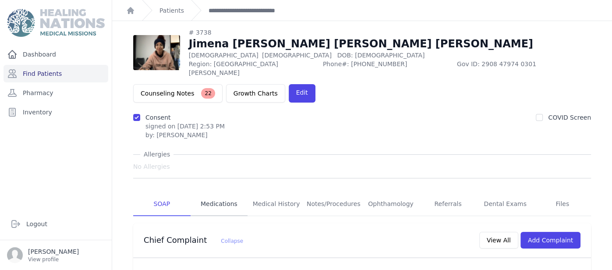
click at [219, 192] on link "Medications" at bounding box center [219, 204] width 57 height 24
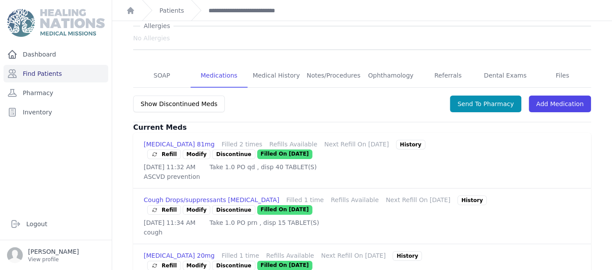
scroll to position [157, 0]
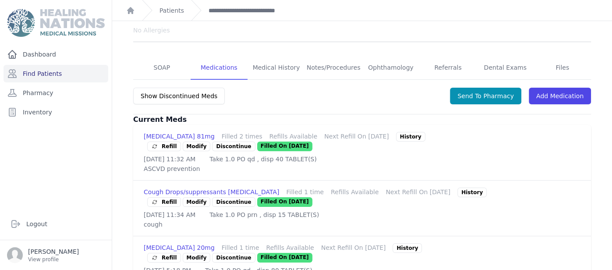
click at [211, 141] on link "Modify" at bounding box center [197, 146] width 28 height 10
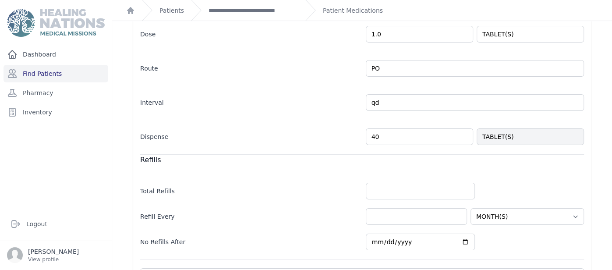
click at [470, 143] on input "40" at bounding box center [419, 136] width 107 height 17
type input "4"
type input "2"
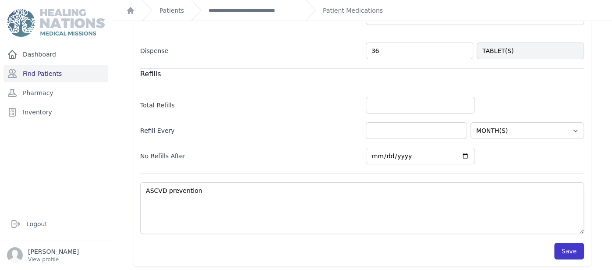
type input "36"
click at [563, 245] on button "Save" at bounding box center [569, 251] width 30 height 17
select select "MONTH(S)"
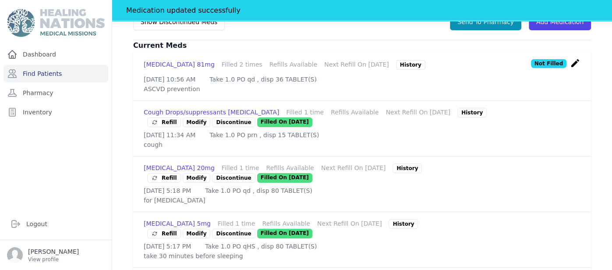
click at [138, 212] on div "[MEDICAL_DATA] 5mg Filled 1 time Refills Available Next Refill On [DATE] Histor…" at bounding box center [362, 239] width 458 height 55
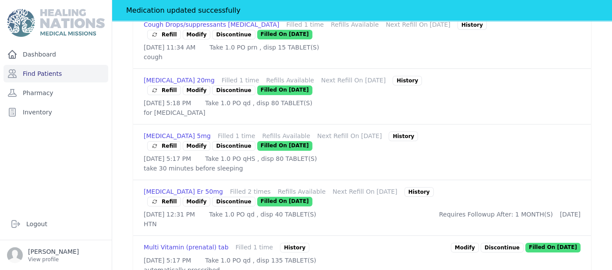
scroll to position [354, 0]
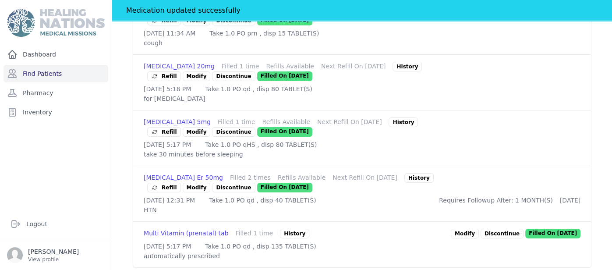
click at [194, 183] on link "Modify" at bounding box center [197, 188] width 28 height 10
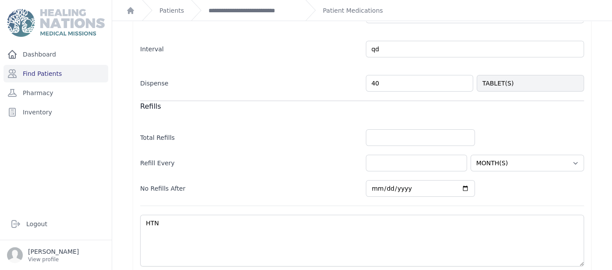
scroll to position [226, 0]
click at [389, 79] on input "40" at bounding box center [419, 83] width 107 height 17
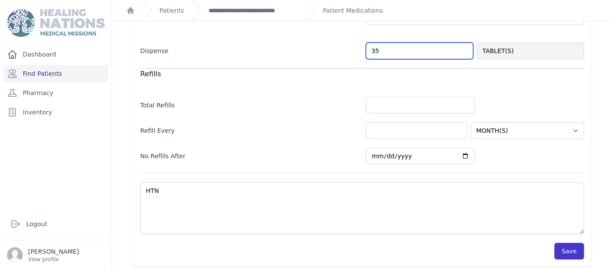
type input "35"
click at [559, 244] on button "Save" at bounding box center [569, 251] width 30 height 17
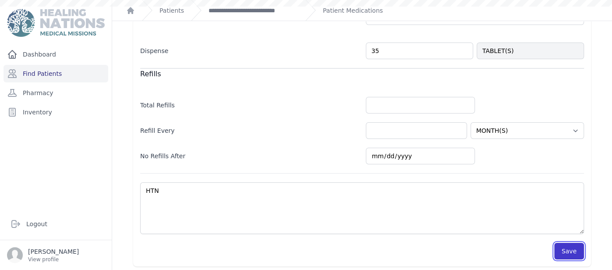
select select "MONTH(S)"
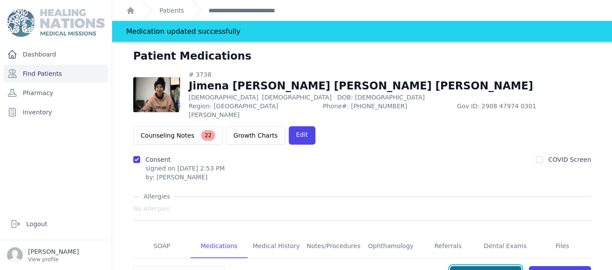
click at [509, 266] on button "Send To Pharmacy" at bounding box center [485, 274] width 71 height 17
click at [277, 7] on link "**********" at bounding box center [254, 10] width 90 height 9
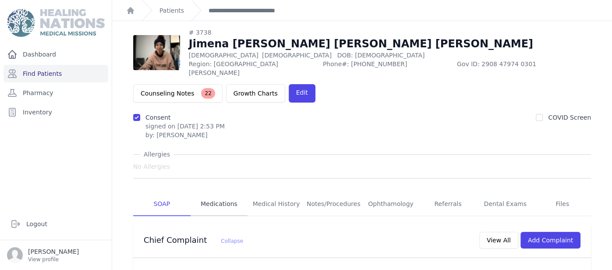
click at [217, 192] on link "Medications" at bounding box center [219, 204] width 57 height 24
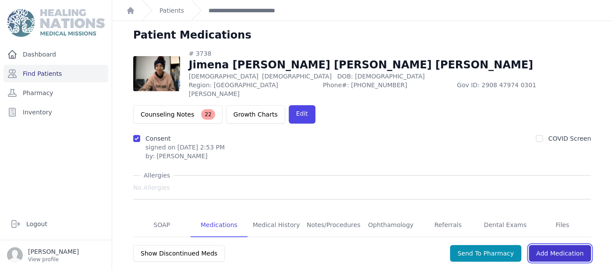
click at [558, 245] on link "Add Medication" at bounding box center [560, 253] width 62 height 17
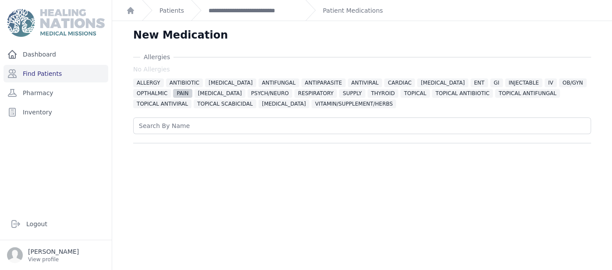
click at [173, 92] on span "PAIN" at bounding box center [182, 93] width 19 height 9
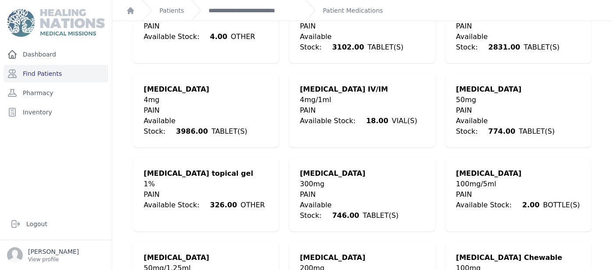
scroll to position [659, 0]
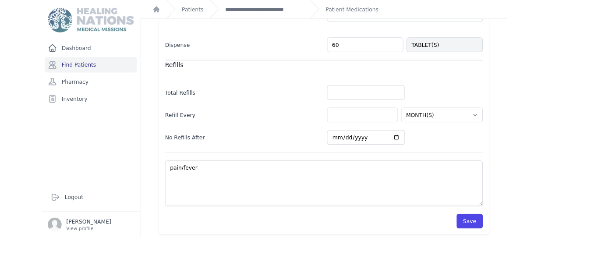
scroll to position [311, 0]
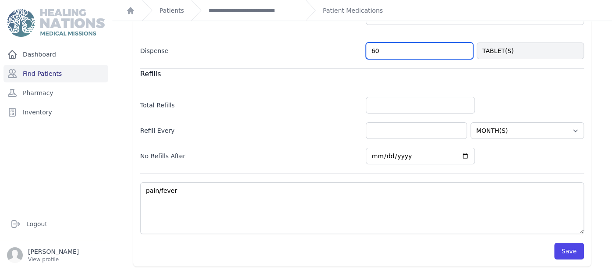
click at [466, 45] on input "60" at bounding box center [419, 50] width 107 height 17
type input "6"
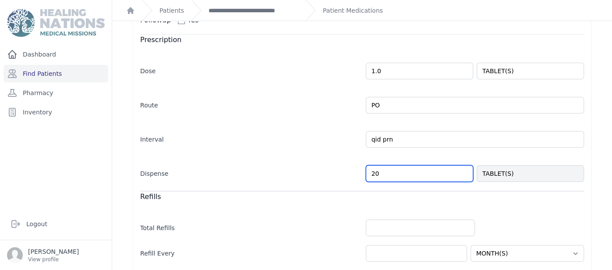
scroll to position [186, 0]
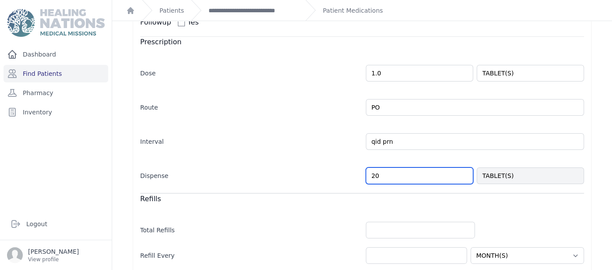
type input "20"
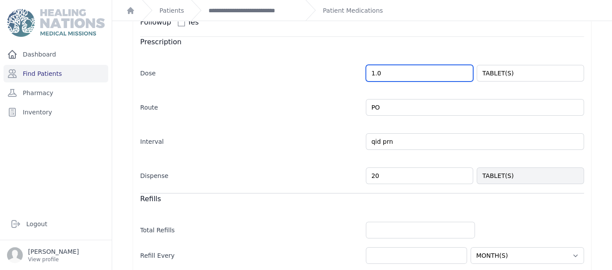
click at [376, 70] on input "1.0" at bounding box center [419, 73] width 107 height 17
select select "MONTH(S)"
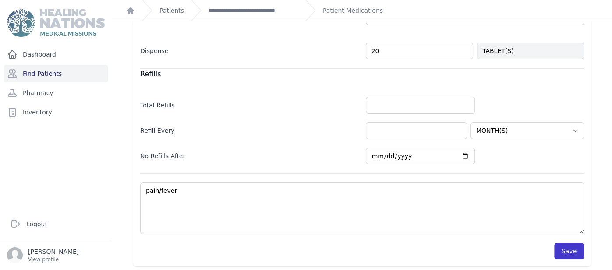
type input "2.0"
click at [576, 248] on button "Save" at bounding box center [569, 251] width 30 height 17
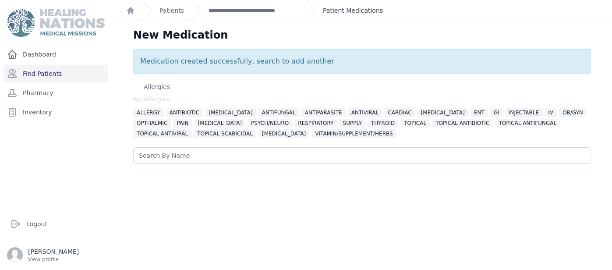
click at [345, 10] on link "Patient Medications" at bounding box center [353, 10] width 60 height 9
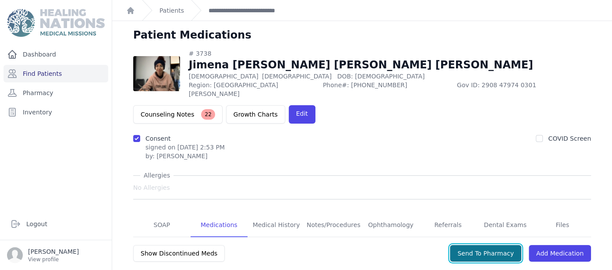
click at [502, 245] on button "Send To Pharmacy" at bounding box center [485, 253] width 71 height 17
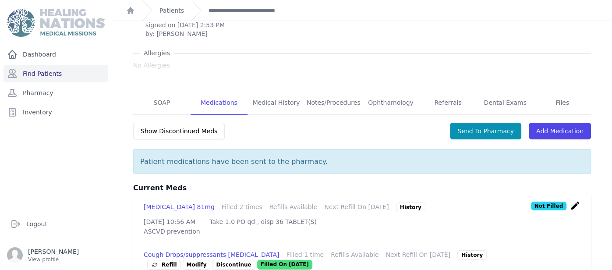
scroll to position [105, 0]
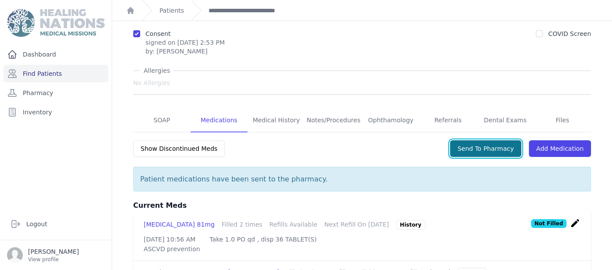
click at [508, 140] on button "Send To Pharmacy" at bounding box center [485, 148] width 71 height 17
click at [79, 69] on link "Find Patients" at bounding box center [56, 74] width 105 height 18
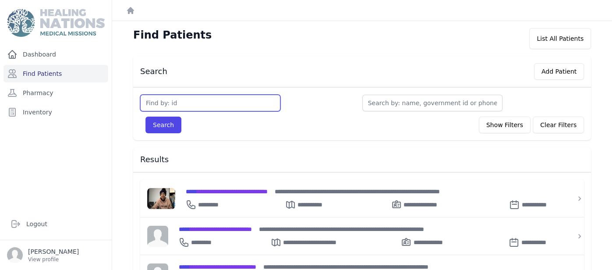
click at [241, 110] on input "text" at bounding box center [210, 103] width 140 height 17
type input "3462"
click at [145, 117] on button "Search" at bounding box center [163, 125] width 36 height 17
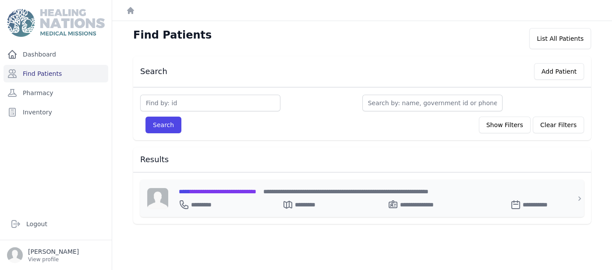
click at [247, 191] on span "**********" at bounding box center [218, 191] width 78 height 6
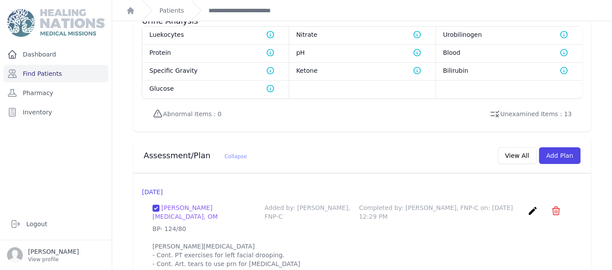
scroll to position [760, 0]
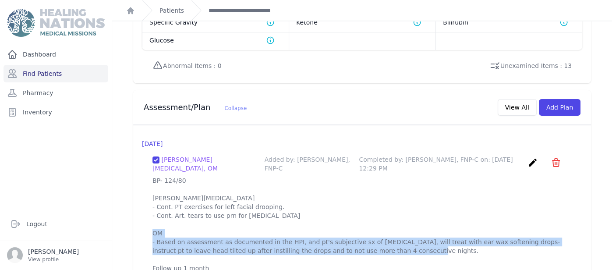
drag, startPoint x: 198, startPoint y: 225, endPoint x: 382, endPoint y: 233, distance: 184.6
click at [382, 233] on p "BP- 124/80 [PERSON_NAME][MEDICAL_DATA] - Cont. PT exercises for left facial dro…" at bounding box center [361, 224] width 419 height 96
copy p "Based on assessment as documented in the HPI, and pt's subjective sx of [MEDICA…"
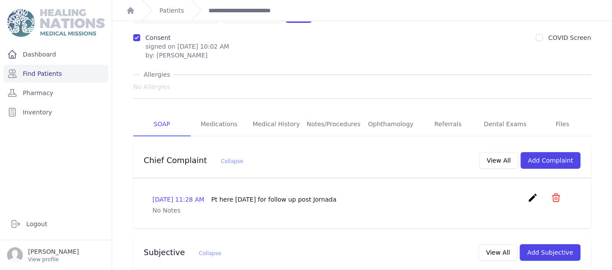
scroll to position [42, 0]
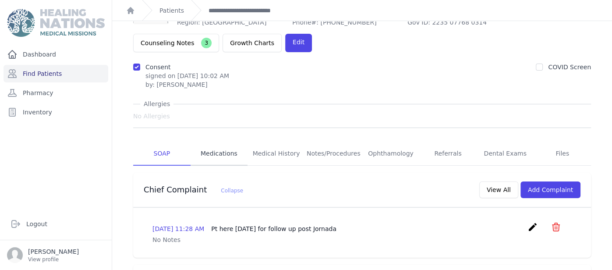
click at [238, 142] on link "Medications" at bounding box center [219, 154] width 57 height 24
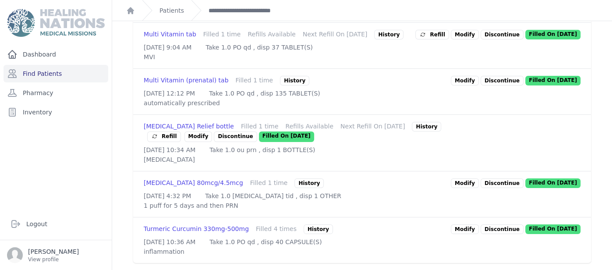
scroll to position [546, 0]
click at [267, 14] on link "**********" at bounding box center [251, 10] width 84 height 9
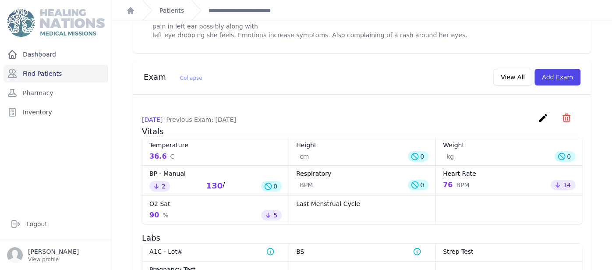
scroll to position [332, 0]
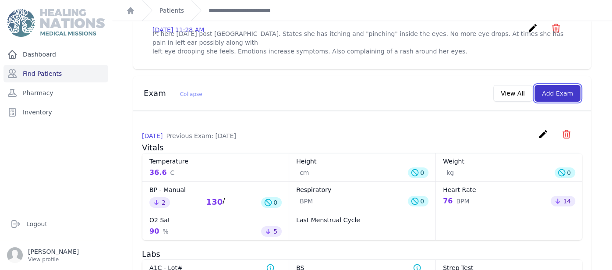
click at [545, 85] on button "Add Exam" at bounding box center [557, 93] width 46 height 17
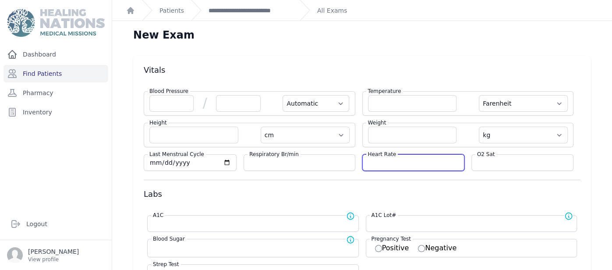
click at [441, 162] on input "number" at bounding box center [413, 162] width 91 height 9
type input "60"
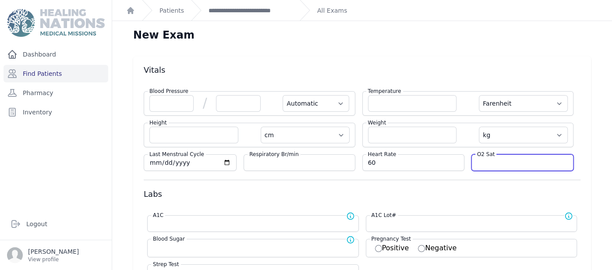
click at [552, 158] on input "number" at bounding box center [522, 162] width 91 height 9
select select "Automatic"
select select "F"
select select "cm"
select select "kg"
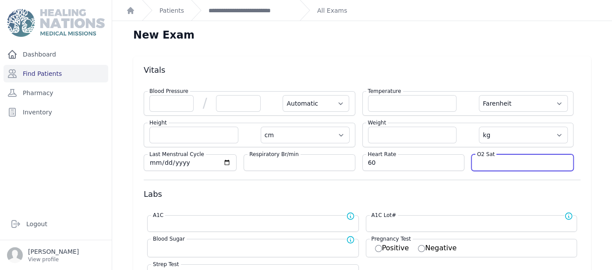
select select
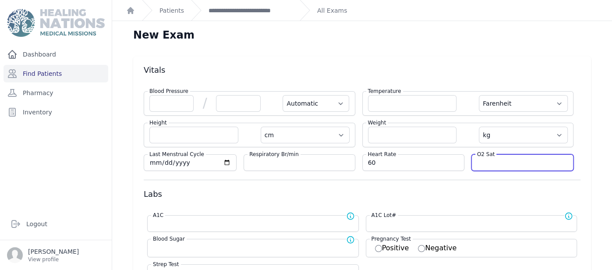
select select
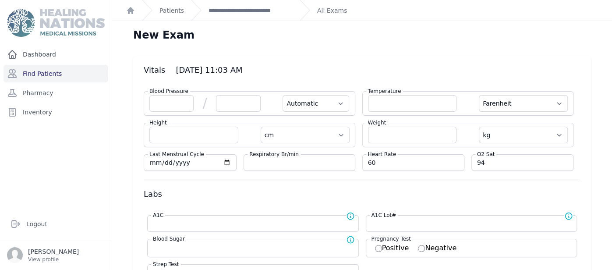
type input "94"
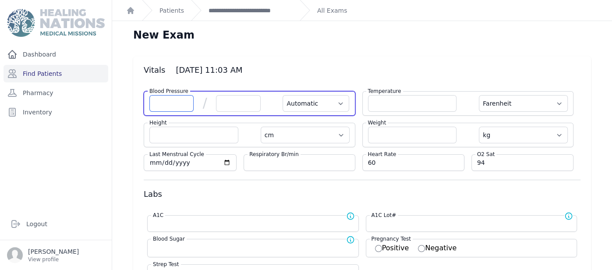
click at [171, 95] on input "number" at bounding box center [171, 103] width 44 height 17
select select "Automatic"
select select "F"
select select "cm"
select select "kg"
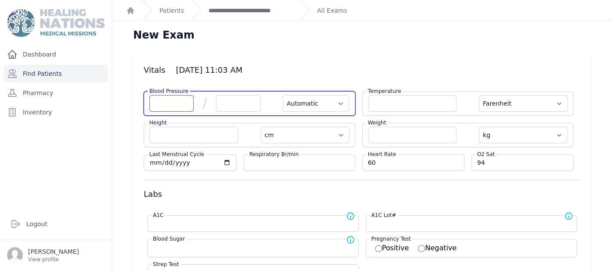
select select
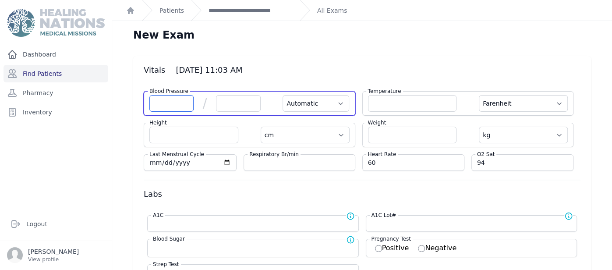
select select
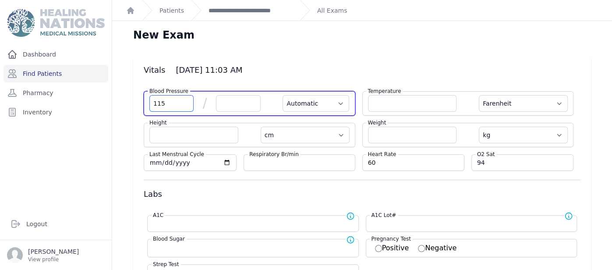
type input "115"
click at [229, 102] on input "number" at bounding box center [238, 103] width 44 height 17
select select "Automatic"
select select "F"
select select "cm"
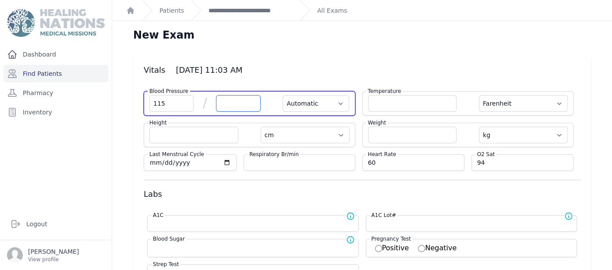
select select "kg"
select select
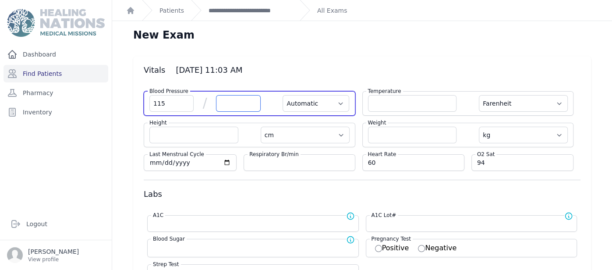
select select
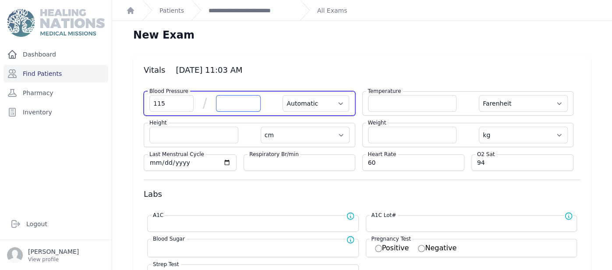
select select
type input "75"
click at [297, 109] on select "Automatic Manual" at bounding box center [316, 103] width 67 height 17
select select "F"
select select "cm"
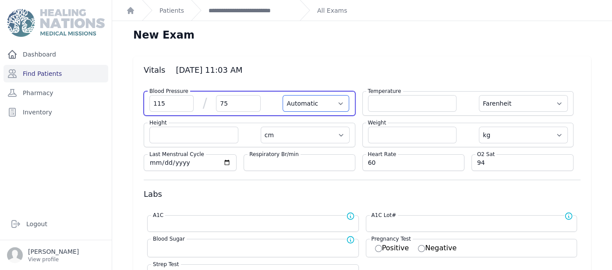
select select "kg"
select select
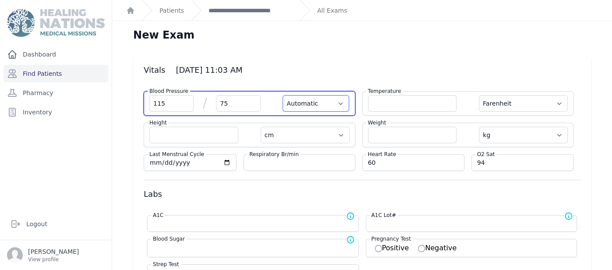
select select
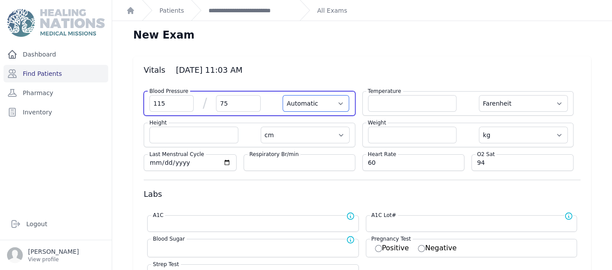
select select
select select "Manual"
click at [283, 95] on select "Automatic Manual" at bounding box center [316, 103] width 67 height 17
select select "F"
select select "cm"
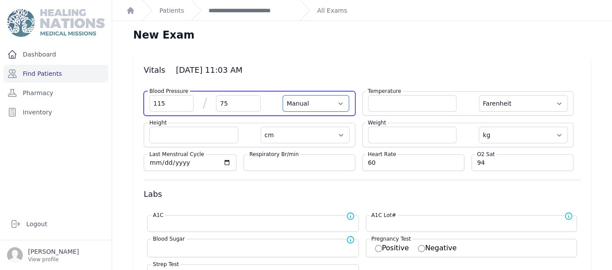
select select "kg"
select select
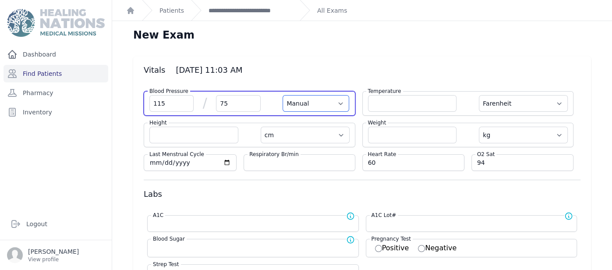
select select
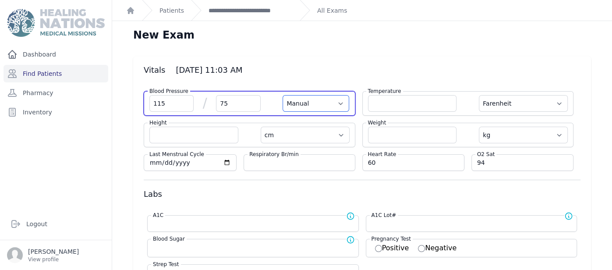
select select
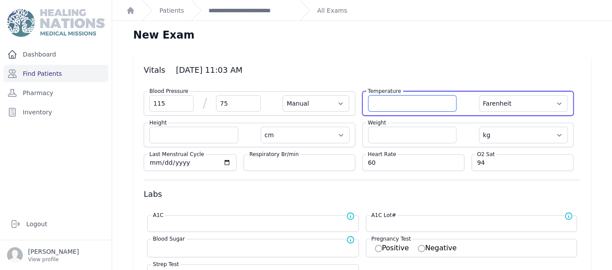
click at [429, 103] on input "number" at bounding box center [412, 103] width 89 height 17
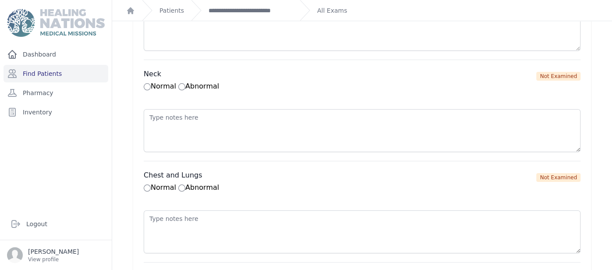
scroll to position [722, 0]
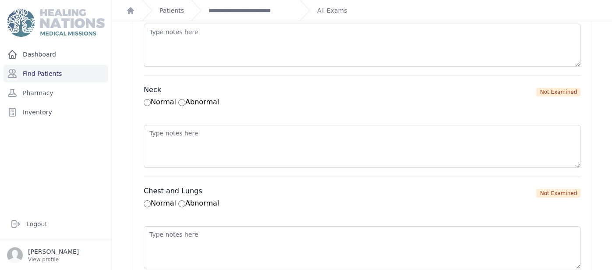
type input "35.7"
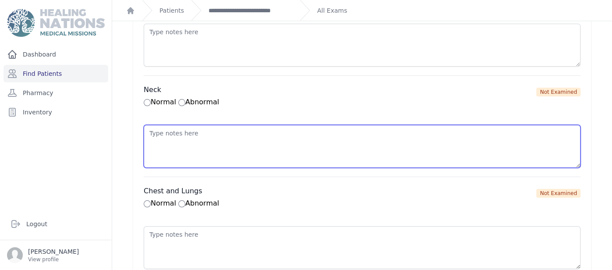
click at [471, 154] on textarea at bounding box center [362, 146] width 437 height 43
select select "Manual"
select select "F"
select select "cm"
select select "kg"
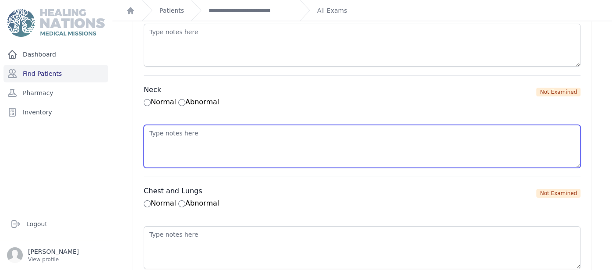
select select
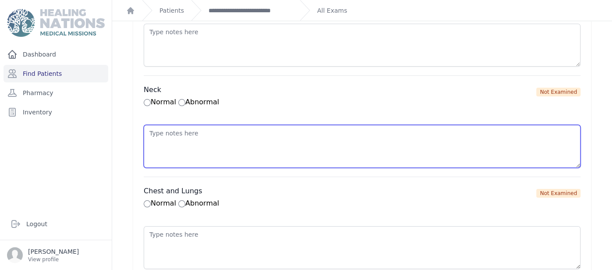
select select
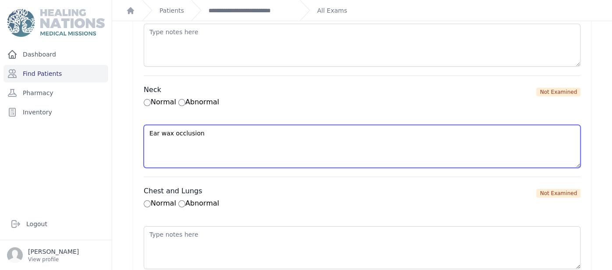
click at [158, 130] on textarea "Ear wax occlusion" at bounding box center [362, 146] width 437 height 43
type textarea "Left Ear wax occlusion"
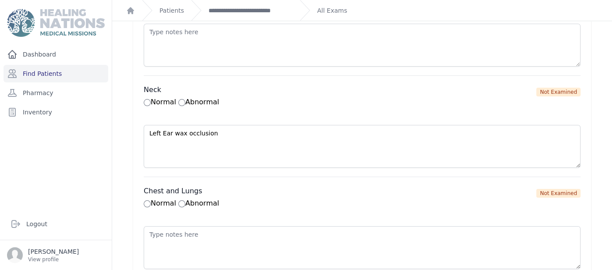
click at [151, 199] on label "Normal" at bounding box center [160, 203] width 32 height 8
click at [151, 200] on input "Normal" at bounding box center [147, 203] width 7 height 7
radio input "true"
click at [611, 127] on main "**********" at bounding box center [362, 135] width 500 height 270
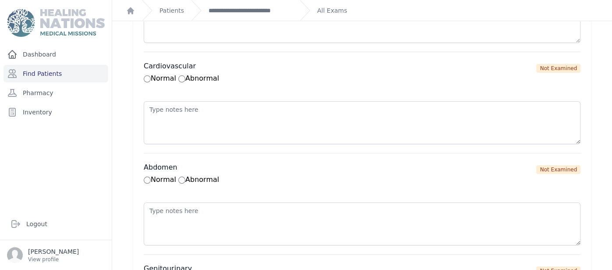
scroll to position [953, 0]
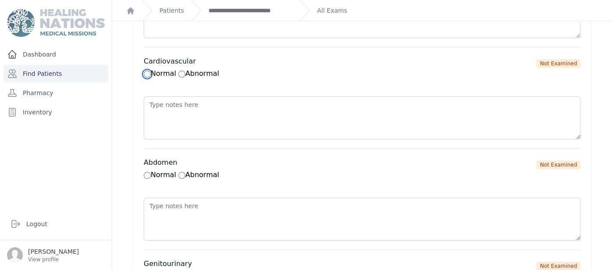
click at [149, 71] on input "Normal" at bounding box center [147, 74] width 7 height 7
radio input "true"
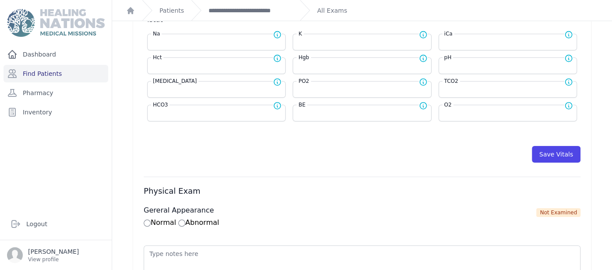
scroll to position [395, 0]
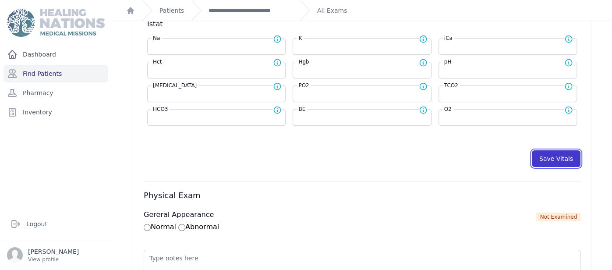
click at [555, 153] on button "Save Vitals" at bounding box center [556, 158] width 49 height 17
select select "Manual"
select select "F"
select select "cm"
select select "kg"
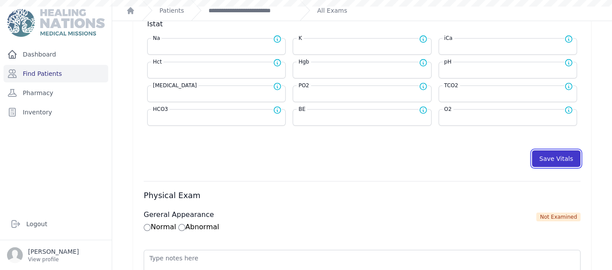
select select
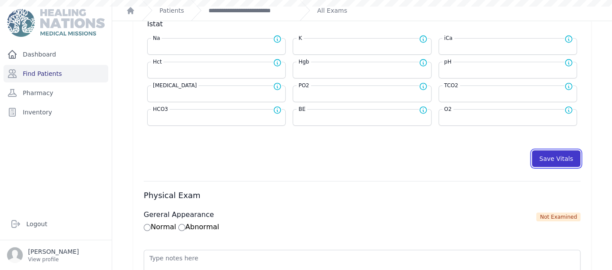
select select
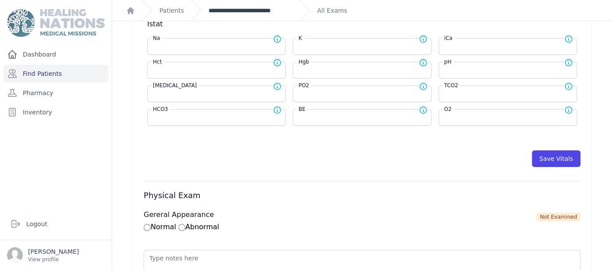
click at [264, 12] on link "**********" at bounding box center [251, 10] width 84 height 9
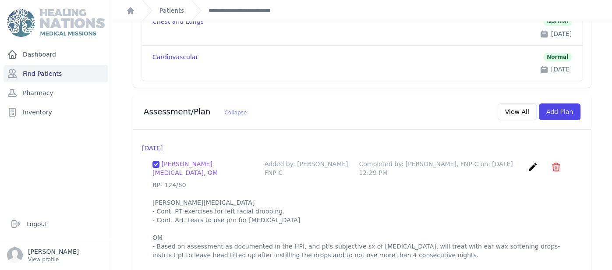
scroll to position [874, 0]
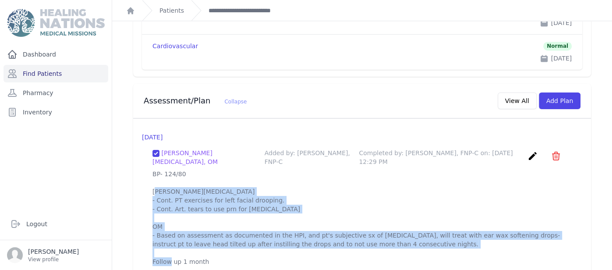
drag, startPoint x: 153, startPoint y: 155, endPoint x: 522, endPoint y: 248, distance: 379.9
click at [522, 248] on p "BP- 124/80 Bell's Palsy - Cont. PT exercises for left facial drooping. - Cont. …" at bounding box center [361, 218] width 419 height 96
copy p "BP- 124/80 Bell's Palsy - Cont. PT exercises for left facial drooping. - Cont. …"
click at [569, 89] on div "Assessment/Plan Collapse View All Add Plan" at bounding box center [362, 101] width 458 height 35
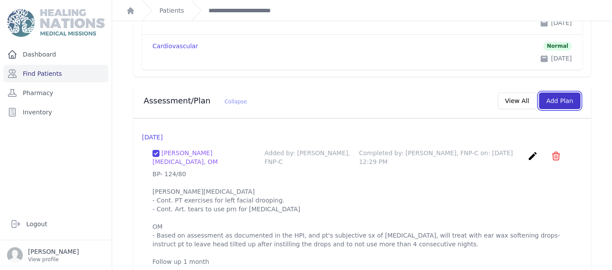
click at [564, 92] on button "Add Plan" at bounding box center [560, 100] width 42 height 17
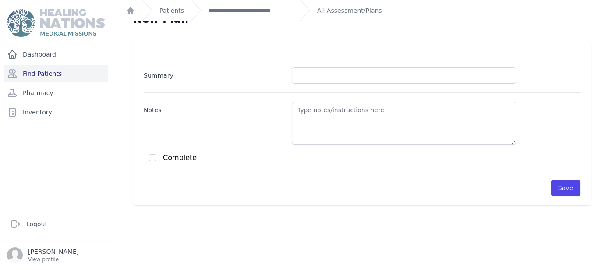
scroll to position [17, 0]
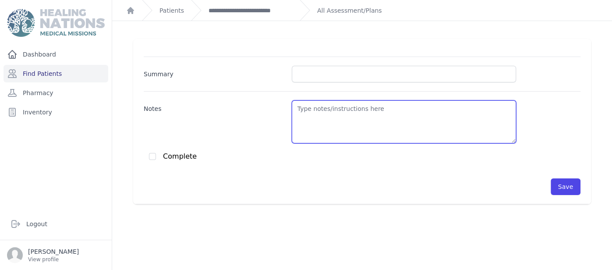
click at [346, 109] on textarea "Notes" at bounding box center [404, 121] width 224 height 43
paste textarea "BP- 124/80 Bell's Palsy - Cont. PT exercises for left facial drooping. - Cont. …"
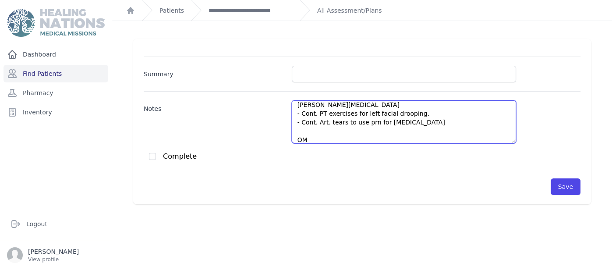
scroll to position [4, 0]
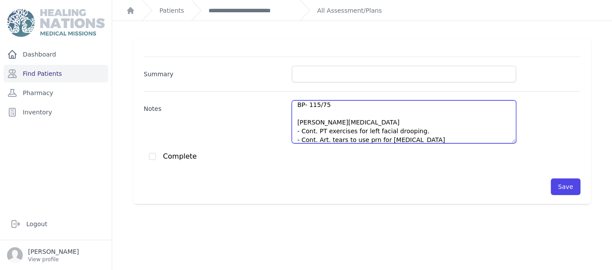
click at [416, 131] on textarea "BP- 115/75 Bell's Palsy - Cont. PT exercises for left facial drooping. - Cont. …" at bounding box center [404, 121] width 224 height 43
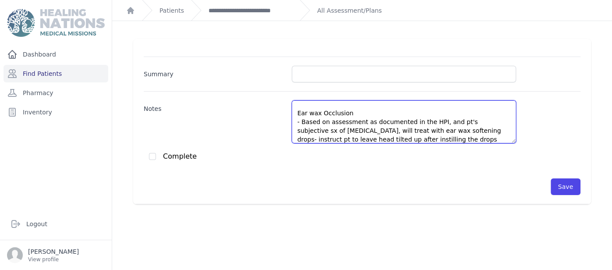
scroll to position [57, 0]
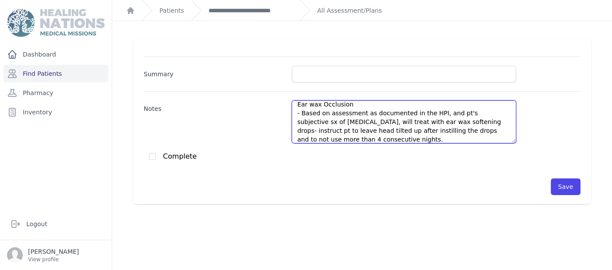
drag, startPoint x: 301, startPoint y: 112, endPoint x: 311, endPoint y: 120, distance: 12.7
click at [311, 120] on textarea "BP- 115/75 Bell's Palsy - Cont. PT exercises for left facial drooping. - Cont. …" at bounding box center [404, 121] width 224 height 43
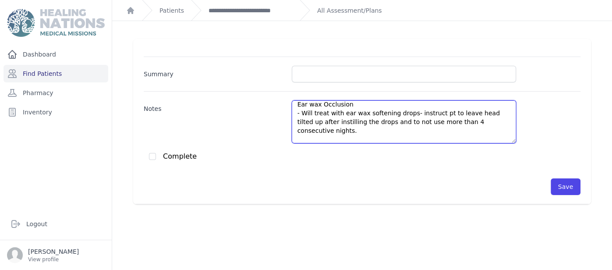
click at [391, 128] on textarea "BP- 115/75 Bell's Palsy - Cont. PT exercises for left facial drooping. - Cont. …" at bounding box center [404, 121] width 224 height 43
type textarea "BP- 115/75 Bell's Palsy - Cont. PT exercises for left facial drooping. - Cont. …"
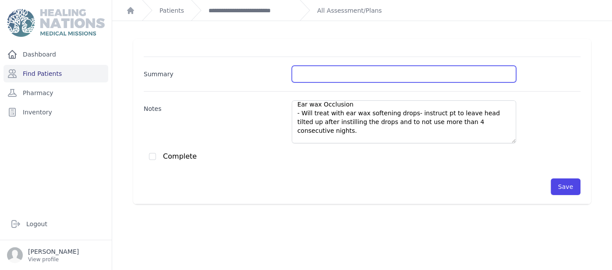
click at [352, 70] on input "Summary" at bounding box center [404, 74] width 224 height 17
type input "Ear wax occlusion"
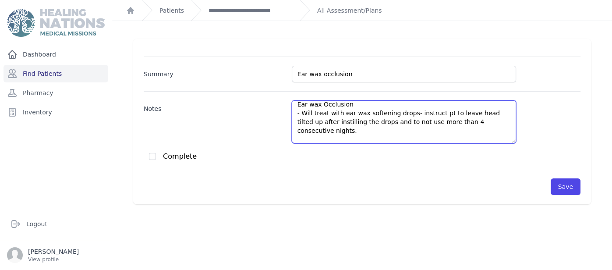
click at [300, 114] on textarea "BP- 115/75 Bell's Palsy - Cont. PT exercises for left facial drooping. - Cont. …" at bounding box center [404, 121] width 224 height 43
click at [296, 104] on textarea "BP- 115/75 Bell's Palsy - Cont. PT exercises for left facial drooping. - Cont. …" at bounding box center [404, 121] width 224 height 43
click at [314, 129] on textarea "BP- 115/75 Bell's Palsy - Cont. PT exercises for left facial drooping. - Cont. …" at bounding box center [404, 121] width 224 height 43
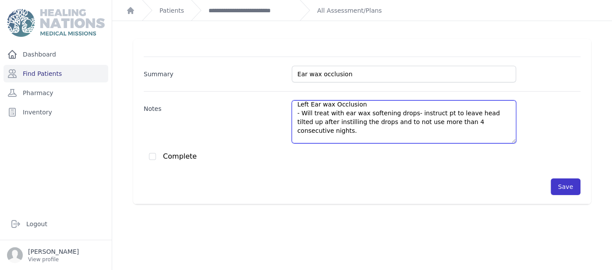
type textarea "BP- 115/75 Bell's Palsy - Cont. PT exercises for left facial drooping. - Cont. …"
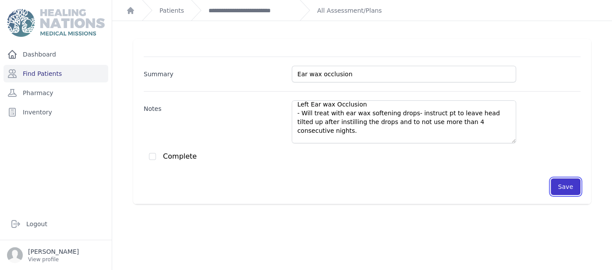
click at [572, 190] on button "Save" at bounding box center [566, 186] width 30 height 17
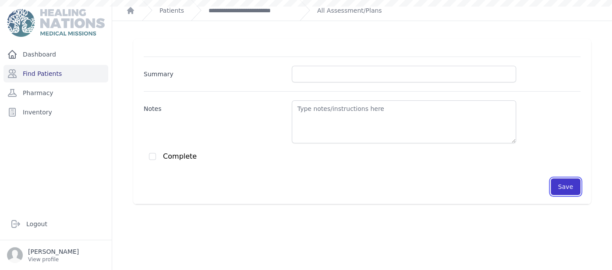
scroll to position [0, 0]
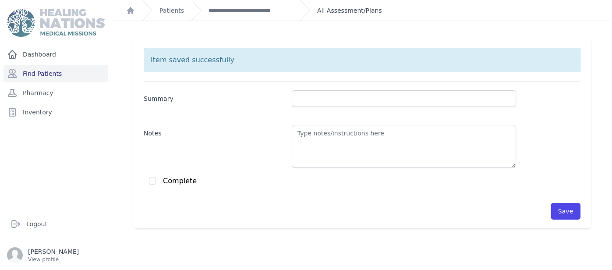
click at [345, 12] on link "All Assessment/Plans" at bounding box center [349, 10] width 65 height 9
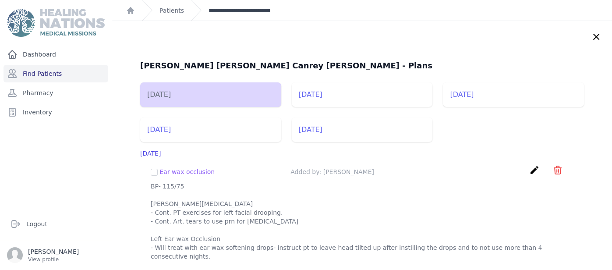
click at [249, 10] on link "**********" at bounding box center [251, 10] width 84 height 9
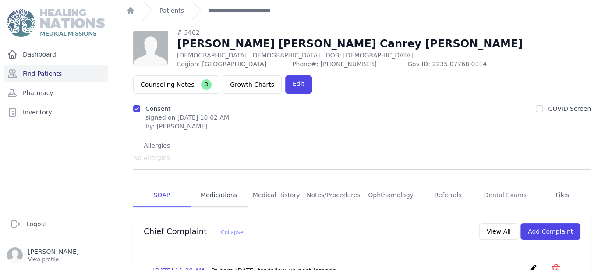
click at [204, 184] on link "Medications" at bounding box center [219, 196] width 57 height 24
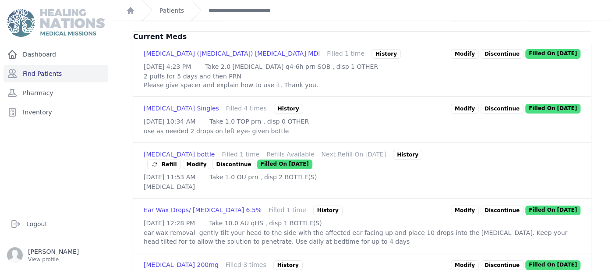
scroll to position [245, 0]
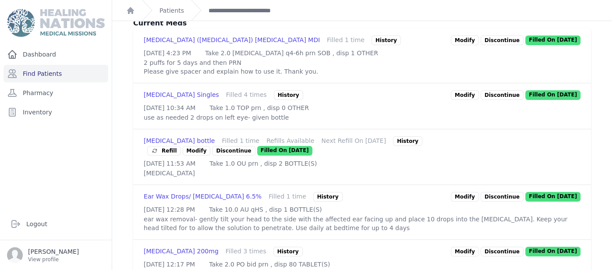
click at [177, 146] on span "Refill" at bounding box center [164, 150] width 26 height 9
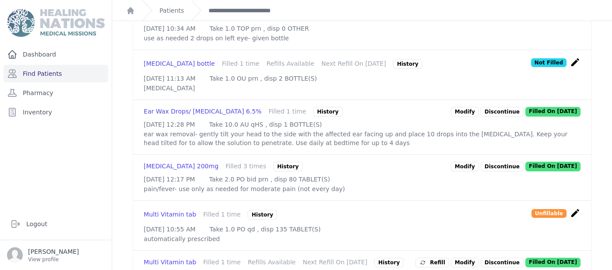
scroll to position [332, 0]
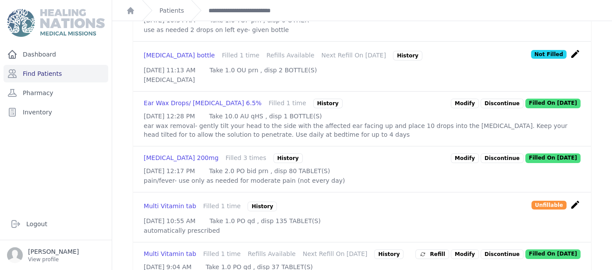
click at [468, 103] on link "Modify" at bounding box center [465, 104] width 28 height 10
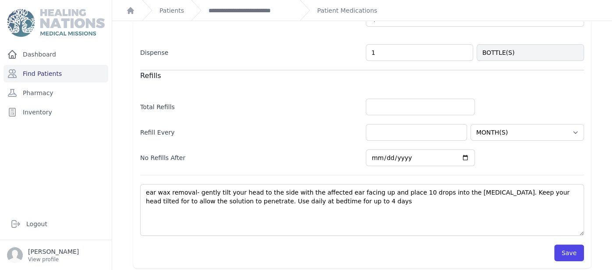
scroll to position [252, 0]
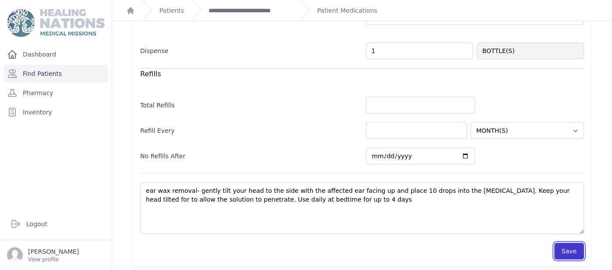
click at [565, 249] on button "Save" at bounding box center [569, 251] width 30 height 17
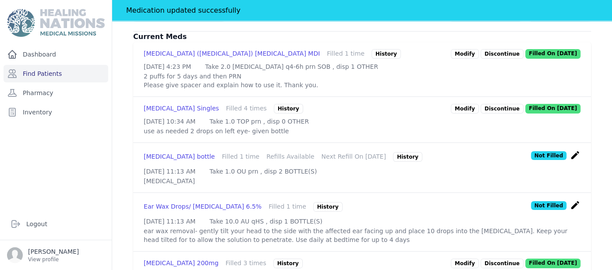
click at [125, 185] on div "# 3462 Maria Jesus Canrey Marroquin Female 49 Years Old DOB: 1975-Oct-14 Region…" at bounding box center [362, 178] width 486 height 720
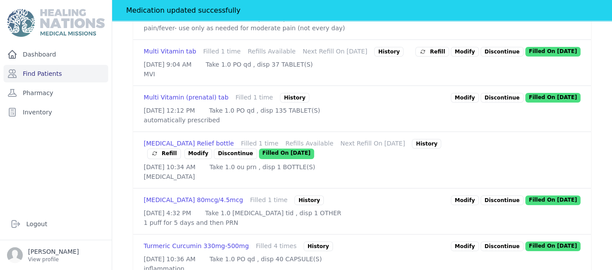
scroll to position [576, 0]
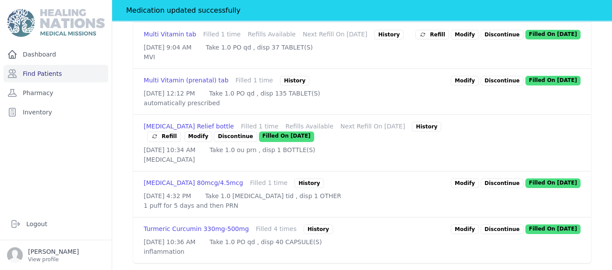
click at [473, 224] on link "Modify" at bounding box center [465, 229] width 28 height 10
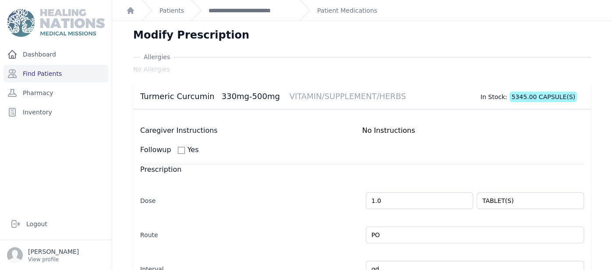
scroll to position [252, 0]
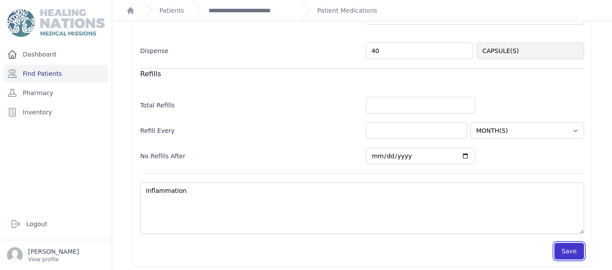
click at [579, 249] on button "Save" at bounding box center [569, 251] width 30 height 17
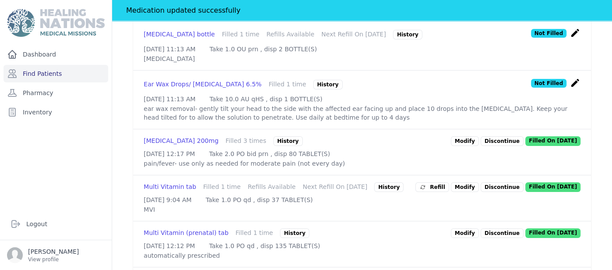
scroll to position [428, 0]
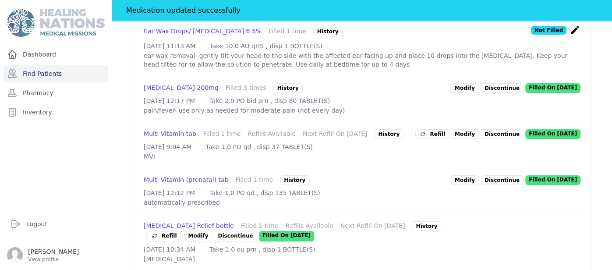
click at [473, 93] on link "Modify" at bounding box center [465, 88] width 28 height 10
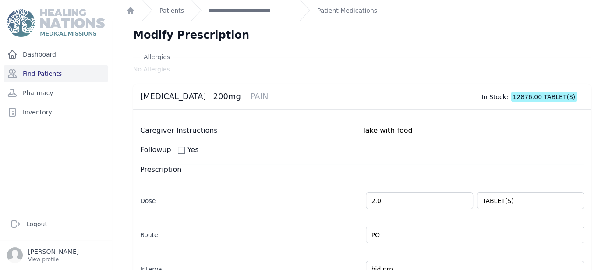
scroll to position [252, 0]
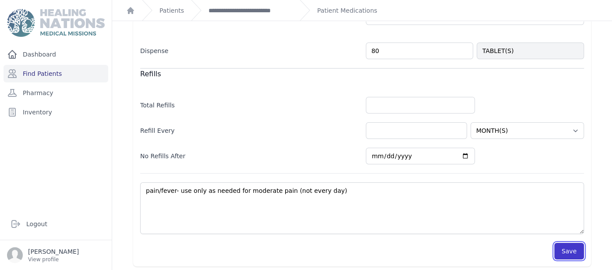
click at [573, 253] on button "Save" at bounding box center [569, 251] width 30 height 17
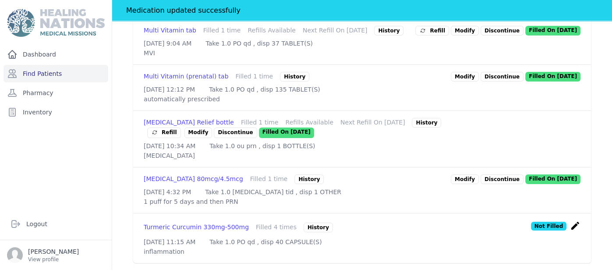
scroll to position [567, 0]
click at [177, 128] on div "Refill" at bounding box center [164, 132] width 26 height 9
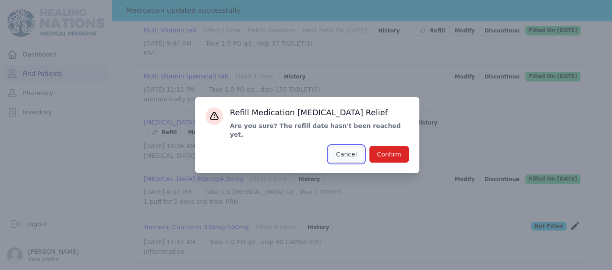
click at [363, 152] on button "Cancel" at bounding box center [346, 154] width 35 height 17
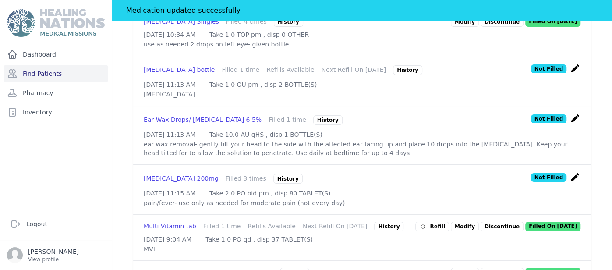
scroll to position [322, 0]
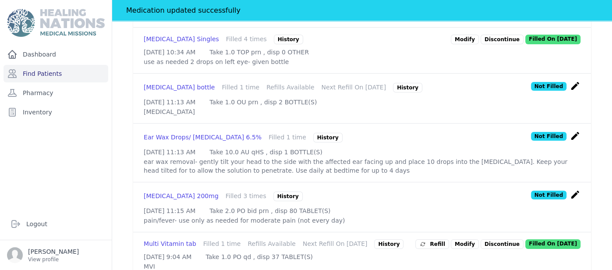
click at [574, 81] on icon "create" at bounding box center [575, 86] width 11 height 11
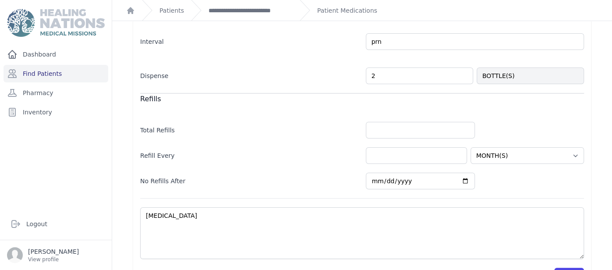
scroll to position [252, 0]
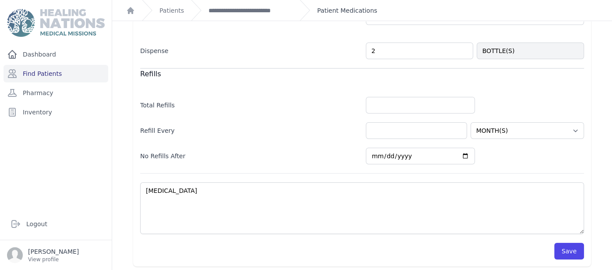
click at [343, 8] on link "Patient Medications" at bounding box center [347, 10] width 60 height 9
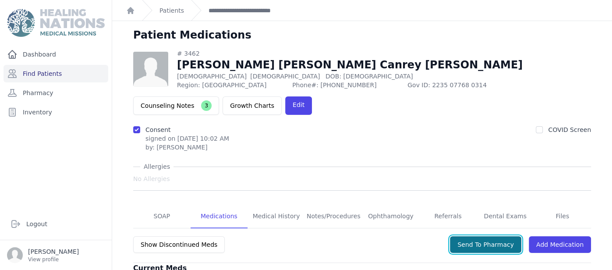
click at [488, 236] on button "Send To Pharmacy" at bounding box center [485, 244] width 71 height 17
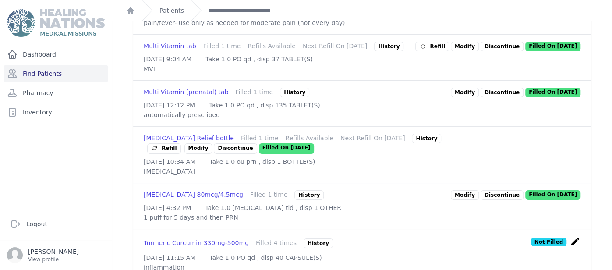
scroll to position [595, 0]
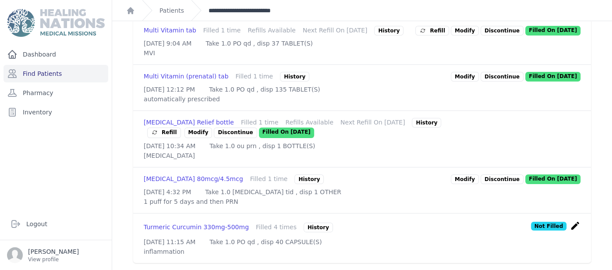
click at [223, 11] on link "**********" at bounding box center [251, 10] width 84 height 9
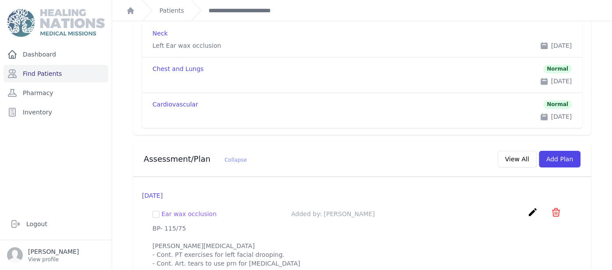
scroll to position [866, 0]
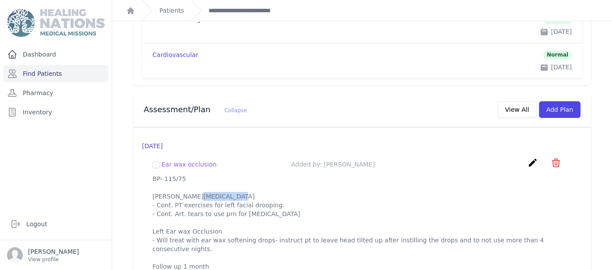
drag, startPoint x: 152, startPoint y: 180, endPoint x: 186, endPoint y: 185, distance: 34.5
click at [186, 185] on p "BP- 115/75 Bell's Palsy - Cont. PT exercises for left facial drooping. - Cont. …" at bounding box center [361, 222] width 419 height 96
copy p "Bell's Palsy"
click at [530, 157] on icon "create" at bounding box center [532, 162] width 11 height 11
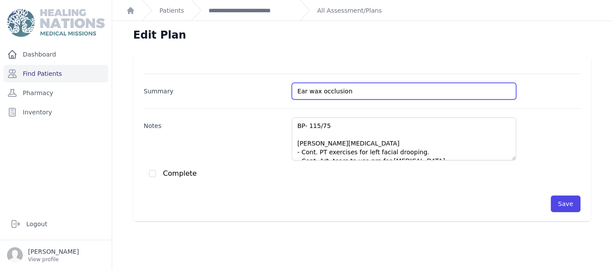
click at [297, 92] on input "Ear wax occlusion" at bounding box center [404, 91] width 224 height 17
paste input "Bell's Palsy"
type input "Bell's Palsy/Ear wax occlusion"
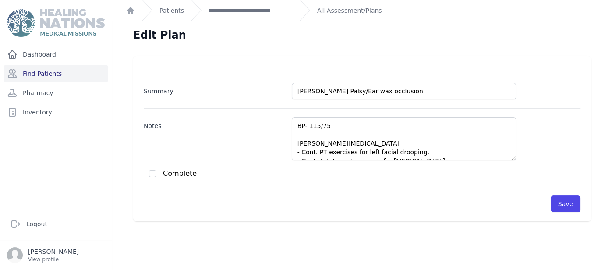
click at [571, 212] on div "Summary Bell's Palsy/Ear wax occlusion Notes BP- 115/75 Bell's Palsy - Cont. PT…" at bounding box center [362, 138] width 458 height 165
click at [570, 210] on button "Save" at bounding box center [566, 203] width 30 height 17
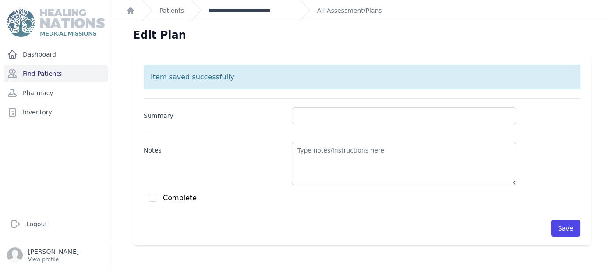
click at [263, 11] on link "**********" at bounding box center [251, 10] width 84 height 9
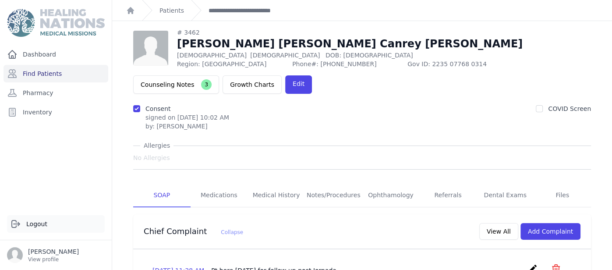
click at [65, 231] on link "Logout" at bounding box center [56, 224] width 98 height 18
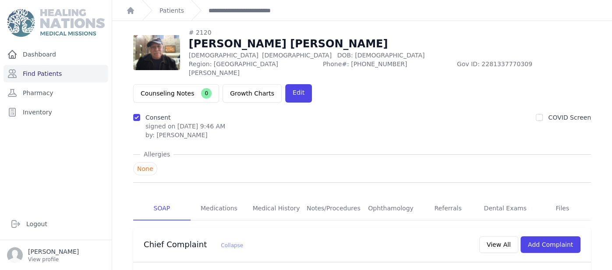
click at [78, 63] on div "Dashboard Find Patients Pharmacy Inventory" at bounding box center [56, 124] width 112 height 156
click at [79, 69] on link "Find Patients" at bounding box center [56, 74] width 105 height 18
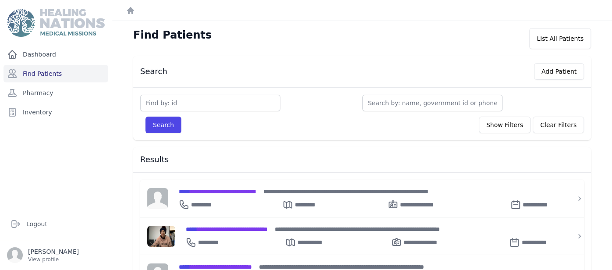
click at [42, 214] on div "Logout" at bounding box center [56, 224] width 112 height 32
click at [43, 219] on link "Logout" at bounding box center [56, 224] width 98 height 18
